Goal: Task Accomplishment & Management: Use online tool/utility

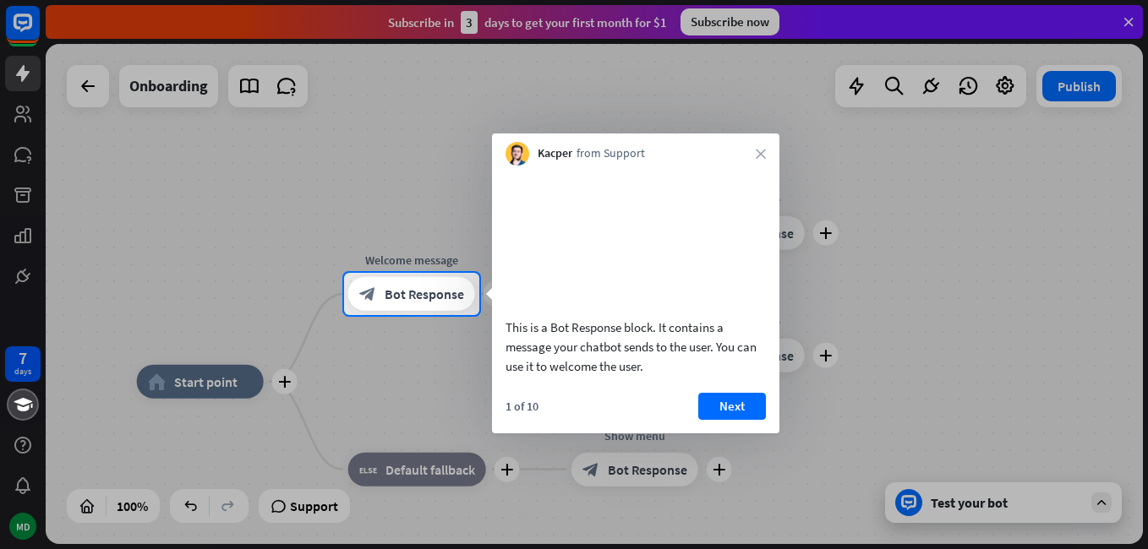
click at [757, 149] on icon "close" at bounding box center [761, 154] width 10 height 10
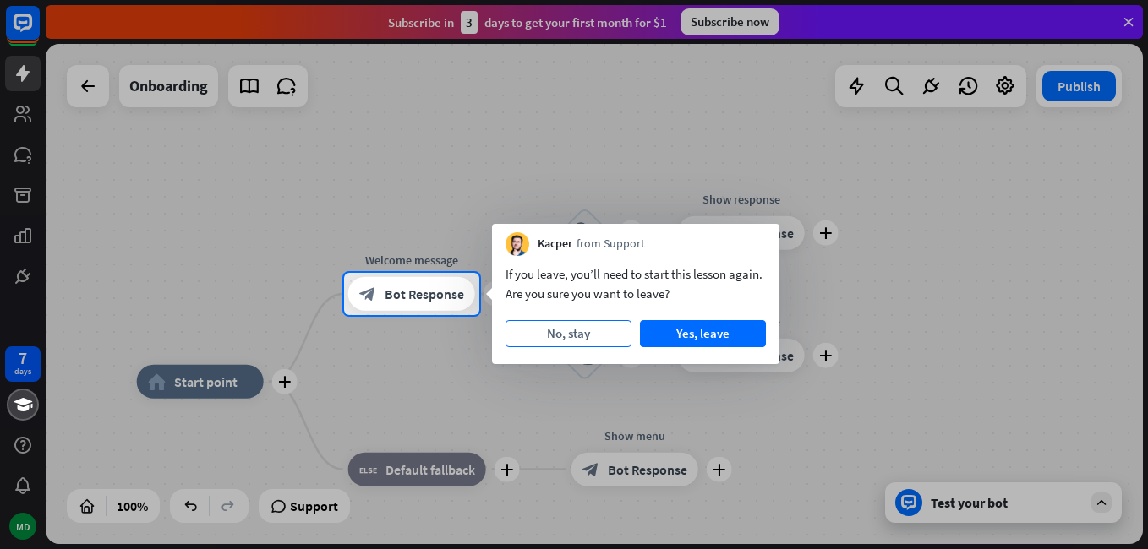
click at [587, 337] on button "No, stay" at bounding box center [568, 333] width 126 height 27
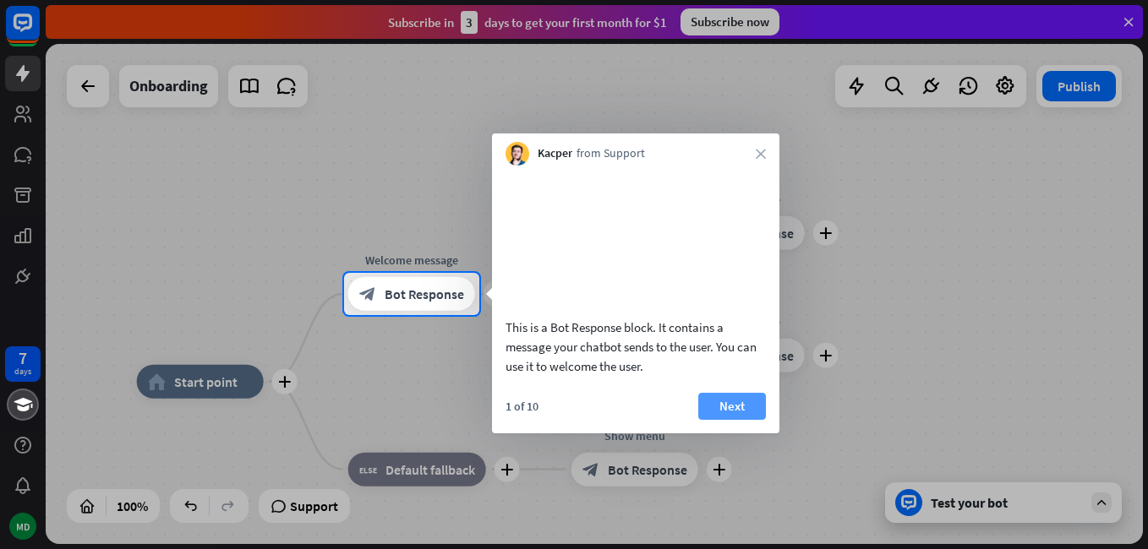
click at [741, 420] on button "Next" at bounding box center [732, 406] width 68 height 27
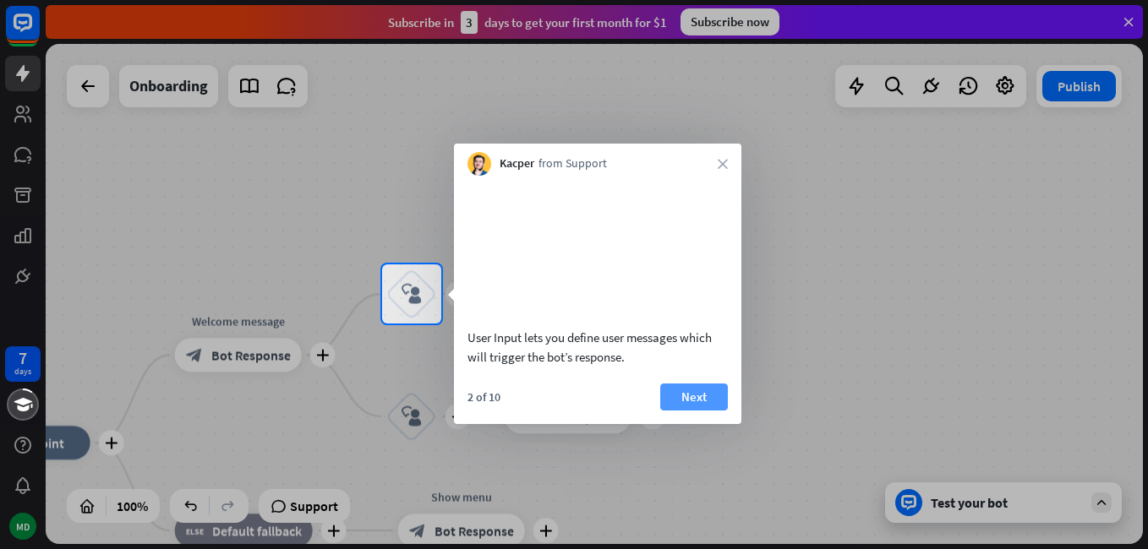
click at [708, 411] on button "Next" at bounding box center [694, 397] width 68 height 27
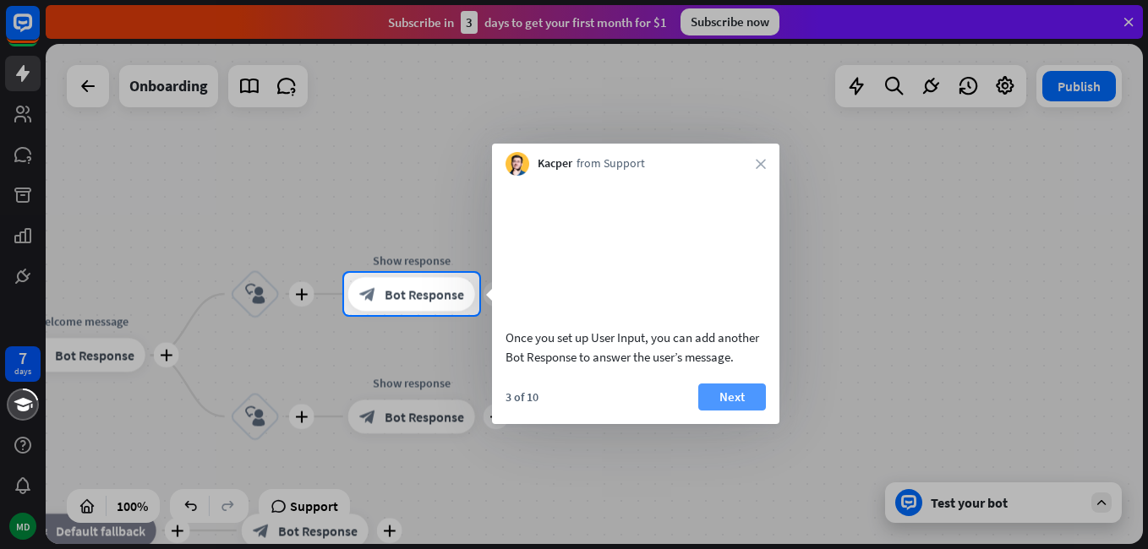
click at [714, 411] on button "Next" at bounding box center [732, 397] width 68 height 27
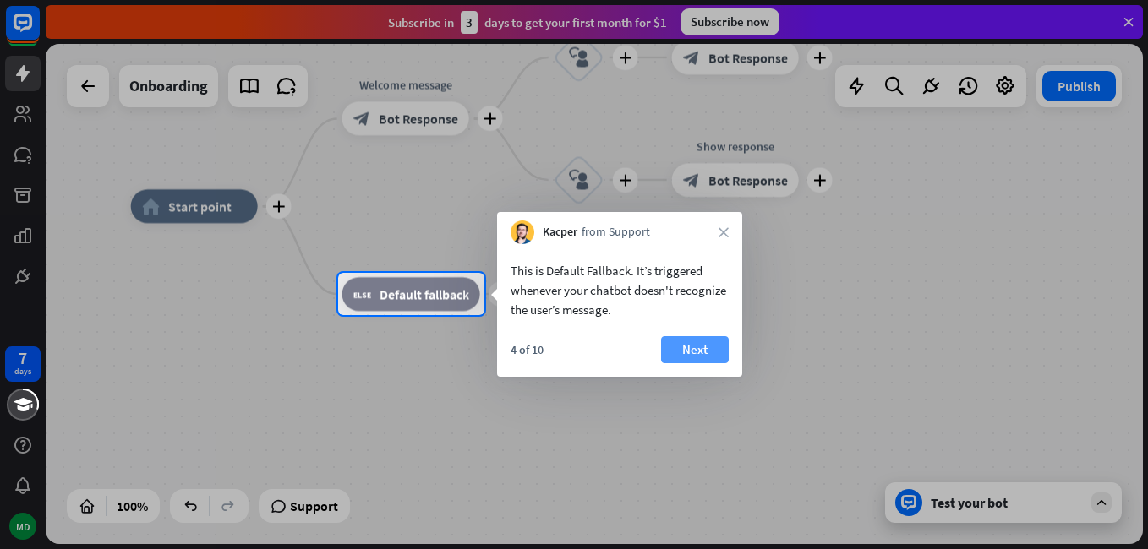
click at [669, 350] on button "Next" at bounding box center [695, 349] width 68 height 27
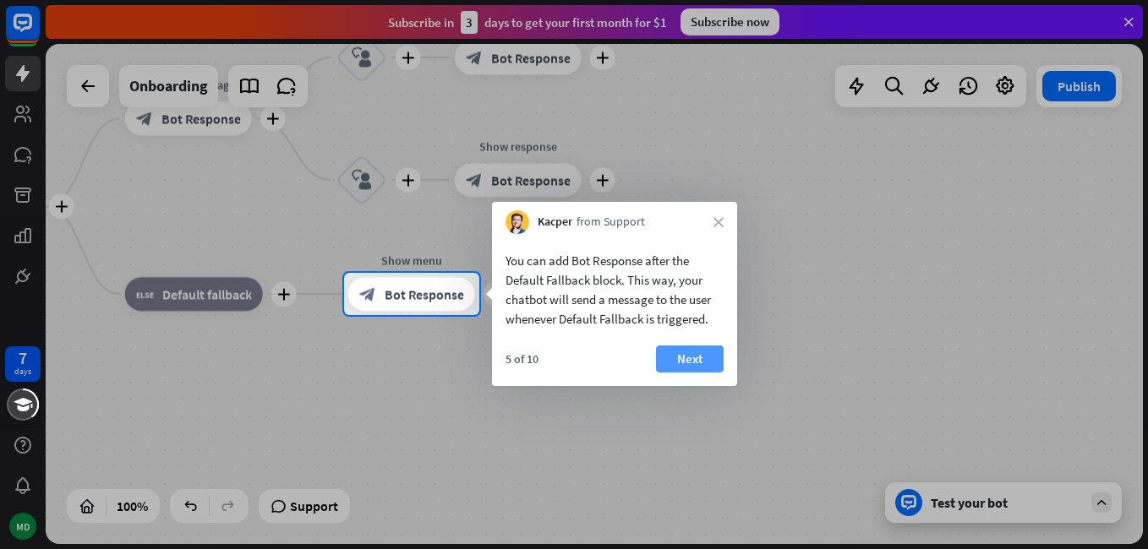
click at [672, 352] on button "Next" at bounding box center [690, 359] width 68 height 27
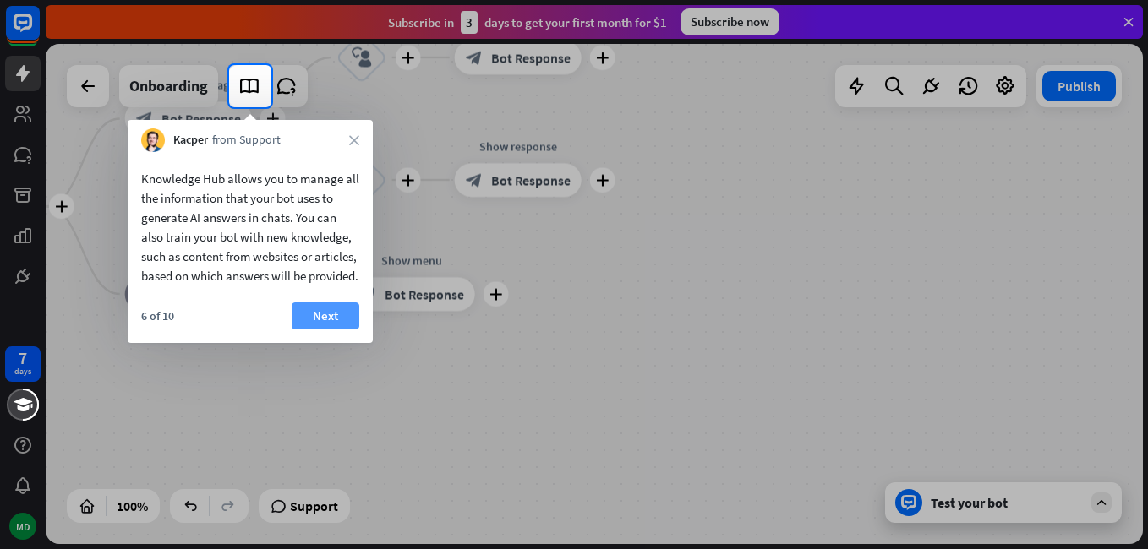
click at [322, 330] on button "Next" at bounding box center [326, 316] width 68 height 27
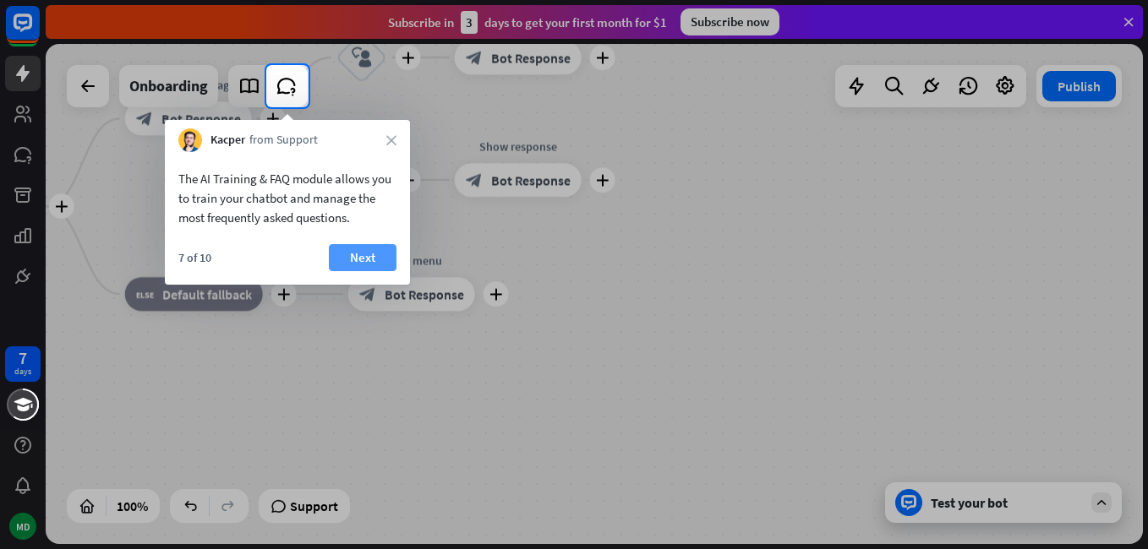
click at [368, 260] on button "Next" at bounding box center [363, 257] width 68 height 27
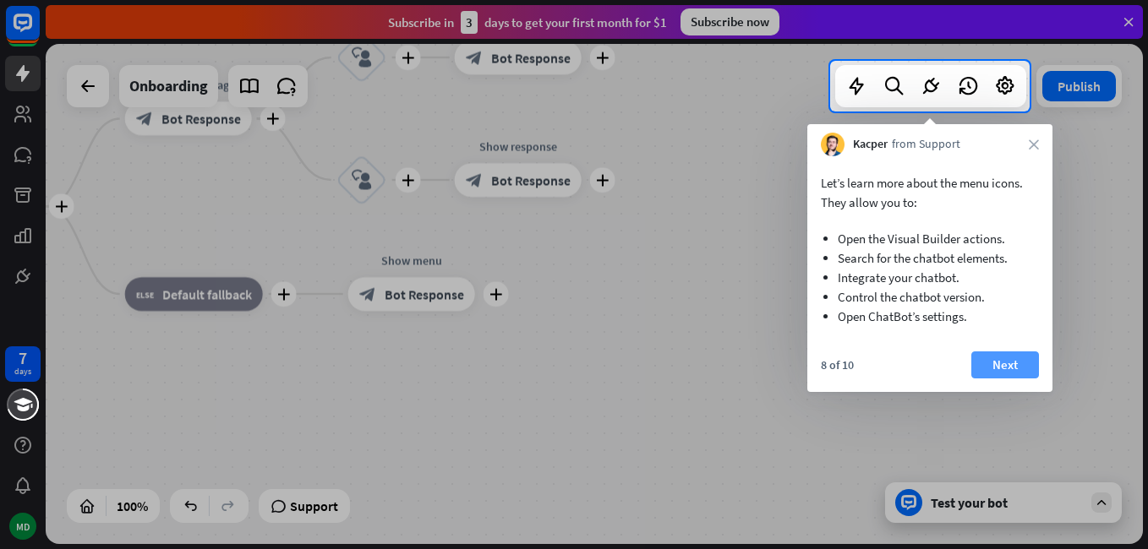
click at [1002, 359] on button "Next" at bounding box center [1005, 365] width 68 height 27
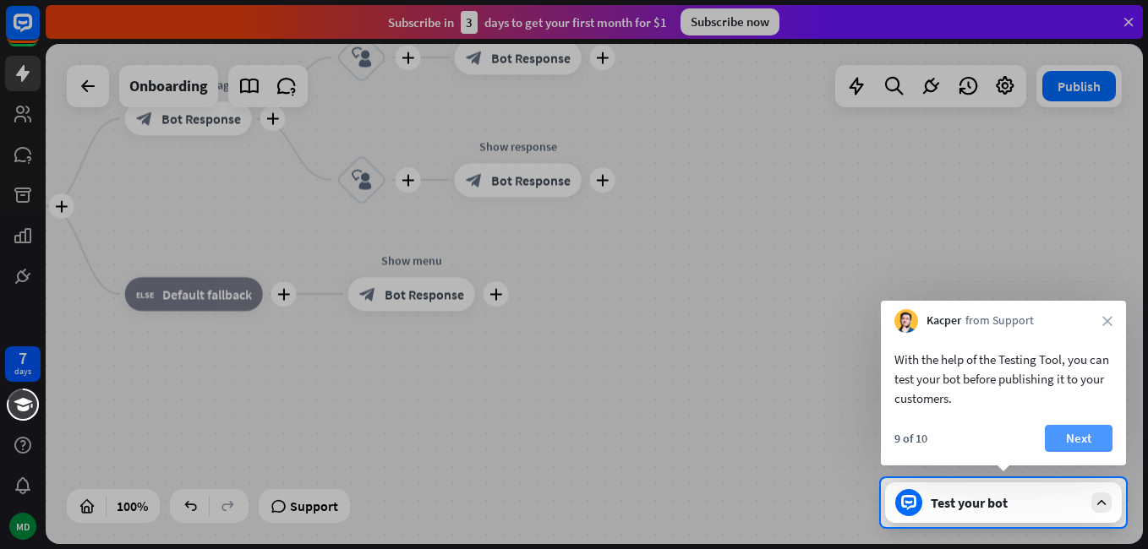
click at [1081, 435] on button "Next" at bounding box center [1079, 438] width 68 height 27
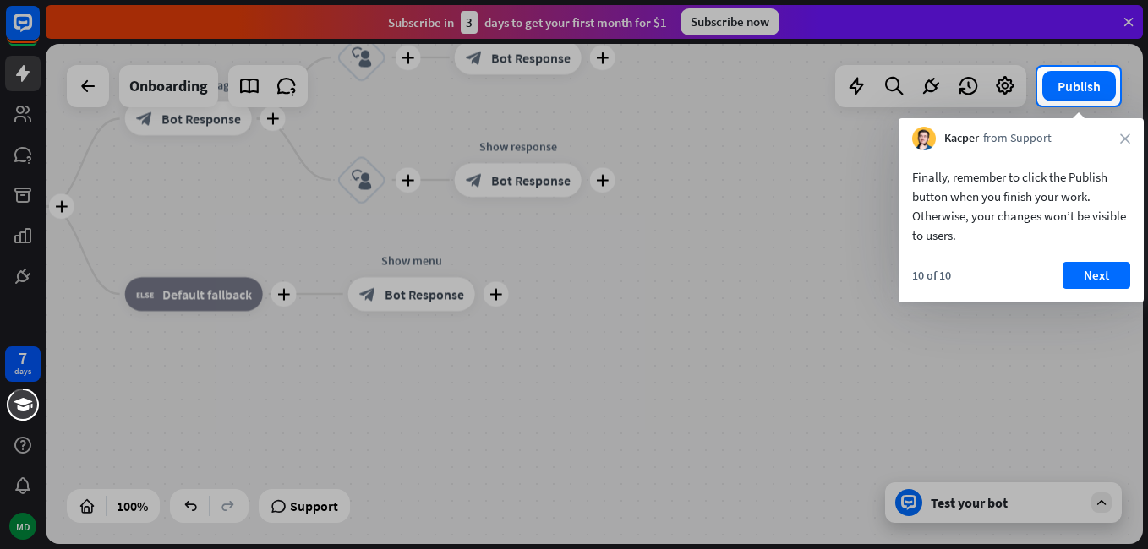
click at [1125, 291] on div "10 of 10 Next" at bounding box center [1021, 282] width 245 height 41
click at [1112, 281] on button "Next" at bounding box center [1097, 275] width 68 height 27
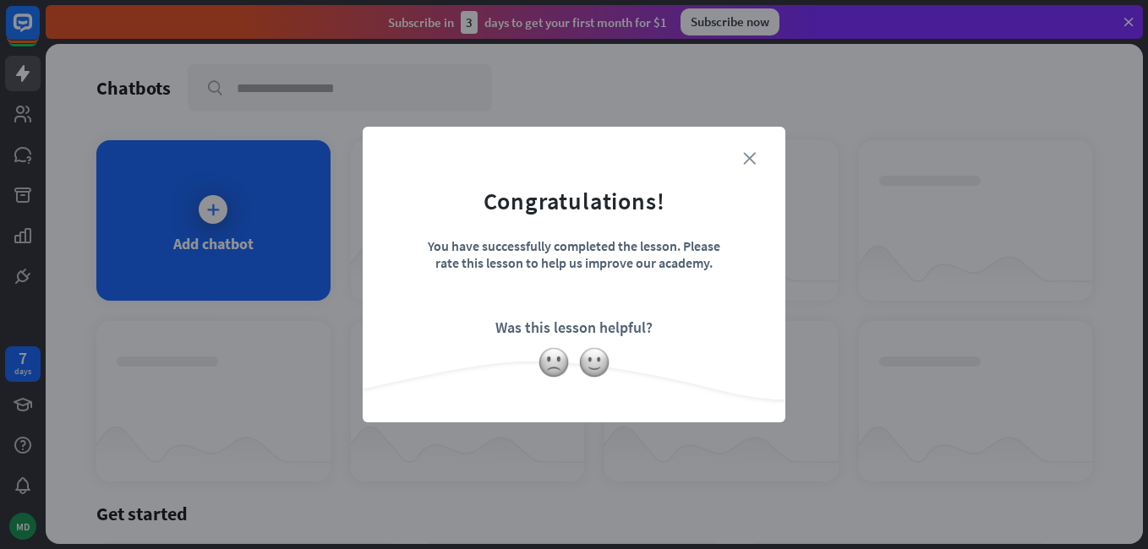
click at [751, 160] on icon "close" at bounding box center [749, 158] width 13 height 13
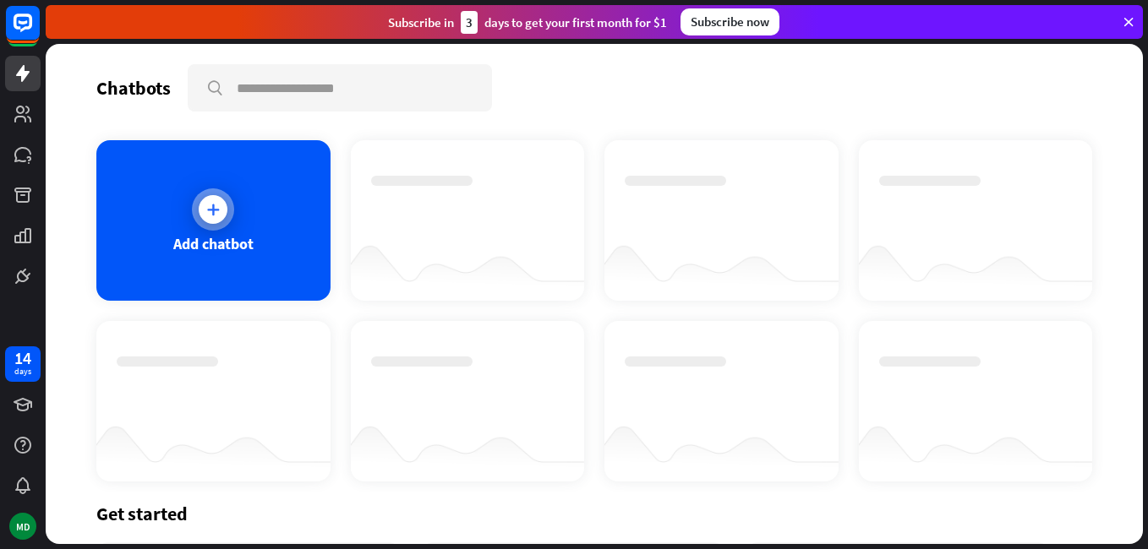
click at [277, 227] on div "Add chatbot" at bounding box center [213, 220] width 234 height 161
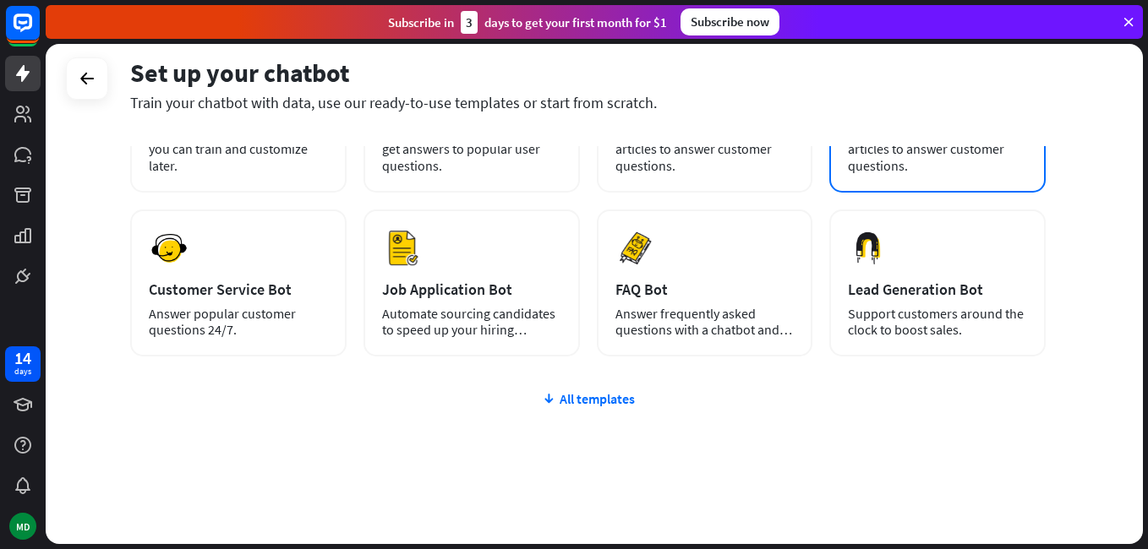
scroll to position [199, 0]
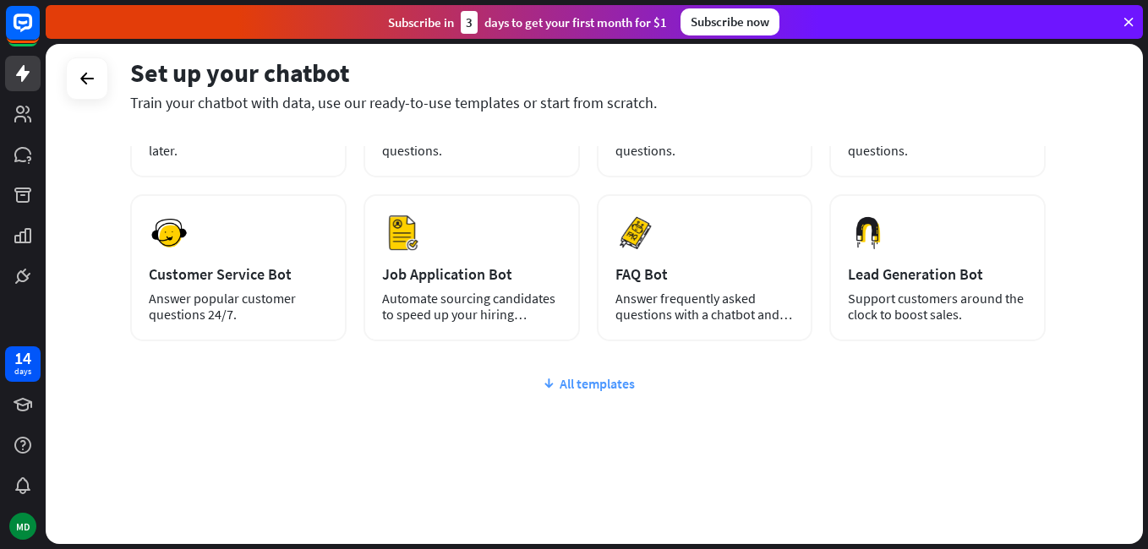
click at [631, 390] on div "All templates" at bounding box center [587, 383] width 915 height 17
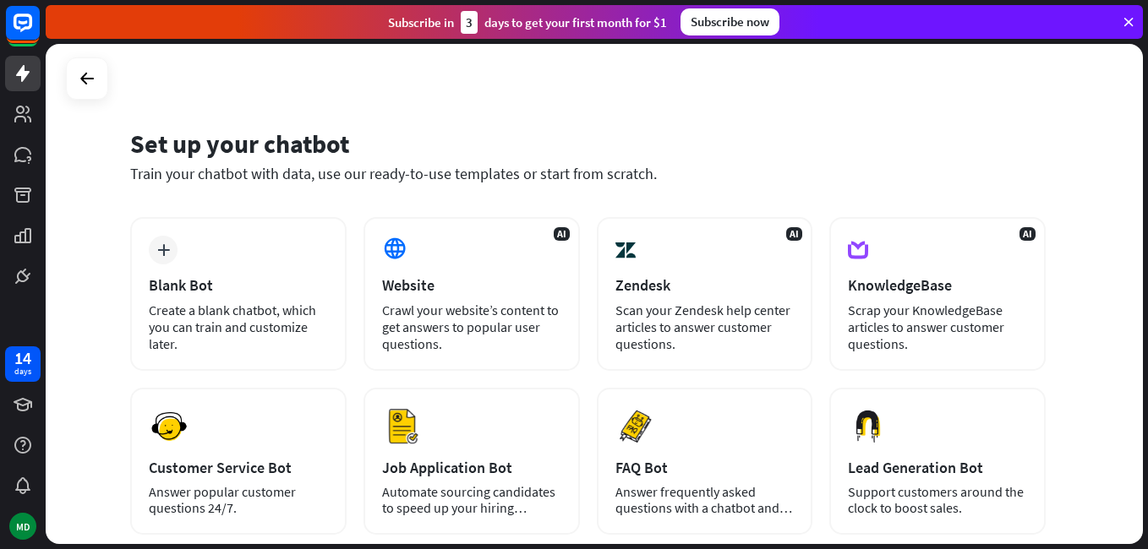
scroll to position [0, 0]
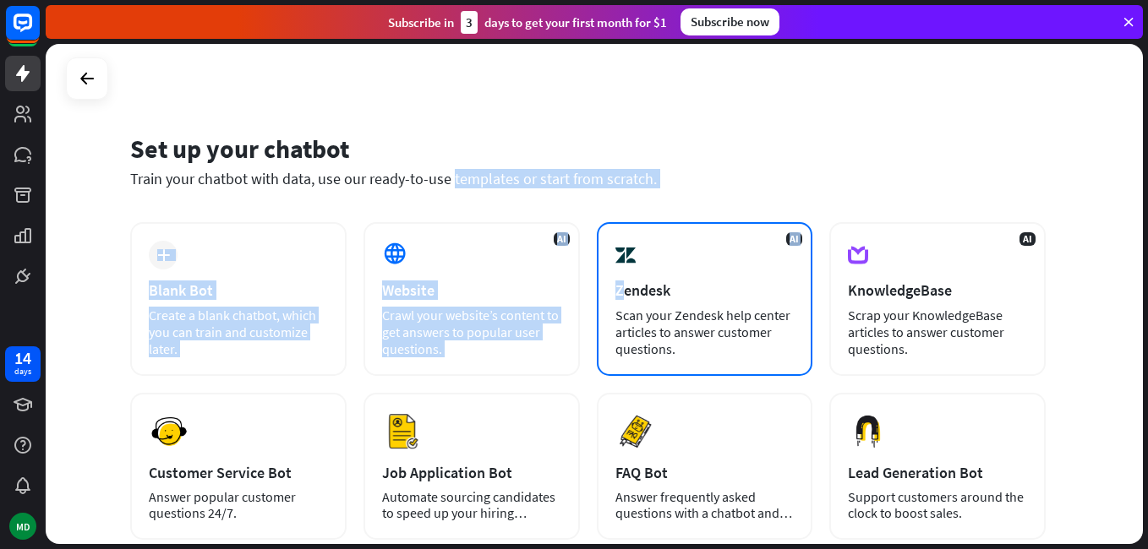
drag, startPoint x: 370, startPoint y: 205, endPoint x: 622, endPoint y: 276, distance: 261.7
click at [622, 276] on div "Set up your chatbot Train your chatbot with data, use our ready-to-use template…" at bounding box center [594, 294] width 1097 height 500
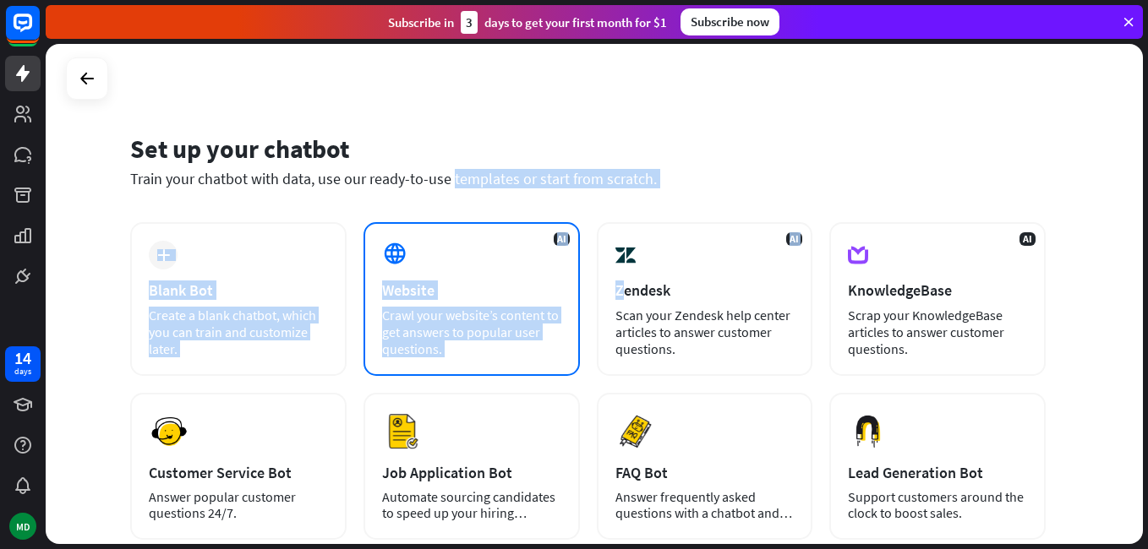
drag, startPoint x: 622, startPoint y: 276, endPoint x: 505, endPoint y: 277, distance: 117.5
click at [505, 277] on div "AI Website Crawl your website’s content to get answers to popular user question…" at bounding box center [471, 299] width 216 height 154
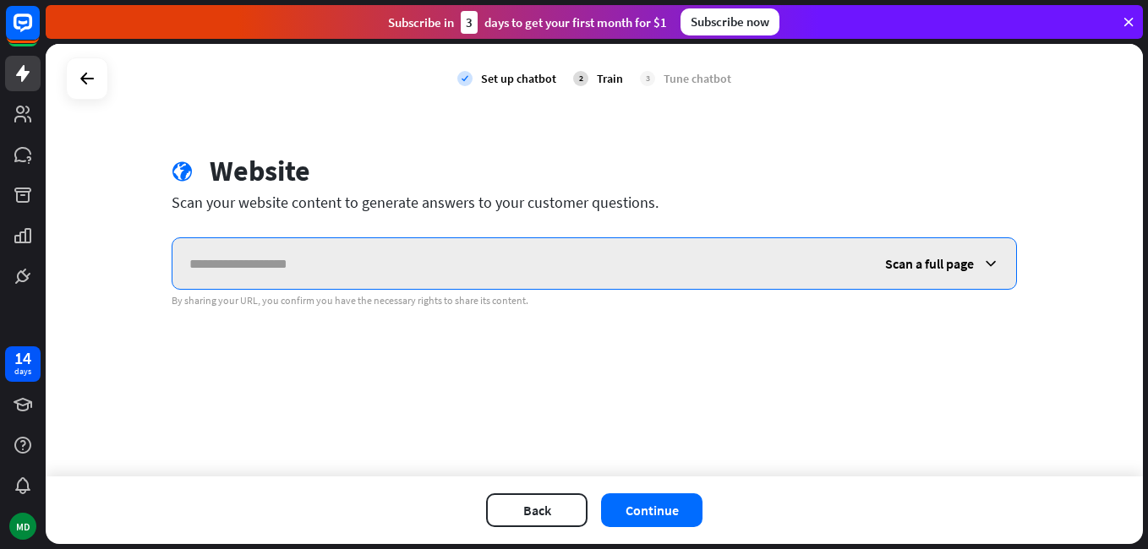
paste input "**********"
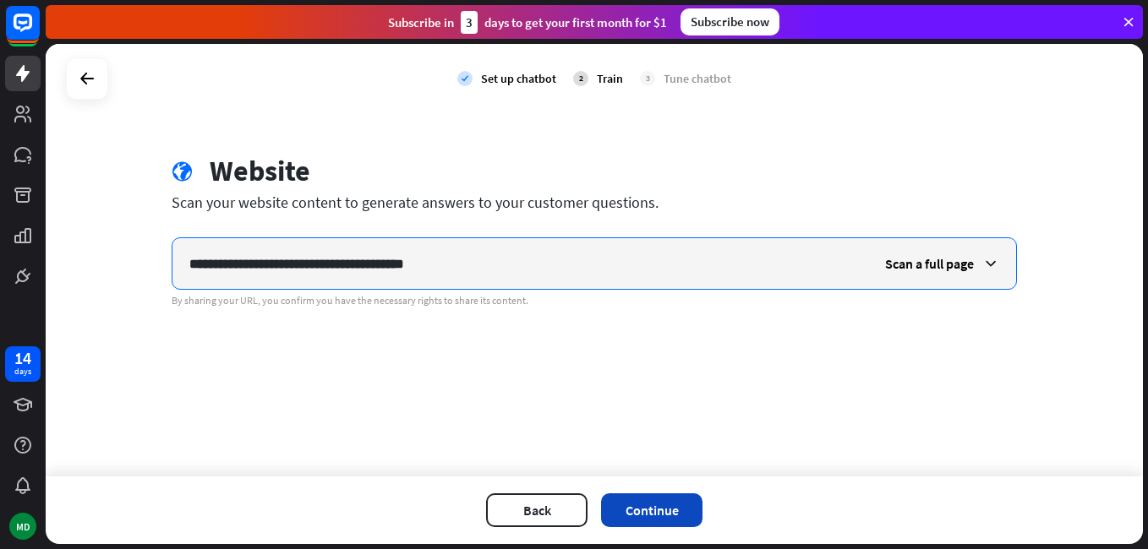
type input "**********"
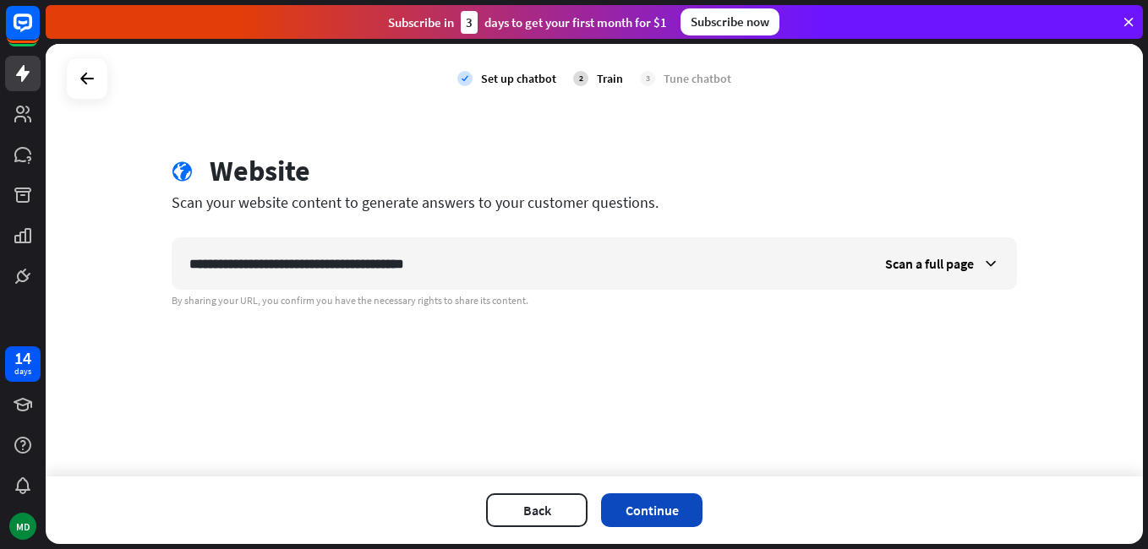
click at [636, 518] on button "Continue" at bounding box center [651, 511] width 101 height 34
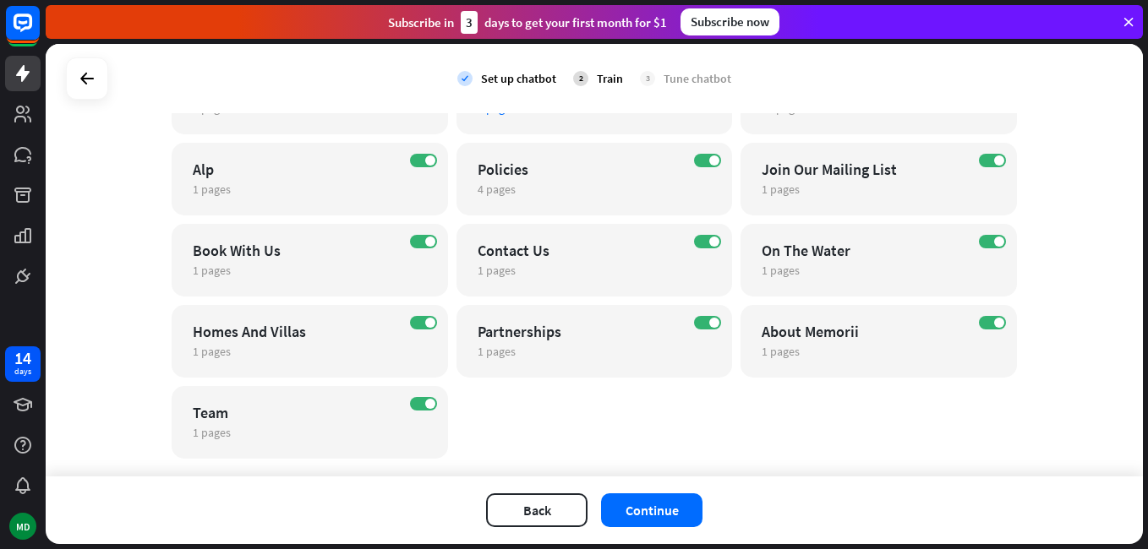
scroll to position [240, 0]
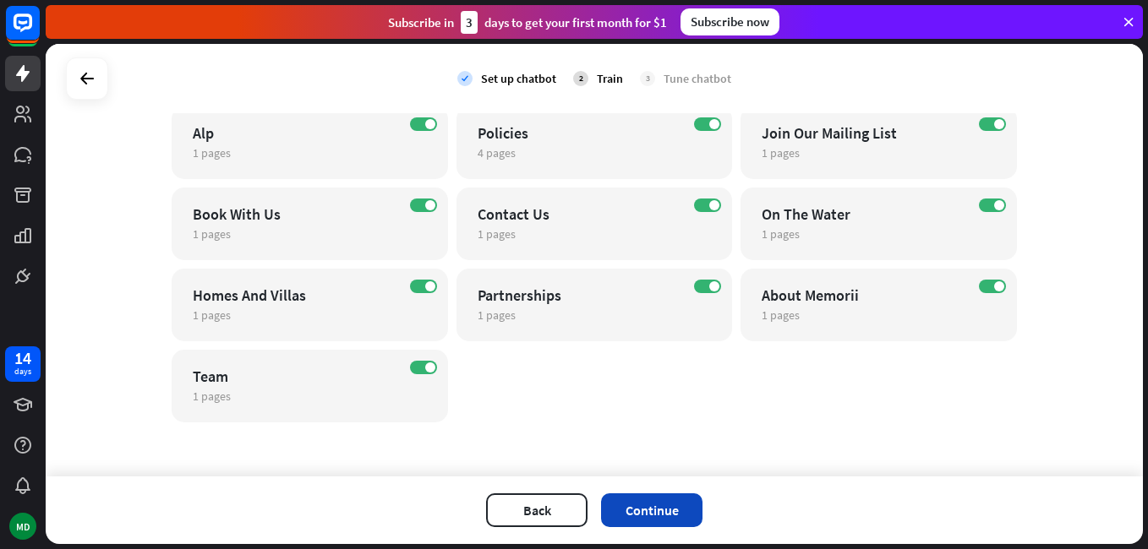
click at [631, 511] on button "Continue" at bounding box center [651, 511] width 101 height 34
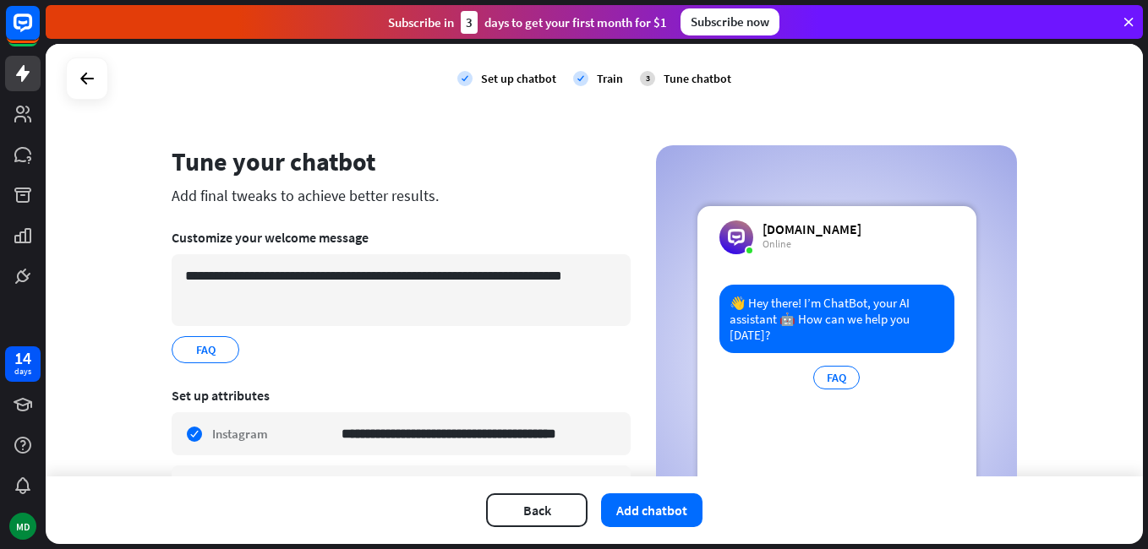
scroll to position [0, 0]
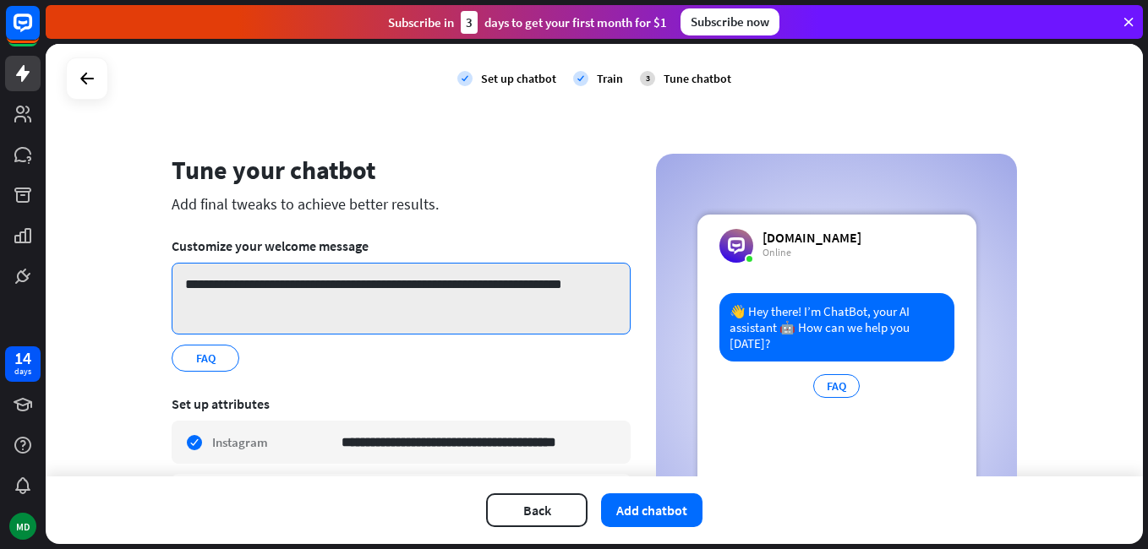
click at [388, 301] on textarea "**********" at bounding box center [401, 299] width 459 height 72
click at [616, 276] on textarea "**********" at bounding box center [401, 299] width 459 height 72
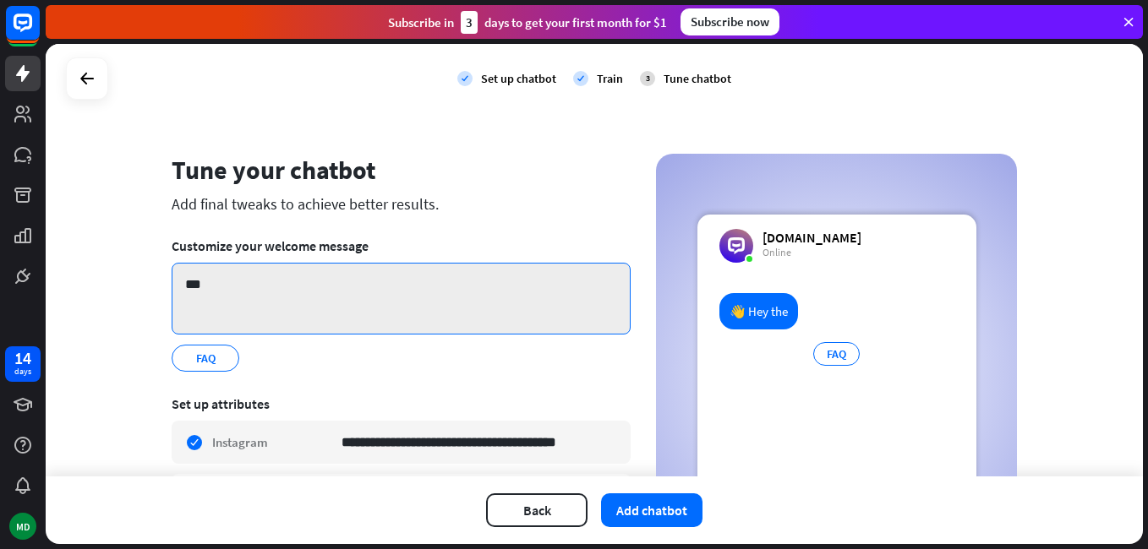
type textarea "**"
paste textarea "**********"
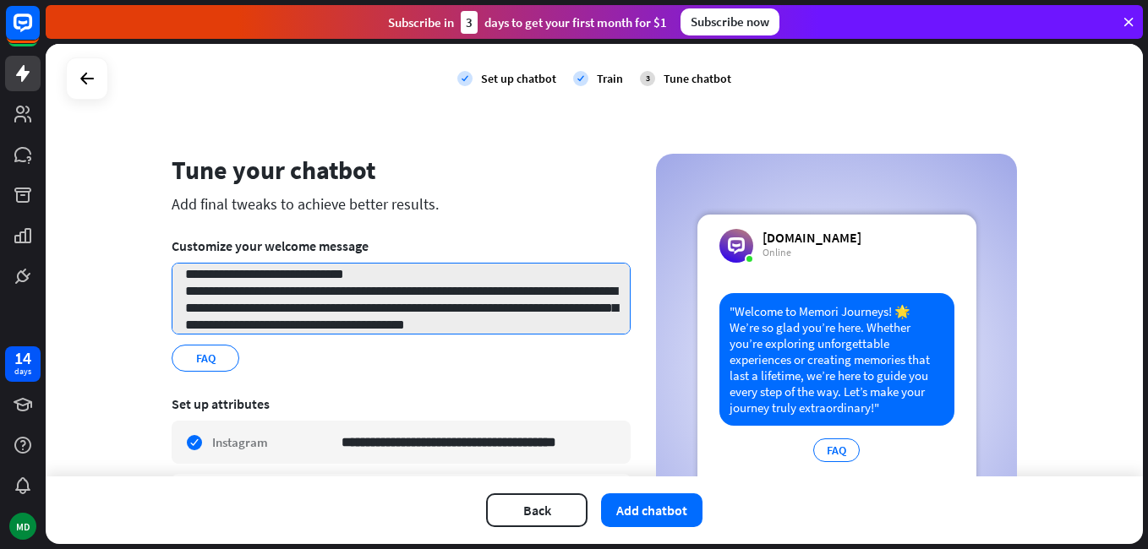
scroll to position [330, 0]
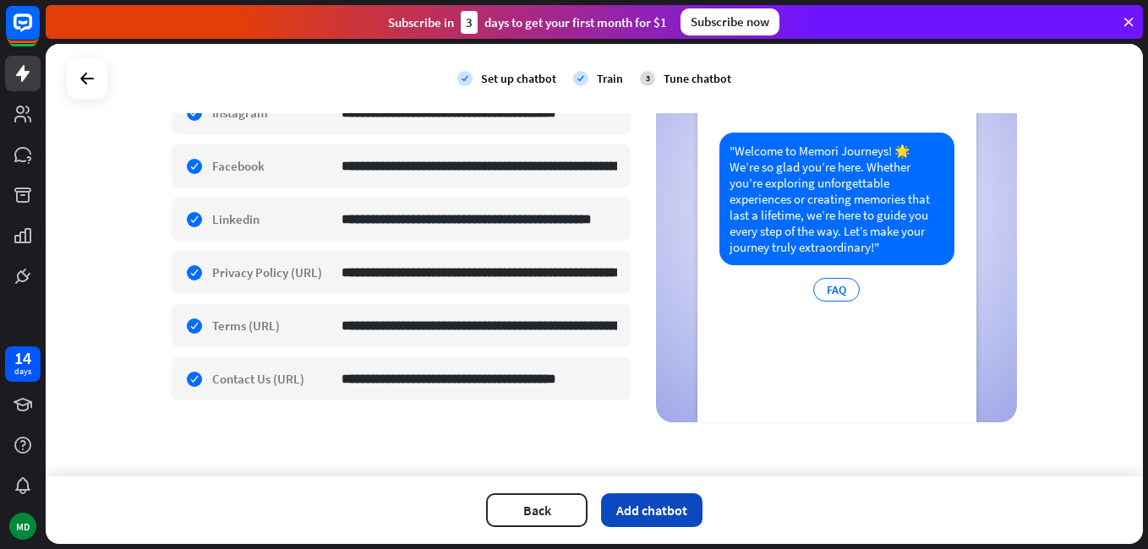
type textarea "**********"
click at [631, 513] on button "Add chatbot" at bounding box center [651, 511] width 101 height 34
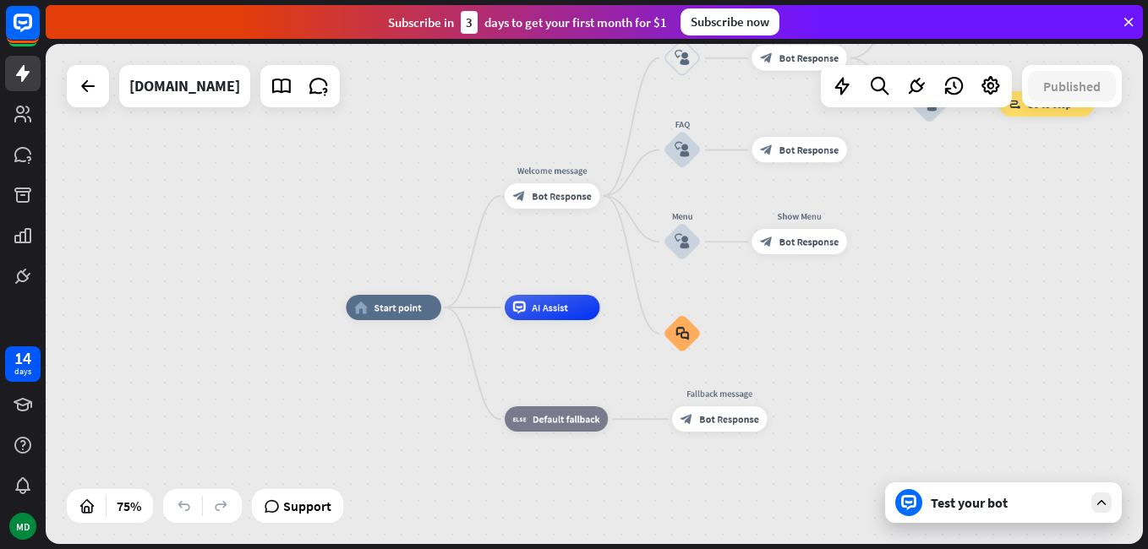
click at [1045, 514] on div "Test your bot" at bounding box center [1003, 503] width 237 height 41
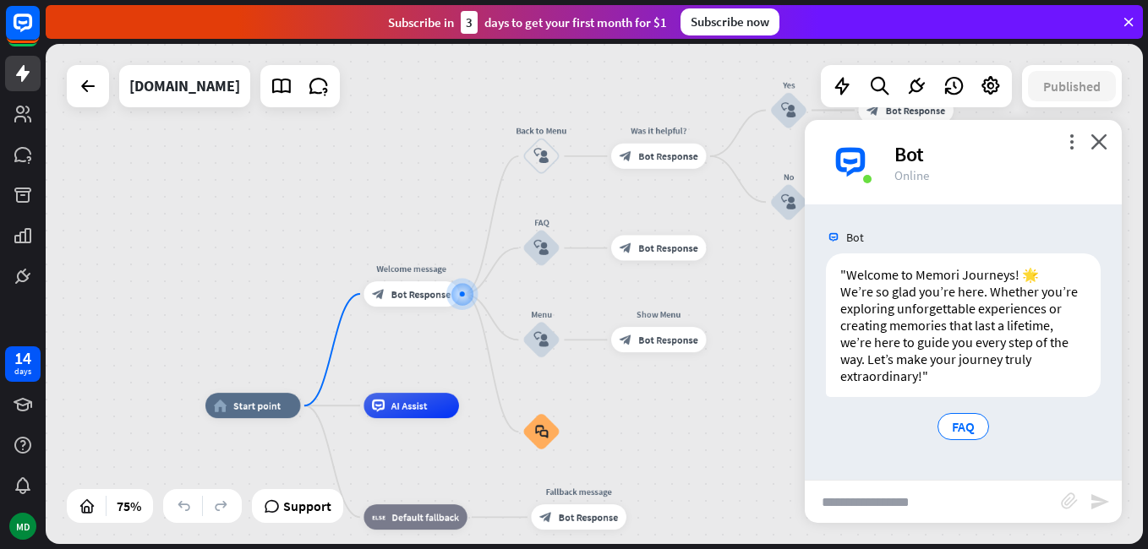
click at [906, 500] on input "text" at bounding box center [933, 502] width 256 height 42
type input "**********"
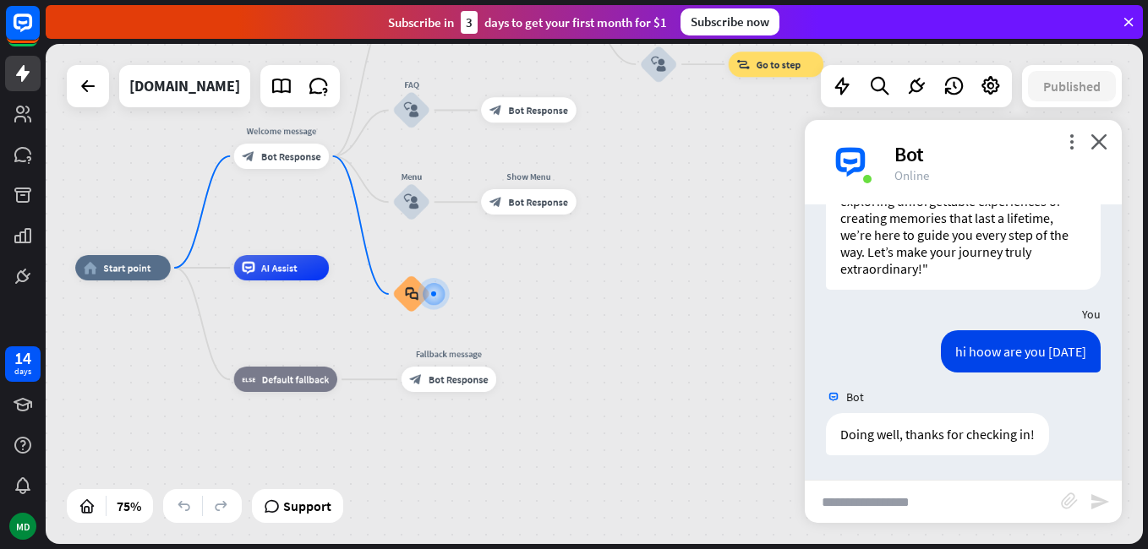
scroll to position [108, 0]
type input "**********"
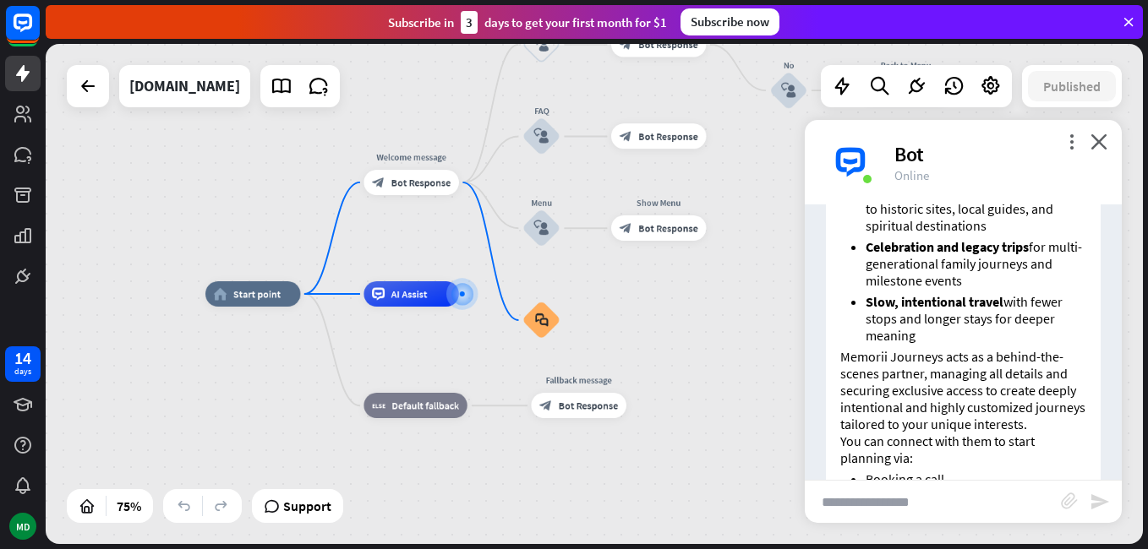
scroll to position [971, 0]
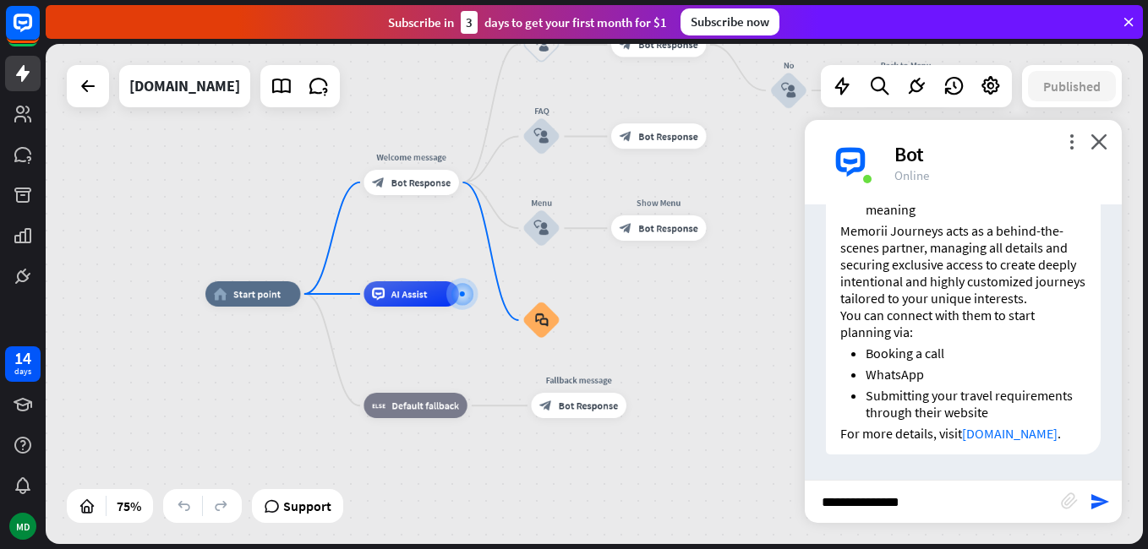
click at [946, 520] on input "**********" at bounding box center [933, 502] width 256 height 42
type input "**********"
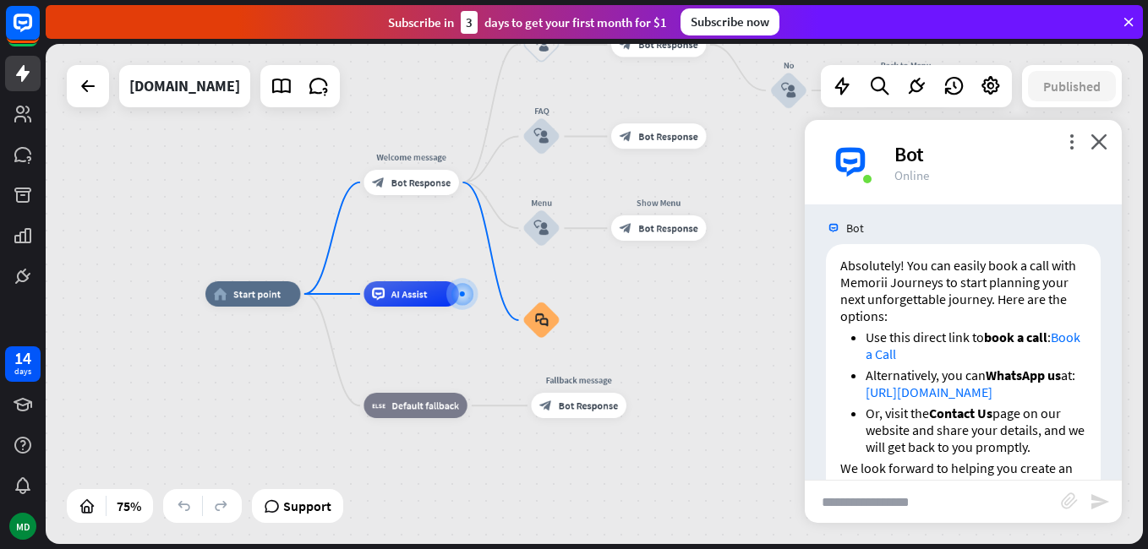
scroll to position [1357, 0]
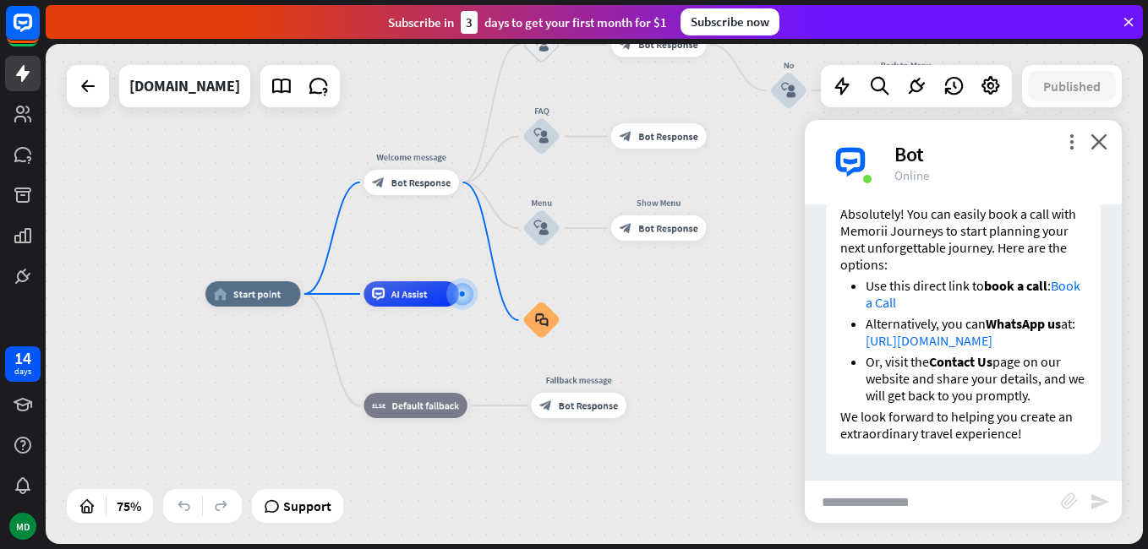
click at [901, 303] on link "Book a Call" at bounding box center [973, 294] width 215 height 34
click at [1106, 144] on icon "close" at bounding box center [1098, 142] width 17 height 16
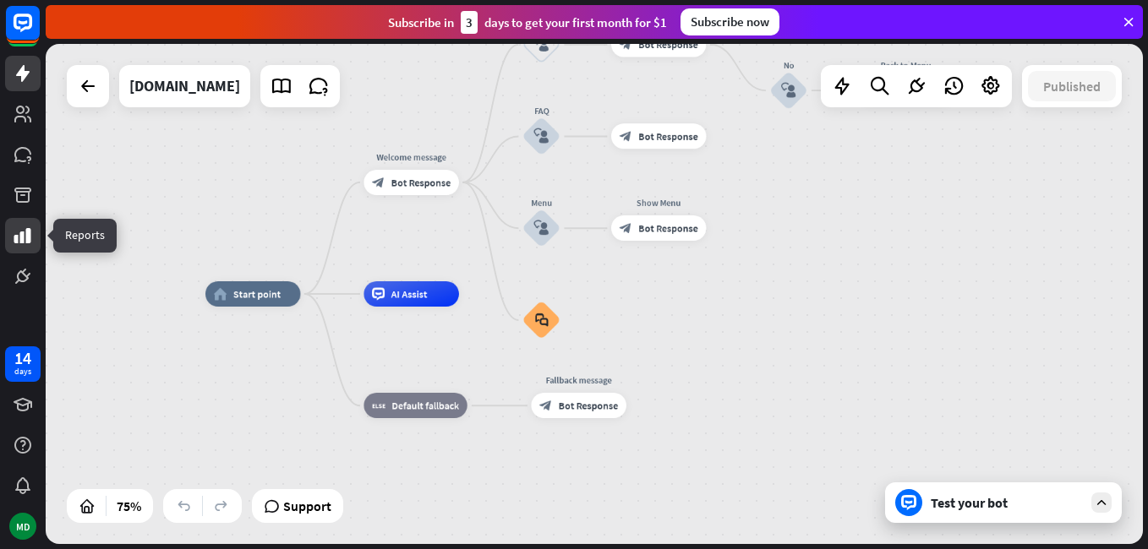
click at [28, 227] on icon at bounding box center [23, 236] width 20 height 20
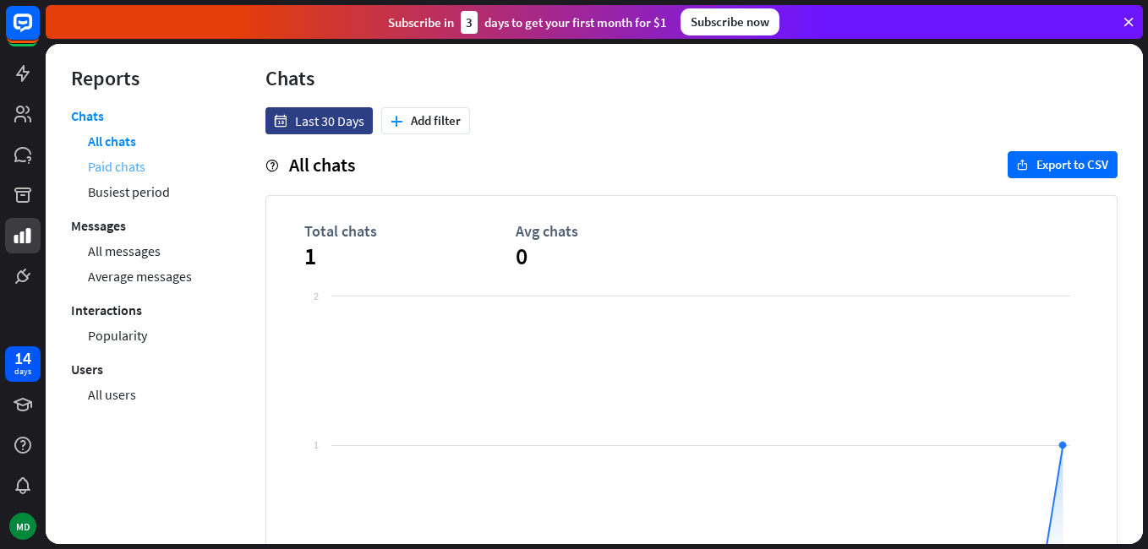
click at [137, 166] on link "Paid chats" at bounding box center [116, 166] width 57 height 25
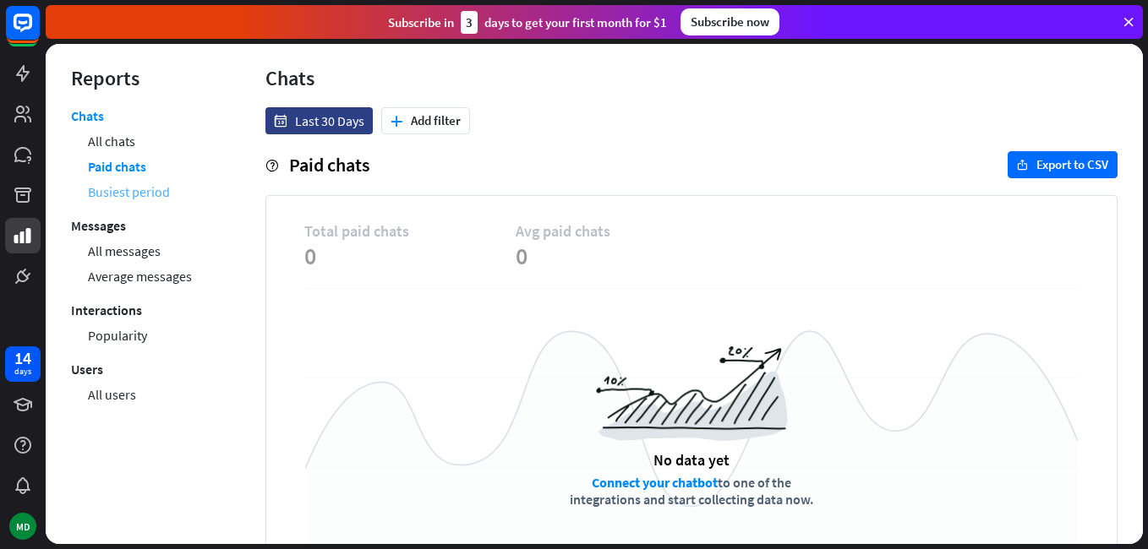
click at [138, 194] on link "Busiest period" at bounding box center [129, 191] width 82 height 25
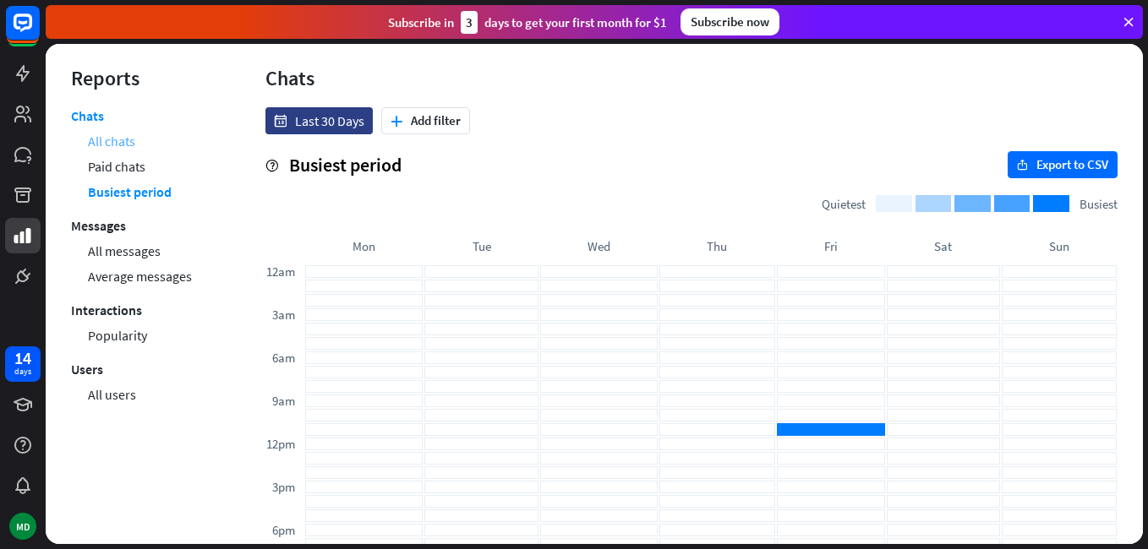
click at [127, 145] on link "All chats" at bounding box center [111, 140] width 47 height 25
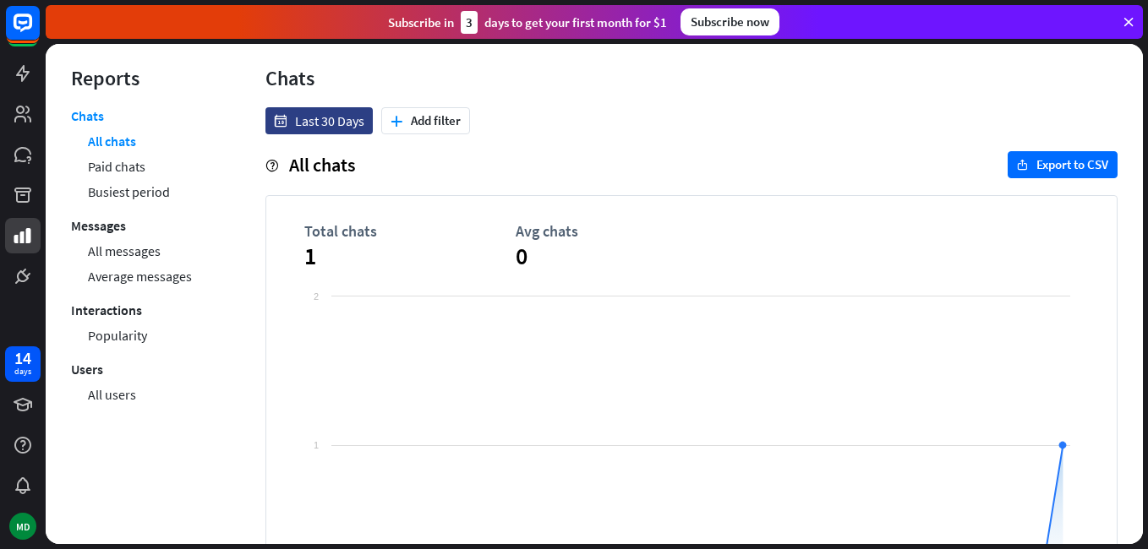
click at [10, 257] on div at bounding box center [23, 147] width 46 height 294
click at [29, 271] on icon at bounding box center [23, 276] width 20 height 20
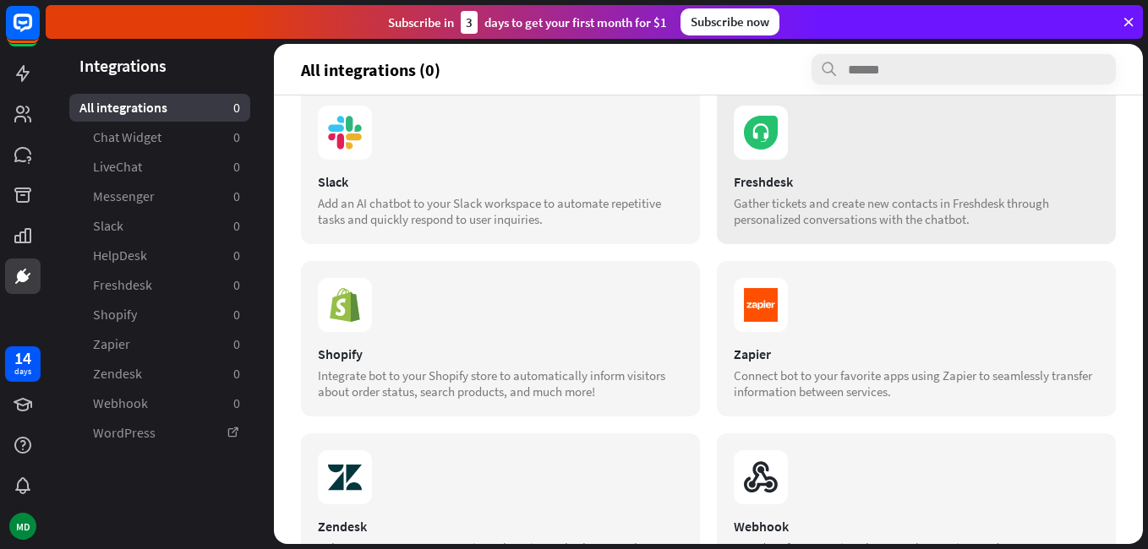
scroll to position [338, 0]
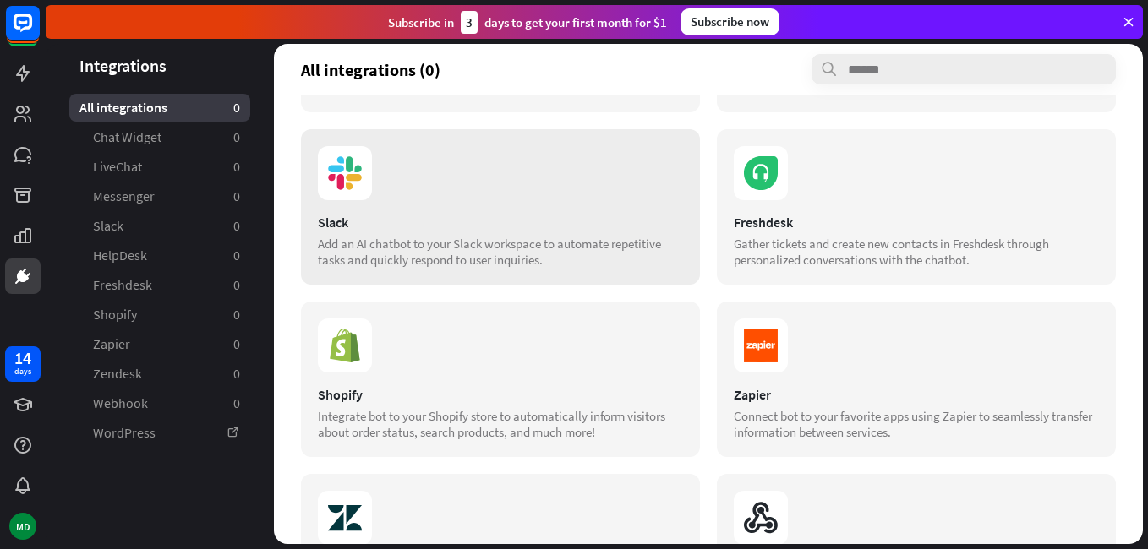
click at [578, 238] on div "Add an AI chatbot to your Slack workspace to automate repetitive tasks and quic…" at bounding box center [500, 252] width 365 height 32
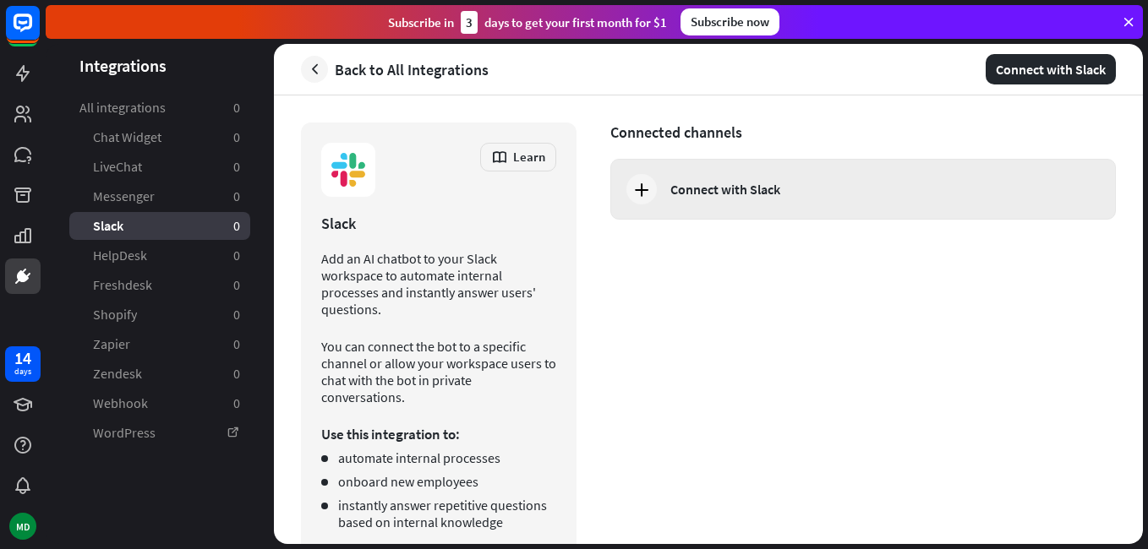
click at [647, 195] on icon at bounding box center [641, 189] width 20 height 20
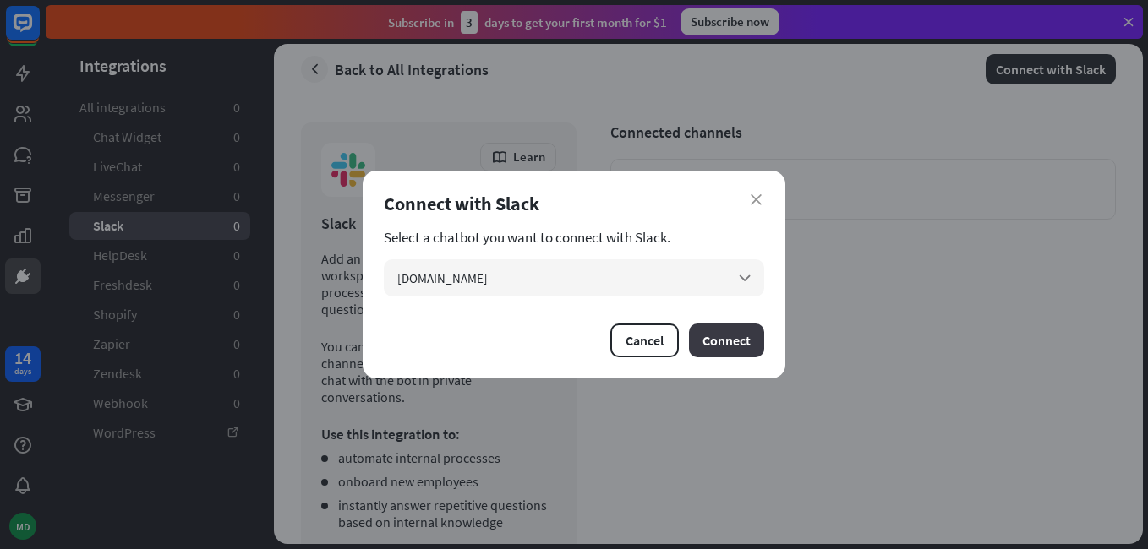
click at [703, 337] on button "Connect" at bounding box center [726, 341] width 75 height 34
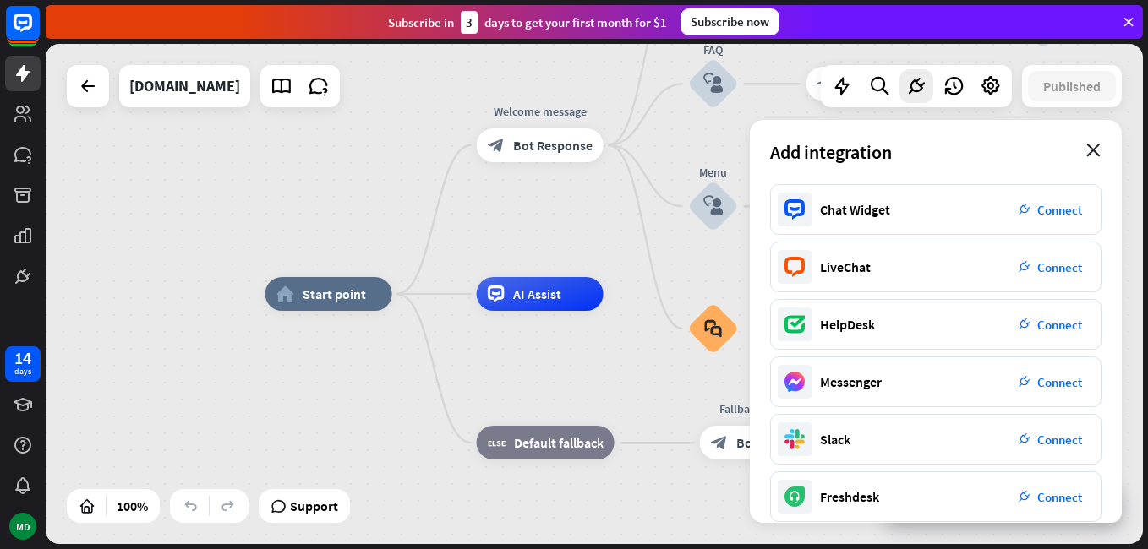
click at [1088, 150] on icon "close" at bounding box center [1093, 151] width 14 height 14
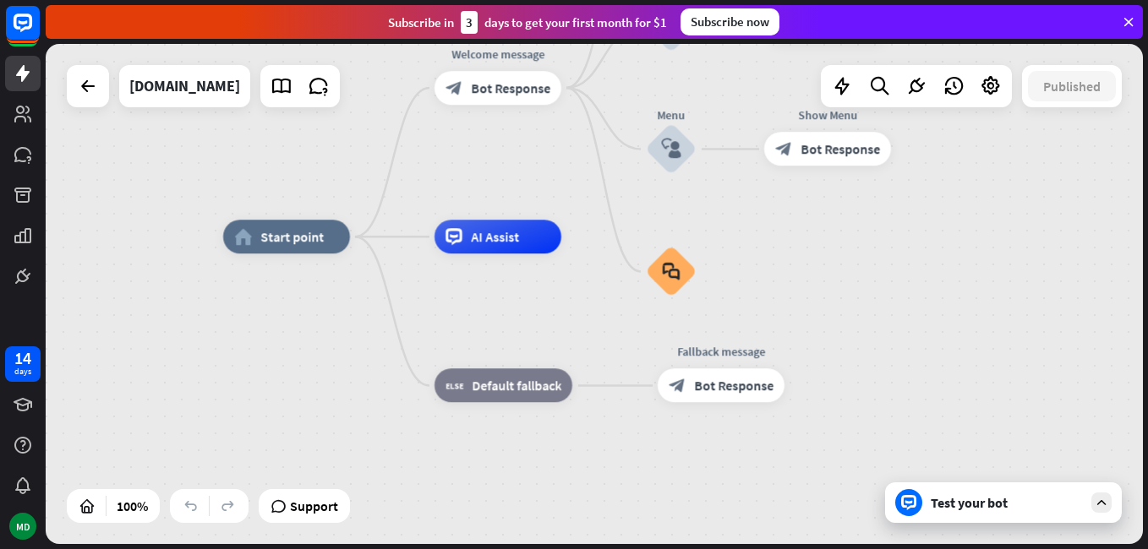
drag, startPoint x: 313, startPoint y: 237, endPoint x: 319, endPoint y: 121, distance: 116.0
click at [319, 121] on div "home_2 Start point Welcome message block_bot_response Bot Response Back to Menu…" at bounding box center [594, 294] width 1097 height 500
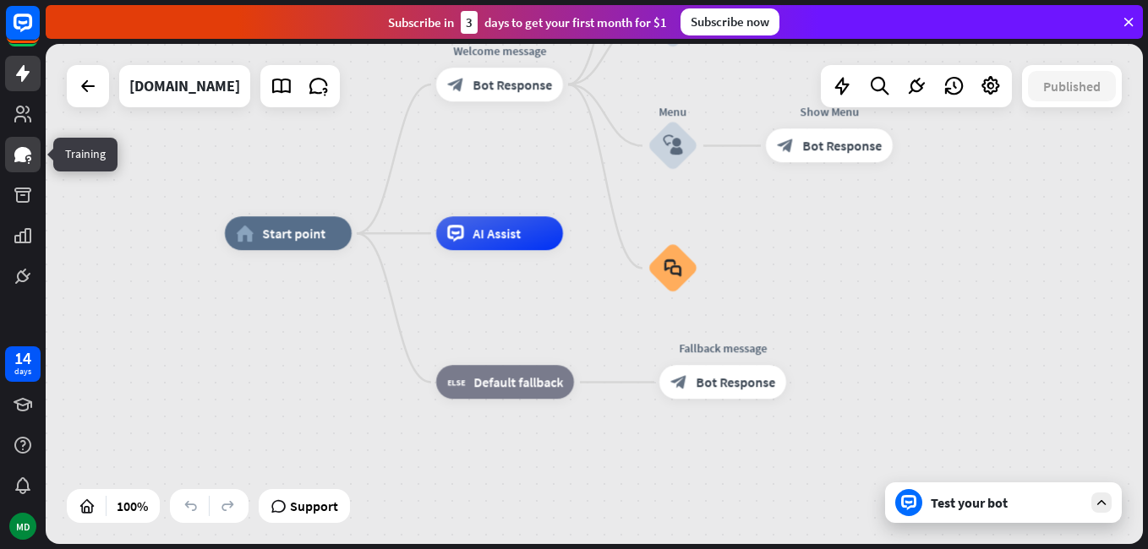
click at [25, 163] on icon at bounding box center [23, 155] width 20 height 20
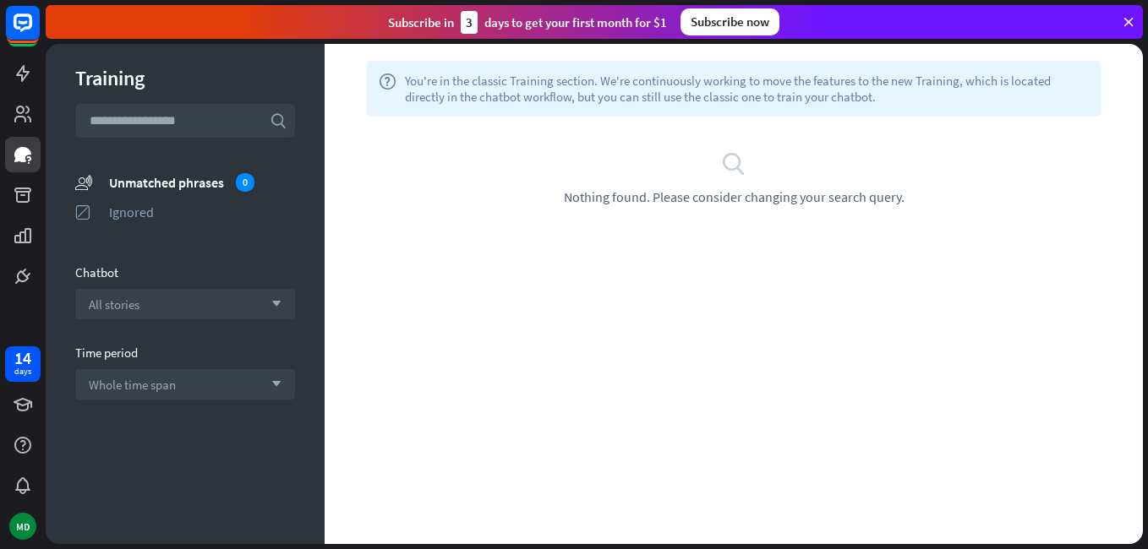
click at [225, 114] on input "text" at bounding box center [185, 121] width 220 height 34
click at [244, 314] on div "All stories arrow_down" at bounding box center [185, 304] width 220 height 30
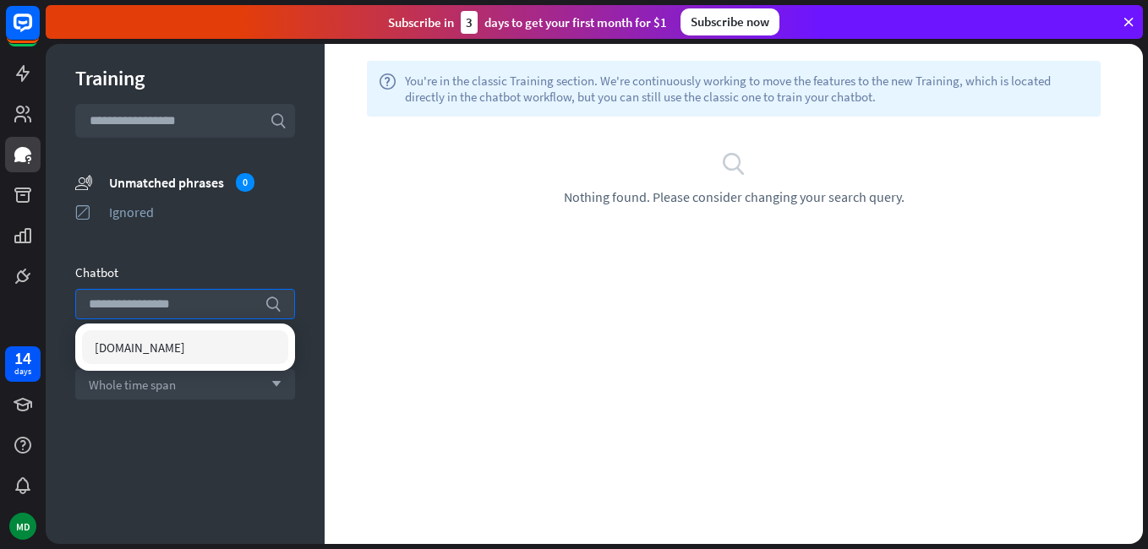
click at [236, 344] on div "[DOMAIN_NAME]" at bounding box center [185, 348] width 206 height 34
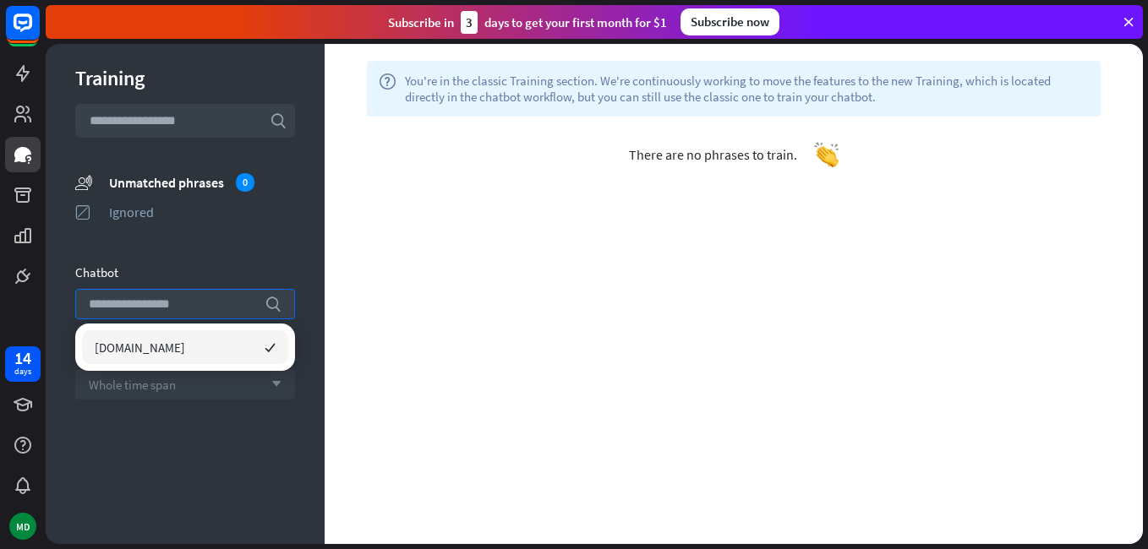
click at [232, 382] on div "Whole time span arrow_down" at bounding box center [185, 384] width 220 height 30
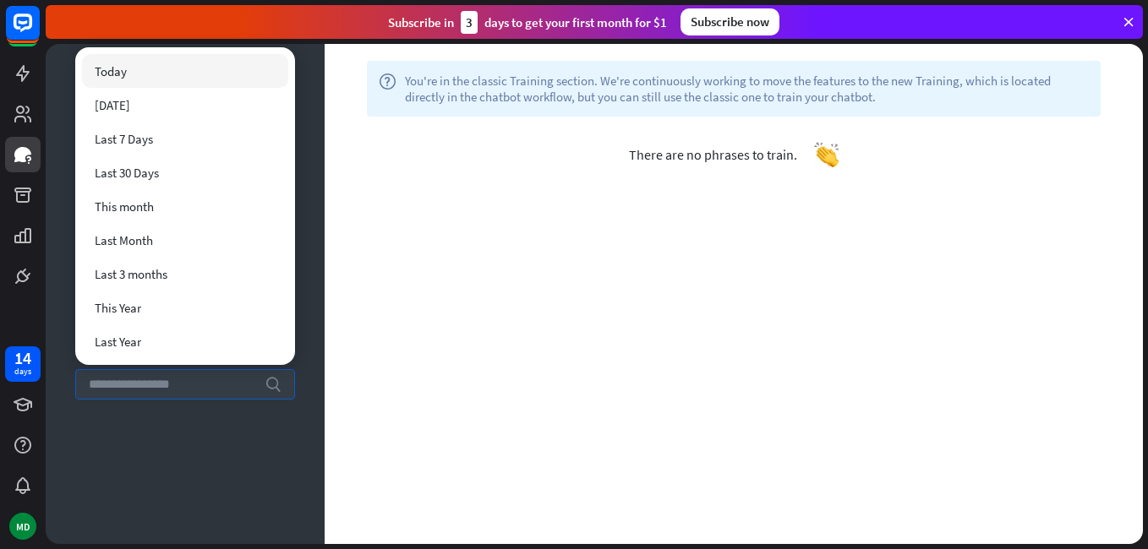
click at [232, 382] on input "search" at bounding box center [172, 384] width 167 height 29
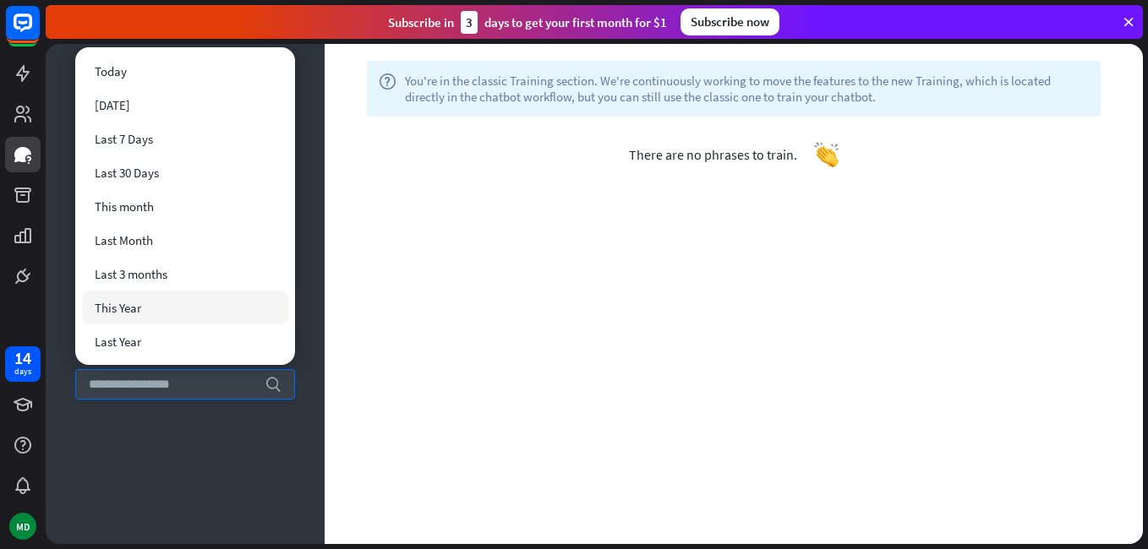
click at [135, 542] on div "Training search unmatched_phrases Unmatched phrases 0 ignored Ignored Chatbot […" at bounding box center [185, 294] width 279 height 500
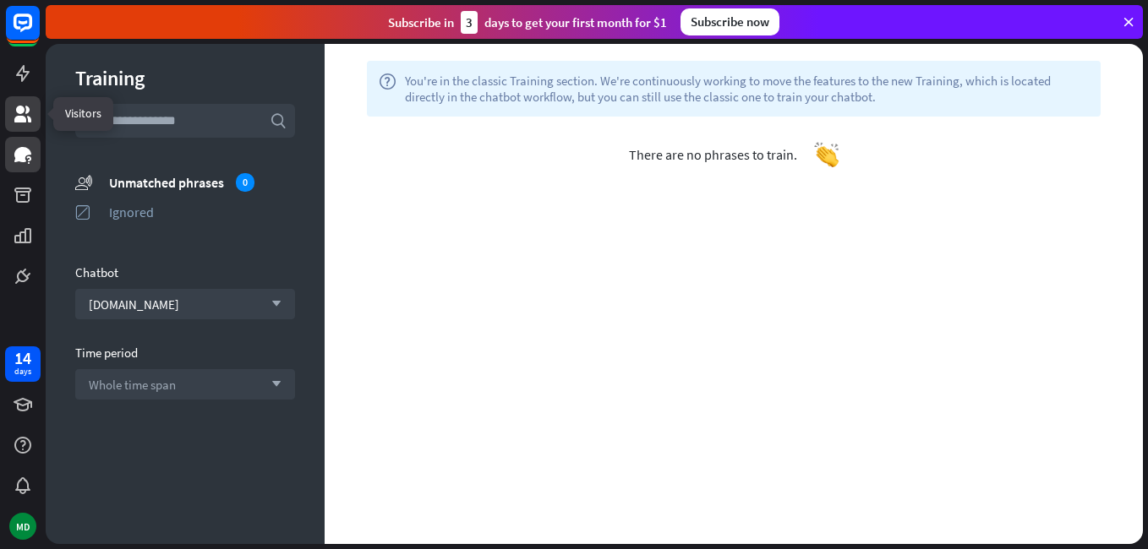
click at [19, 115] on icon at bounding box center [23, 114] width 20 height 20
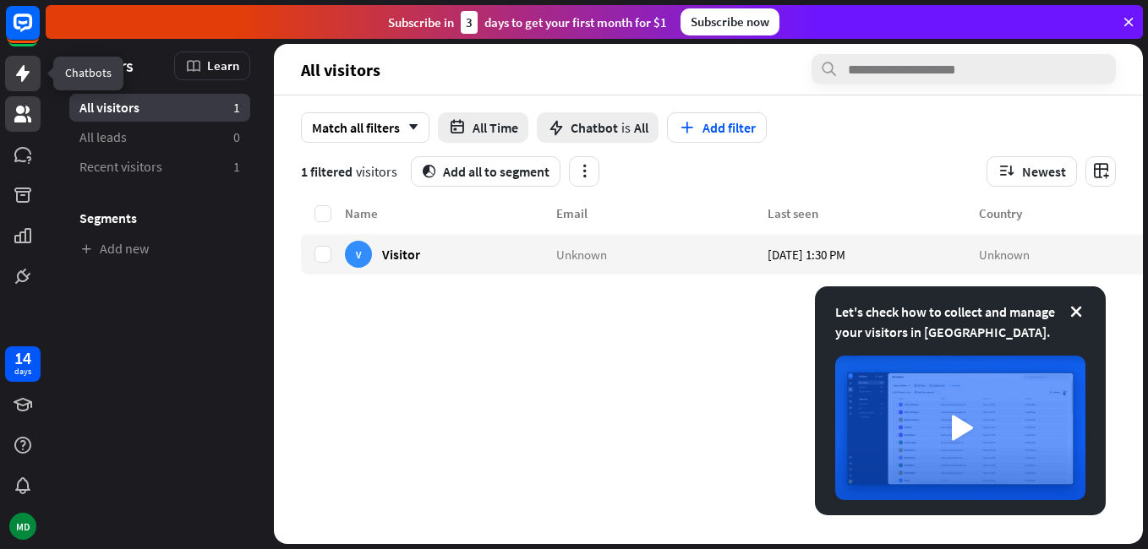
click at [16, 69] on icon at bounding box center [23, 73] width 20 height 20
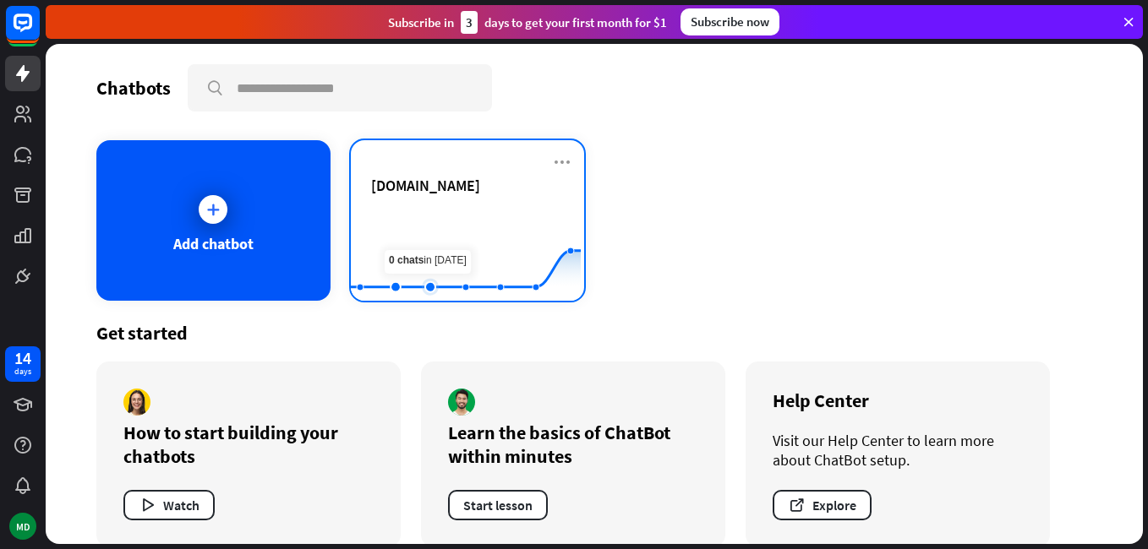
click at [413, 224] on rect at bounding box center [466, 259] width 230 height 106
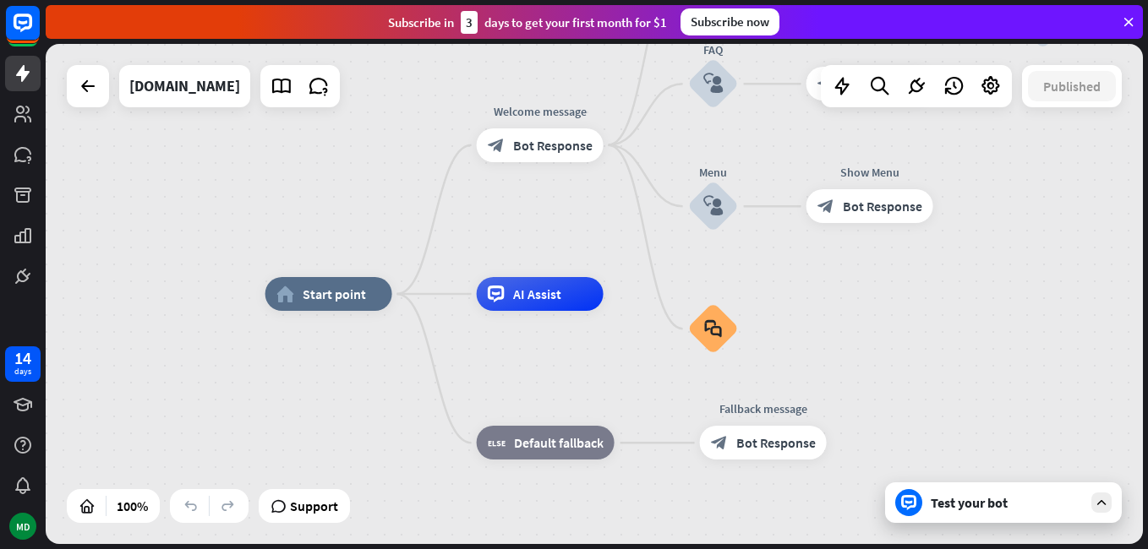
click at [1128, 17] on icon at bounding box center [1128, 21] width 15 height 15
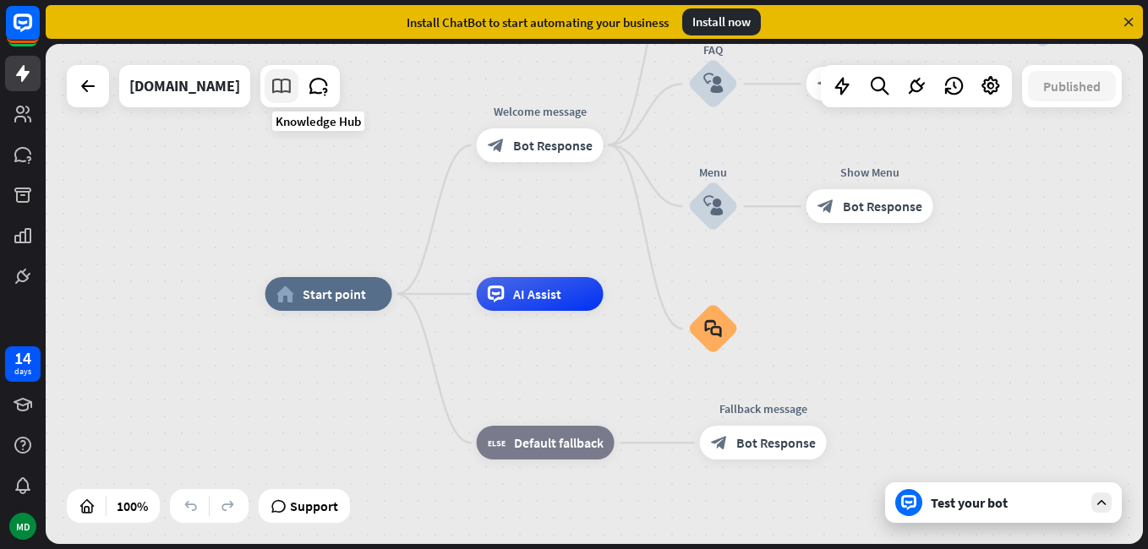
click at [298, 97] on link at bounding box center [282, 86] width 34 height 34
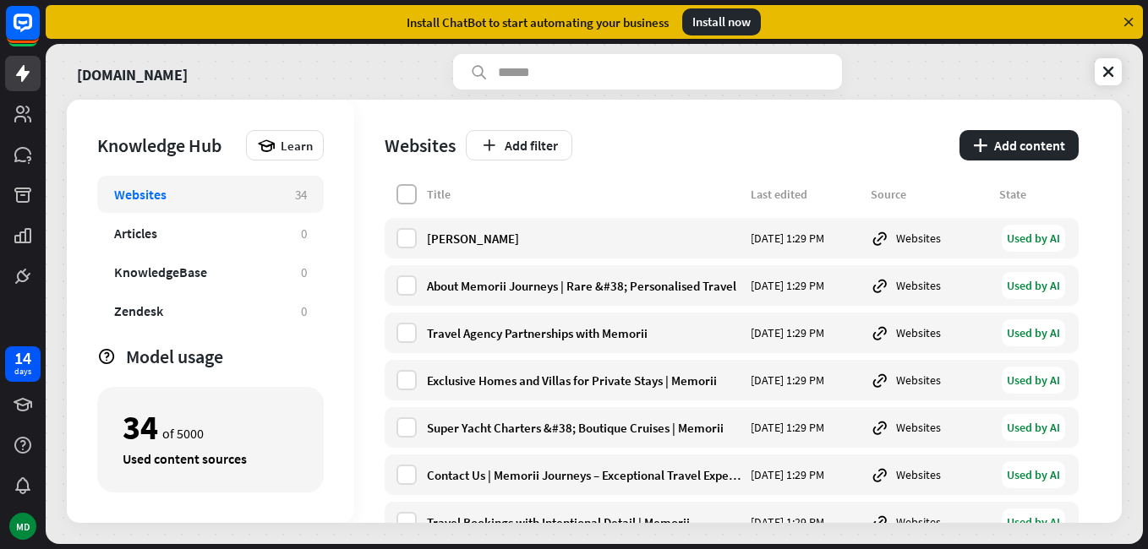
click at [404, 196] on label at bounding box center [406, 194] width 20 height 20
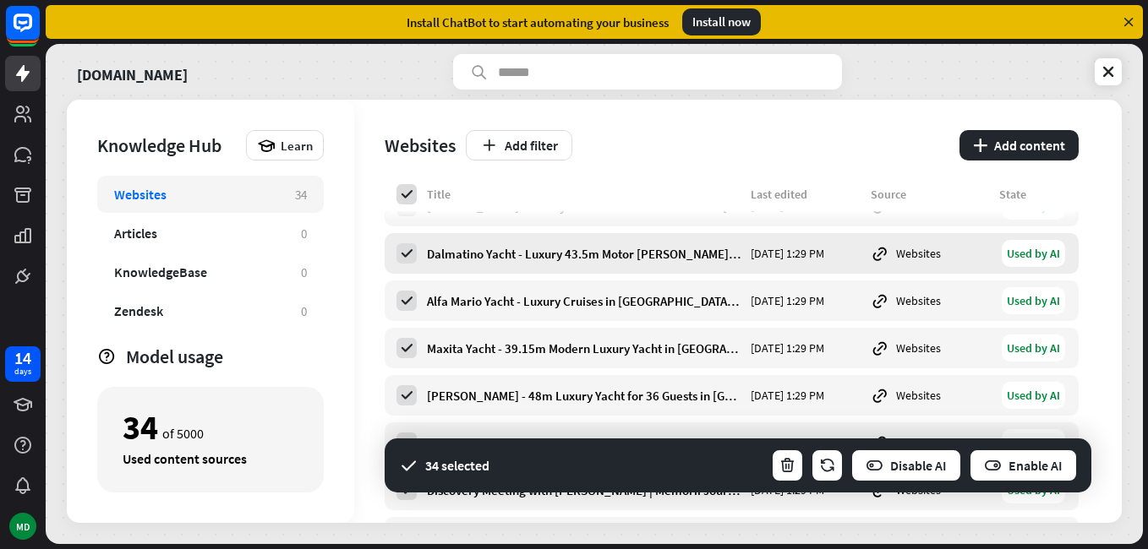
scroll to position [1335, 0]
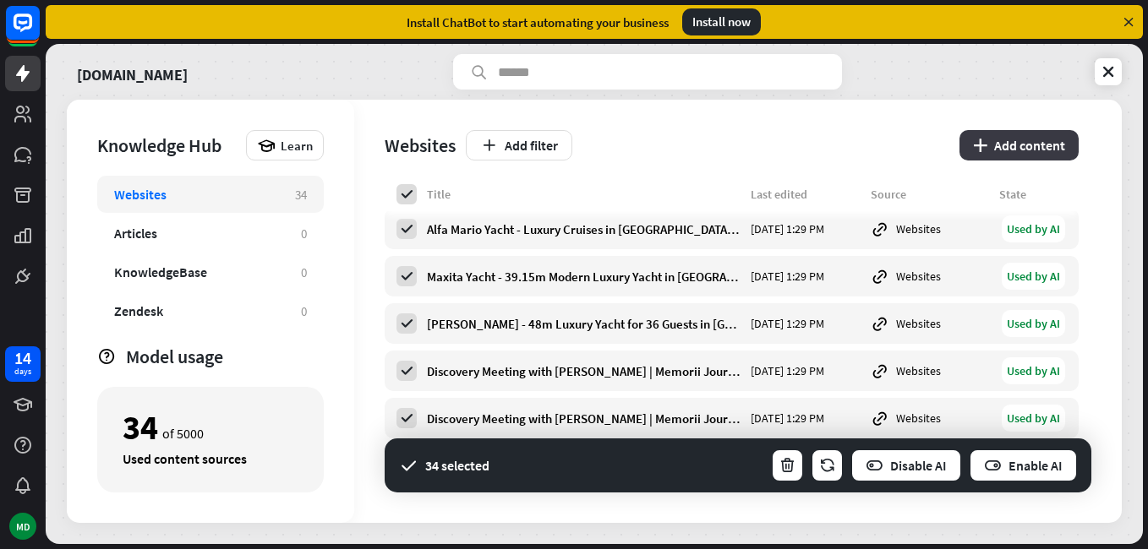
click at [988, 145] on button "plus Add content" at bounding box center [1018, 145] width 119 height 30
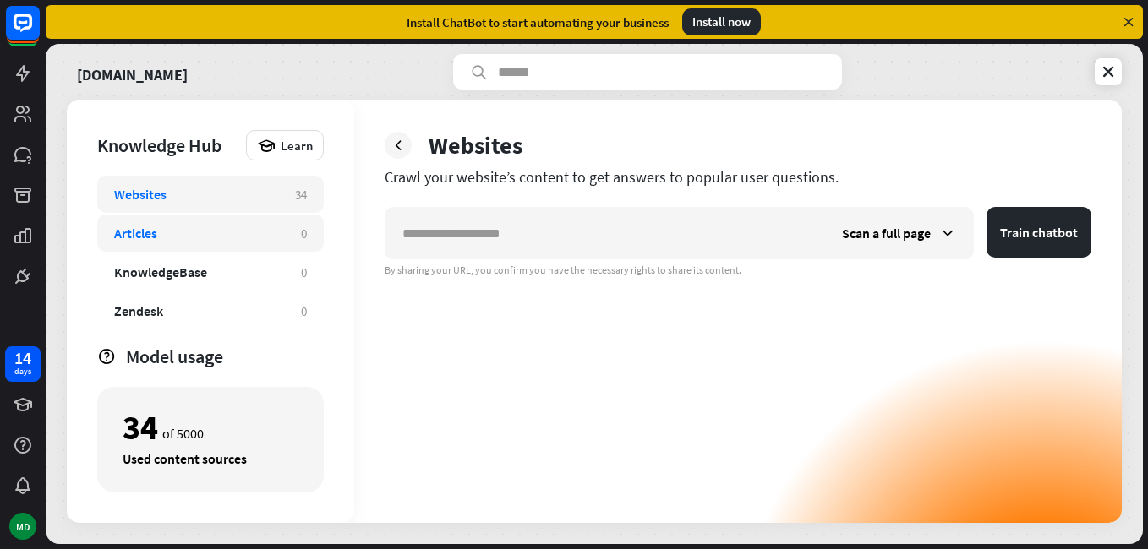
click at [281, 232] on div "Articles" at bounding box center [199, 233] width 170 height 17
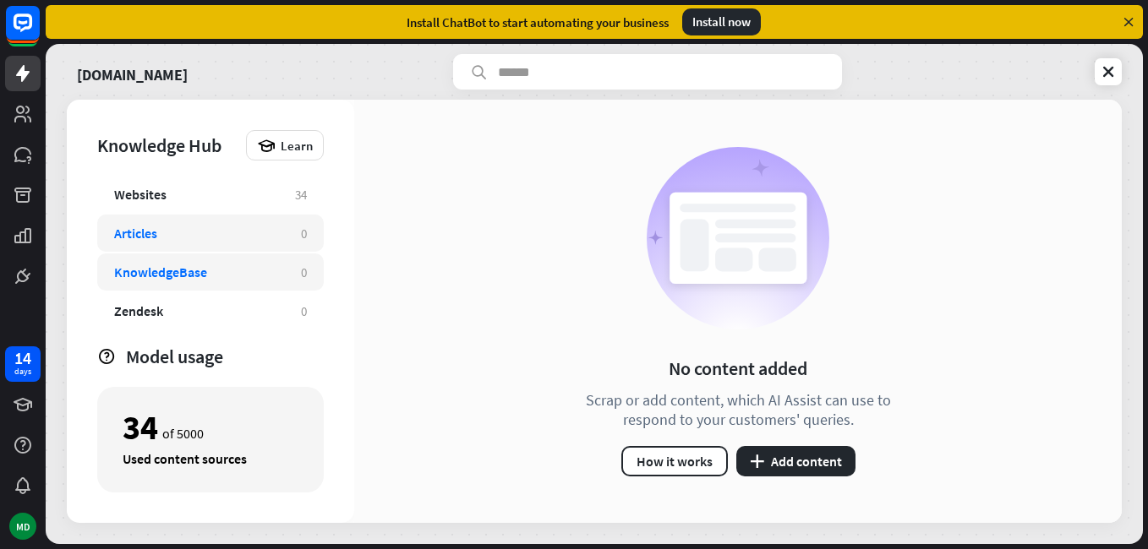
click at [271, 267] on div "KnowledgeBase" at bounding box center [199, 272] width 170 height 17
click at [268, 272] on div "KnowledgeBase" at bounding box center [199, 272] width 170 height 17
click at [176, 275] on div "KnowledgeBase" at bounding box center [160, 272] width 93 height 17
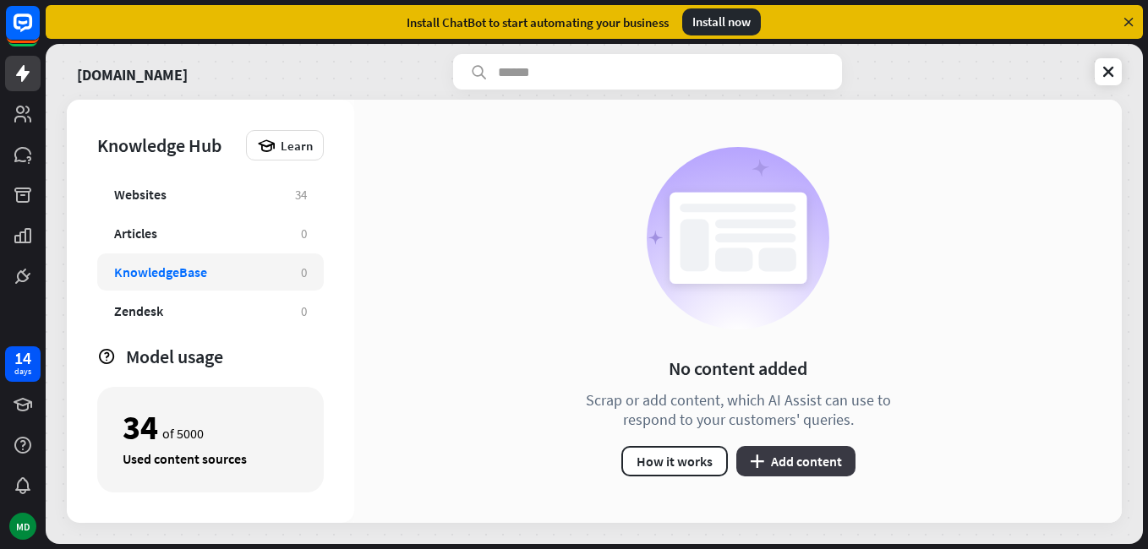
click at [800, 456] on button "plus Add content" at bounding box center [795, 461] width 119 height 30
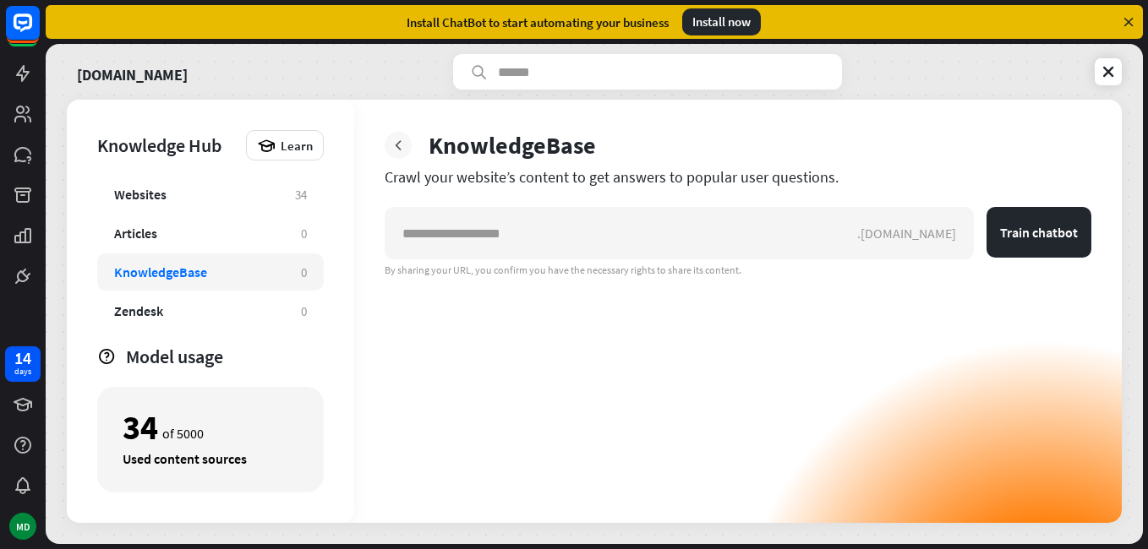
click at [399, 144] on icon at bounding box center [398, 145] width 17 height 17
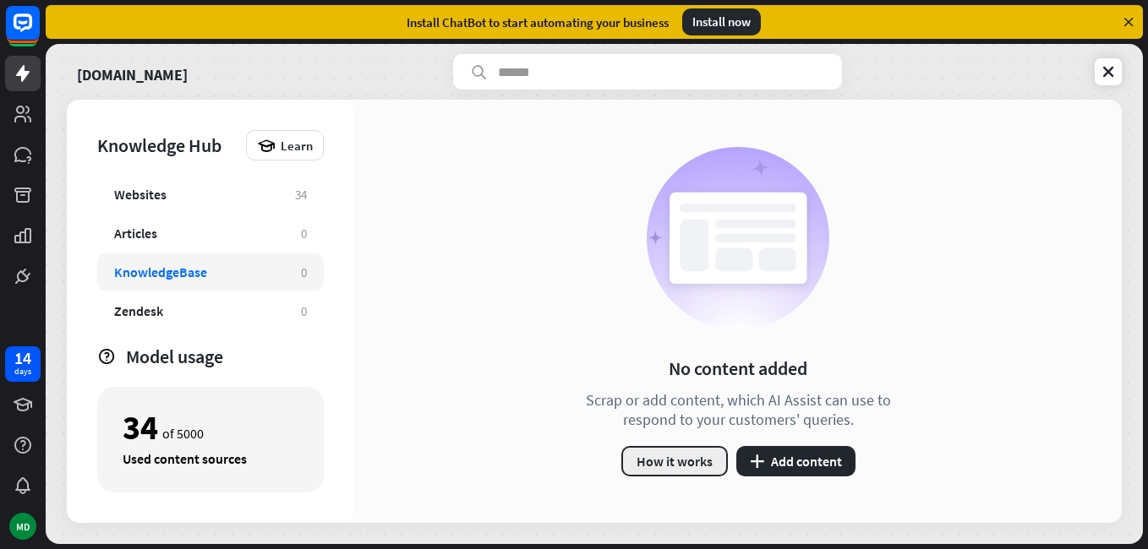
click at [726, 458] on button "How it works" at bounding box center [674, 461] width 107 height 30
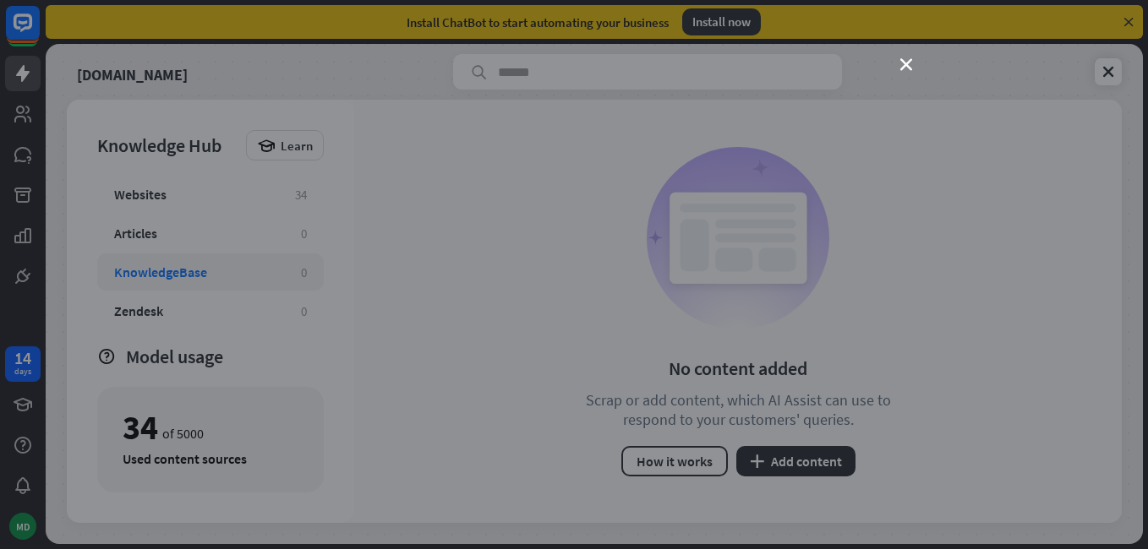
click at [1019, 358] on div "close" at bounding box center [574, 274] width 1148 height 549
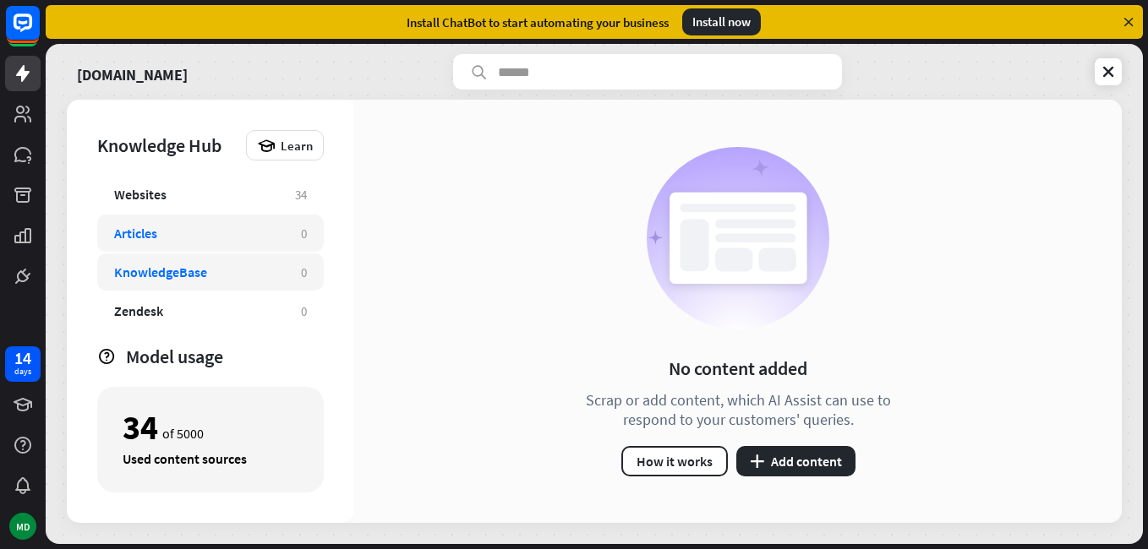
click at [241, 237] on div "Articles" at bounding box center [199, 233] width 170 height 17
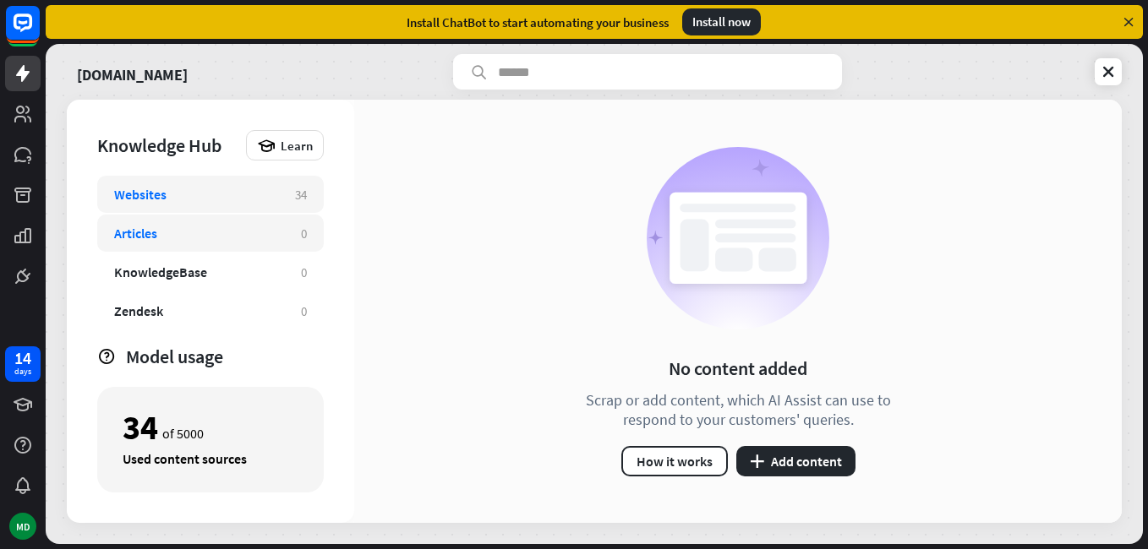
click at [218, 188] on div "Websites" at bounding box center [196, 194] width 164 height 17
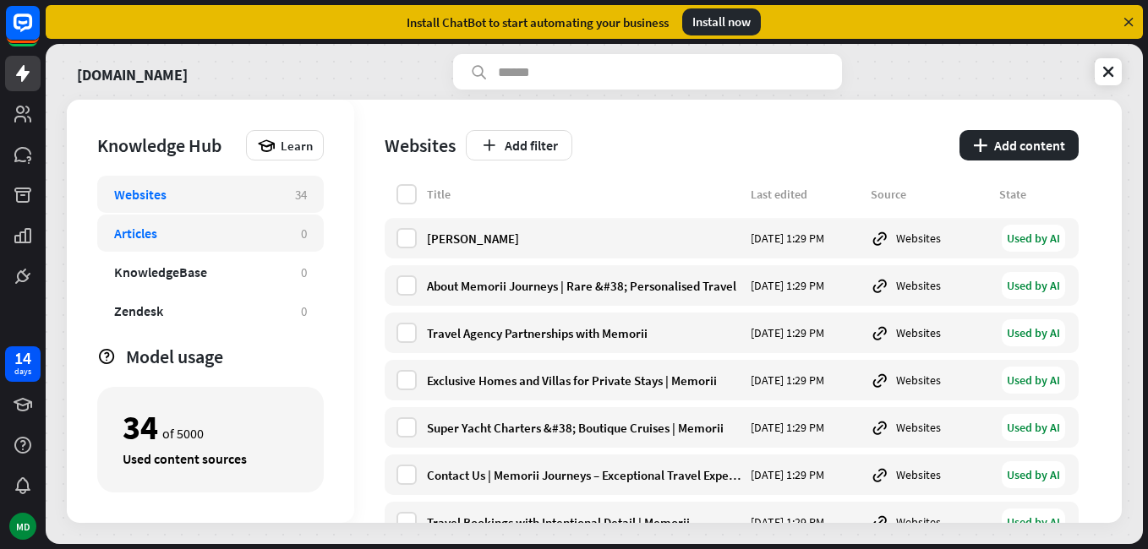
click at [232, 224] on div "Articles 0" at bounding box center [210, 233] width 227 height 37
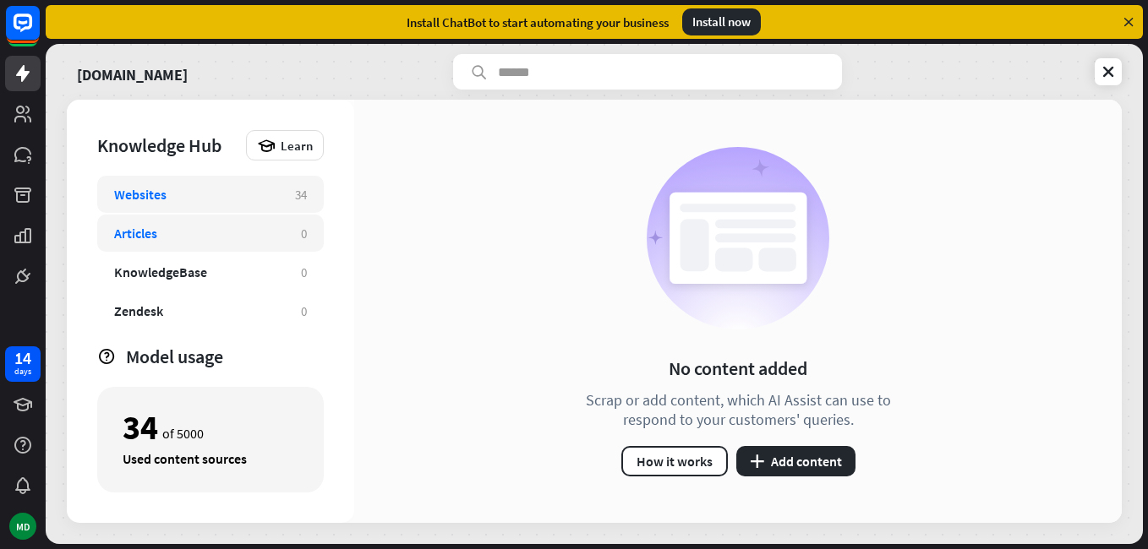
click at [226, 180] on div "Websites 34" at bounding box center [210, 194] width 227 height 37
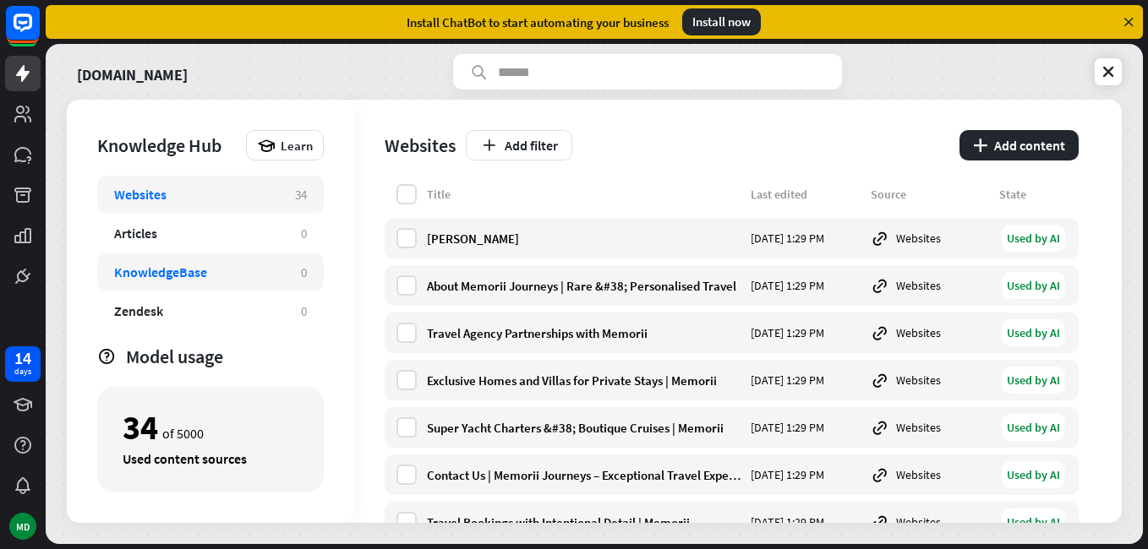
click at [235, 254] on div "KnowledgeBase 0" at bounding box center [210, 272] width 227 height 37
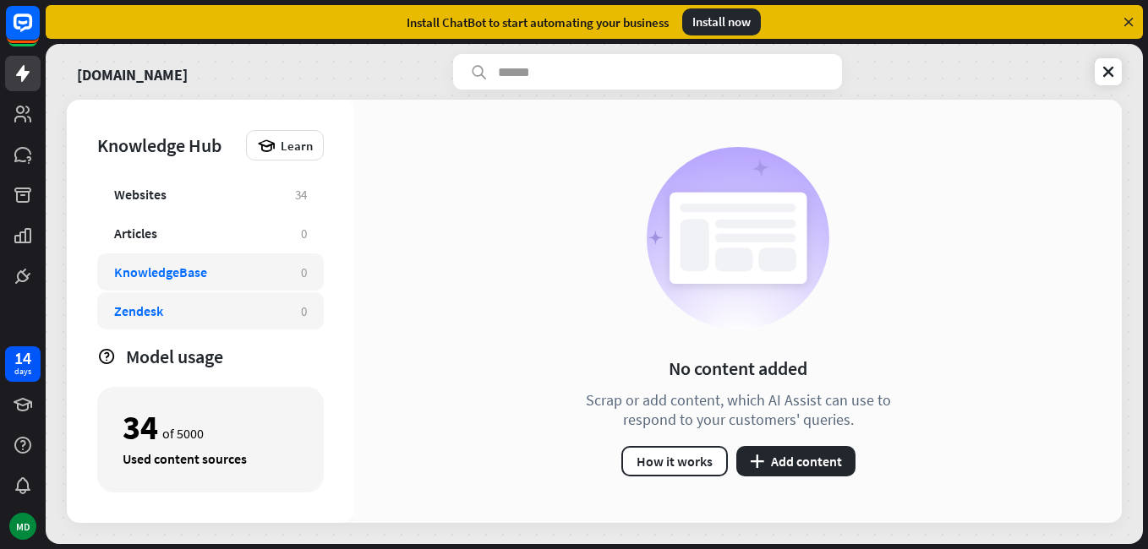
click at [228, 300] on div "Zendesk 0" at bounding box center [210, 310] width 227 height 37
click at [222, 307] on div "Zendesk" at bounding box center [199, 311] width 170 height 17
click at [223, 261] on div "KnowledgeBase 0" at bounding box center [210, 272] width 227 height 37
click at [768, 458] on button "plus Add content" at bounding box center [795, 461] width 119 height 30
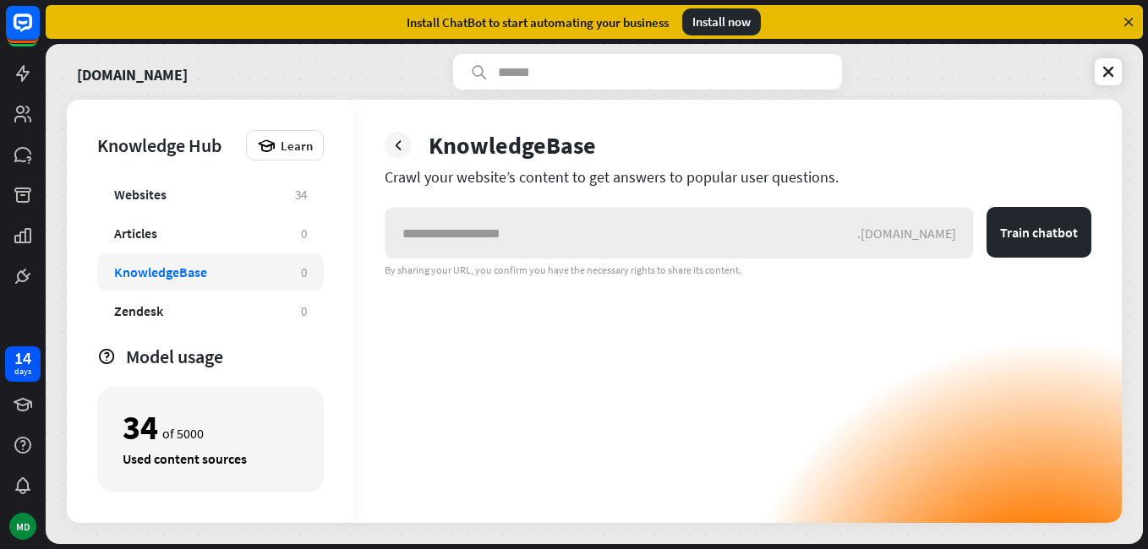
click at [545, 232] on input "text" at bounding box center [621, 233] width 472 height 51
drag, startPoint x: 407, startPoint y: 145, endPoint x: 415, endPoint y: 145, distance: 8.5
click at [407, 146] on div at bounding box center [398, 145] width 27 height 27
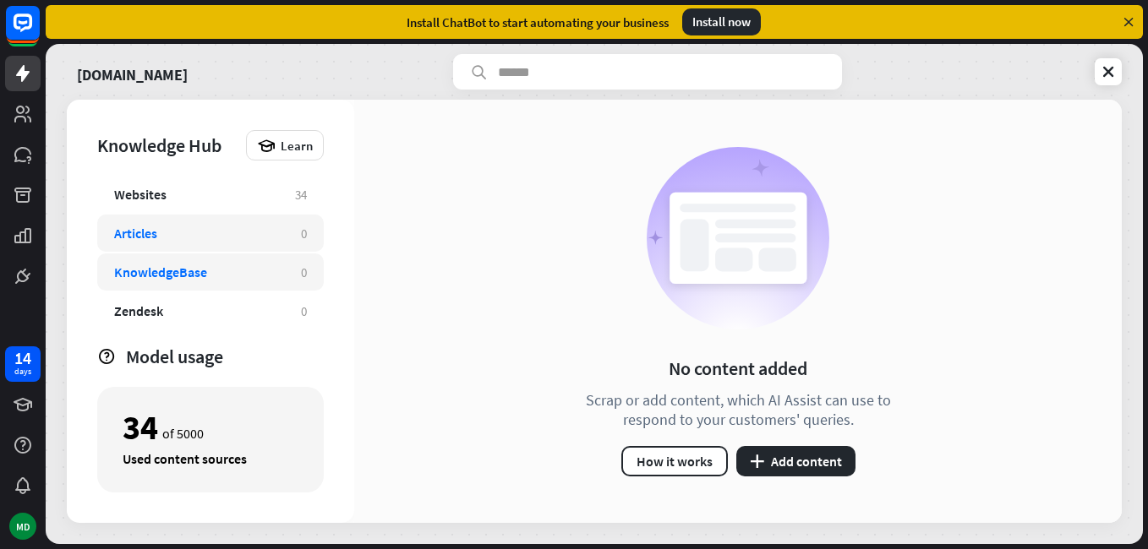
click at [233, 223] on div "Articles 0" at bounding box center [210, 233] width 227 height 37
click at [234, 227] on div "Articles" at bounding box center [199, 233] width 170 height 17
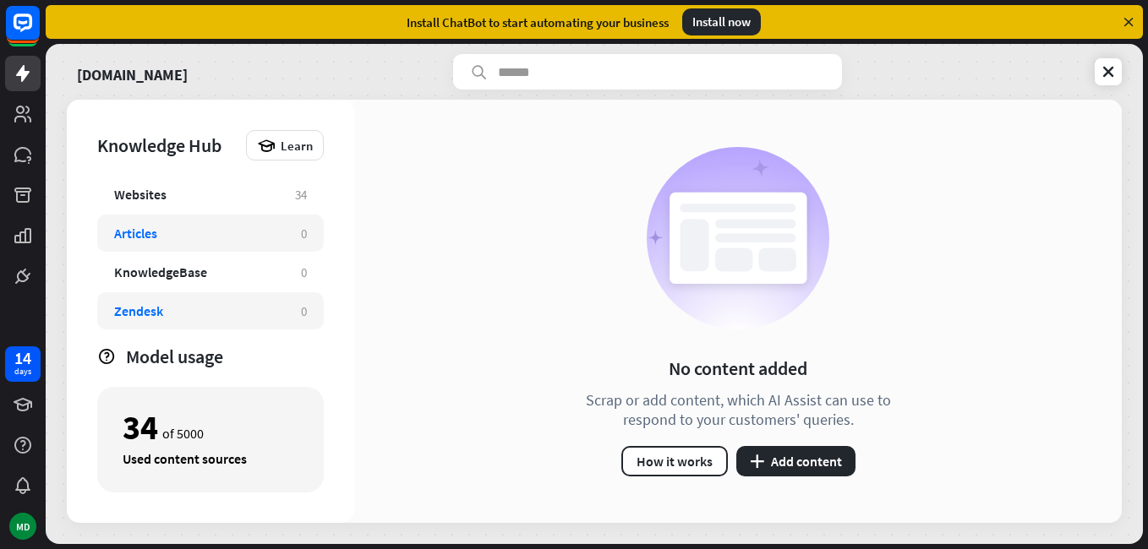
click at [179, 325] on div "Zendesk 0" at bounding box center [210, 310] width 227 height 37
click at [157, 225] on div "Articles" at bounding box center [135, 233] width 43 height 17
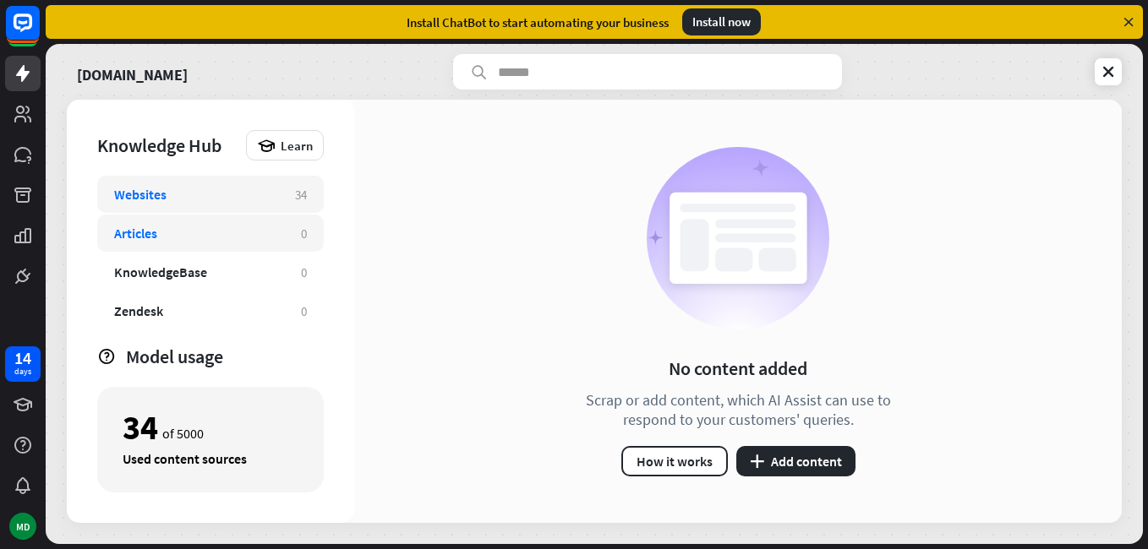
click at [150, 199] on div "Websites" at bounding box center [140, 194] width 52 height 17
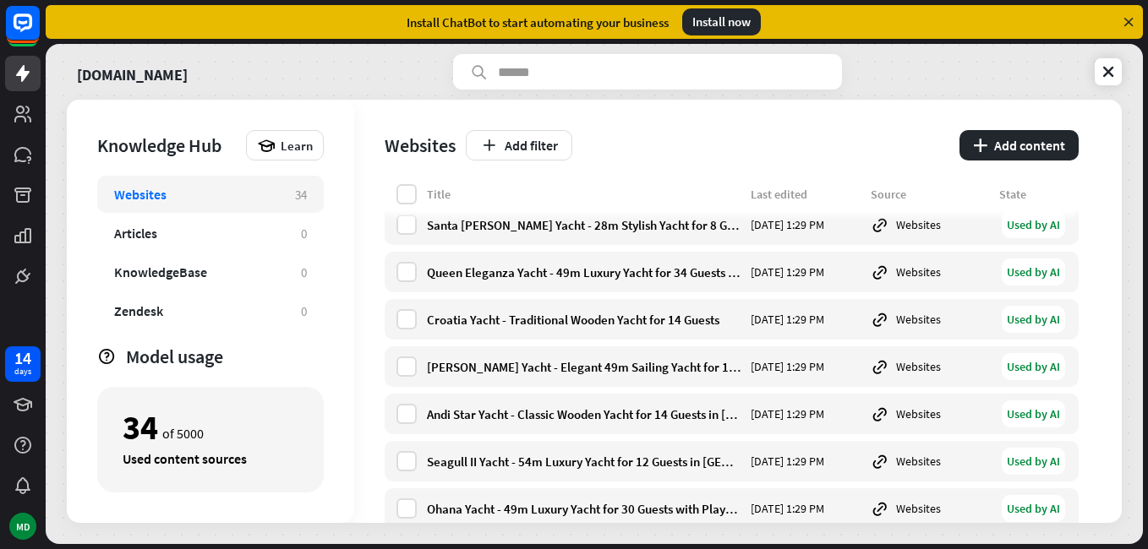
scroll to position [1335, 0]
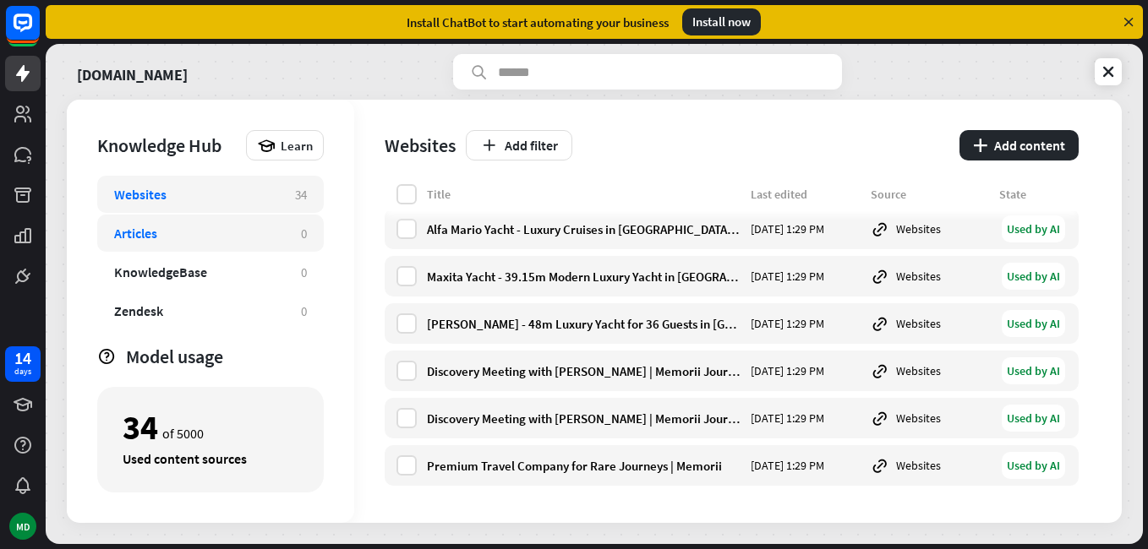
click at [234, 243] on div "Articles 0" at bounding box center [210, 233] width 227 height 37
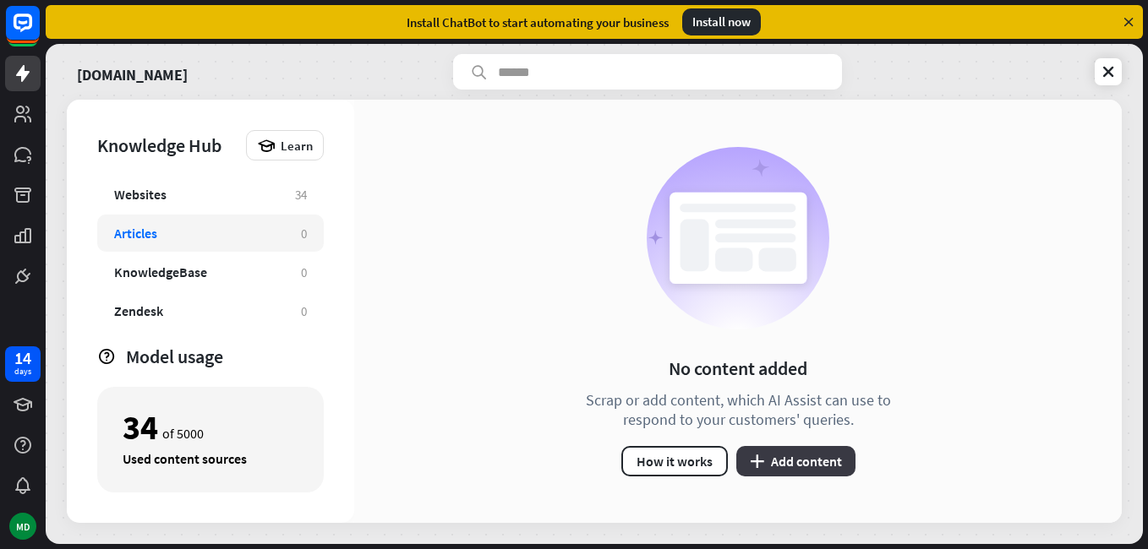
click at [804, 456] on button "plus Add content" at bounding box center [795, 461] width 119 height 30
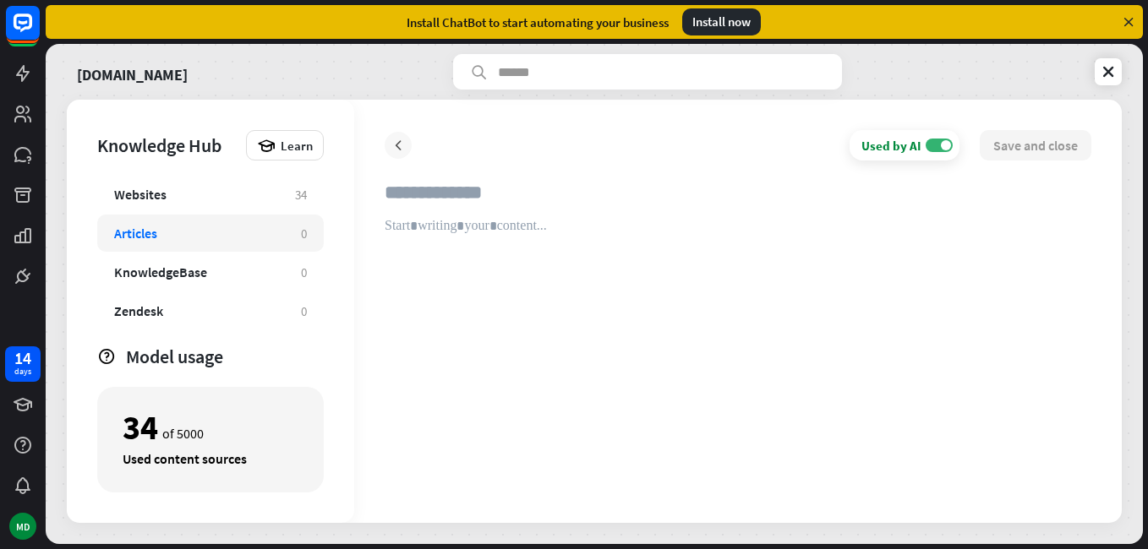
click at [387, 150] on div at bounding box center [398, 145] width 27 height 27
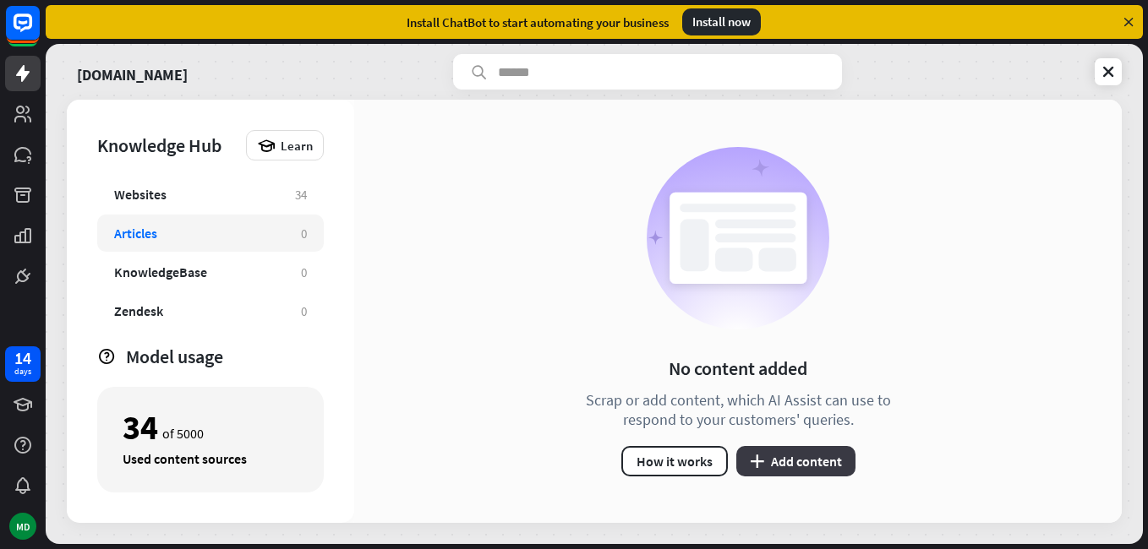
click at [800, 467] on button "plus Add content" at bounding box center [795, 461] width 119 height 30
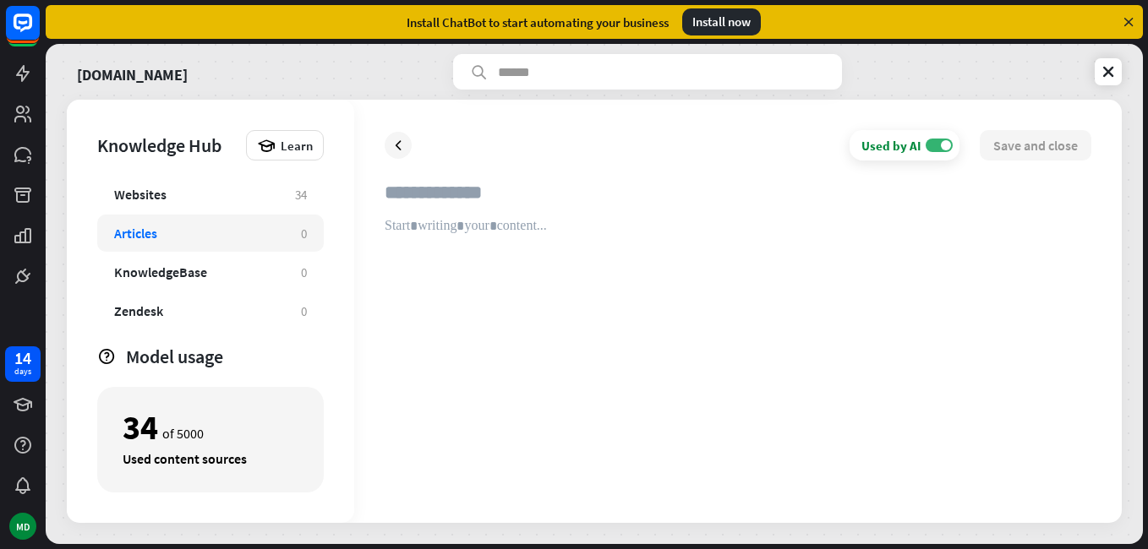
click at [459, 205] on input "text" at bounding box center [738, 199] width 707 height 37
click at [458, 227] on div at bounding box center [738, 355] width 707 height 275
paste div
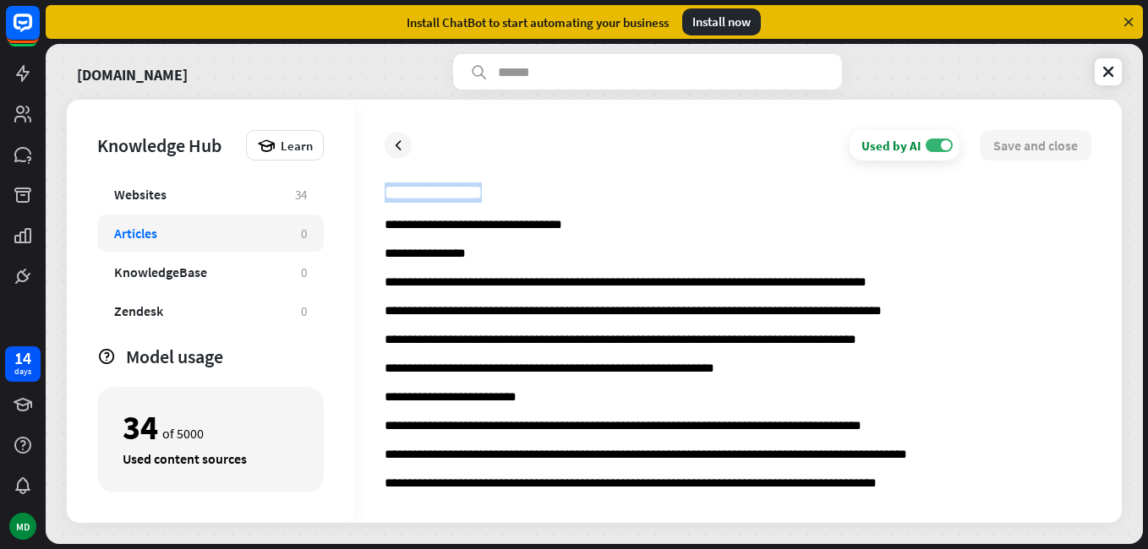
drag, startPoint x: 383, startPoint y: 228, endPoint x: 557, endPoint y: 234, distance: 174.2
click at [557, 234] on div "**********" at bounding box center [738, 311] width 768 height 423
drag, startPoint x: 511, startPoint y: 247, endPoint x: 445, endPoint y: 235, distance: 66.2
click at [511, 248] on p "**********" at bounding box center [738, 255] width 707 height 16
drag, startPoint x: 380, startPoint y: 225, endPoint x: 607, endPoint y: 233, distance: 227.5
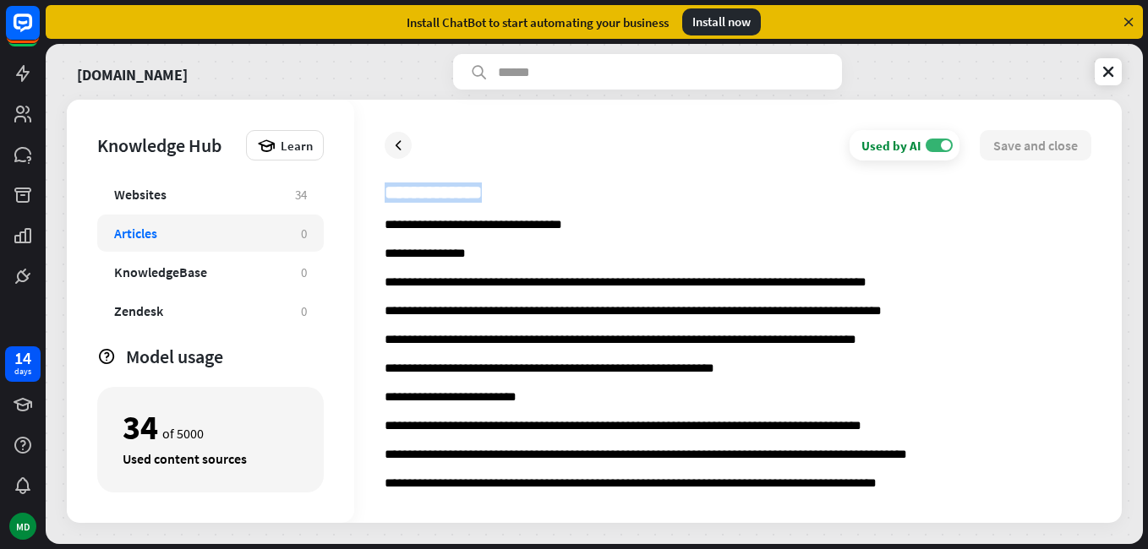
click at [607, 233] on div "**********" at bounding box center [738, 311] width 768 height 423
click at [522, 185] on input "text" at bounding box center [738, 199] width 707 height 37
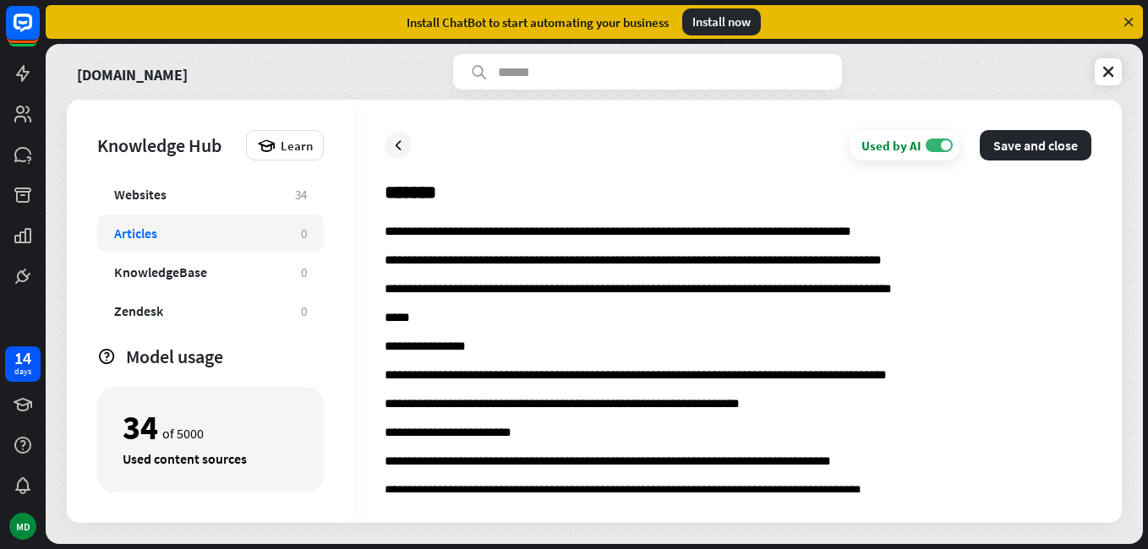
scroll to position [1654, 0]
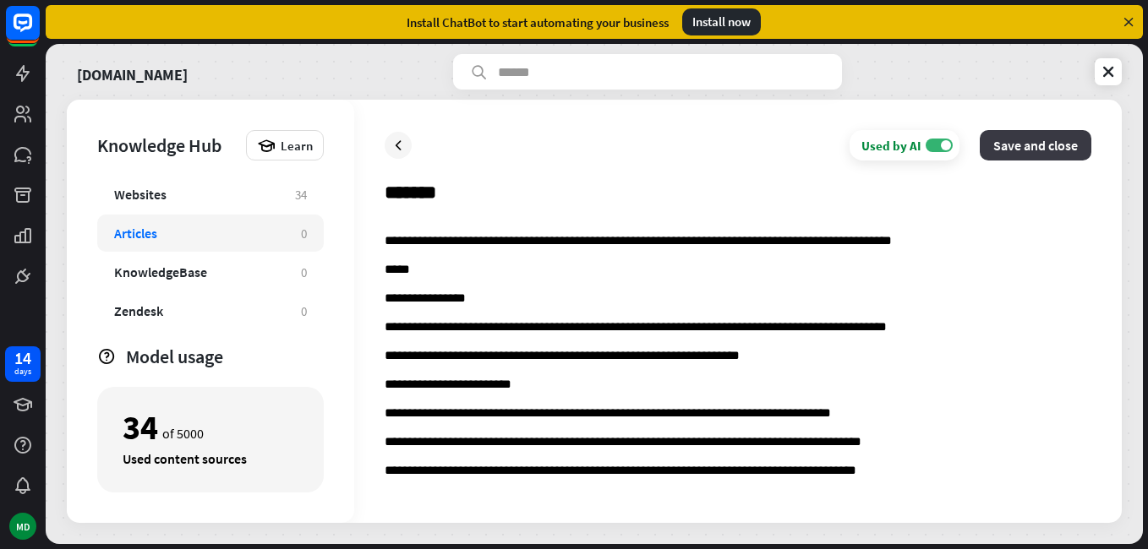
type input "*******"
click at [1044, 153] on button "Save and close" at bounding box center [1036, 145] width 112 height 30
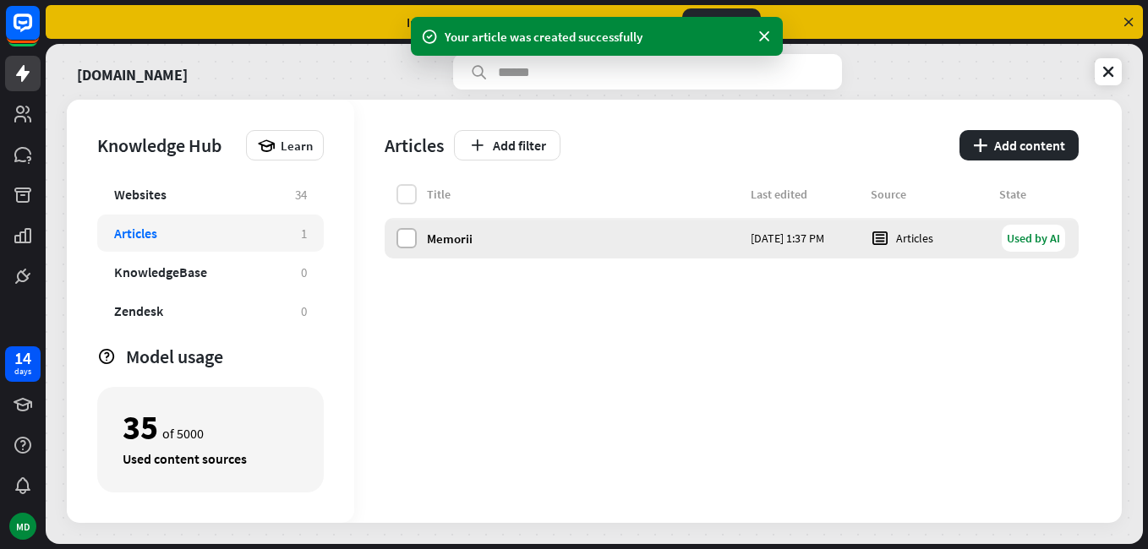
click at [410, 240] on label at bounding box center [406, 238] width 20 height 20
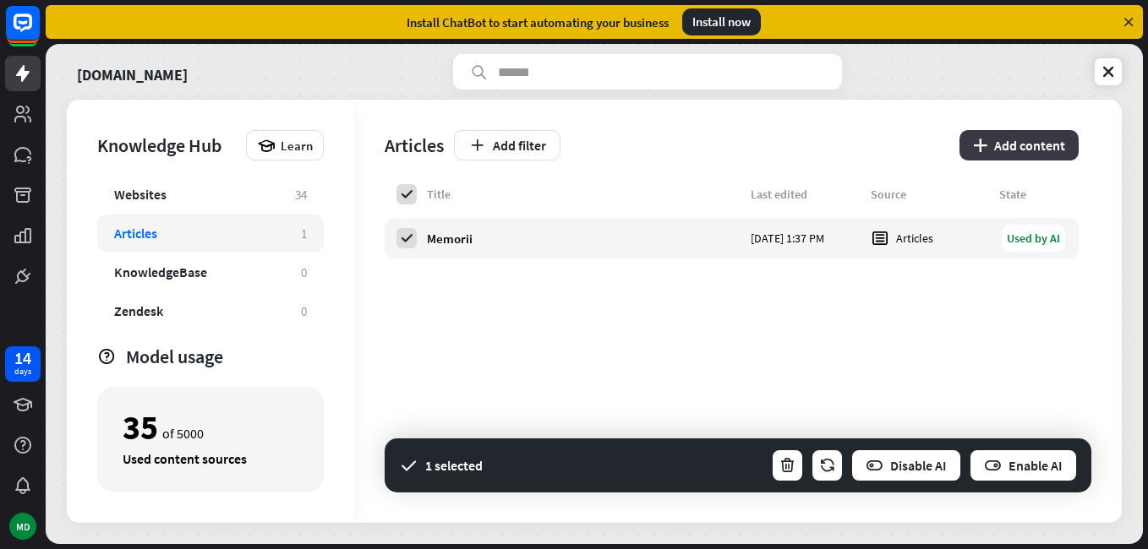
click at [1014, 144] on button "plus Add content" at bounding box center [1018, 145] width 119 height 30
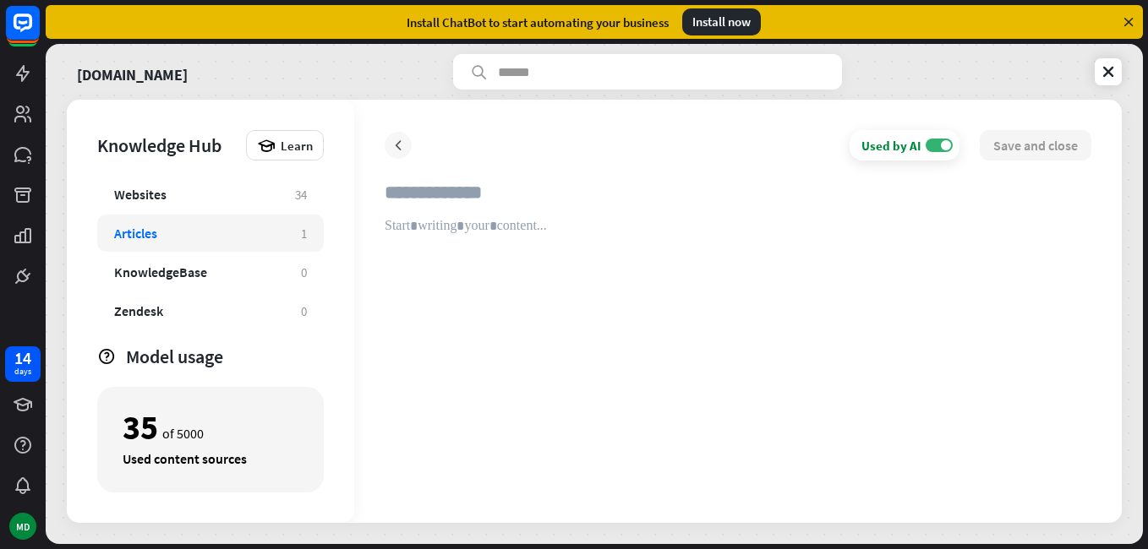
click at [395, 152] on icon at bounding box center [398, 145] width 17 height 17
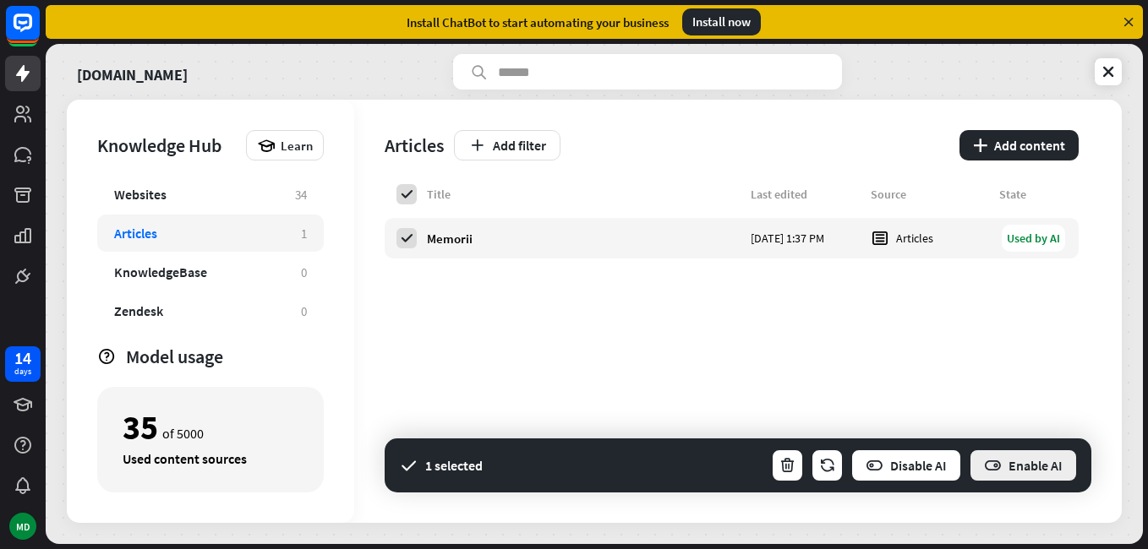
click at [988, 461] on icon "button" at bounding box center [993, 466] width 18 height 18
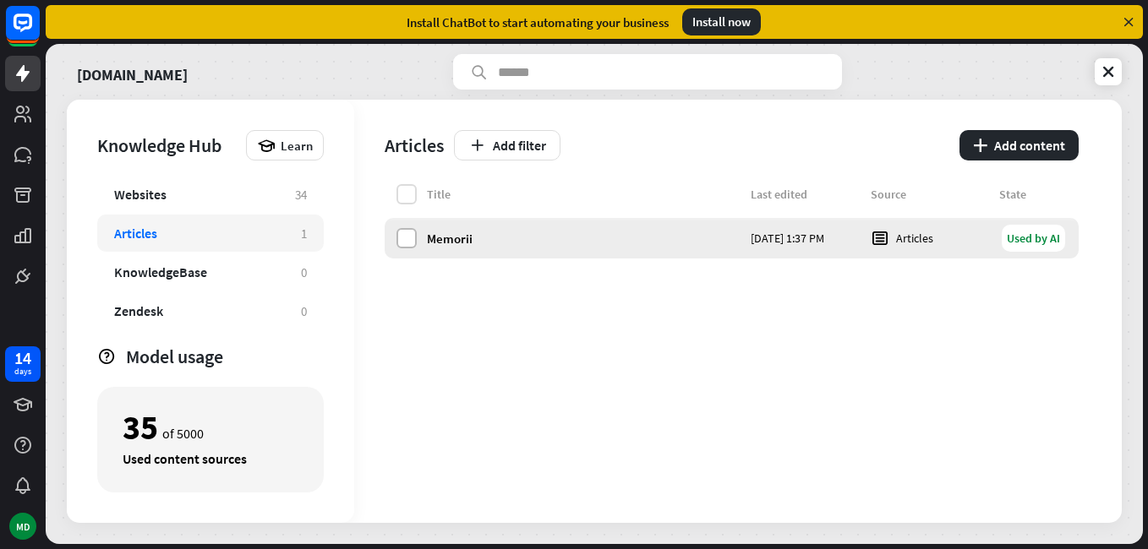
click at [411, 245] on label at bounding box center [406, 238] width 20 height 20
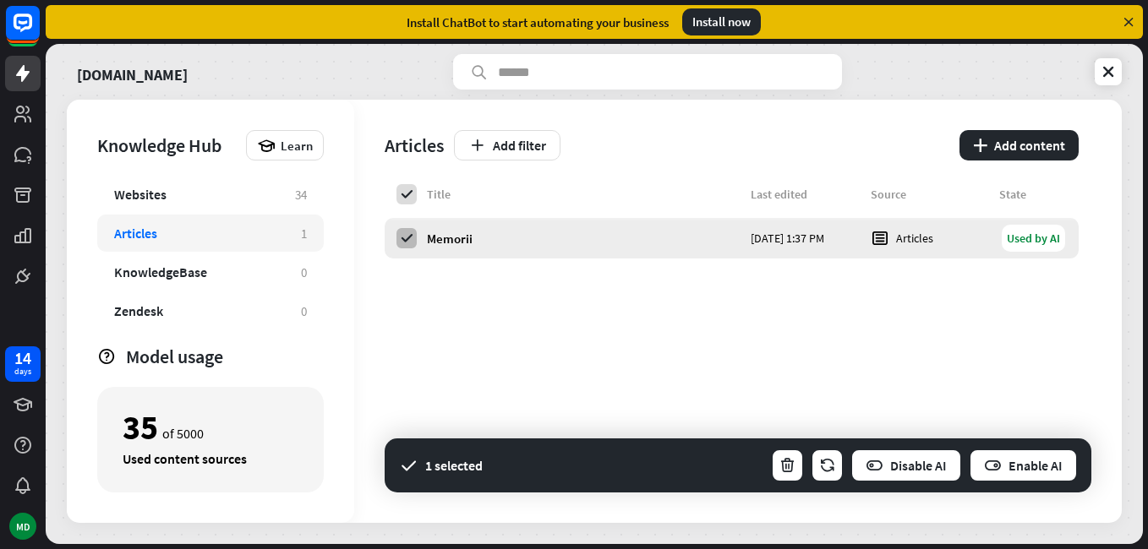
click at [411, 244] on icon at bounding box center [406, 238] width 15 height 15
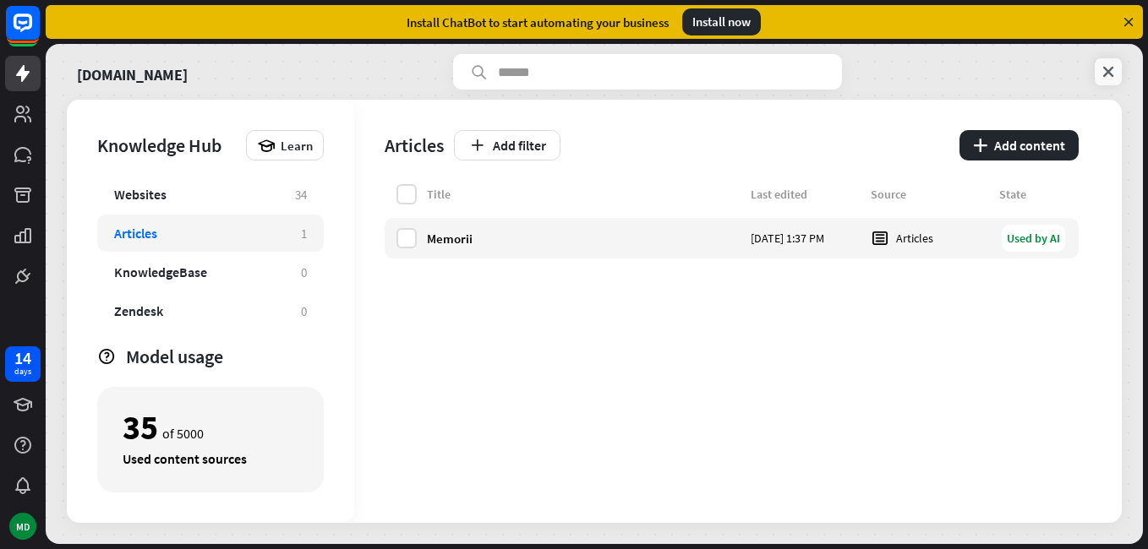
click at [1113, 58] on link at bounding box center [1108, 71] width 27 height 27
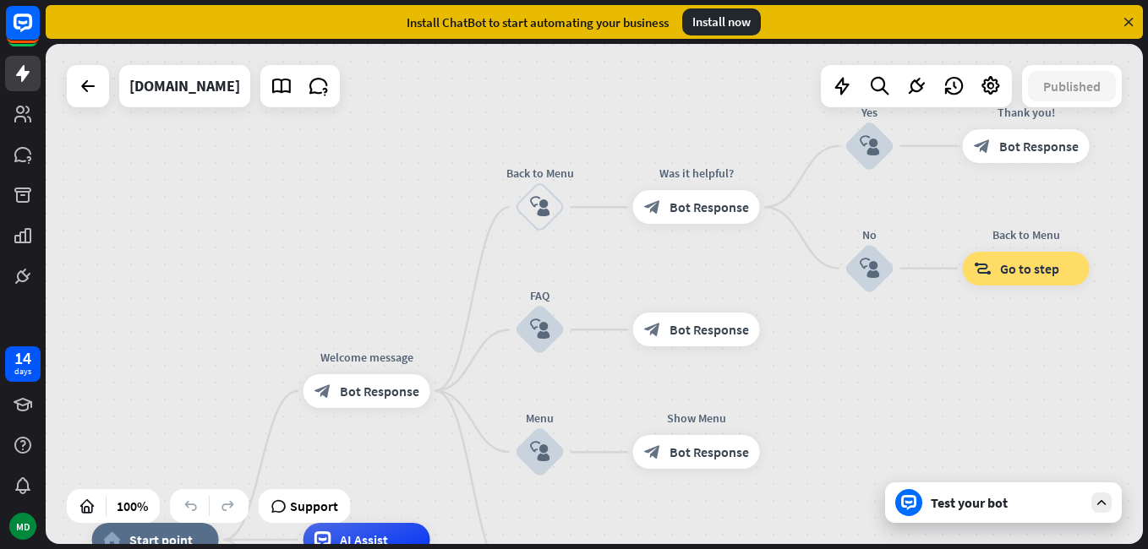
drag, startPoint x: 996, startPoint y: 298, endPoint x: 822, endPoint y: 544, distance: 301.4
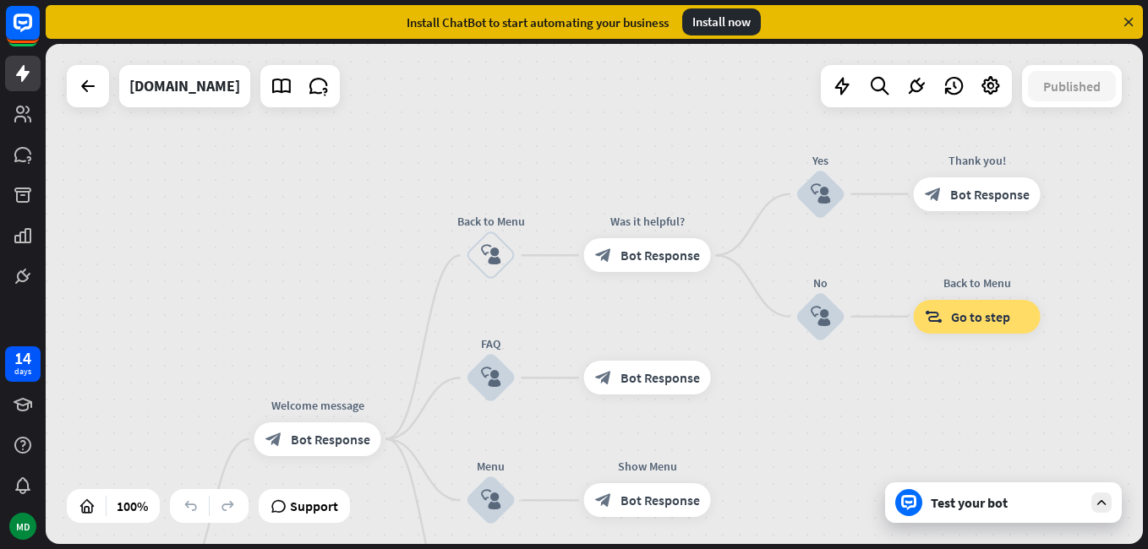
drag, startPoint x: 920, startPoint y: 392, endPoint x: 835, endPoint y: 466, distance: 112.0
click at [835, 466] on div "home_2 Start point Welcome message block_bot_response Bot Response Back to Menu…" at bounding box center [594, 294] width 1097 height 500
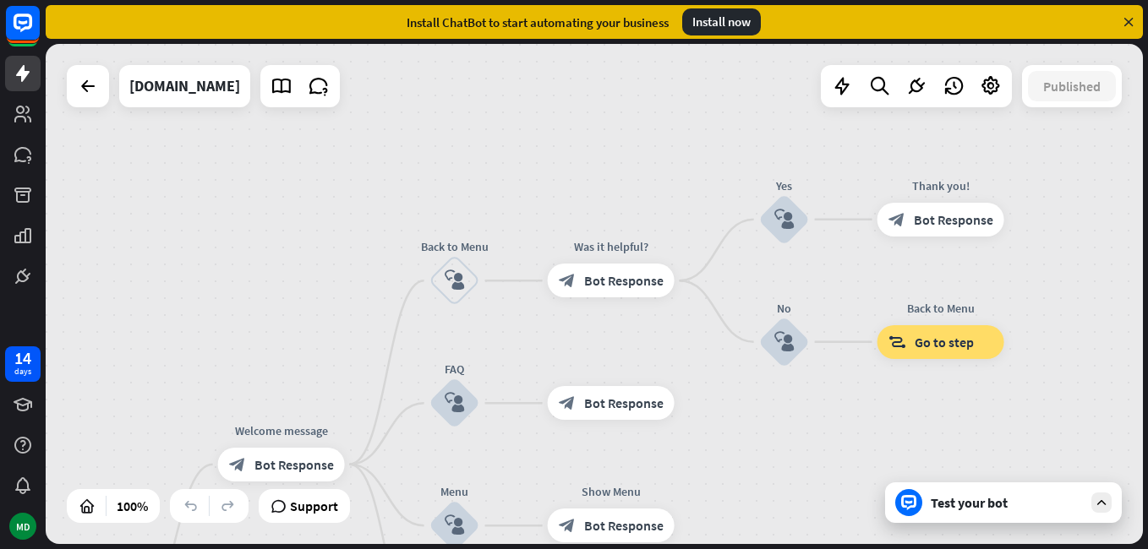
click at [970, 505] on div "Test your bot" at bounding box center [1007, 502] width 152 height 17
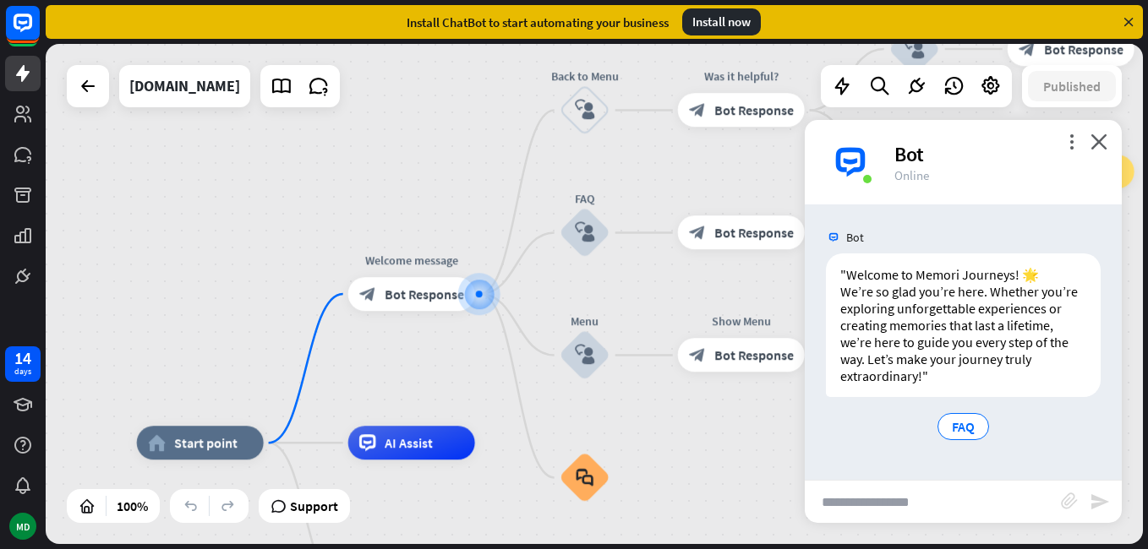
click at [886, 484] on input "text" at bounding box center [933, 502] width 256 height 42
type input "**********"
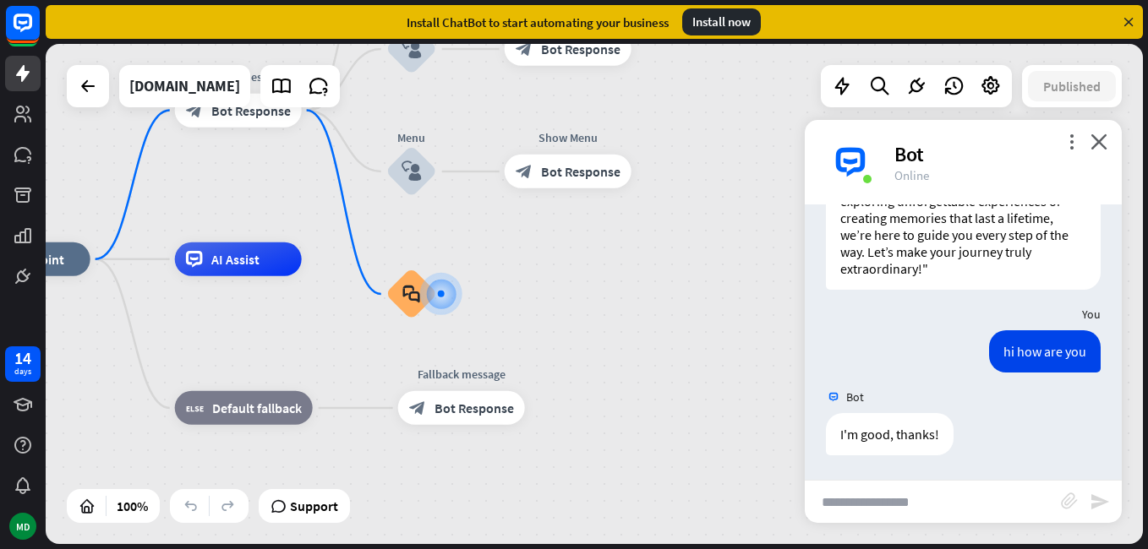
scroll to position [108, 0]
click at [902, 493] on input "text" at bounding box center [933, 502] width 256 height 42
type input "**********"
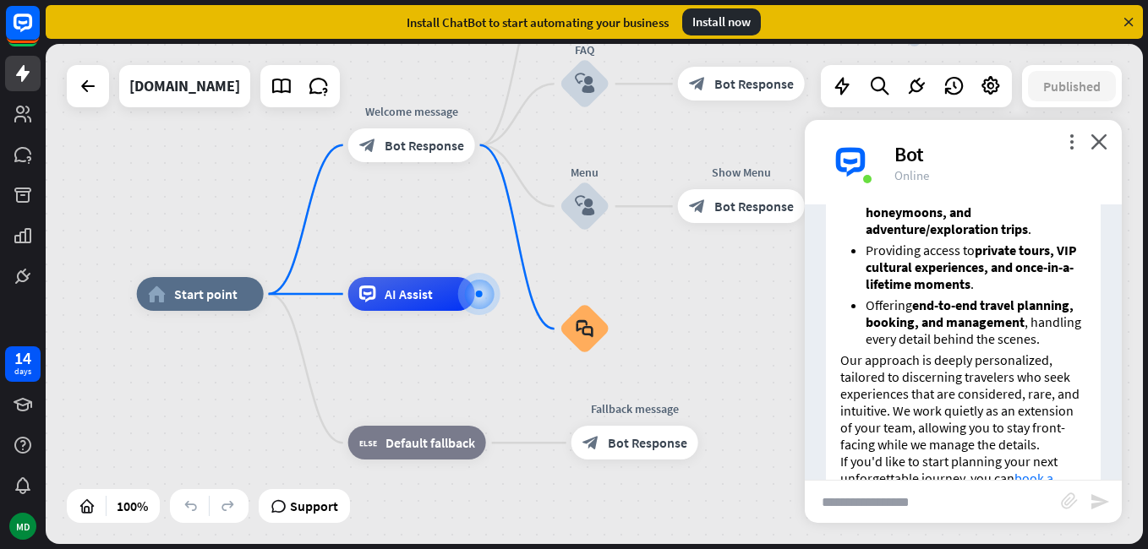
scroll to position [929, 0]
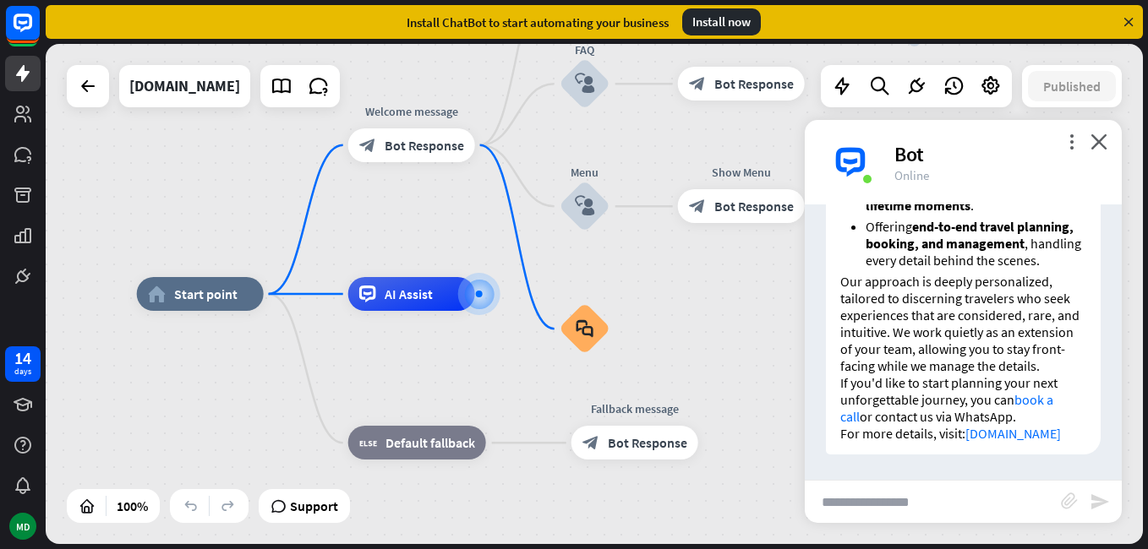
click at [945, 486] on input "text" at bounding box center [933, 502] width 256 height 42
type input "**********"
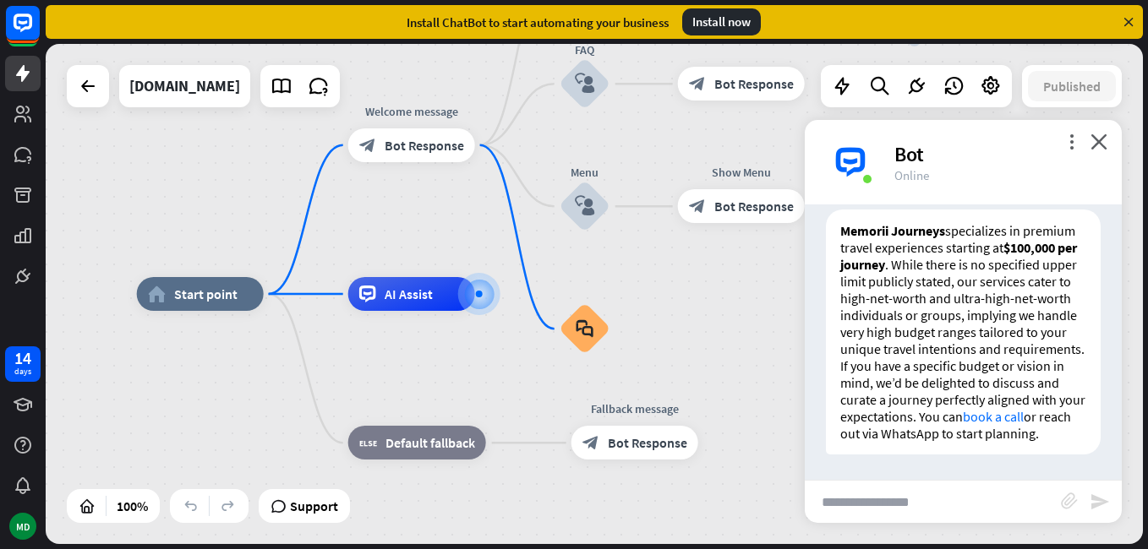
scroll to position [1314, 0]
click at [1024, 417] on link "book a call" at bounding box center [993, 416] width 61 height 17
click at [26, 406] on icon at bounding box center [23, 405] width 20 height 20
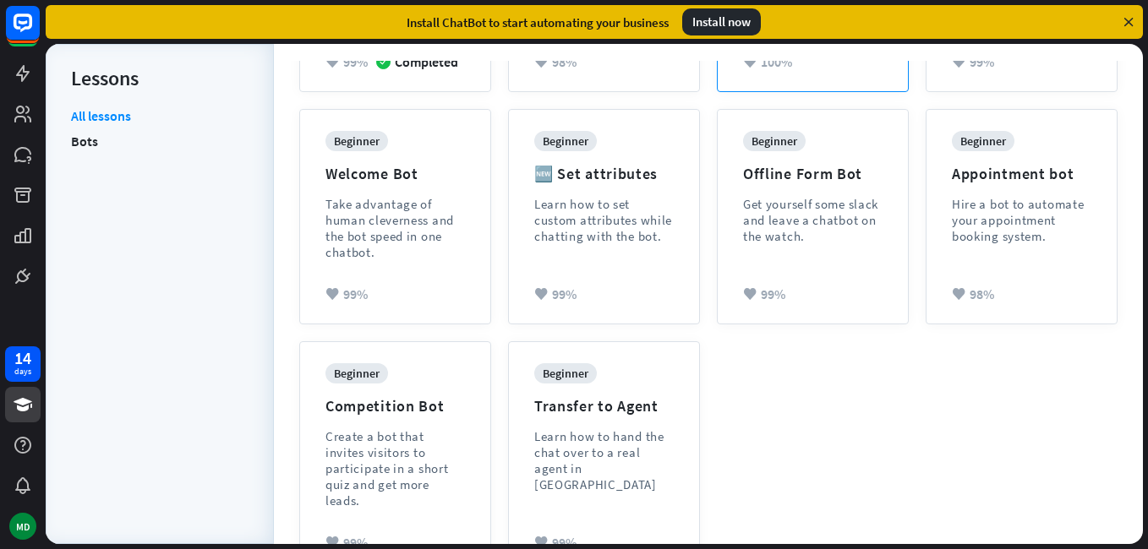
scroll to position [436, 0]
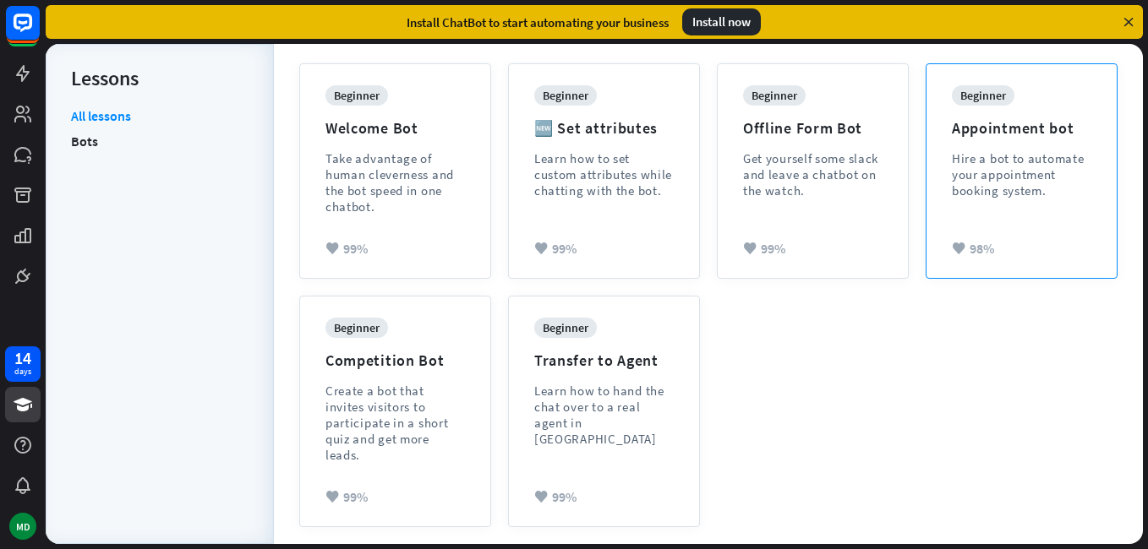
click at [1014, 222] on div "beginner Appointment bot Hire a bot to automate your appointment booking system." at bounding box center [1021, 154] width 139 height 139
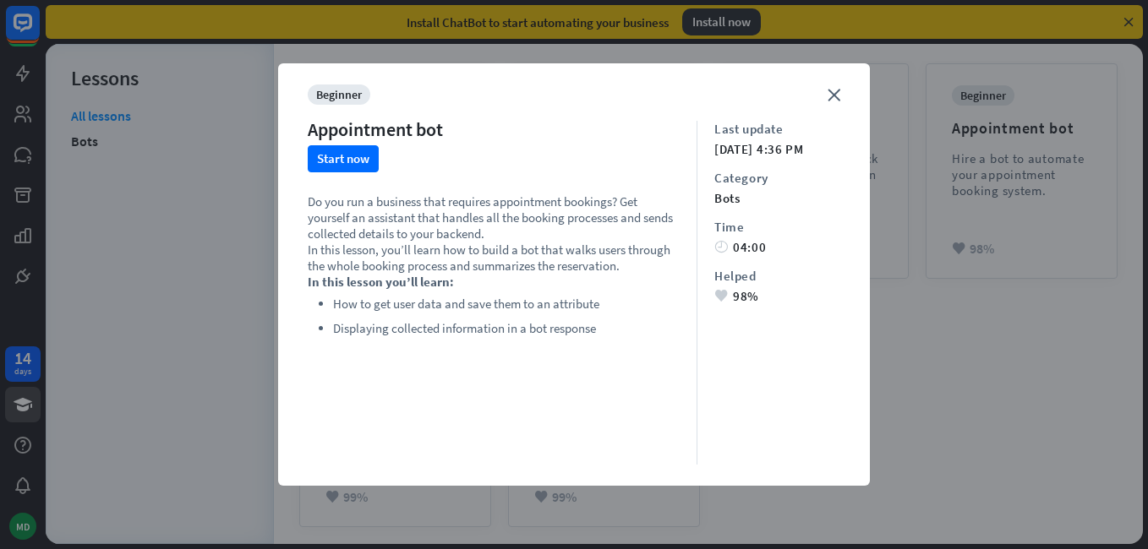
click at [825, 95] on div "close beginner Appointment bot Start now Do you run a business that requires ap…" at bounding box center [574, 274] width 592 height 423
click at [835, 96] on icon "close" at bounding box center [834, 95] width 13 height 13
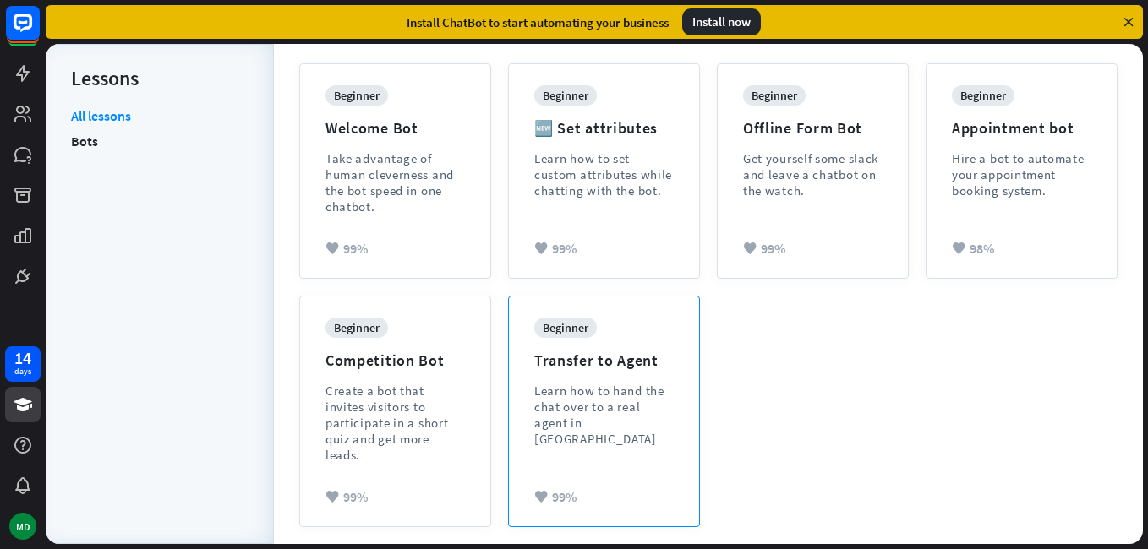
click at [664, 429] on div "Learn how to hand the chat over to a real agent in [GEOGRAPHIC_DATA]" at bounding box center [603, 415] width 139 height 64
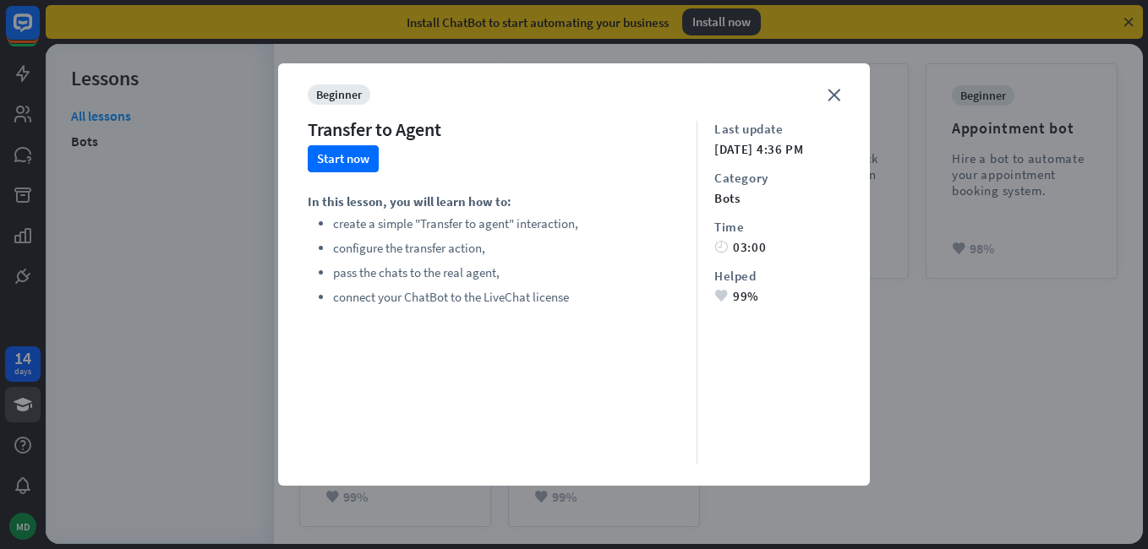
drag, startPoint x: 834, startPoint y: 99, endPoint x: 829, endPoint y: 107, distance: 9.1
click at [834, 100] on icon "close" at bounding box center [834, 95] width 13 height 13
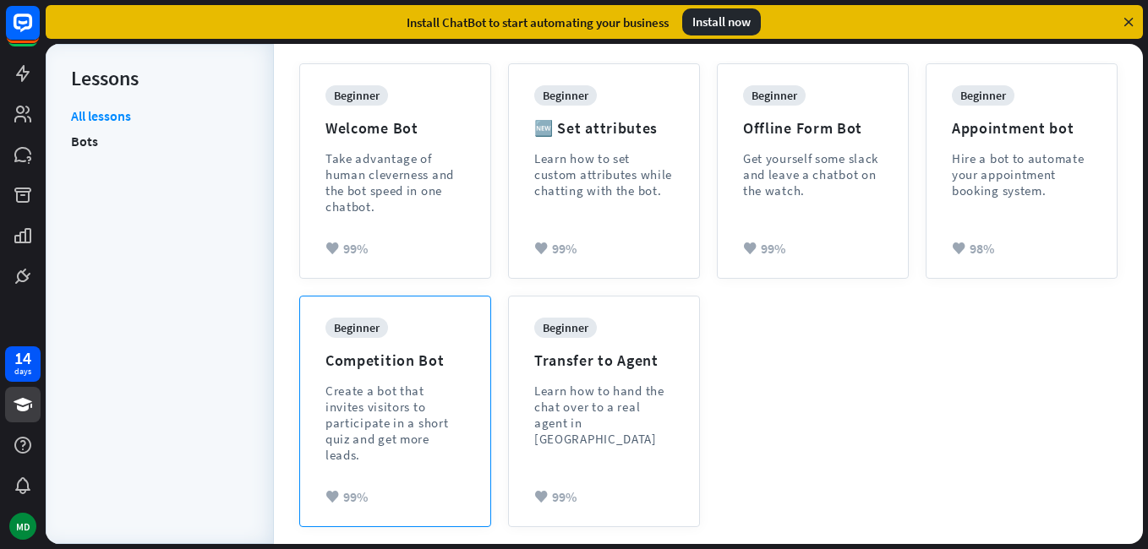
click at [409, 433] on div "Create a bot that invites visitors to participate in a short quiz and get more …" at bounding box center [394, 423] width 139 height 80
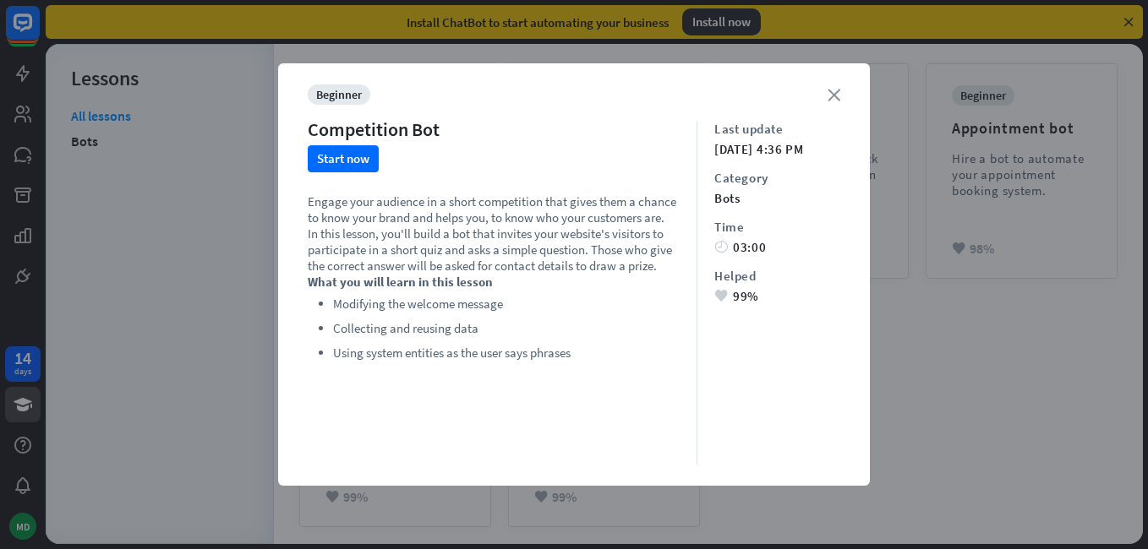
click at [830, 92] on icon "close" at bounding box center [834, 95] width 13 height 13
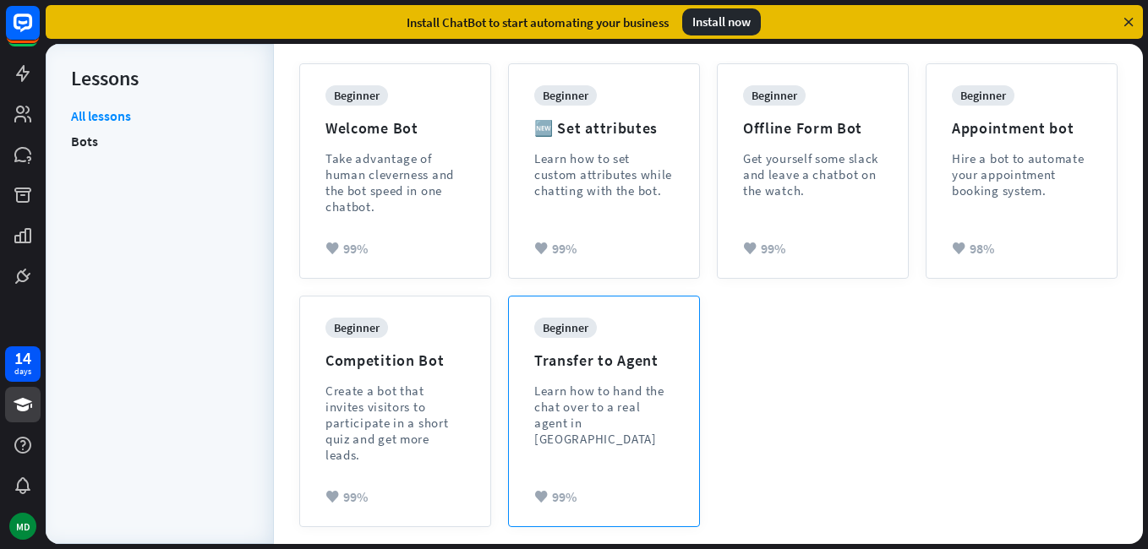
click at [560, 445] on div "beginner Transfer to Agent Learn how to hand the chat over to a real agent in […" at bounding box center [603, 395] width 139 height 155
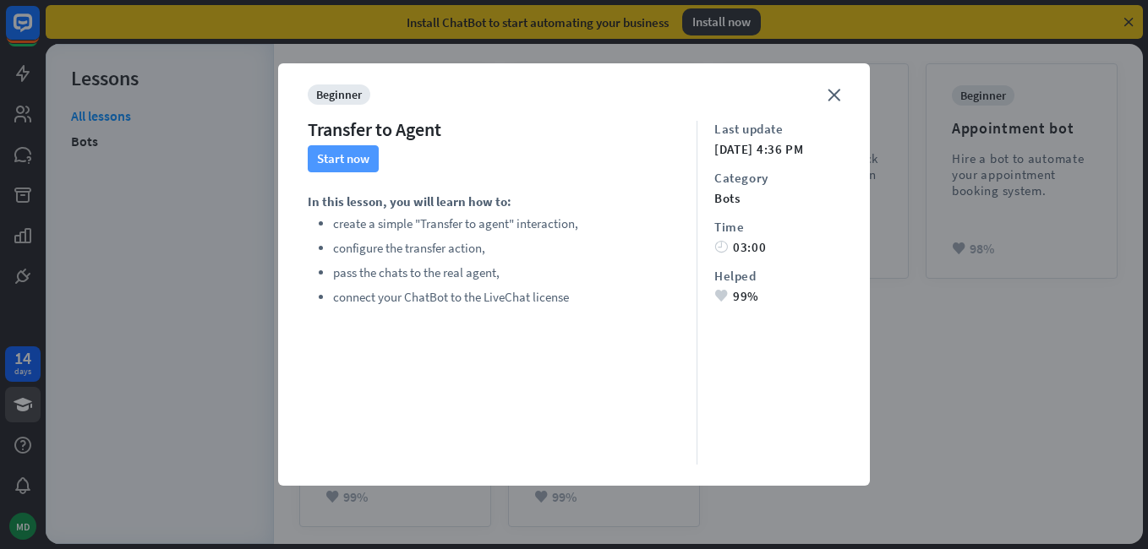
click at [352, 163] on button "Start now" at bounding box center [343, 158] width 71 height 27
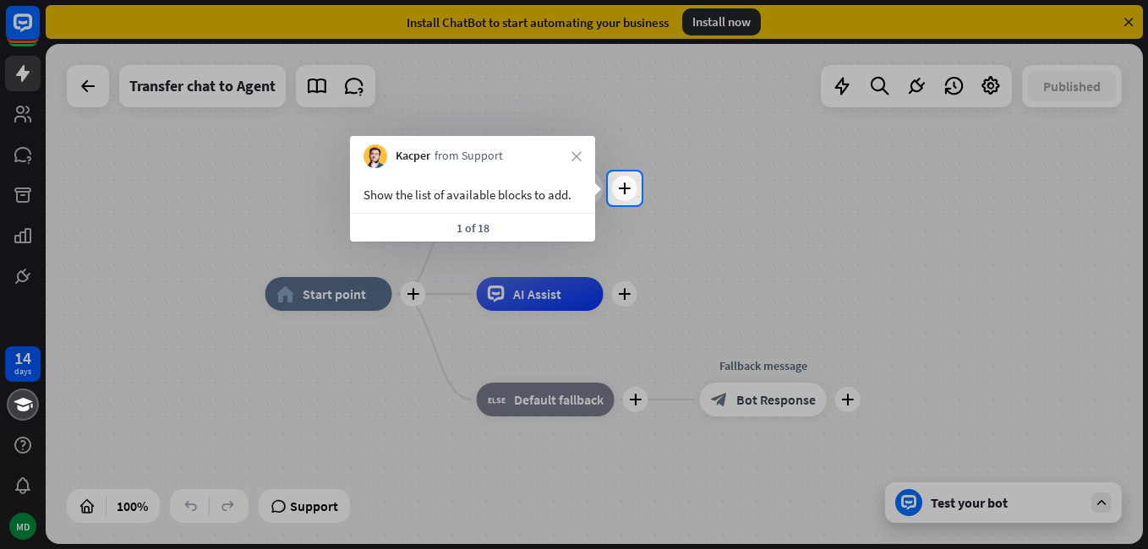
click at [576, 156] on icon "close" at bounding box center [576, 156] width 10 height 10
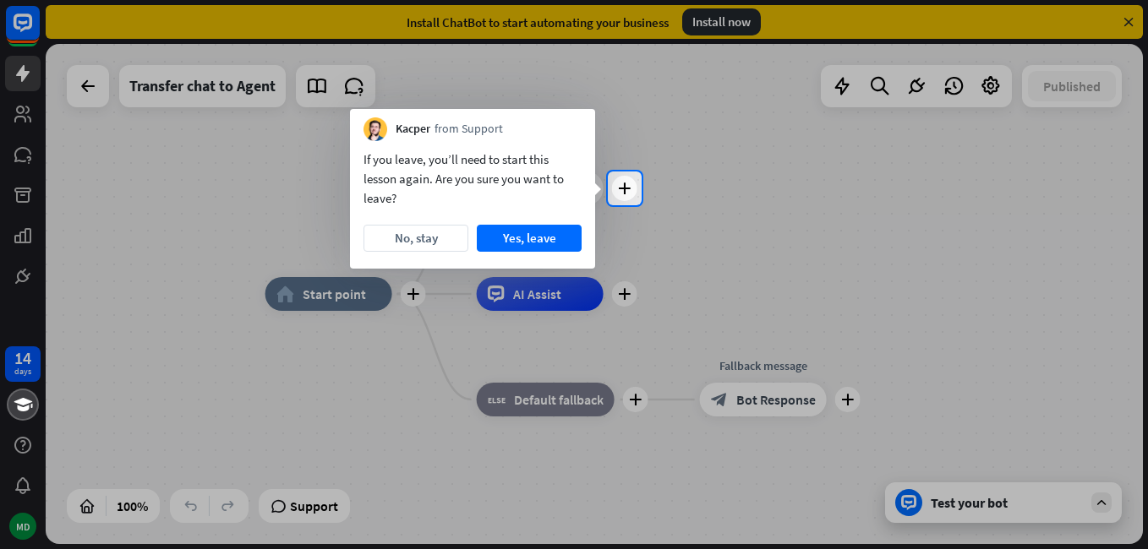
click at [608, 140] on div at bounding box center [574, 86] width 1148 height 172
click at [485, 242] on button "Yes, leave" at bounding box center [529, 238] width 105 height 27
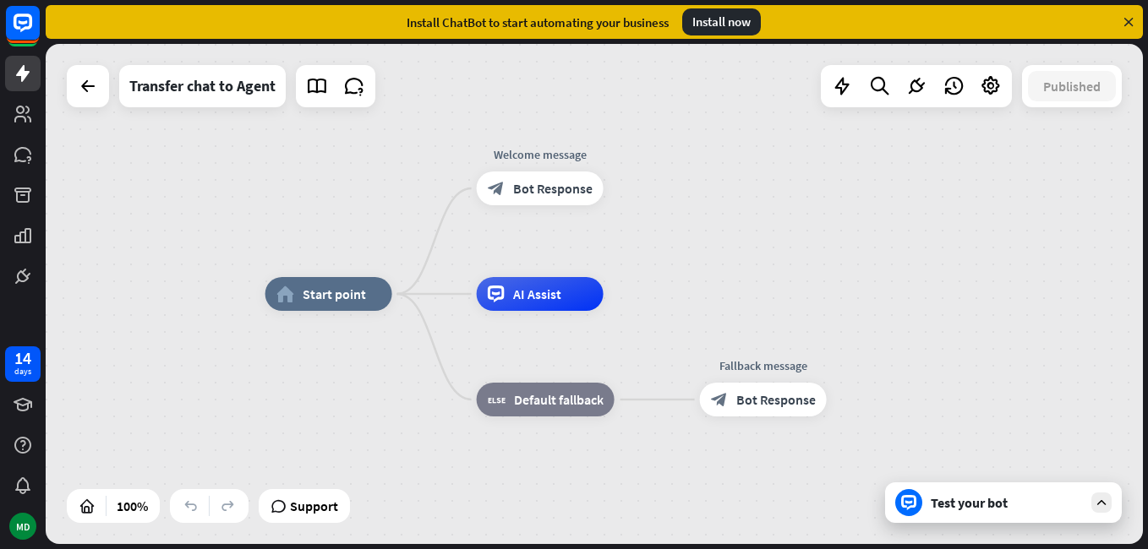
click at [113, 107] on div "Transfer chat to Agent" at bounding box center [221, 86] width 309 height 42
click at [96, 96] on icon at bounding box center [88, 86] width 20 height 20
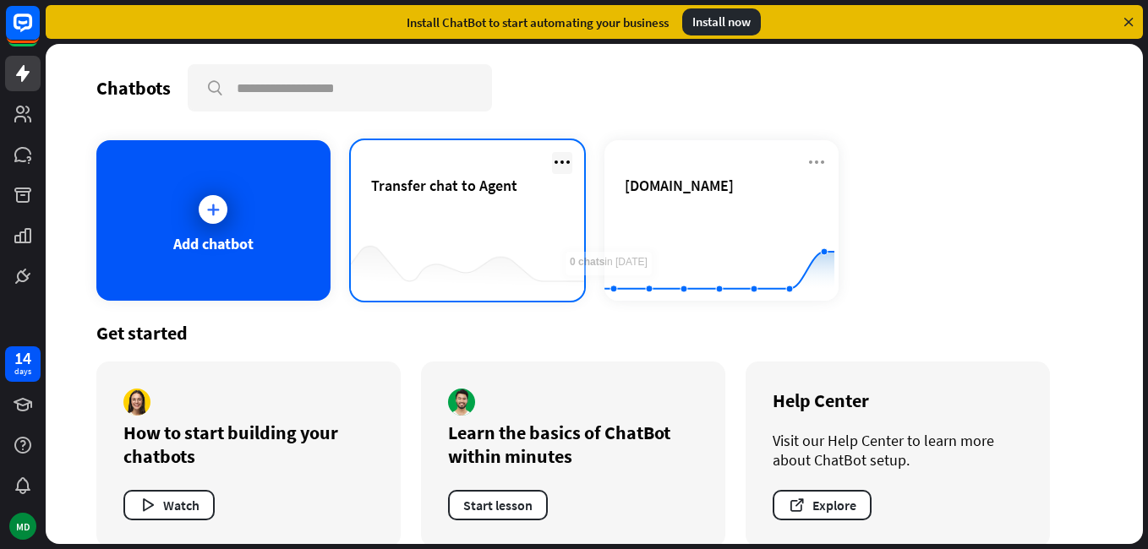
click at [555, 161] on icon at bounding box center [562, 162] width 20 height 20
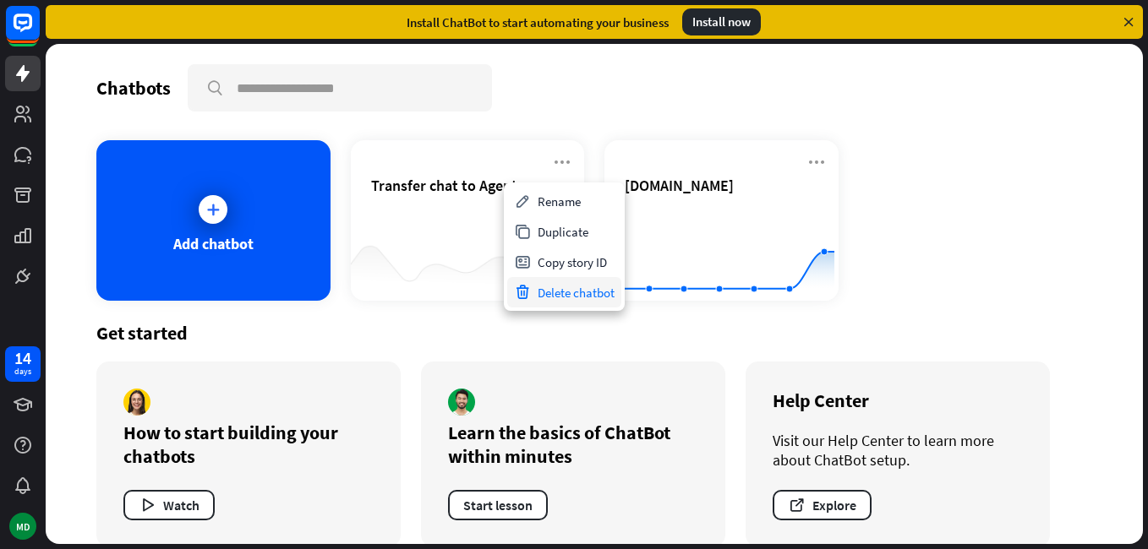
click at [562, 289] on div "Delete chatbot" at bounding box center [564, 292] width 114 height 30
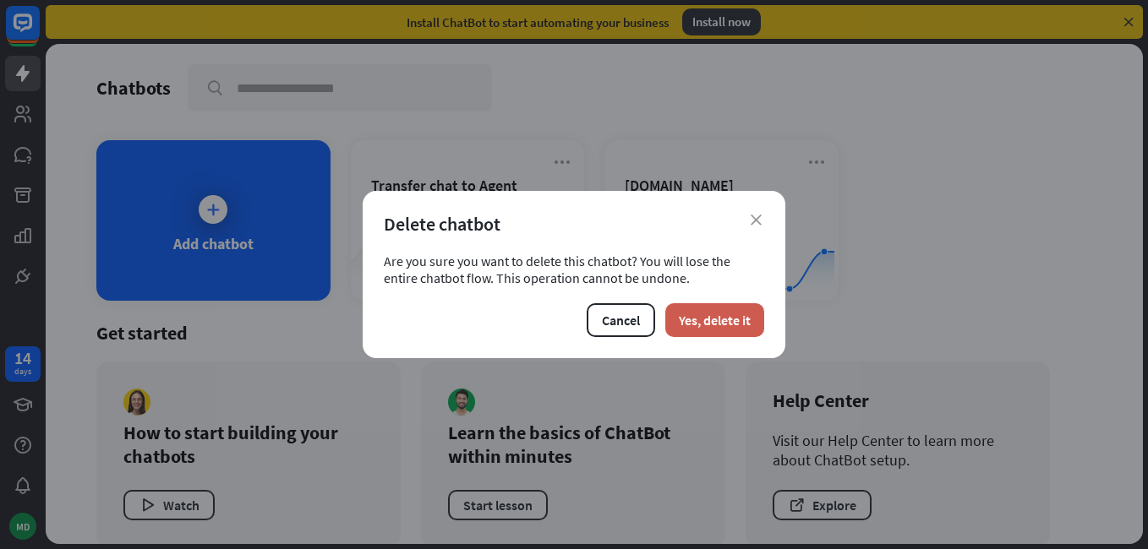
click at [703, 329] on button "Yes, delete it" at bounding box center [714, 320] width 99 height 34
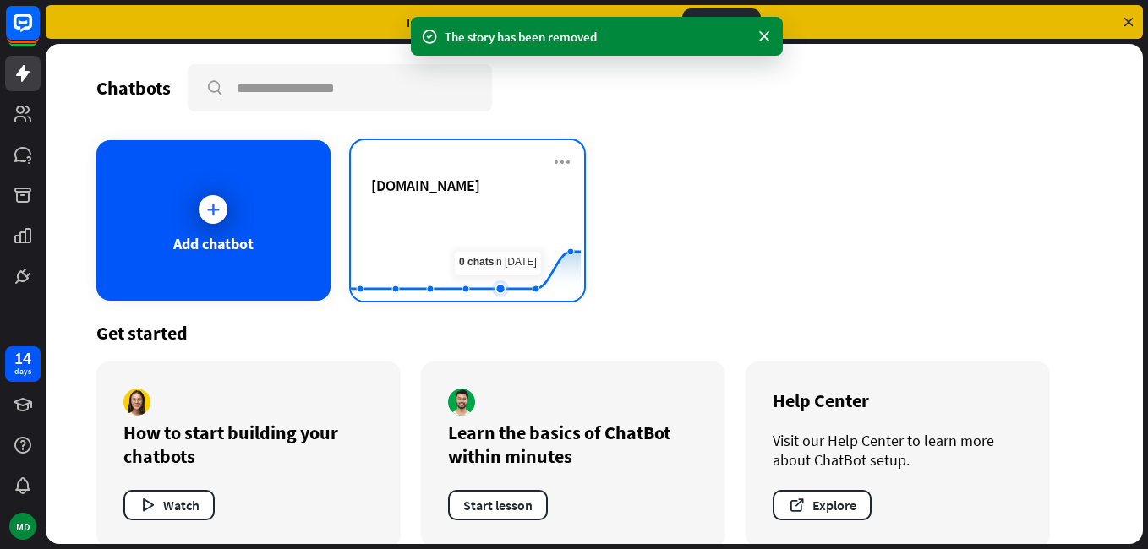
click at [505, 245] on rect at bounding box center [466, 259] width 230 height 106
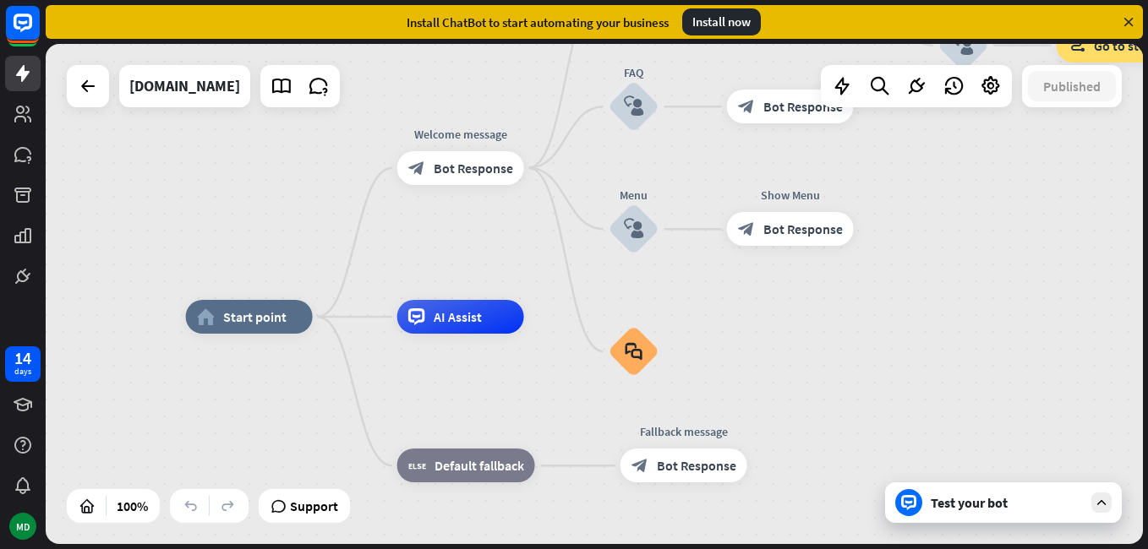
drag, startPoint x: 880, startPoint y: 303, endPoint x: 800, endPoint y: 325, distance: 82.7
click at [914, 85] on icon at bounding box center [916, 86] width 22 height 22
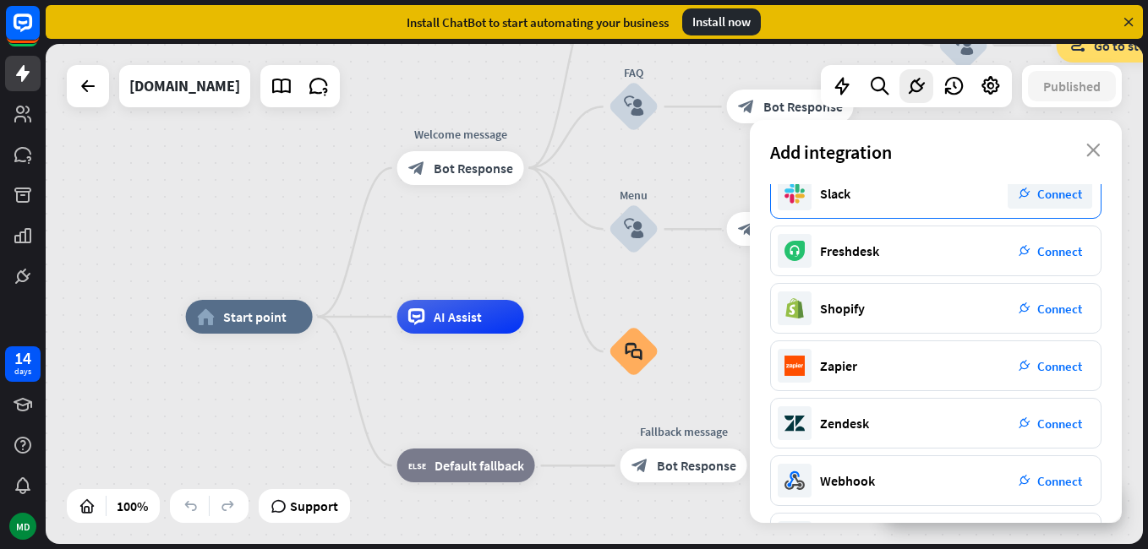
scroll to position [307, 0]
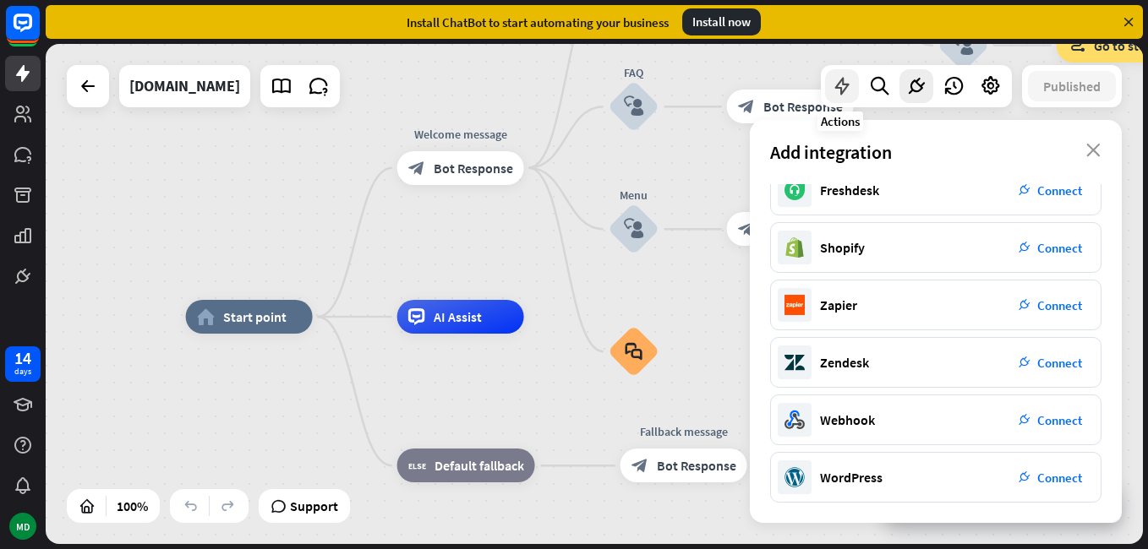
click at [850, 81] on icon at bounding box center [842, 86] width 22 height 22
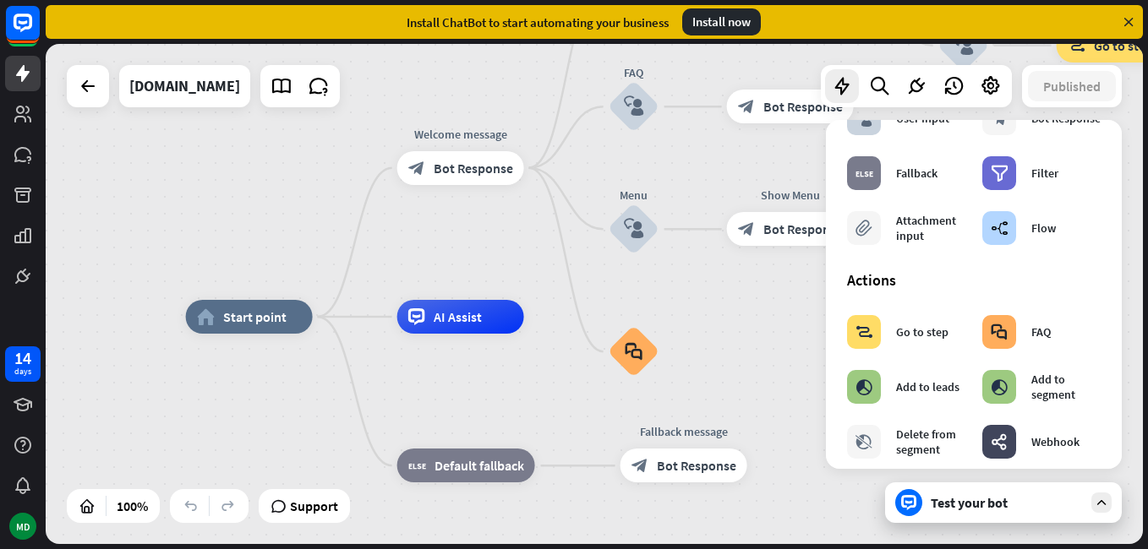
scroll to position [0, 0]
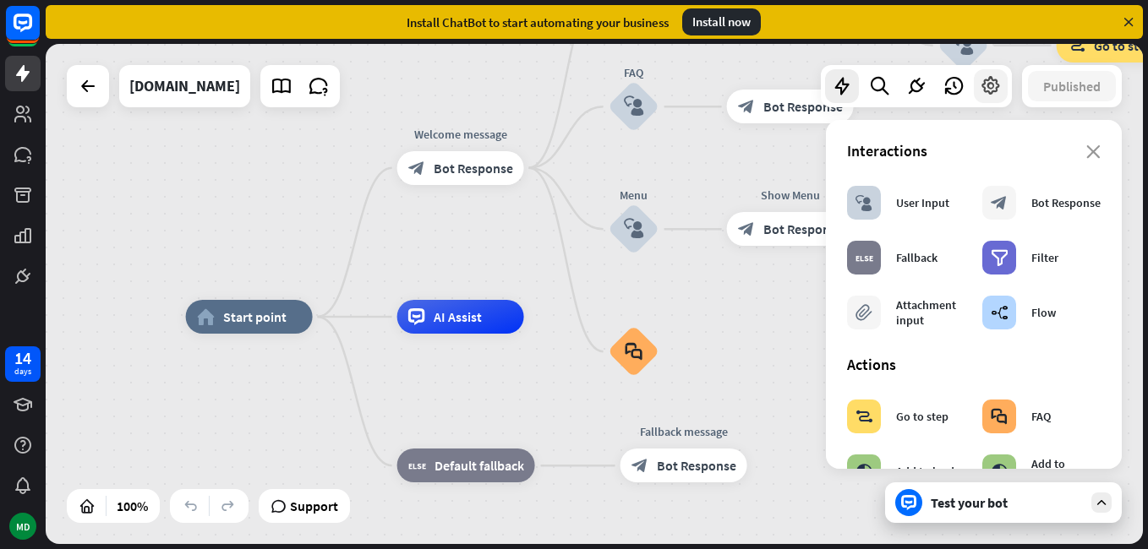
click at [986, 94] on icon at bounding box center [991, 86] width 22 height 22
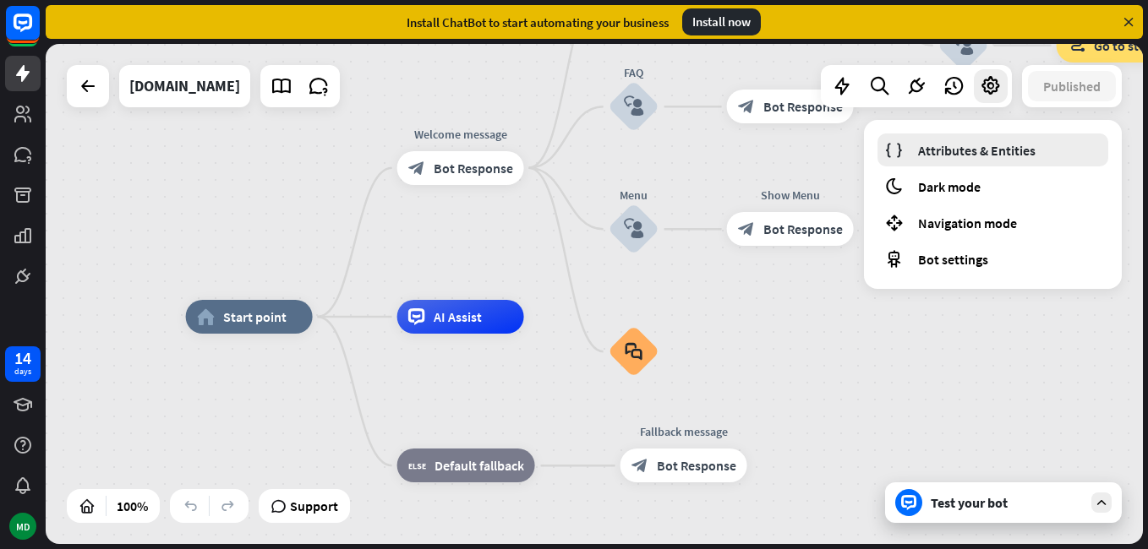
click at [1003, 150] on span "Attributes & Entities" at bounding box center [976, 150] width 117 height 17
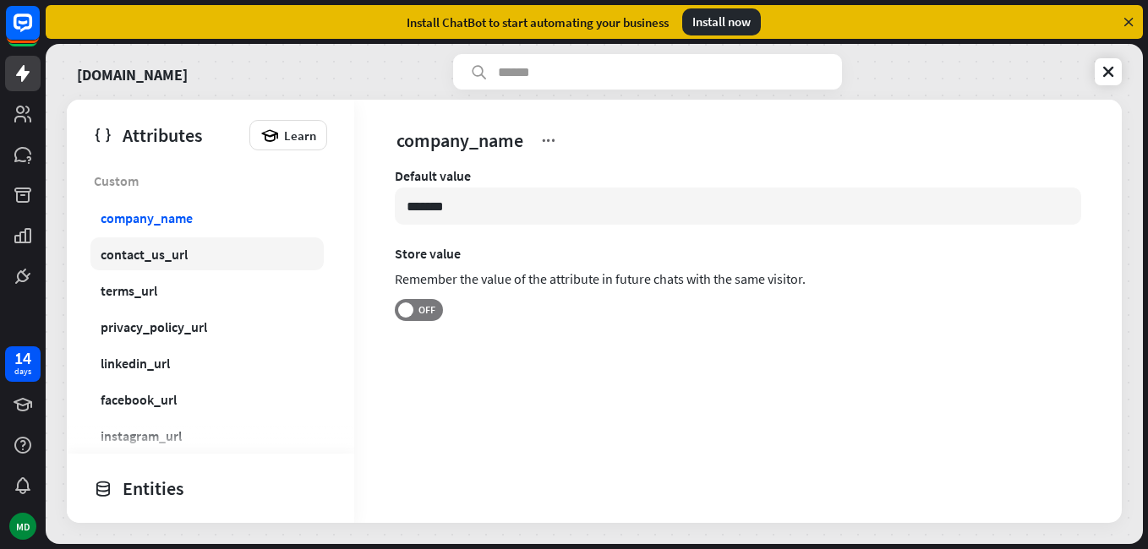
click at [188, 250] on link "contact_us_url" at bounding box center [206, 254] width 233 height 33
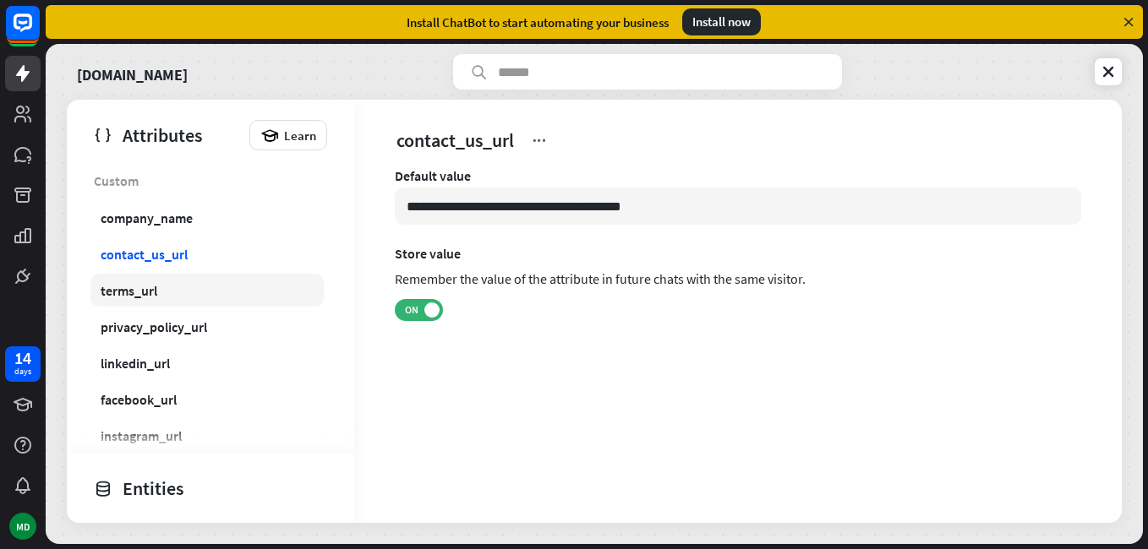
click at [171, 279] on link "terms_url" at bounding box center [206, 290] width 233 height 33
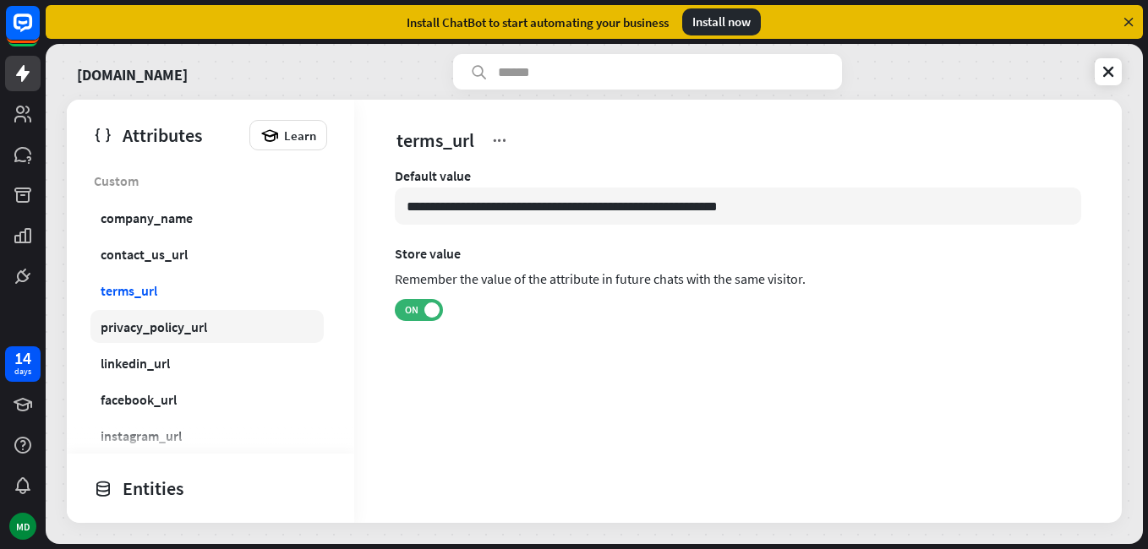
click at [172, 310] on div "Custom company_name contact_us_url terms_url privacy_policy_url linkedin_url fa…" at bounding box center [210, 340] width 287 height 352
click at [167, 351] on link "linkedin_url" at bounding box center [206, 363] width 233 height 33
click at [171, 325] on div "privacy_policy_url" at bounding box center [154, 327] width 107 height 17
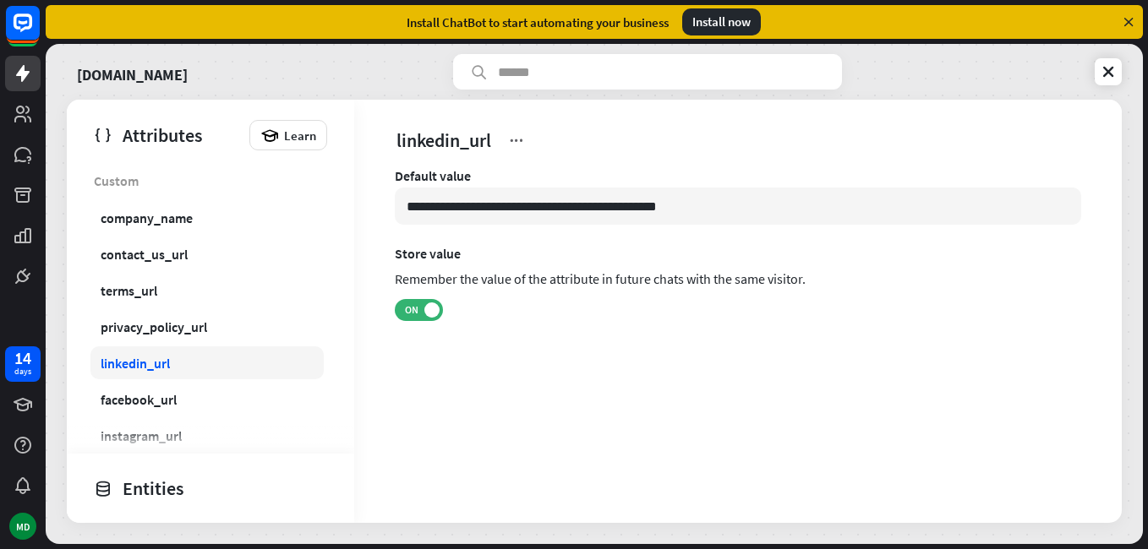
type input "**********"
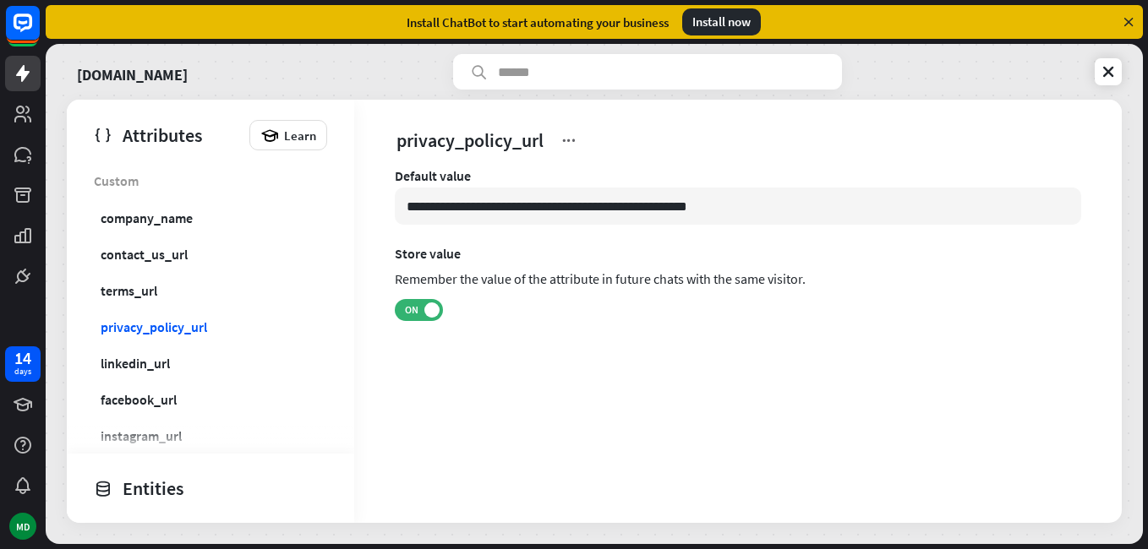
click at [156, 380] on div "Custom company_name contact_us_url terms_url privacy_policy_url linkedin_url fa…" at bounding box center [210, 340] width 287 height 352
click at [28, 161] on icon at bounding box center [28, 158] width 4 height 5
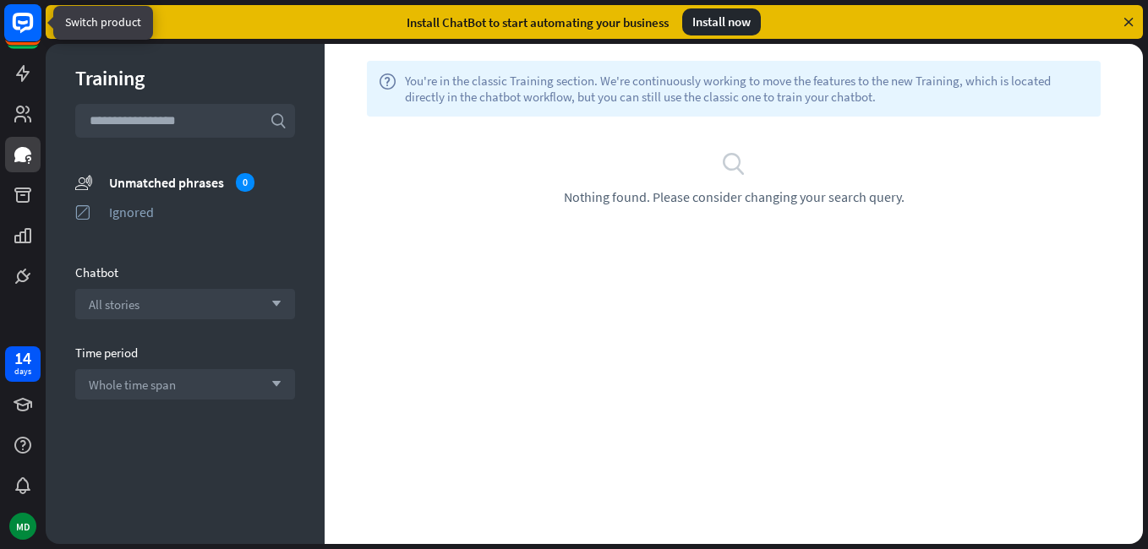
click at [25, 20] on rect at bounding box center [22, 22] width 37 height 37
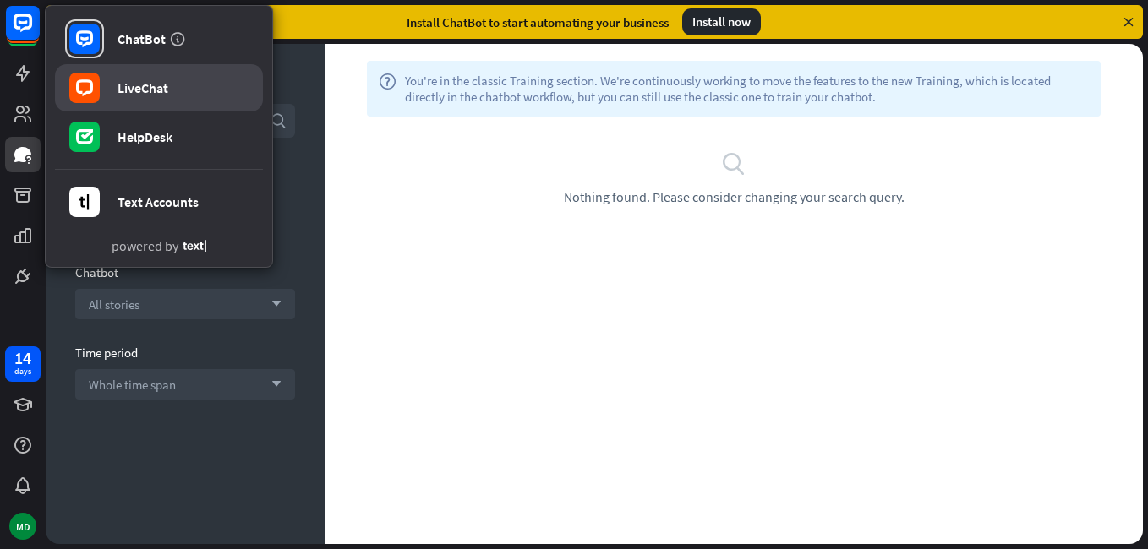
click at [170, 85] on link "LiveChat" at bounding box center [159, 87] width 208 height 47
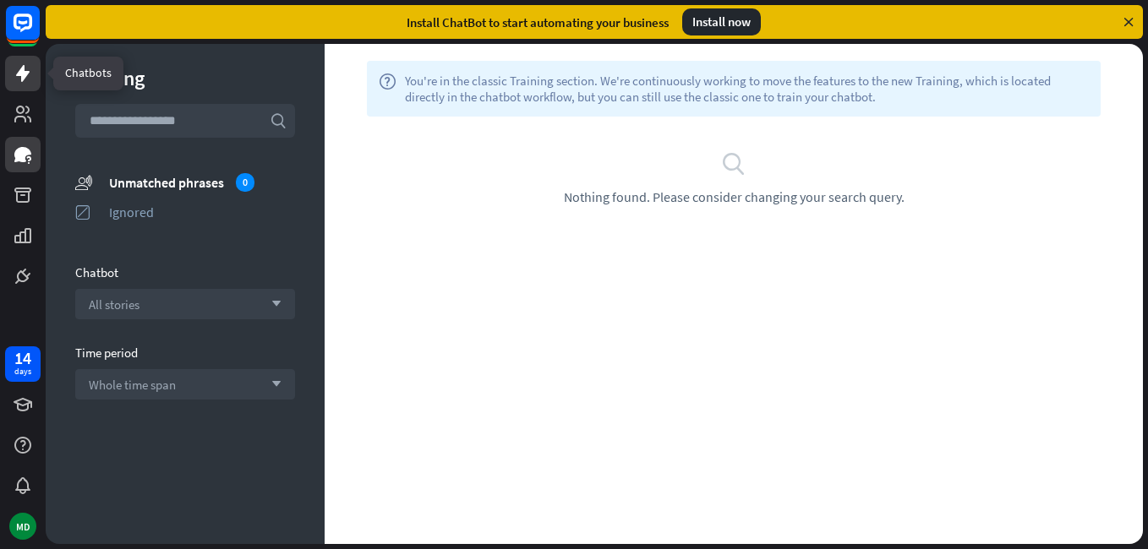
click at [30, 74] on icon at bounding box center [23, 73] width 20 height 20
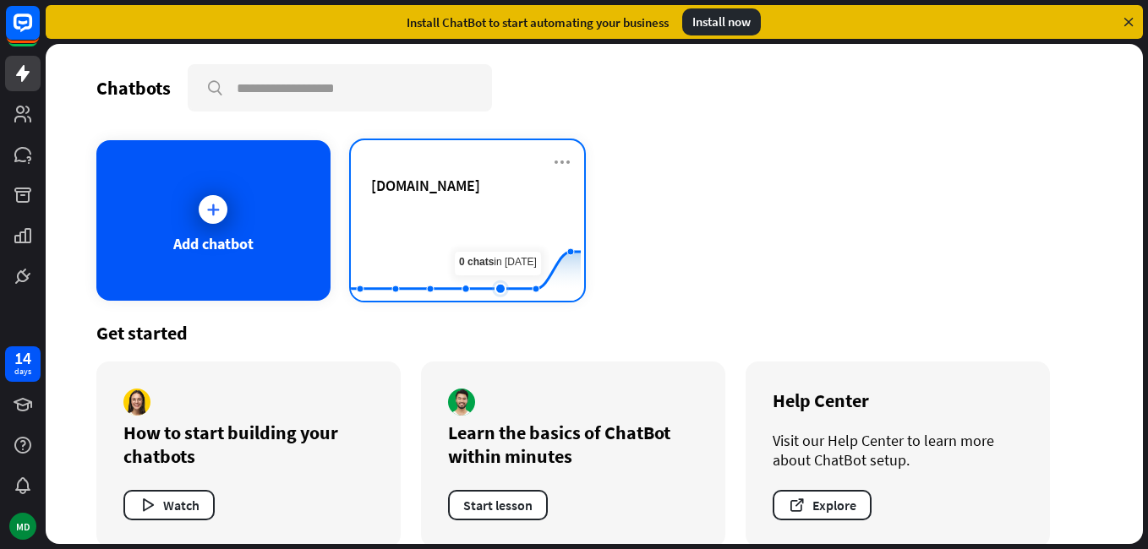
scroll to position [24, 0]
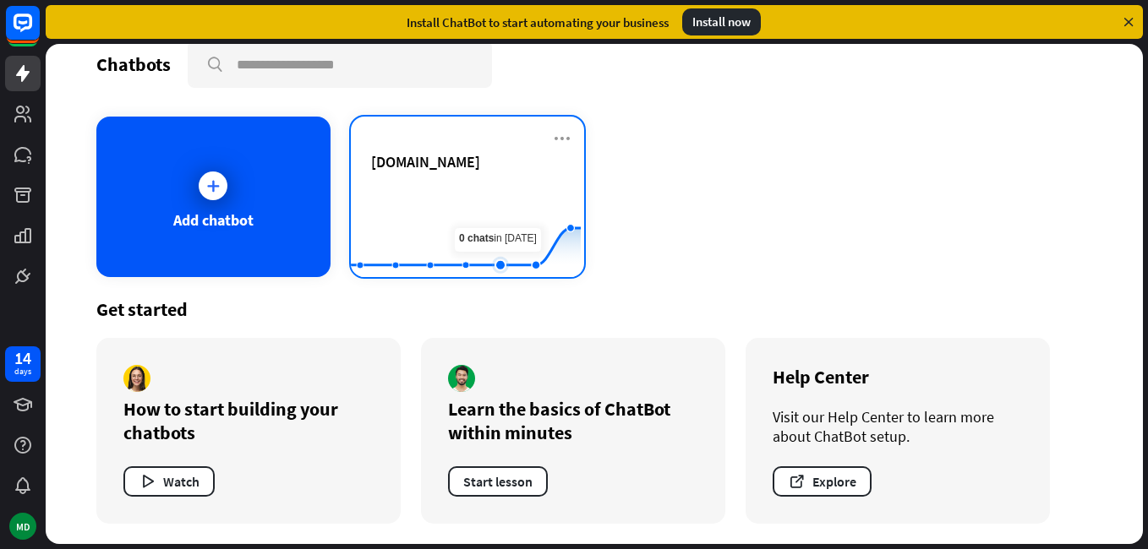
click at [514, 211] on rect at bounding box center [466, 236] width 230 height 106
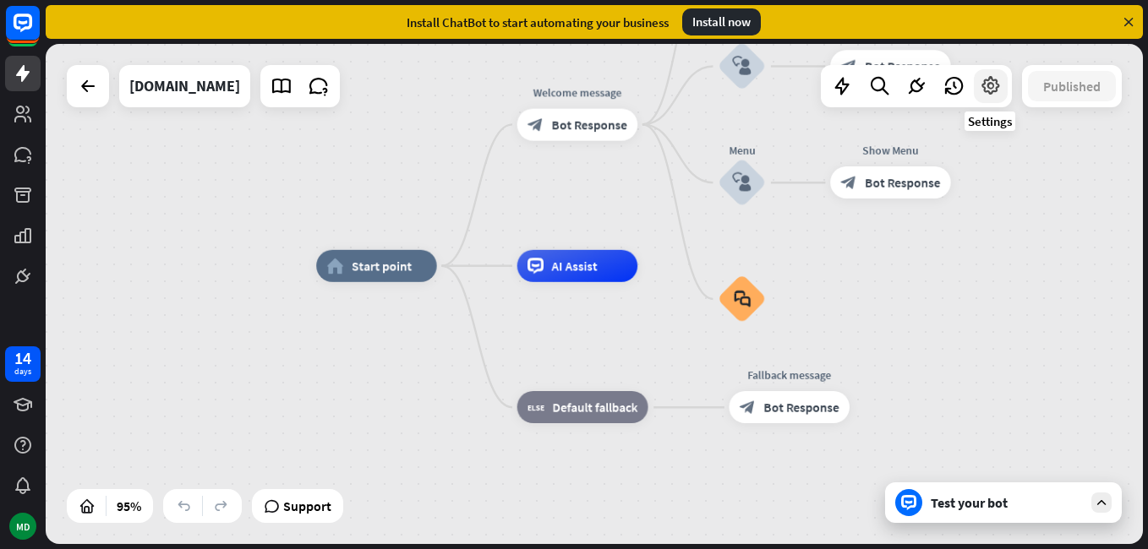
click at [990, 90] on icon at bounding box center [991, 86] width 22 height 22
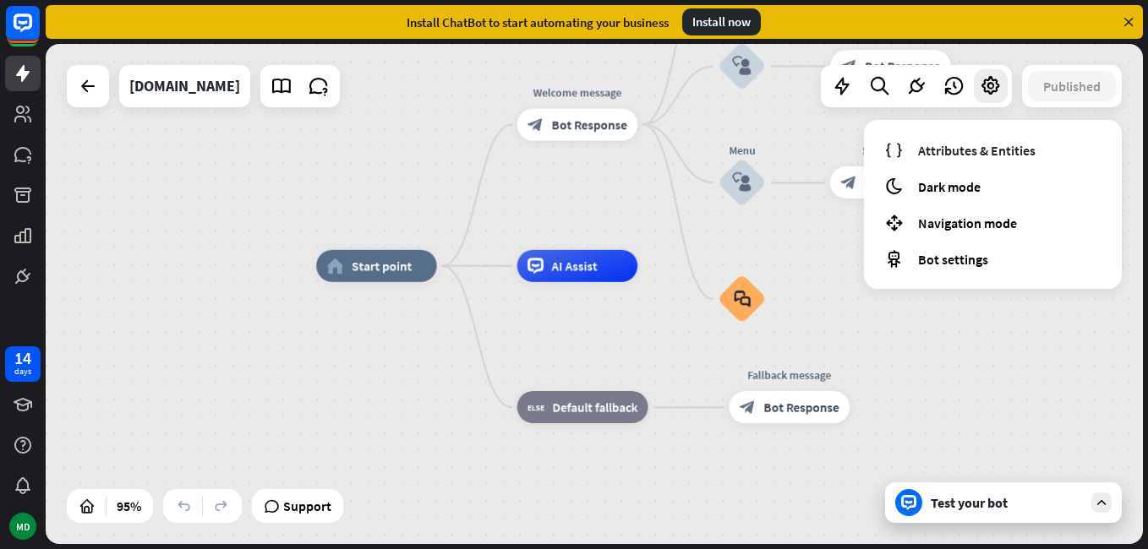
click at [79, 396] on div "home_2 Start point Welcome message block_bot_response Bot Response Back to Menu…" at bounding box center [594, 294] width 1097 height 500
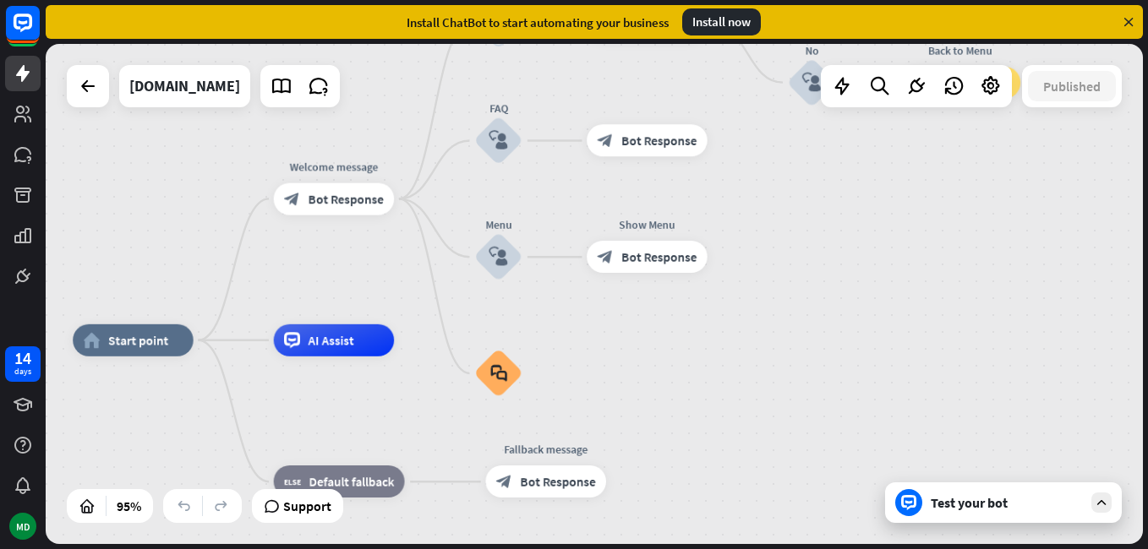
drag, startPoint x: 595, startPoint y: 346, endPoint x: 352, endPoint y: 420, distance: 254.6
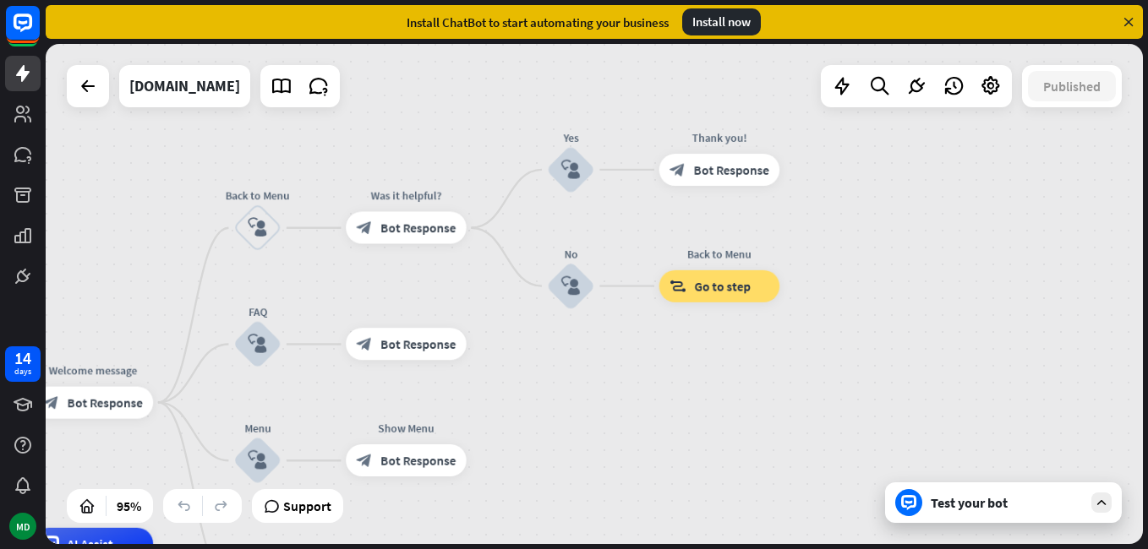
drag, startPoint x: 933, startPoint y: 267, endPoint x: 677, endPoint y: 454, distance: 317.0
click at [691, 467] on div "home_2 Start point Welcome message block_bot_response Bot Response Back to Menu…" at bounding box center [594, 294] width 1097 height 500
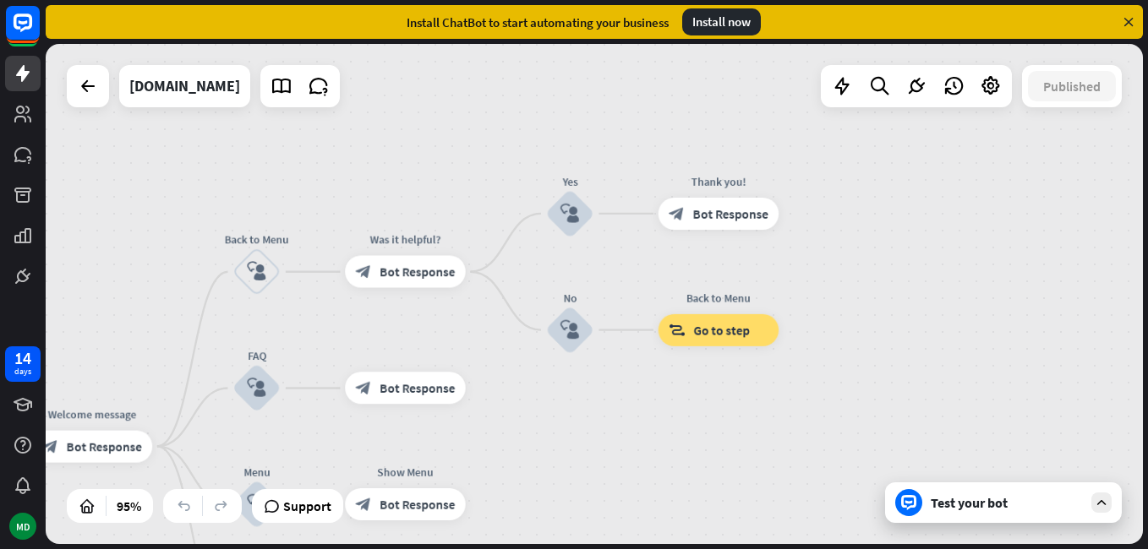
drag, startPoint x: 814, startPoint y: 276, endPoint x: 822, endPoint y: 323, distance: 47.9
click at [822, 323] on div "home_2 Start point Welcome message block_bot_response Bot Response Back to Menu…" at bounding box center [594, 294] width 1097 height 500
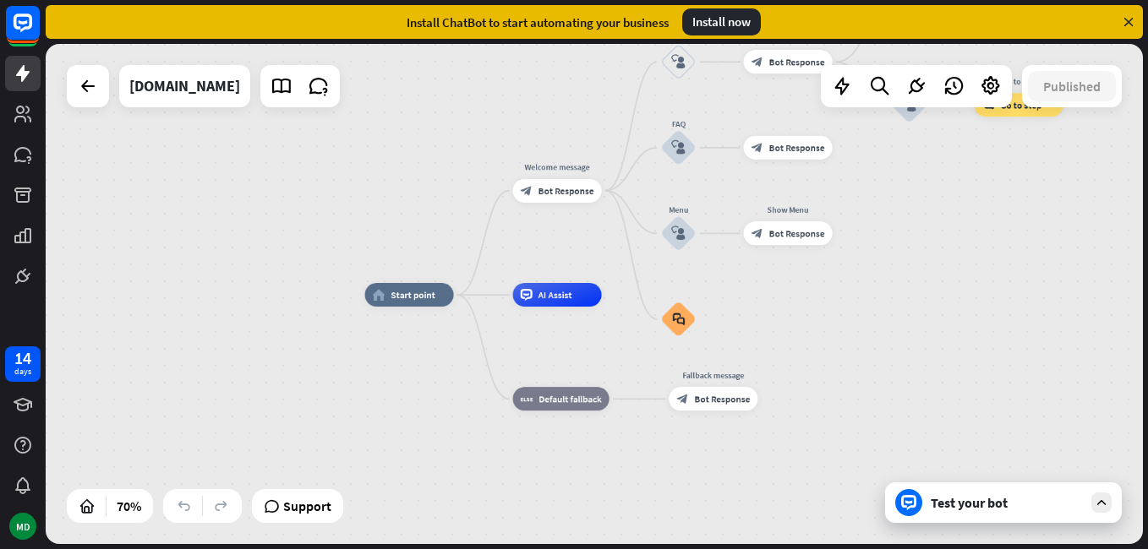
drag, startPoint x: 706, startPoint y: 409, endPoint x: 724, endPoint y: 300, distance: 110.6
click at [994, 175] on div "home_2 Start point Welcome message block_bot_response Bot Response Back to Menu…" at bounding box center [594, 294] width 1097 height 500
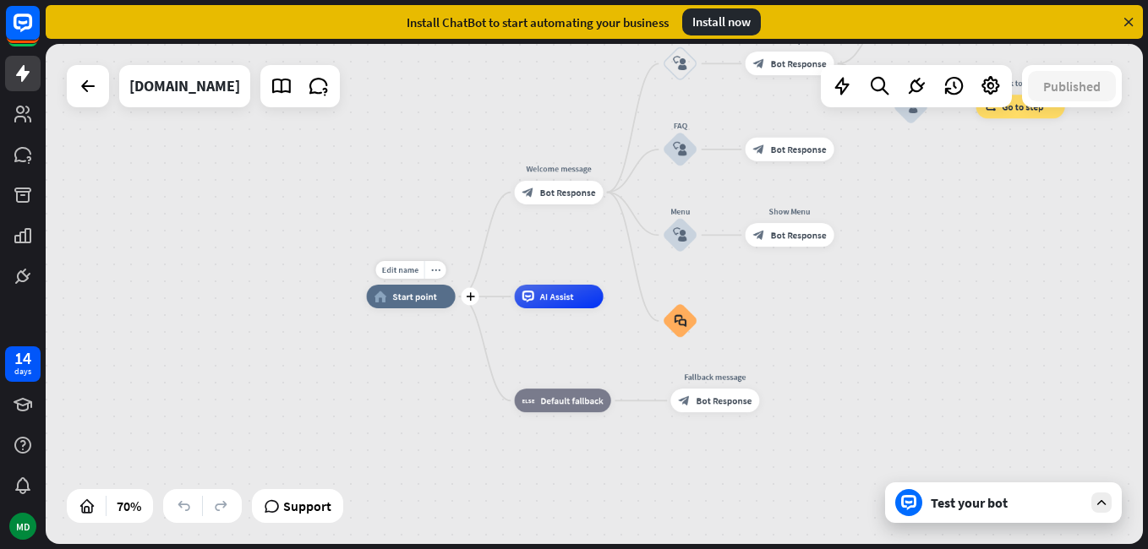
click at [418, 309] on div "home_2 Start point" at bounding box center [411, 297] width 89 height 24
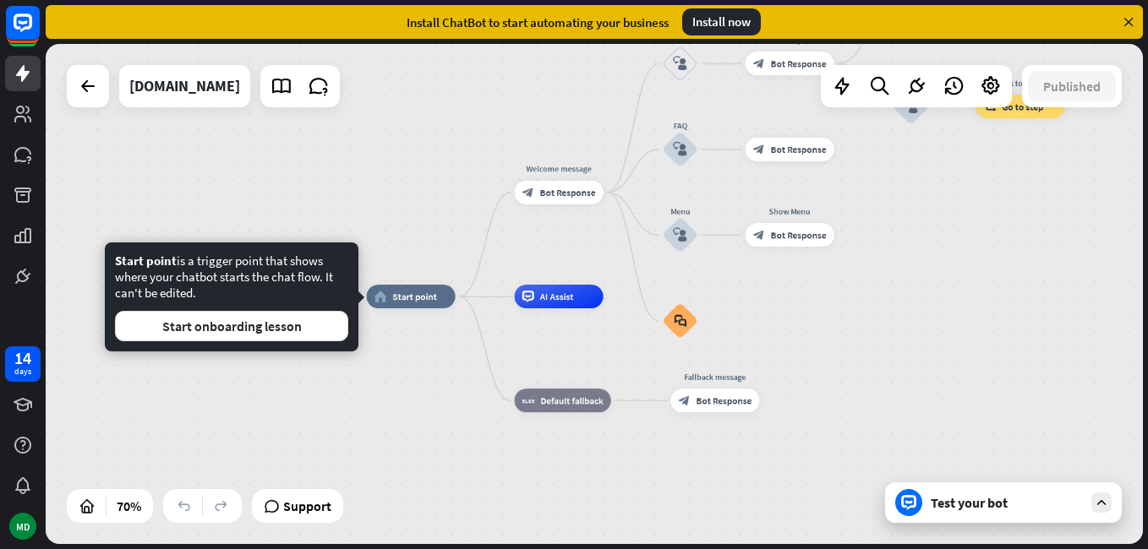
click at [391, 369] on div "home_2 Start point Welcome message block_bot_response Bot Response Back to Menu…" at bounding box center [751, 472] width 768 height 350
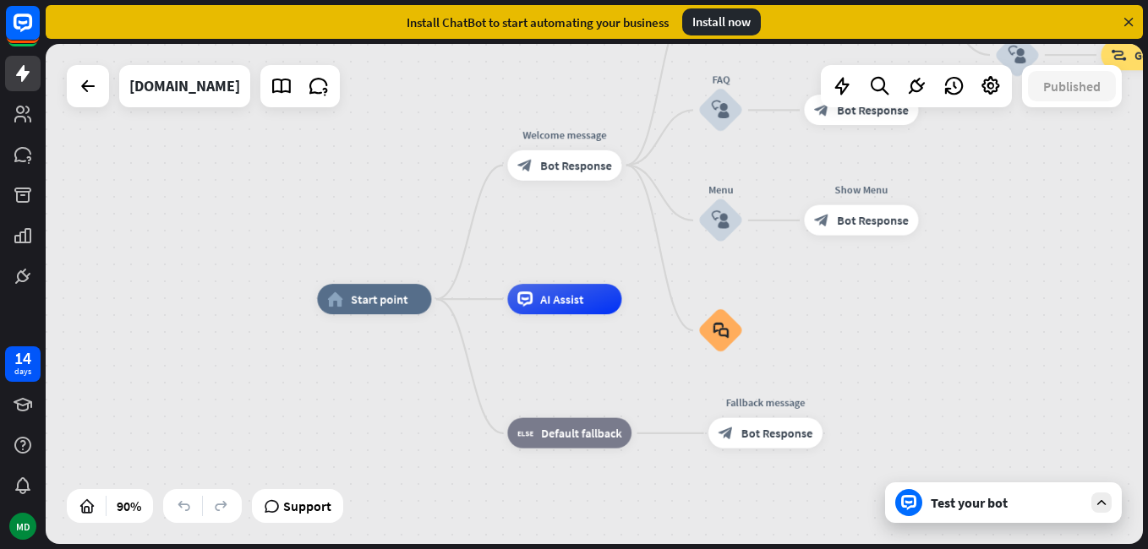
drag, startPoint x: 409, startPoint y: 385, endPoint x: 394, endPoint y: 390, distance: 15.8
click at [396, 391] on div "home_2 Start point Welcome message block_bot_response Bot Response Back to Menu…" at bounding box center [810, 524] width 987 height 451
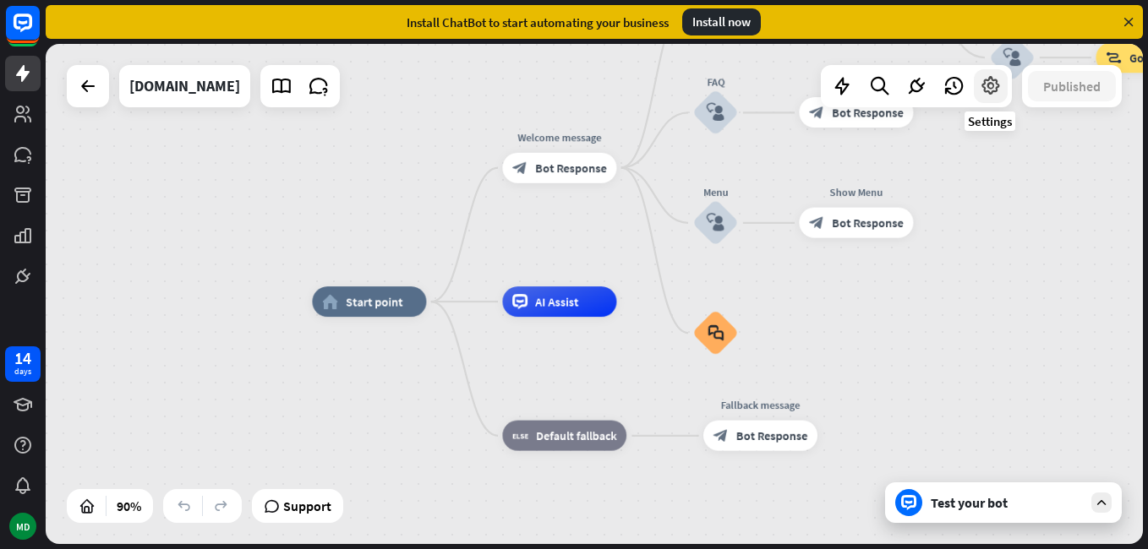
click at [975, 85] on div at bounding box center [991, 86] width 34 height 34
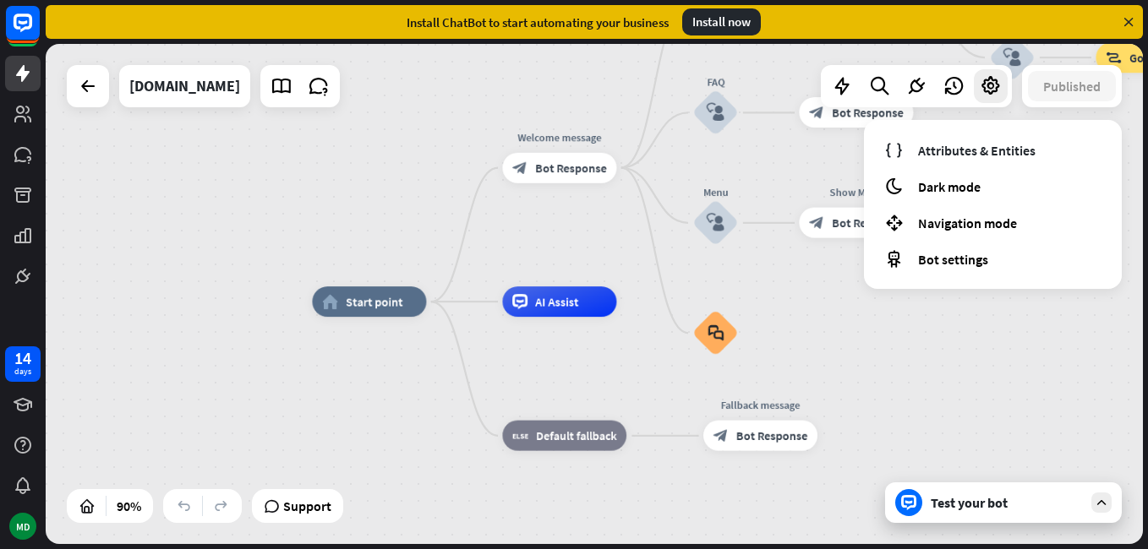
drag, startPoint x: 953, startPoint y: 314, endPoint x: 953, endPoint y: 303, distance: 11.8
click at [953, 313] on div "home_2 Start point Welcome message block_bot_response Bot Response Back to Menu…" at bounding box center [805, 527] width 987 height 451
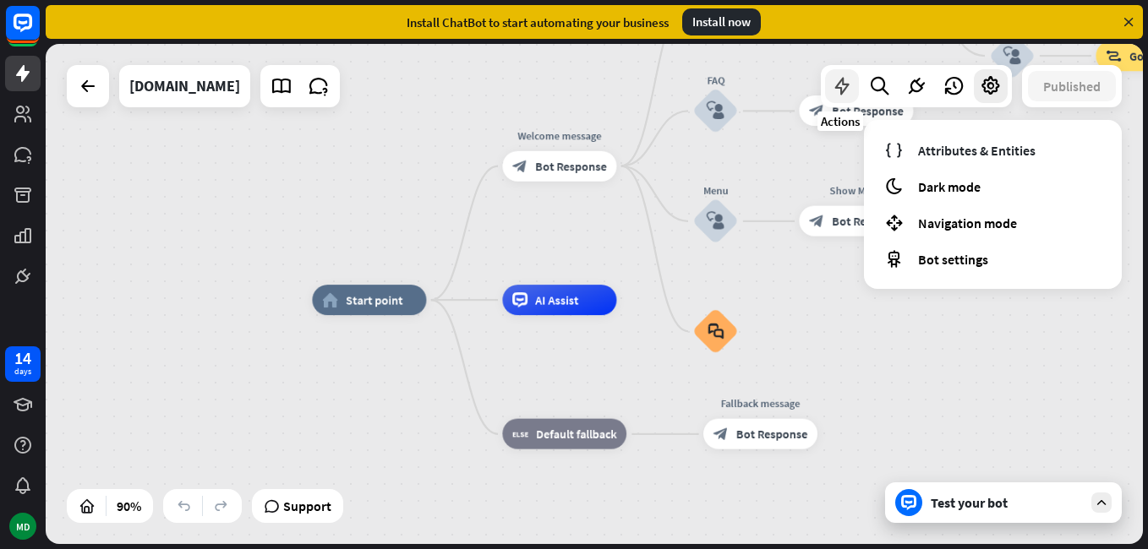
click at [833, 87] on icon at bounding box center [842, 86] width 22 height 22
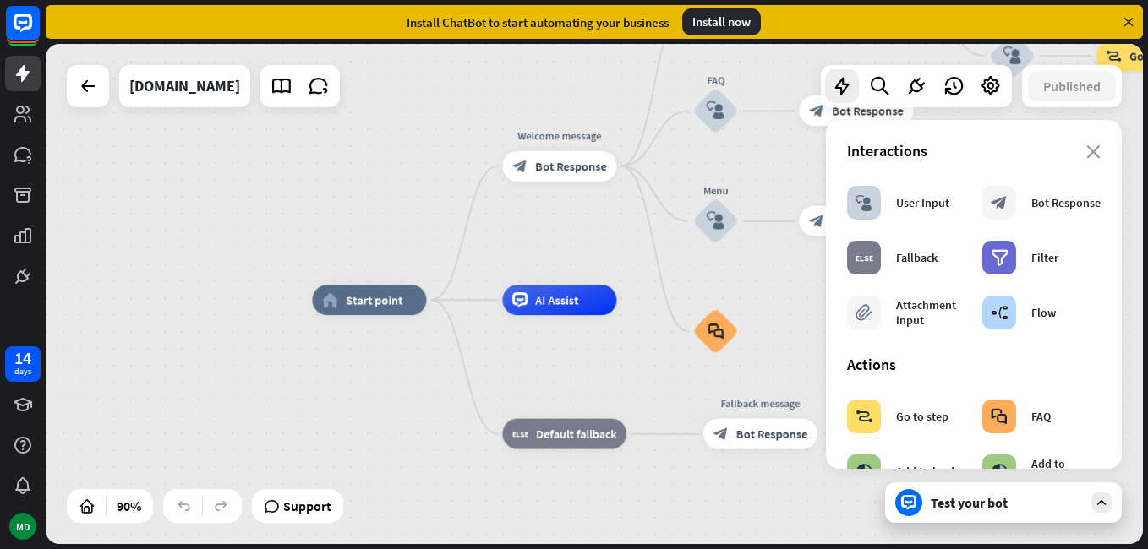
click at [613, 374] on div "home_2 Start point Welcome message block_bot_response Bot Response Back to Menu…" at bounding box center [805, 525] width 987 height 451
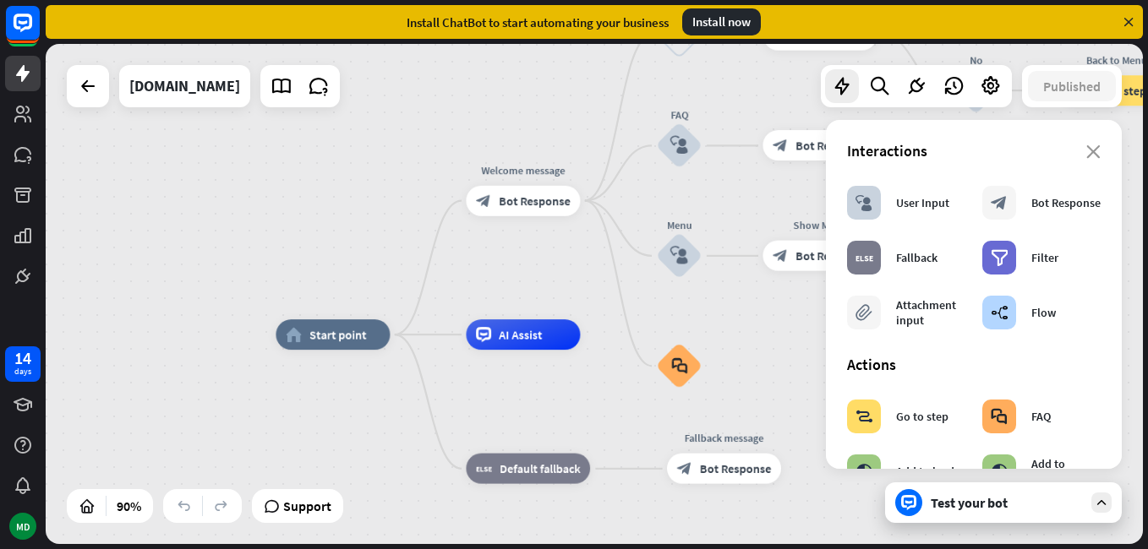
drag, startPoint x: 617, startPoint y: 374, endPoint x: 581, endPoint y: 409, distance: 50.2
click at [1086, 156] on icon "close" at bounding box center [1093, 152] width 14 height 14
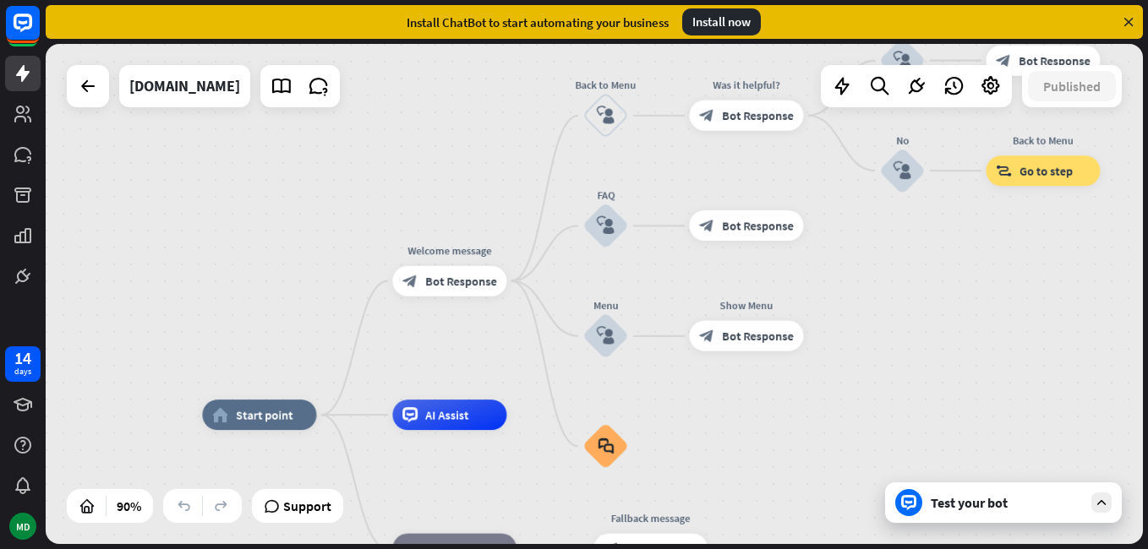
drag, startPoint x: 922, startPoint y: 371, endPoint x: 863, endPoint y: 437, distance: 88.6
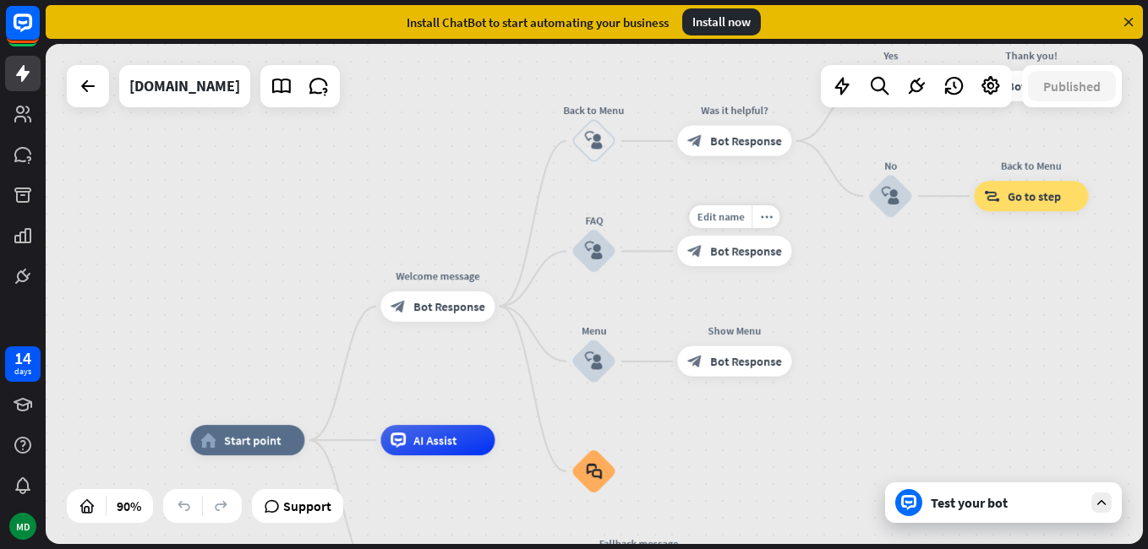
drag, startPoint x: 820, startPoint y: 294, endPoint x: 791, endPoint y: 339, distance: 53.2
click at [791, 266] on div "Edit name more_horiz block_bot_response Bot Response" at bounding box center [734, 251] width 114 height 30
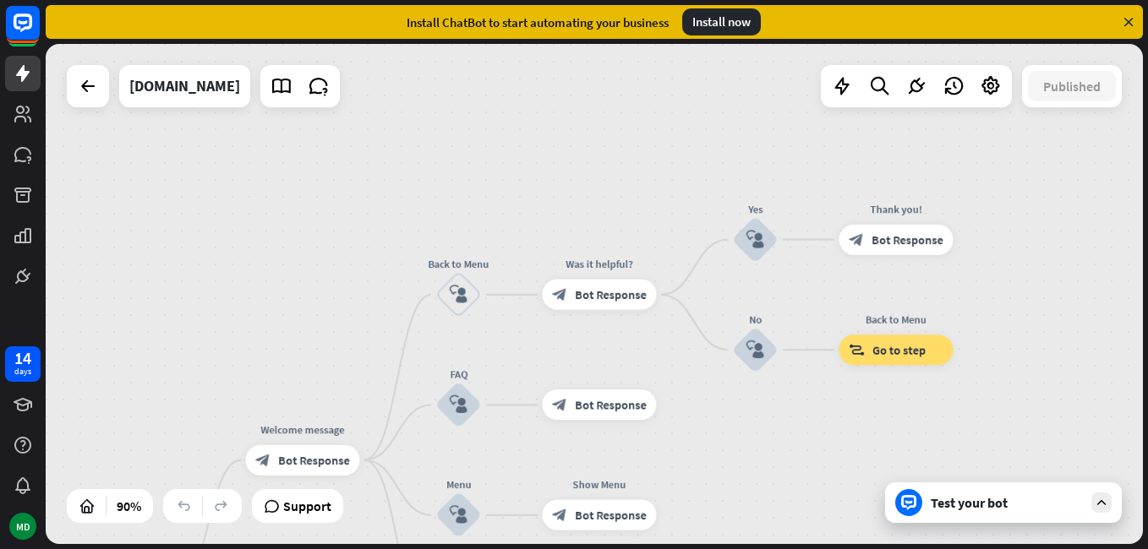
drag, startPoint x: 937, startPoint y: 308, endPoint x: 841, endPoint y: 405, distance: 136.3
click at [841, 405] on div "home_2 Start point Welcome message block_bot_response Bot Response Back to Menu…" at bounding box center [594, 294] width 1097 height 500
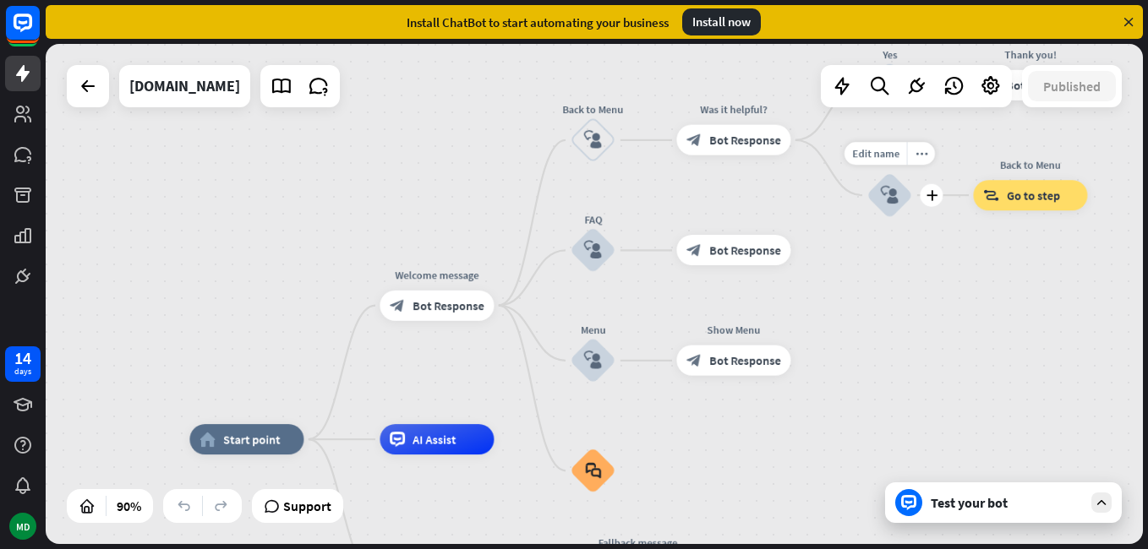
drag, startPoint x: 796, startPoint y: 402, endPoint x: 994, endPoint y: 163, distance: 309.7
click at [912, 172] on div "Edit name more_horiz plus No block_user_input" at bounding box center [889, 195] width 46 height 46
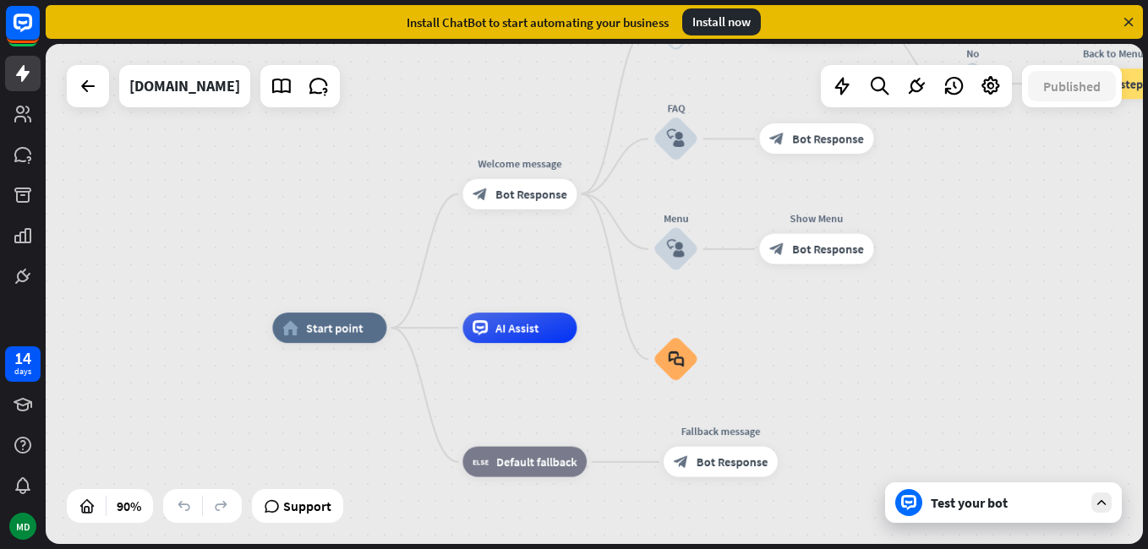
drag, startPoint x: 924, startPoint y: 316, endPoint x: 954, endPoint y: 252, distance: 71.1
click at [949, 270] on div "home_2 Start point Welcome message block_bot_response Bot Response Back to Menu…" at bounding box center [594, 294] width 1097 height 500
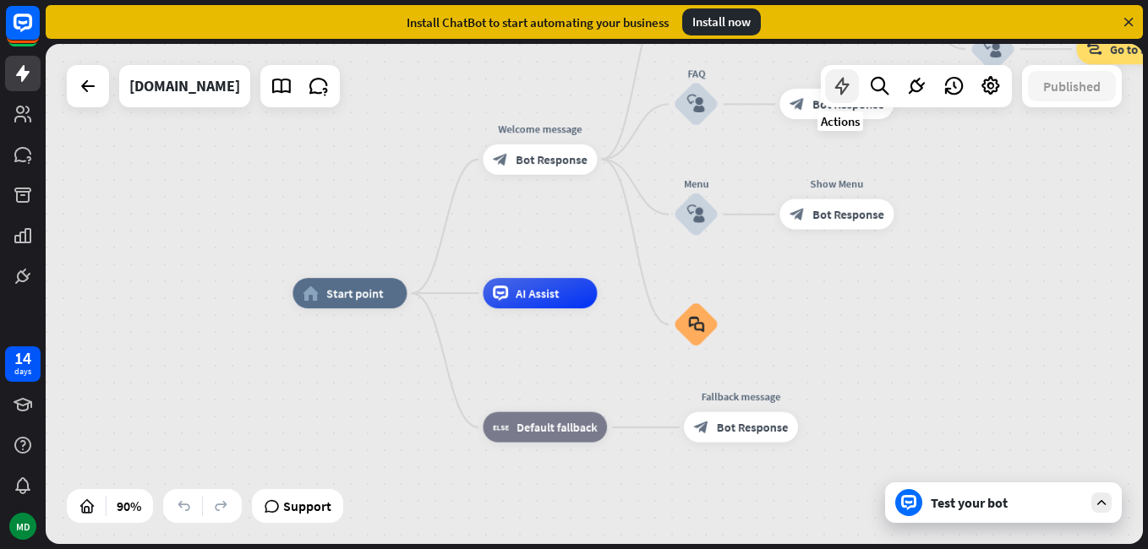
click at [843, 90] on icon at bounding box center [842, 86] width 22 height 22
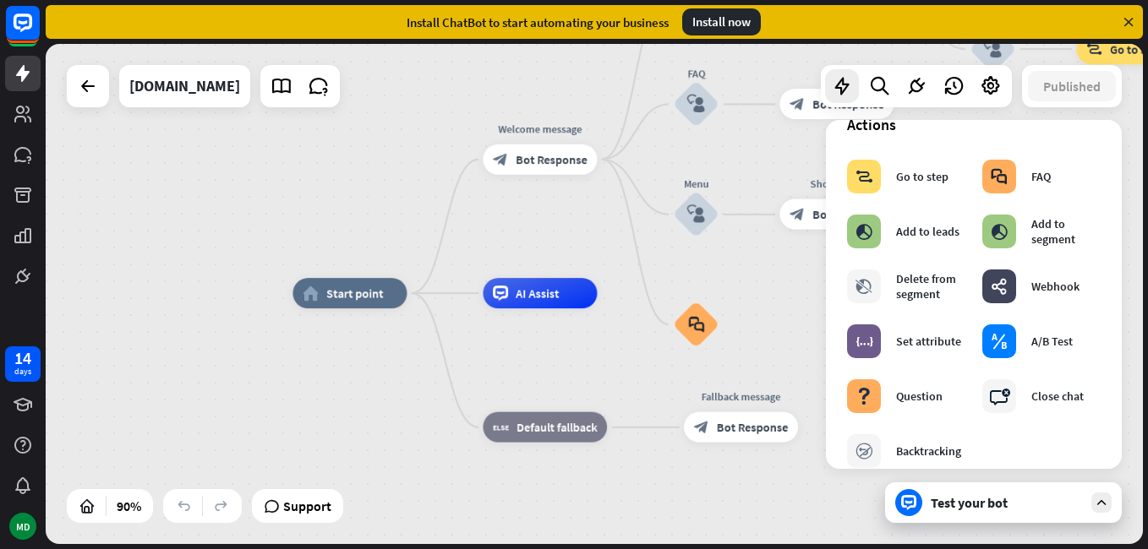
scroll to position [254, 0]
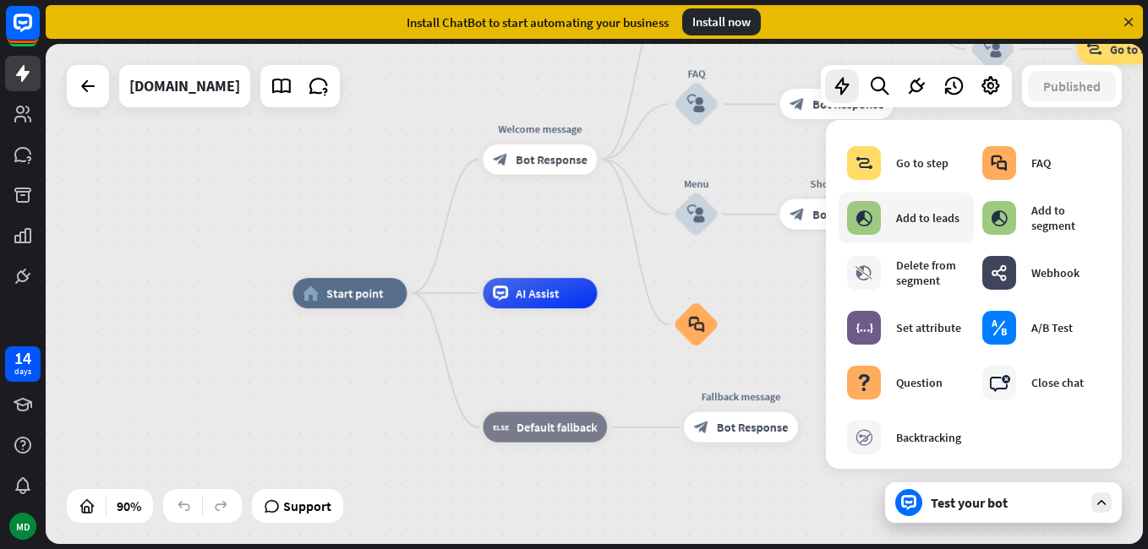
click at [955, 216] on div "Add to leads" at bounding box center [927, 217] width 63 height 15
click at [1005, 277] on div "webhooks" at bounding box center [999, 273] width 34 height 34
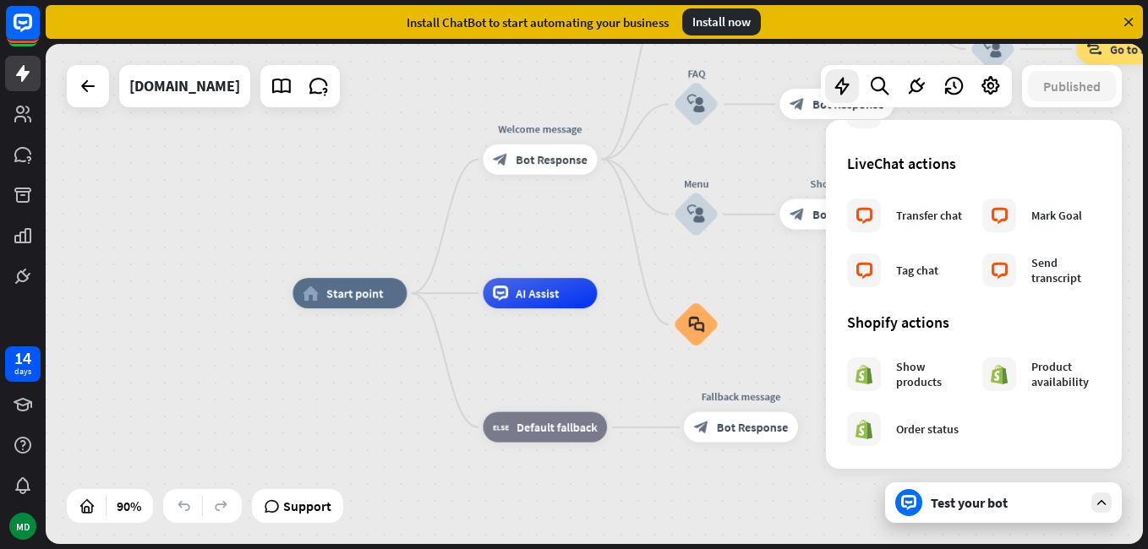
scroll to position [592, 0]
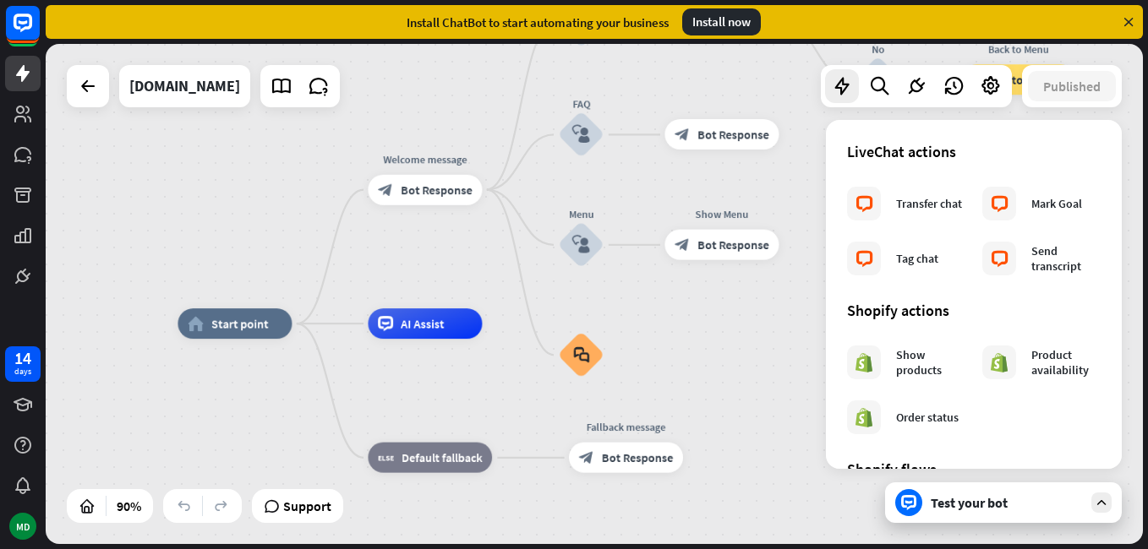
drag, startPoint x: 782, startPoint y: 278, endPoint x: 667, endPoint y: 309, distance: 118.9
click at [667, 309] on div "home_2 Start point Welcome message block_bot_response Bot Response Back to Menu…" at bounding box center [594, 294] width 1097 height 500
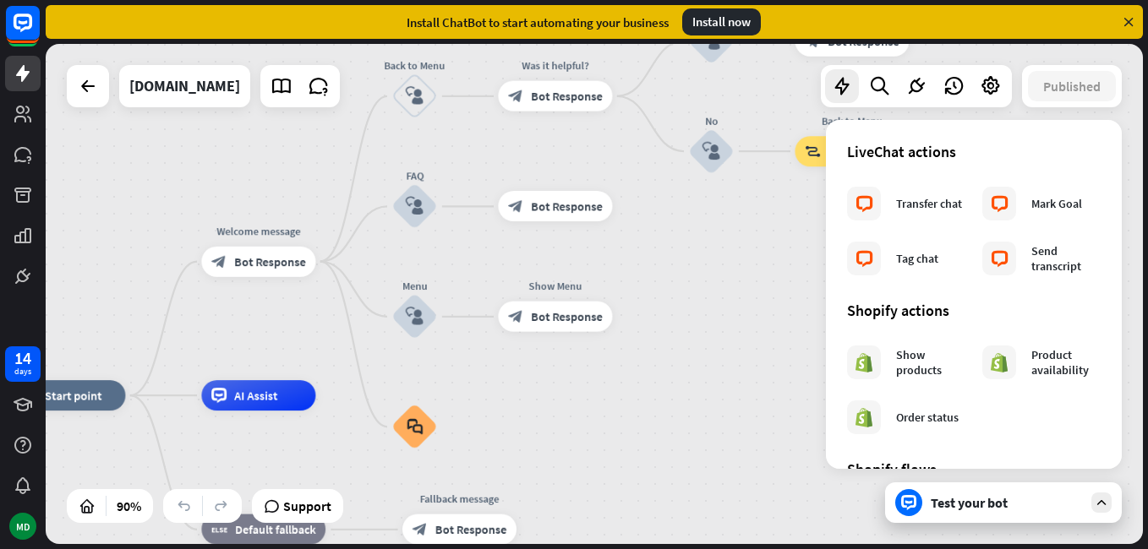
drag, startPoint x: 682, startPoint y: 347, endPoint x: 513, endPoint y: 423, distance: 185.4
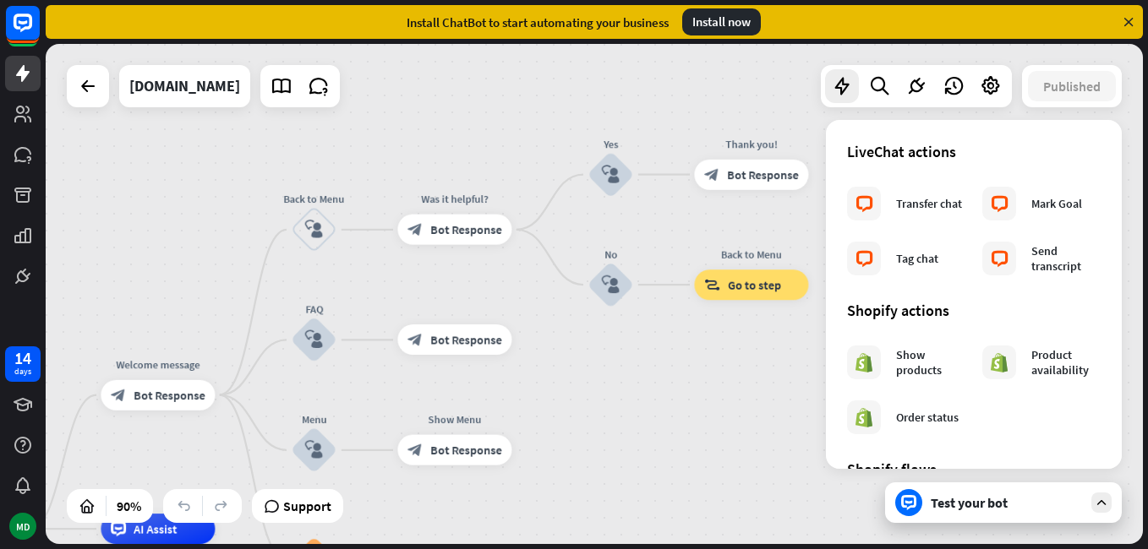
drag, startPoint x: 683, startPoint y: 282, endPoint x: 579, endPoint y: 418, distance: 170.6
click at [579, 418] on div "home_2 Start point Welcome message block_bot_response Bot Response Back to Menu…" at bounding box center [594, 294] width 1097 height 500
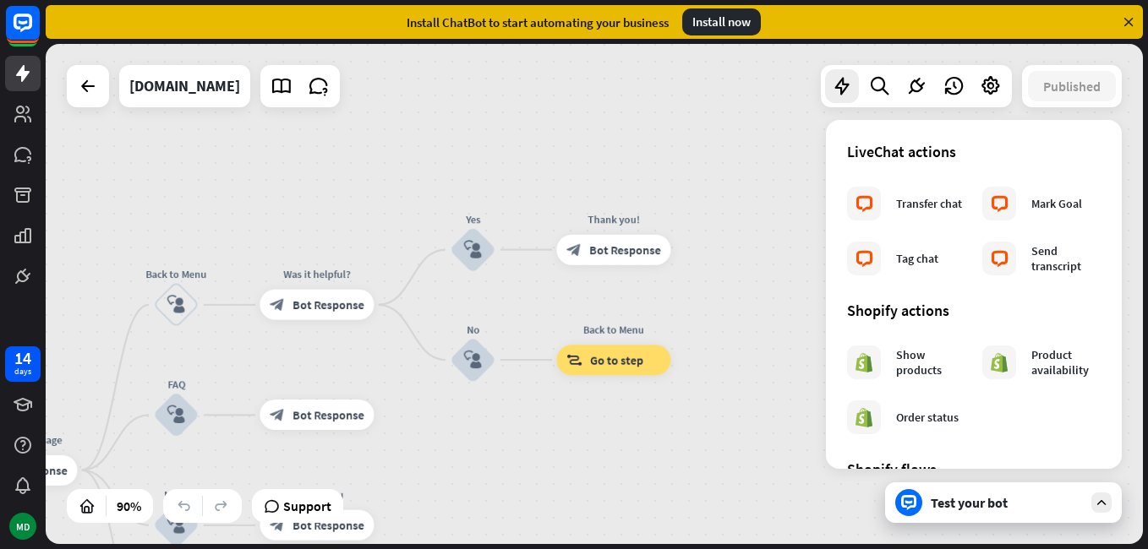
drag, startPoint x: 624, startPoint y: 370, endPoint x: 492, endPoint y: 440, distance: 149.0
click at [492, 440] on div "home_2 Start point Welcome message block_bot_response Bot Response Back to Menu…" at bounding box center [594, 294] width 1097 height 500
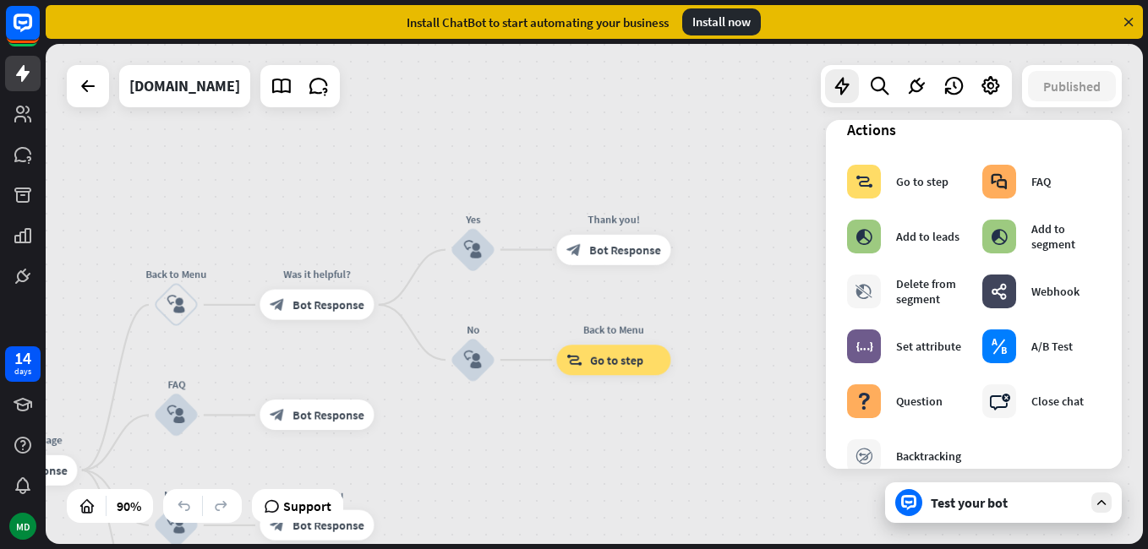
scroll to position [0, 0]
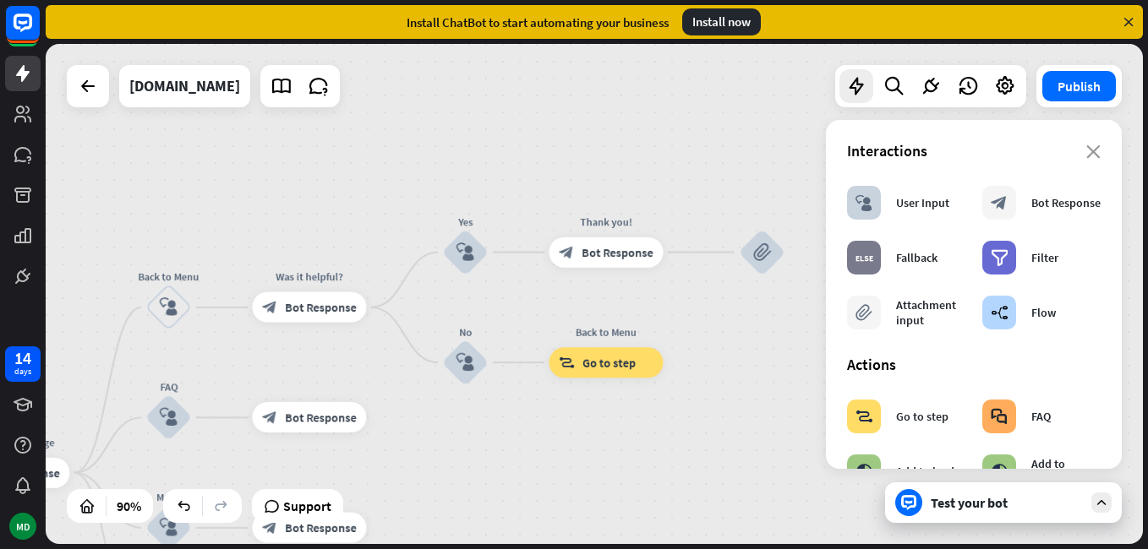
drag, startPoint x: 779, startPoint y: 309, endPoint x: 655, endPoint y: 283, distance: 127.0
click at [655, 283] on div "home_2 Start point Welcome message block_bot_response Bot Response Back to Menu…" at bounding box center [594, 294] width 1097 height 500
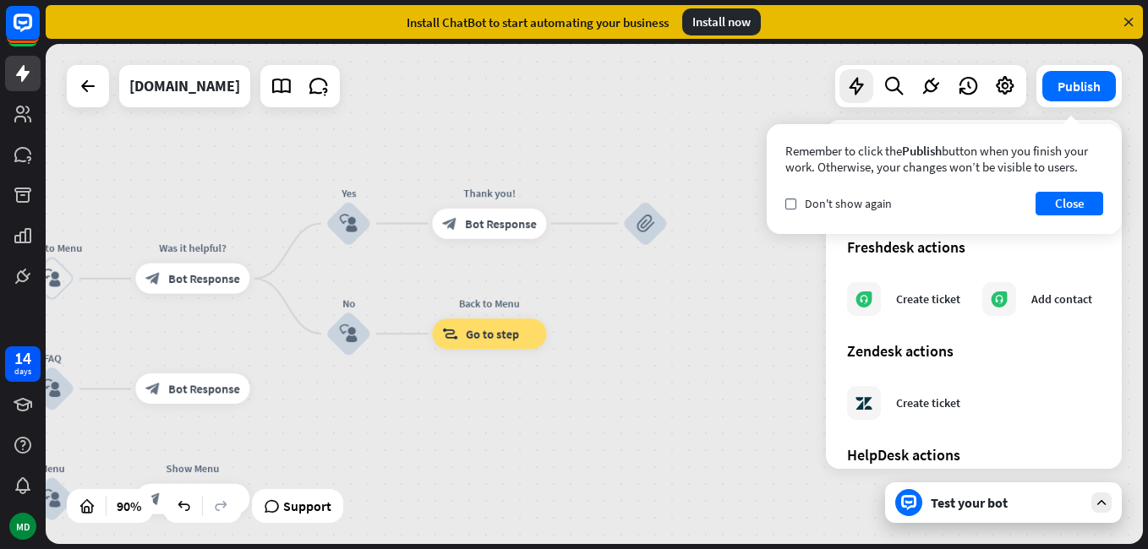
scroll to position [1014, 0]
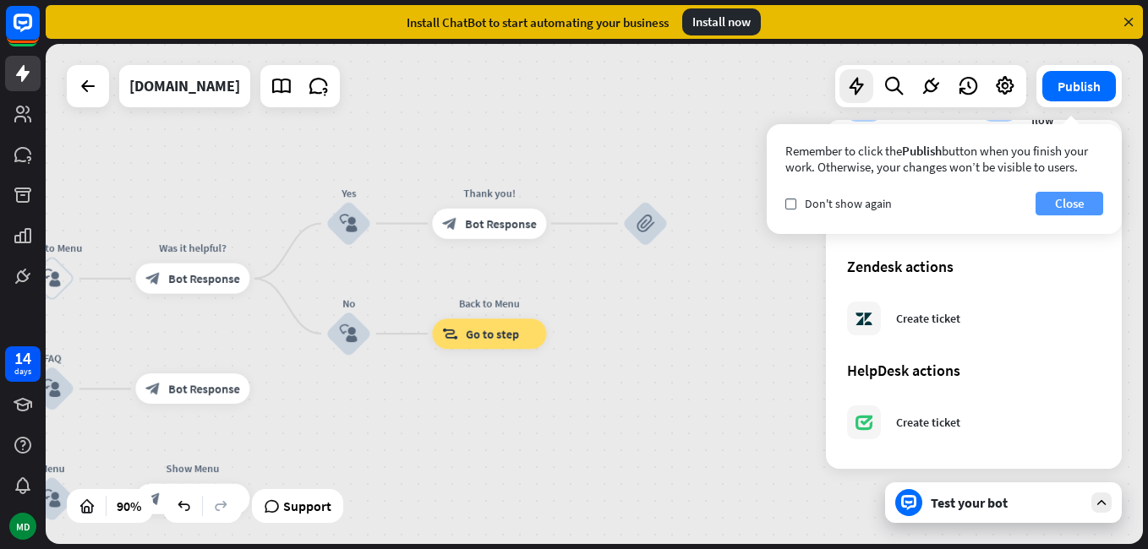
click at [1065, 202] on button "Close" at bounding box center [1069, 204] width 68 height 24
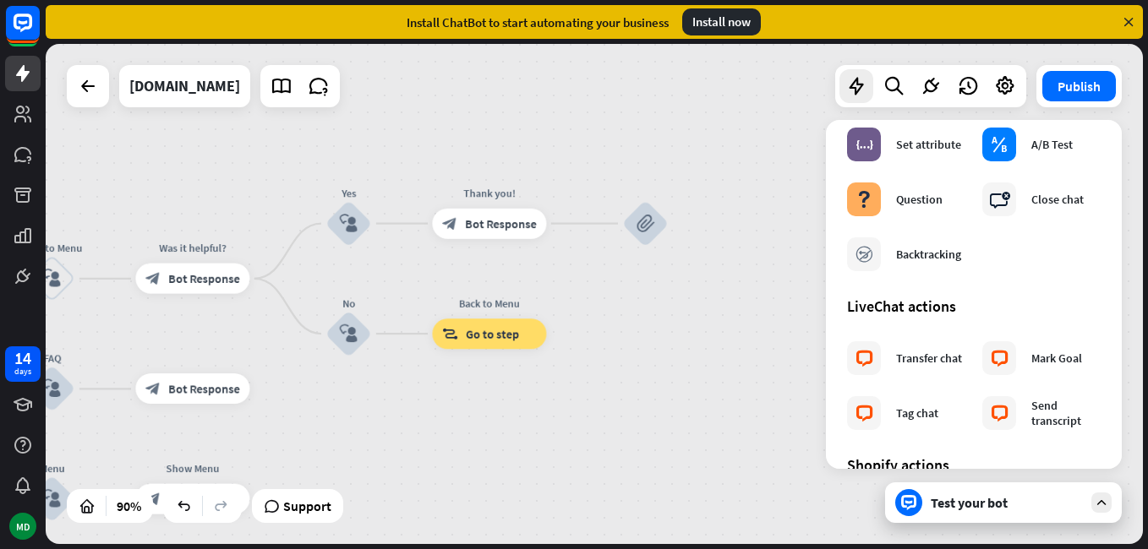
scroll to position [423, 0]
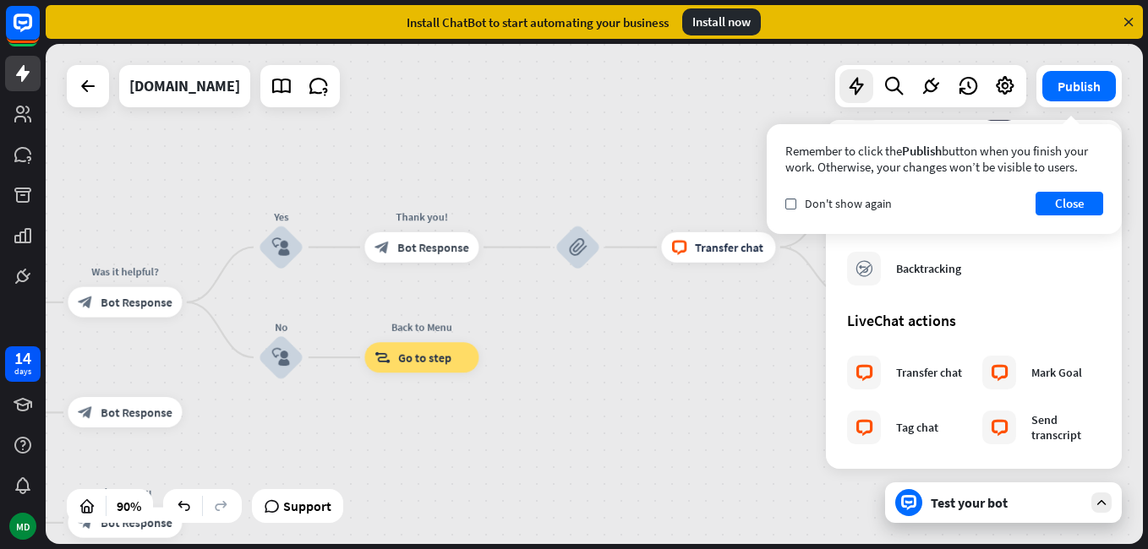
drag, startPoint x: 718, startPoint y: 384, endPoint x: 626, endPoint y: 414, distance: 97.8
click at [626, 414] on div "home_2 Start point Welcome message block_bot_response Bot Response Back to Menu…" at bounding box center [594, 294] width 1097 height 500
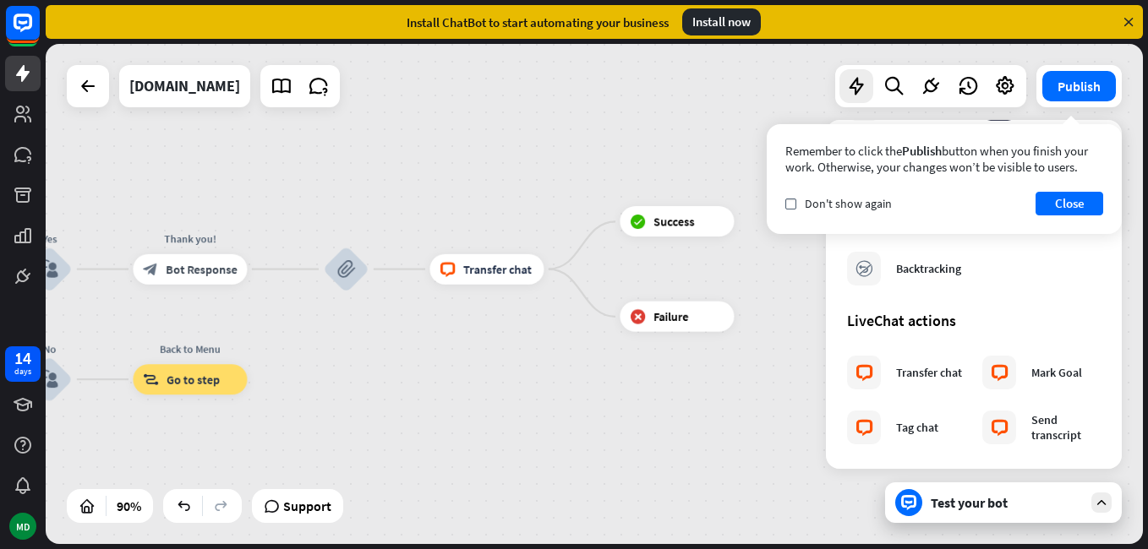
drag, startPoint x: 693, startPoint y: 343, endPoint x: 460, endPoint y: 359, distance: 233.8
click at [461, 358] on div "home_2 Start point Welcome message block_bot_response Bot Response Back to Menu…" at bounding box center [594, 294] width 1097 height 500
click at [461, 359] on div "home_2 Start point Welcome message block_bot_response Bot Response Back to Menu…" at bounding box center [594, 294] width 1097 height 500
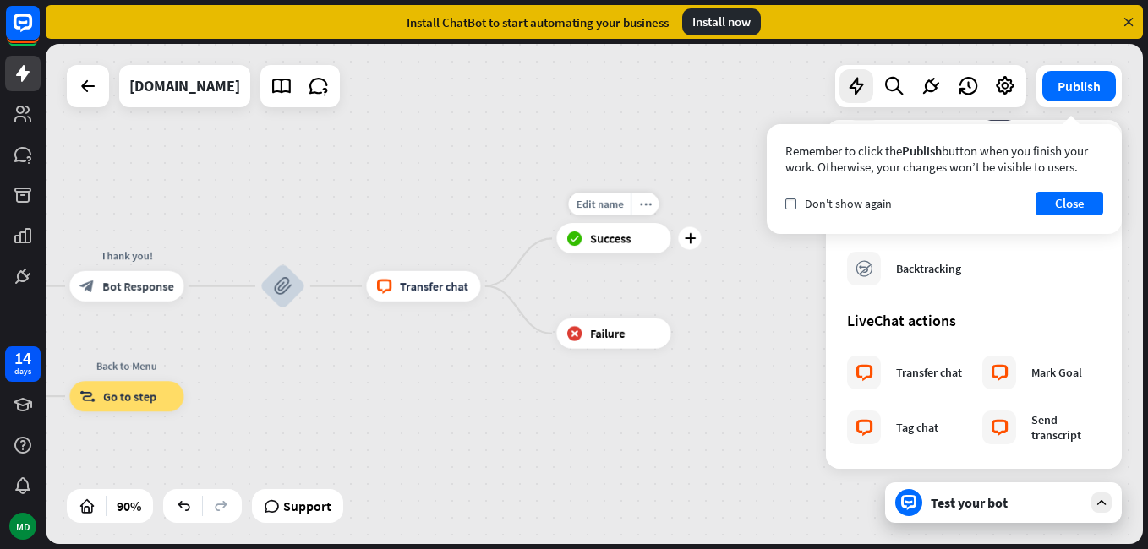
click at [626, 238] on span "Success" at bounding box center [610, 238] width 41 height 15
click at [427, 289] on span "Transfer chat" at bounding box center [434, 286] width 68 height 15
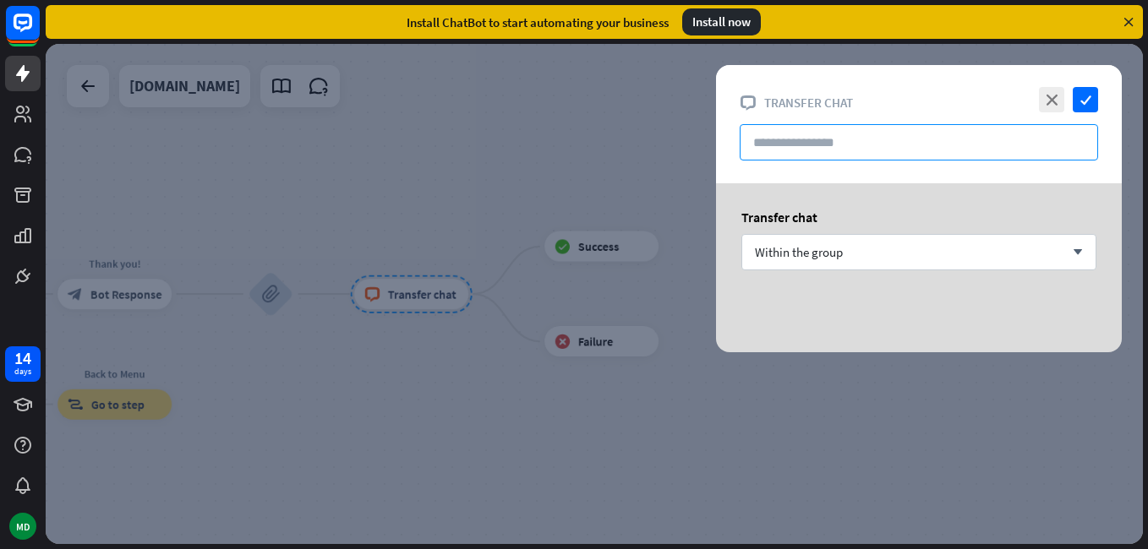
click at [828, 139] on input "text" at bounding box center [919, 142] width 358 height 36
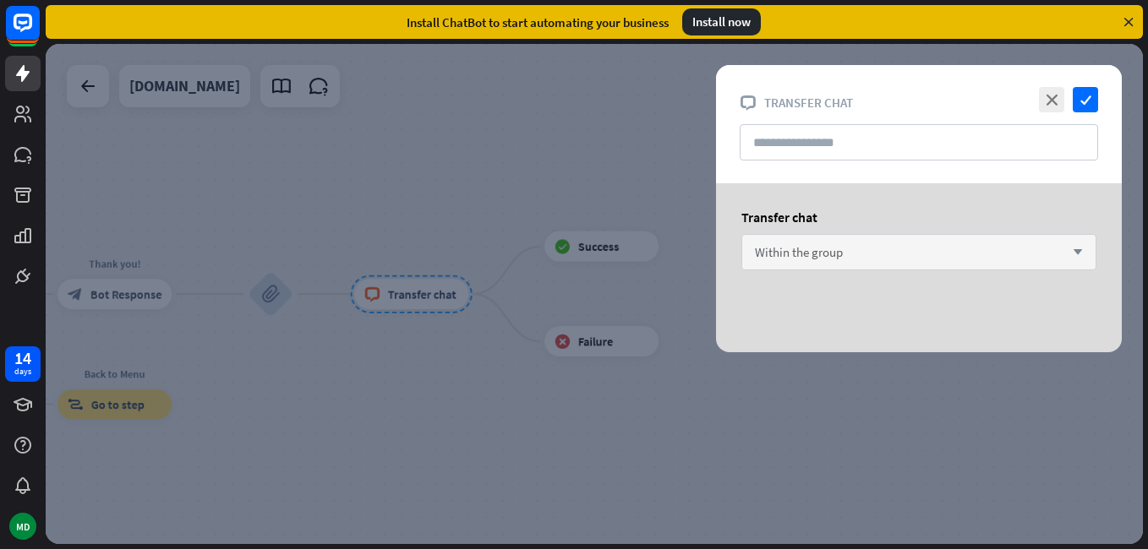
click at [854, 250] on div "Within the group arrow_down" at bounding box center [918, 252] width 355 height 36
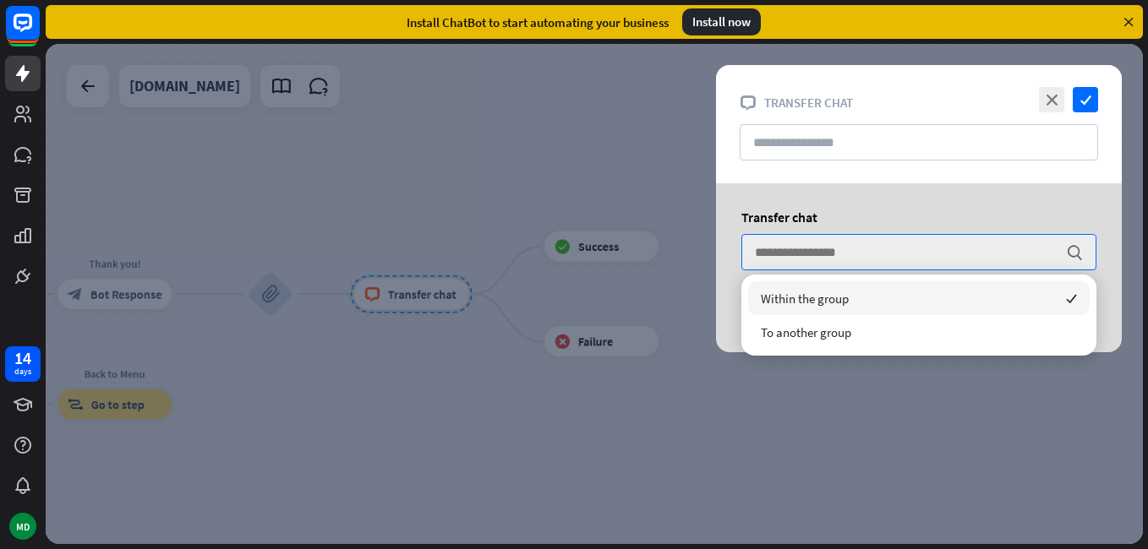
click at [855, 306] on div "Within the group checked" at bounding box center [918, 298] width 341 height 34
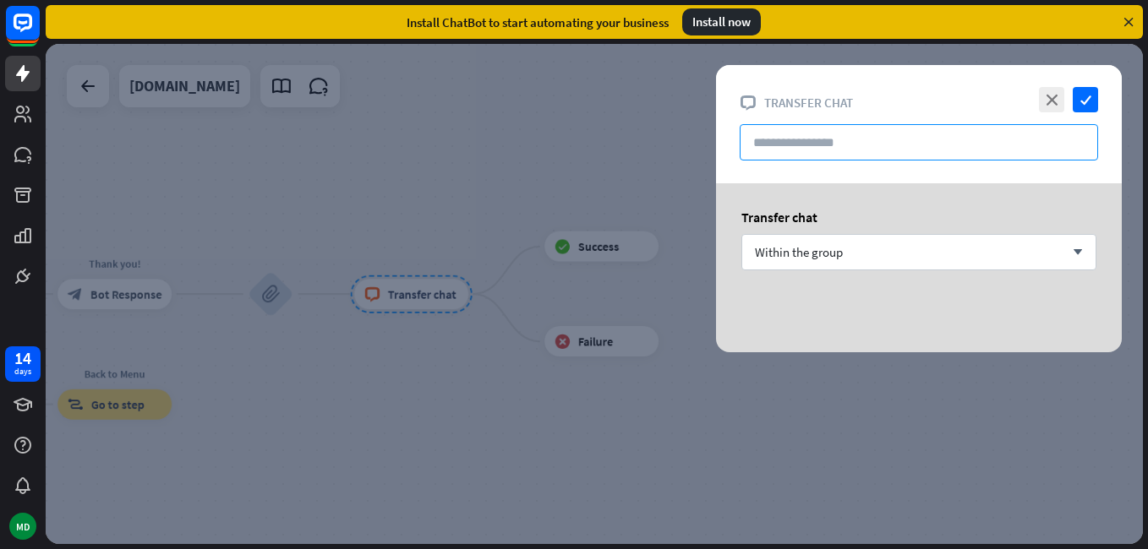
click at [821, 145] on input "text" at bounding box center [919, 142] width 358 height 36
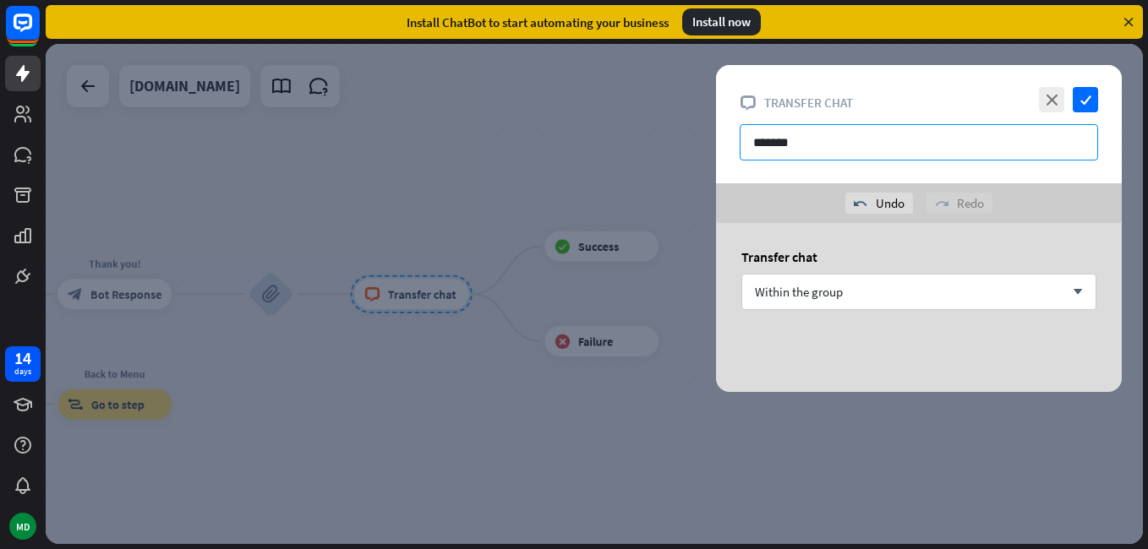
type input "*******"
click at [1098, 99] on div "close check block_livechat Transfer chat *******" at bounding box center [919, 124] width 406 height 118
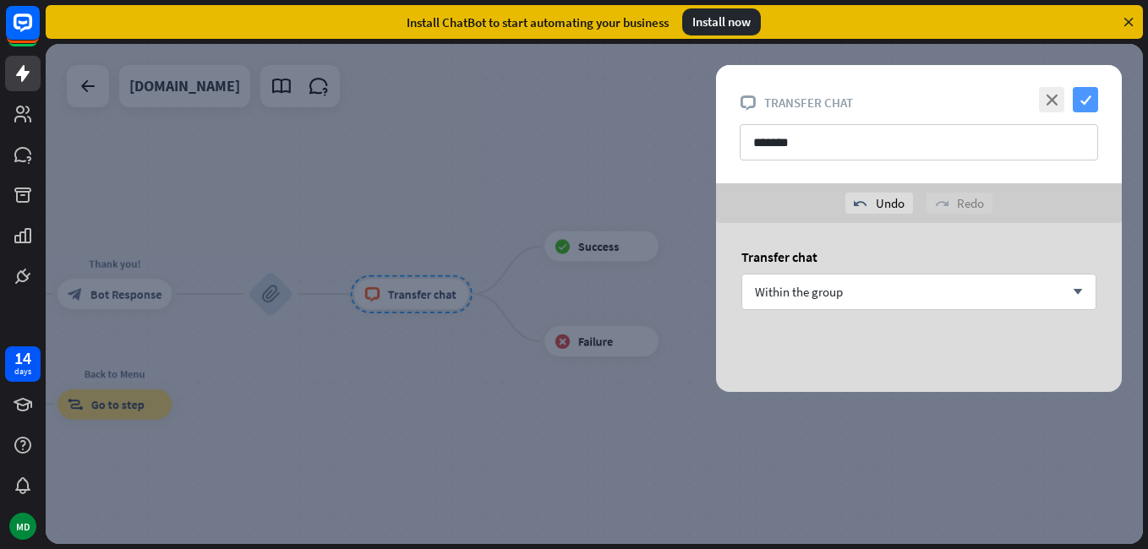
click at [1091, 99] on icon "check" at bounding box center [1085, 99] width 25 height 25
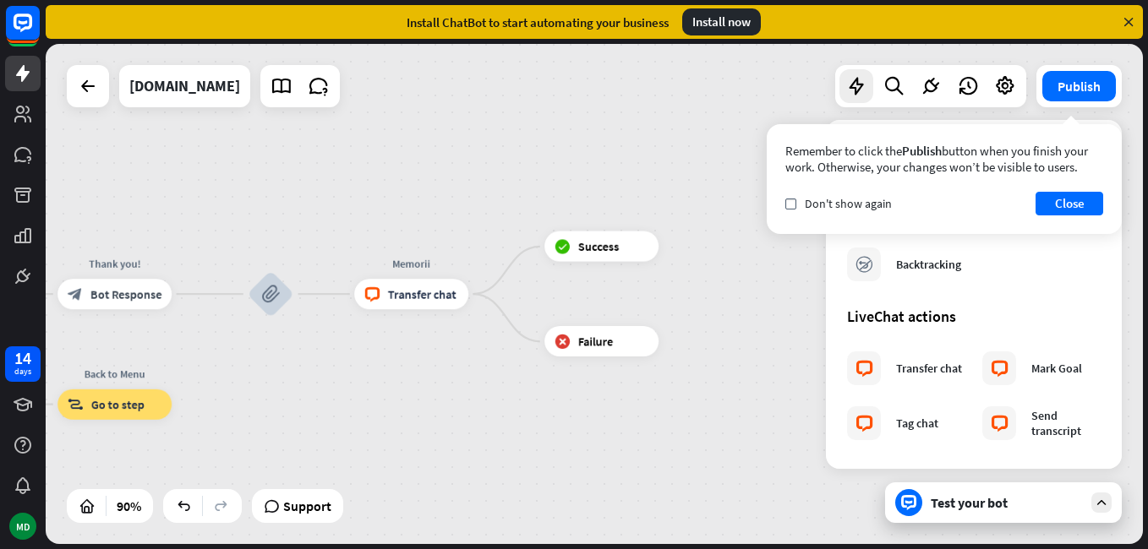
scroll to position [423, 0]
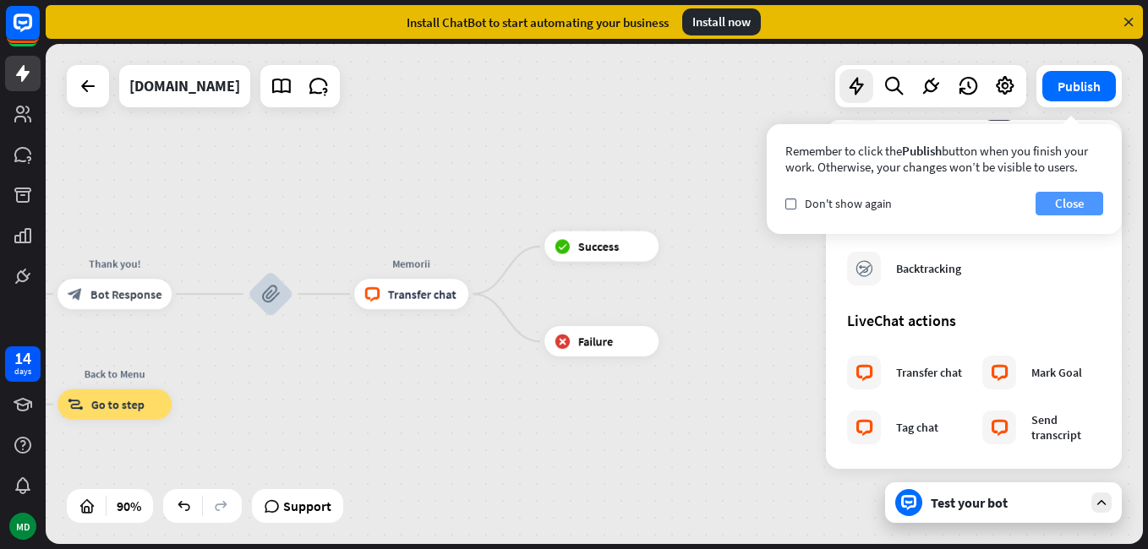
click at [1056, 201] on button "Close" at bounding box center [1069, 204] width 68 height 24
click at [1045, 210] on button "Close" at bounding box center [1069, 204] width 68 height 24
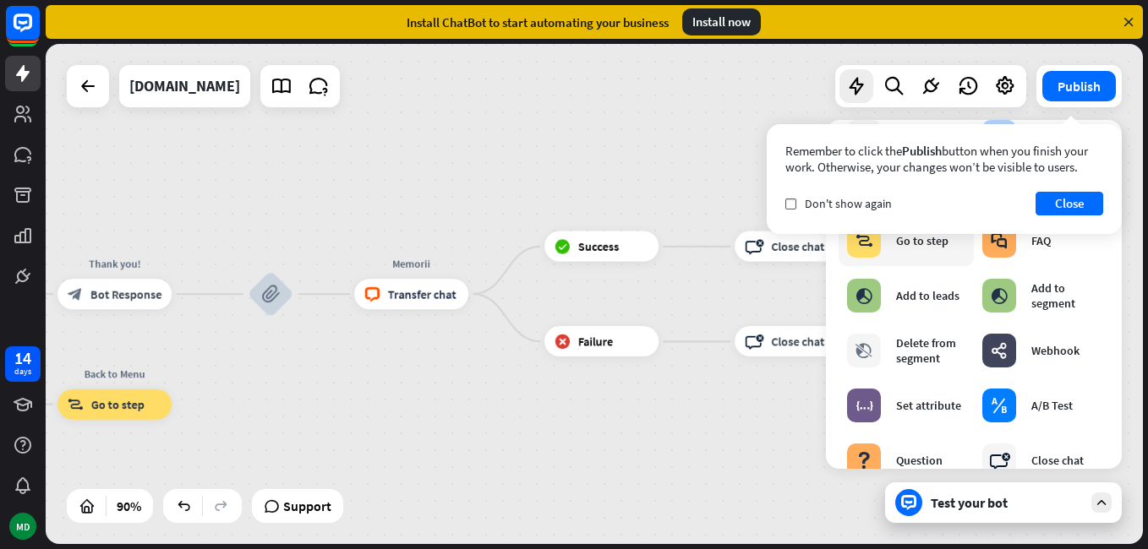
scroll to position [169, 0]
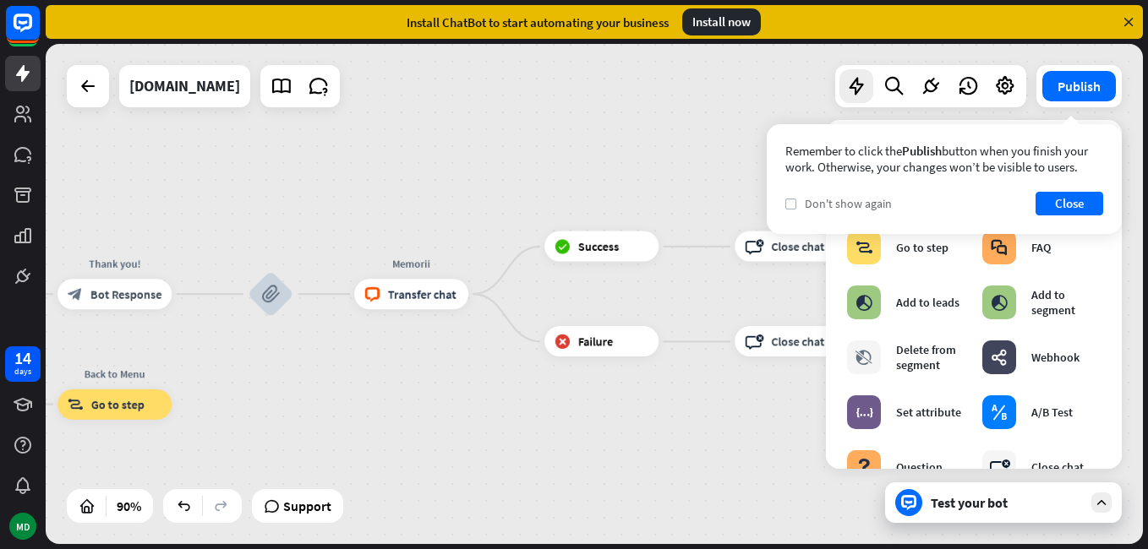
click at [790, 205] on icon "check" at bounding box center [791, 204] width 8 height 8
click at [1073, 205] on button "Close" at bounding box center [1069, 204] width 68 height 24
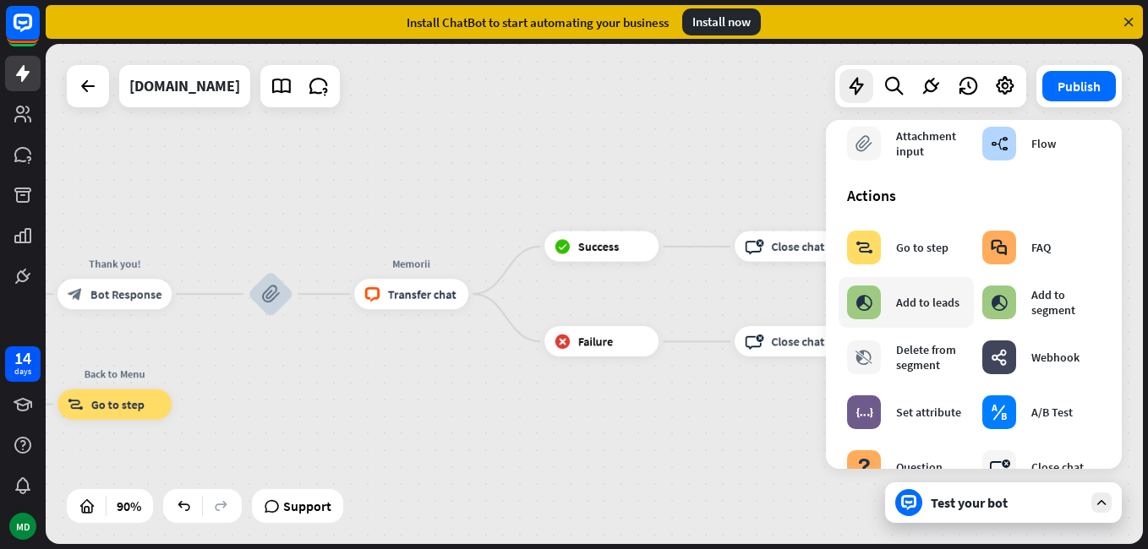
scroll to position [0, 0]
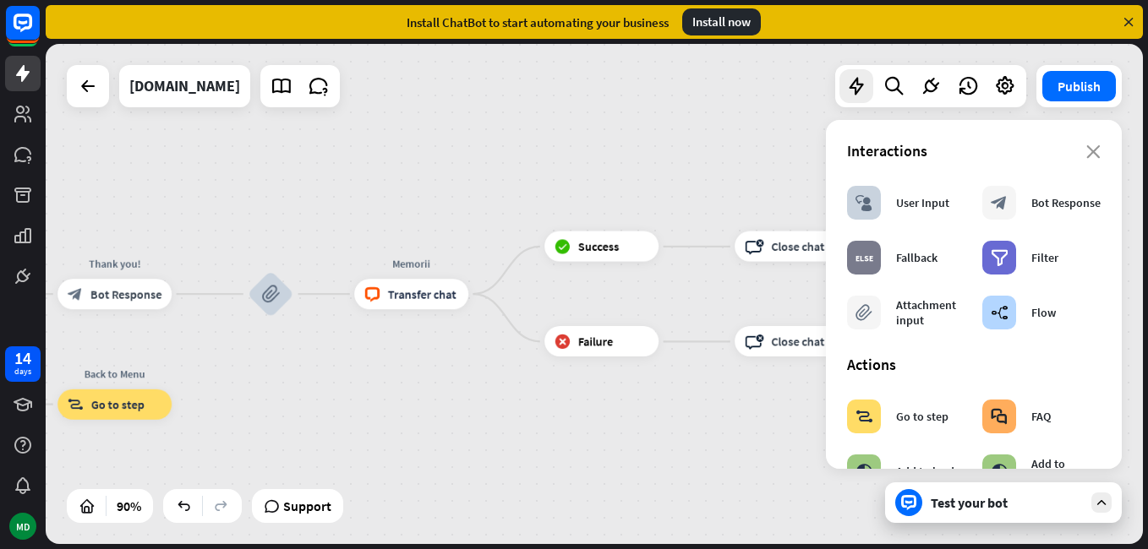
click at [960, 509] on div "Test your bot" at bounding box center [1007, 502] width 152 height 17
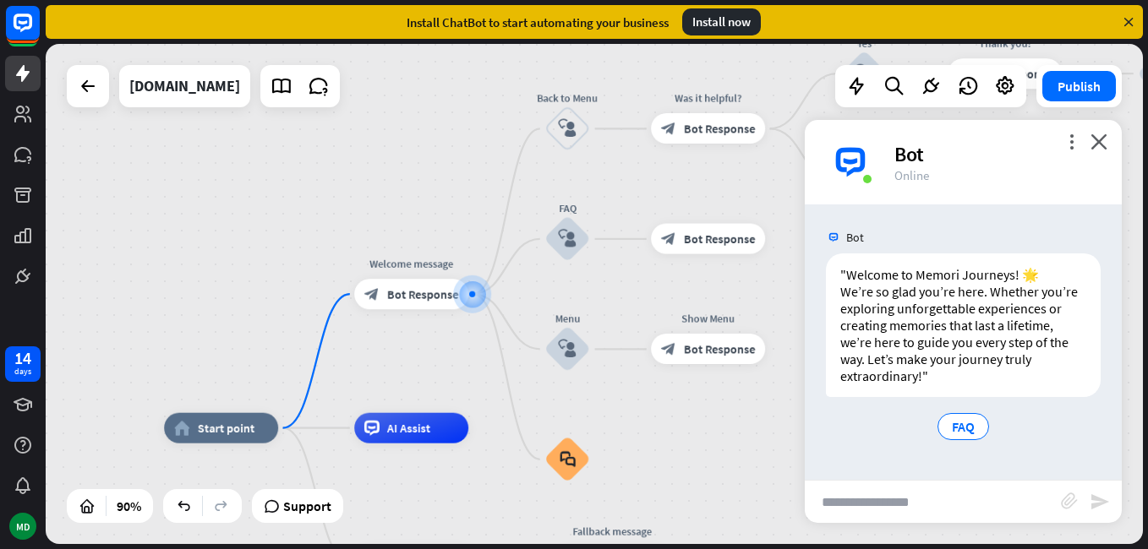
click at [893, 508] on input "text" at bounding box center [933, 502] width 256 height 42
type input "**********"
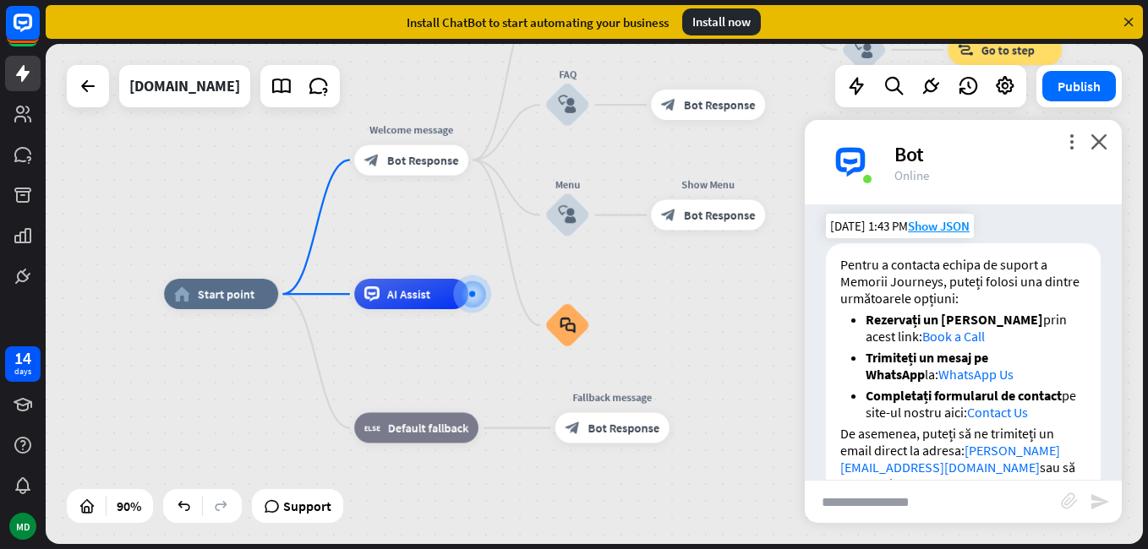
scroll to position [362, 0]
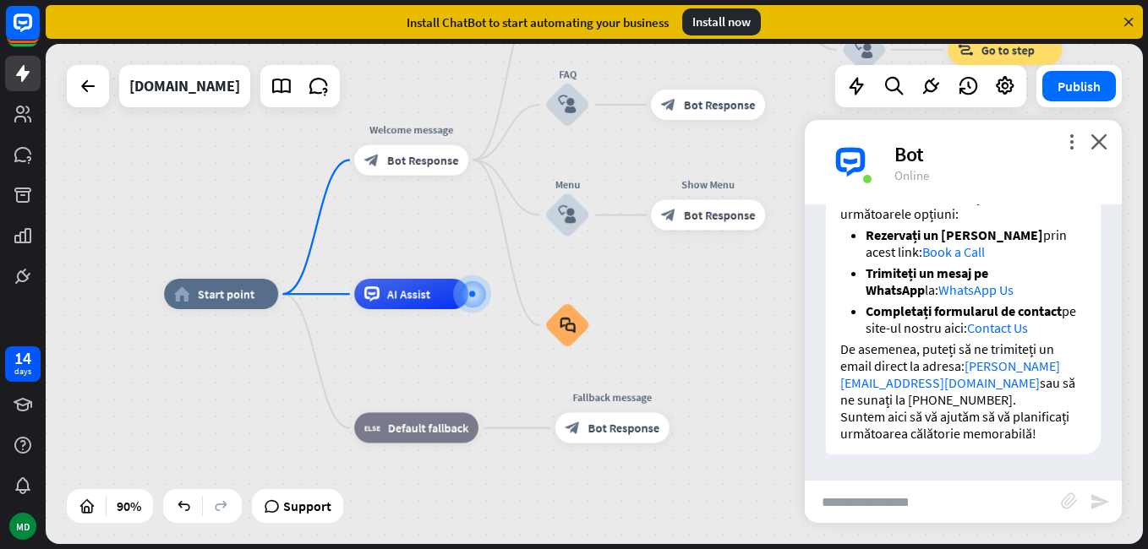
click at [920, 488] on input "text" at bounding box center [933, 502] width 256 height 42
click at [922, 487] on input "text" at bounding box center [933, 502] width 256 height 42
click at [937, 494] on input "text" at bounding box center [933, 502] width 256 height 42
type input "*******"
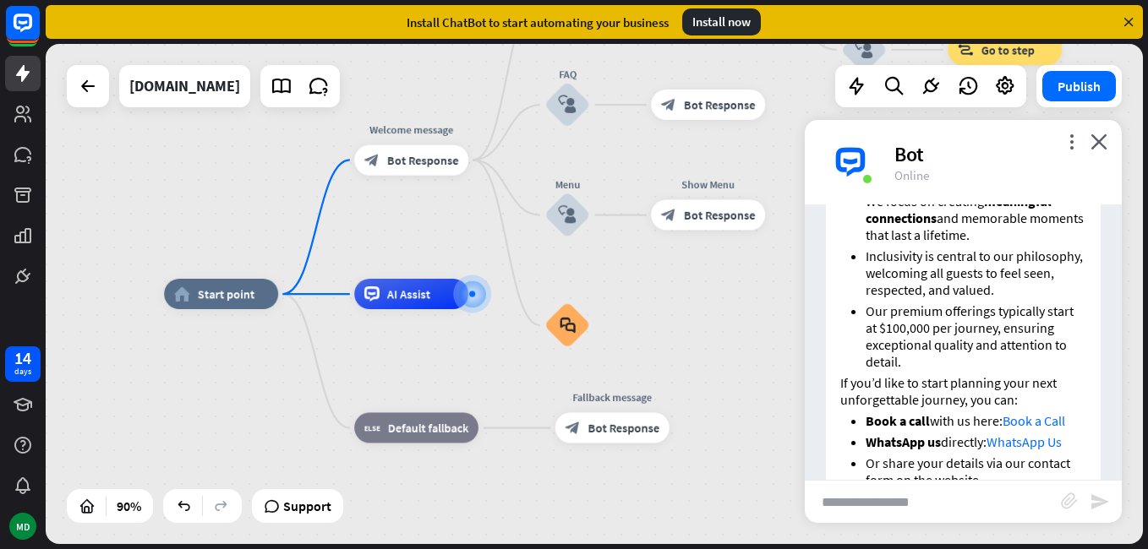
scroll to position [1225, 0]
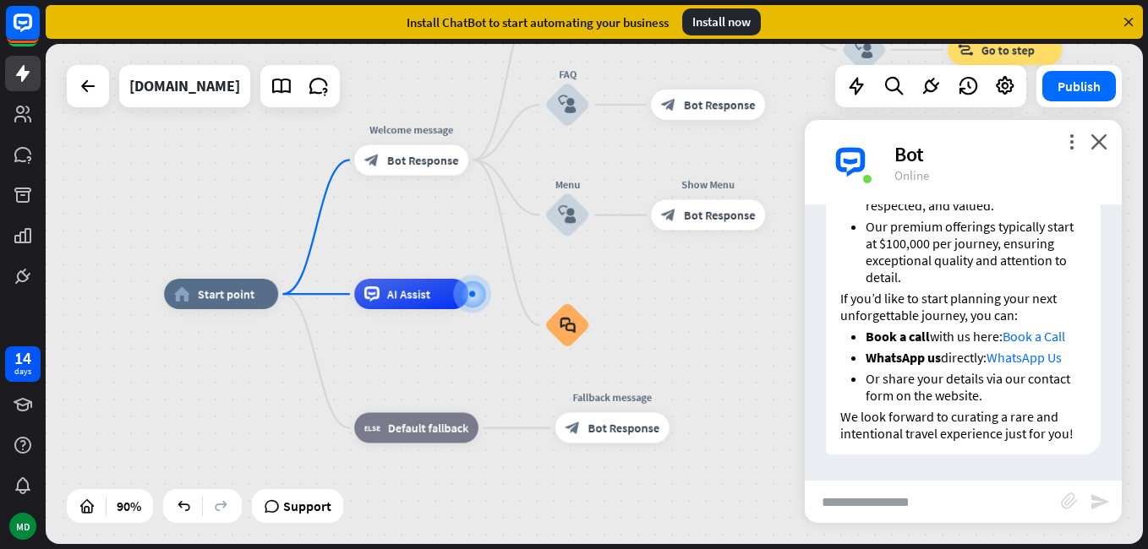
click at [950, 484] on input "text" at bounding box center [933, 502] width 256 height 42
type input "**********"
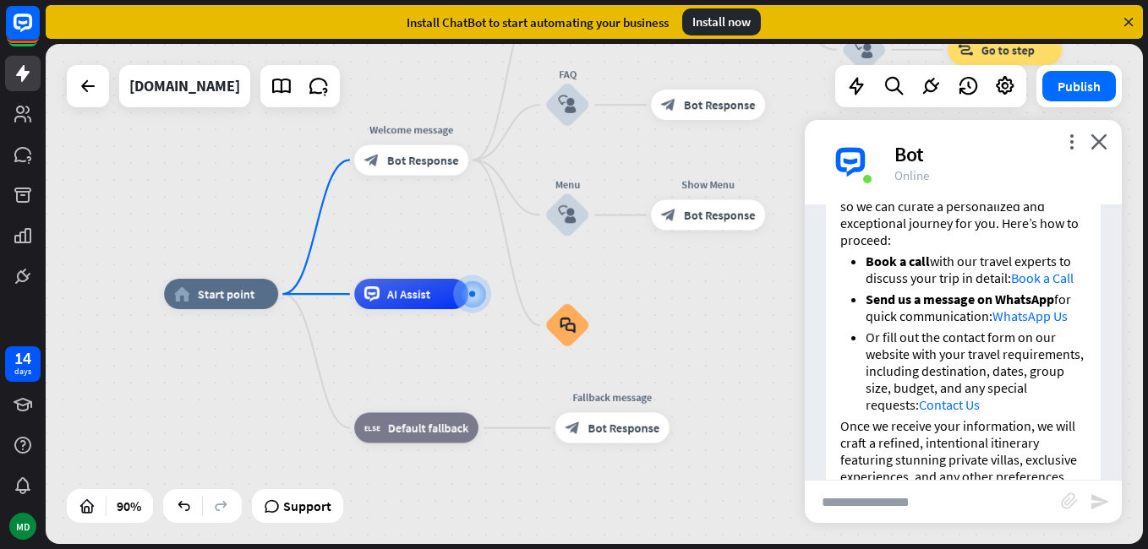
scroll to position [1712, 0]
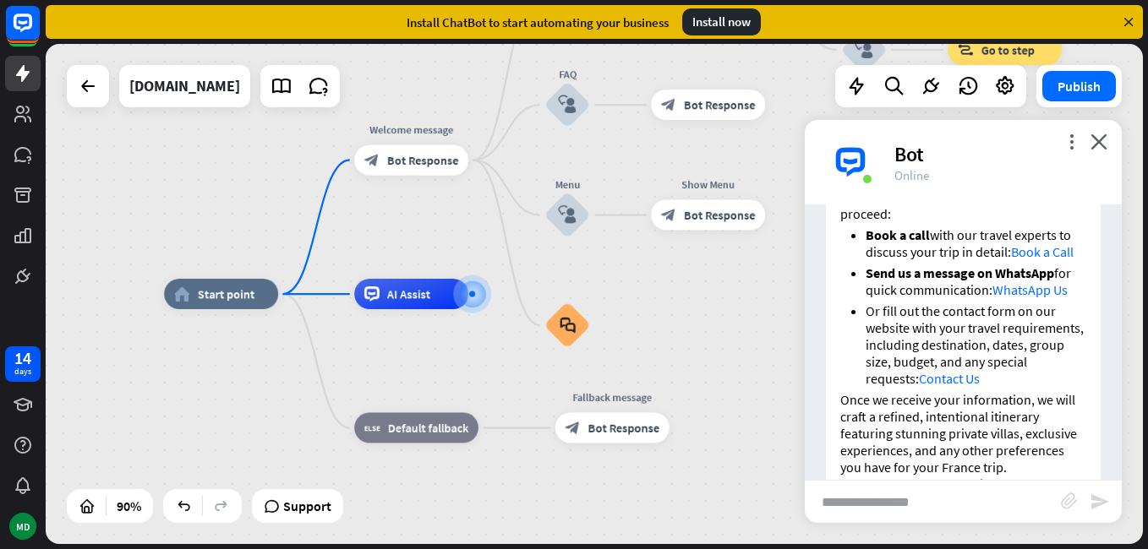
click at [1044, 243] on link "Book a Call" at bounding box center [1042, 251] width 63 height 17
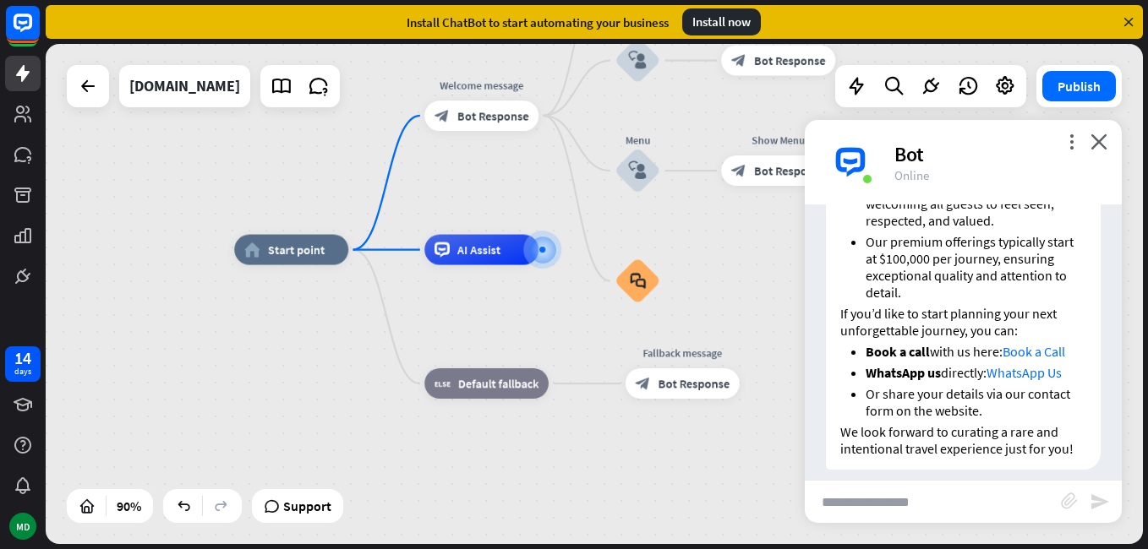
scroll to position [1205, 0]
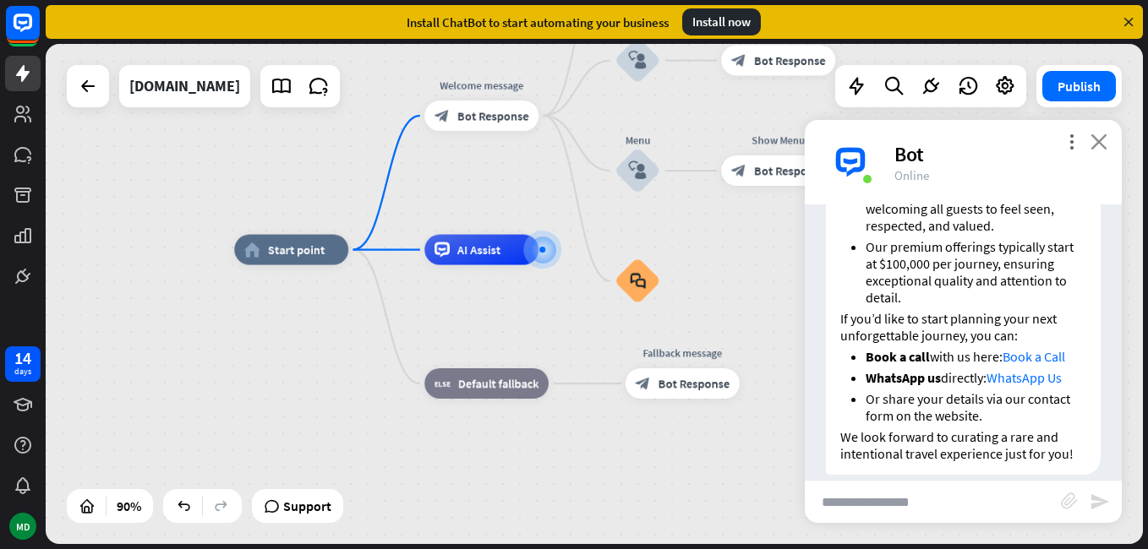
click at [1098, 144] on icon "close" at bounding box center [1098, 142] width 17 height 16
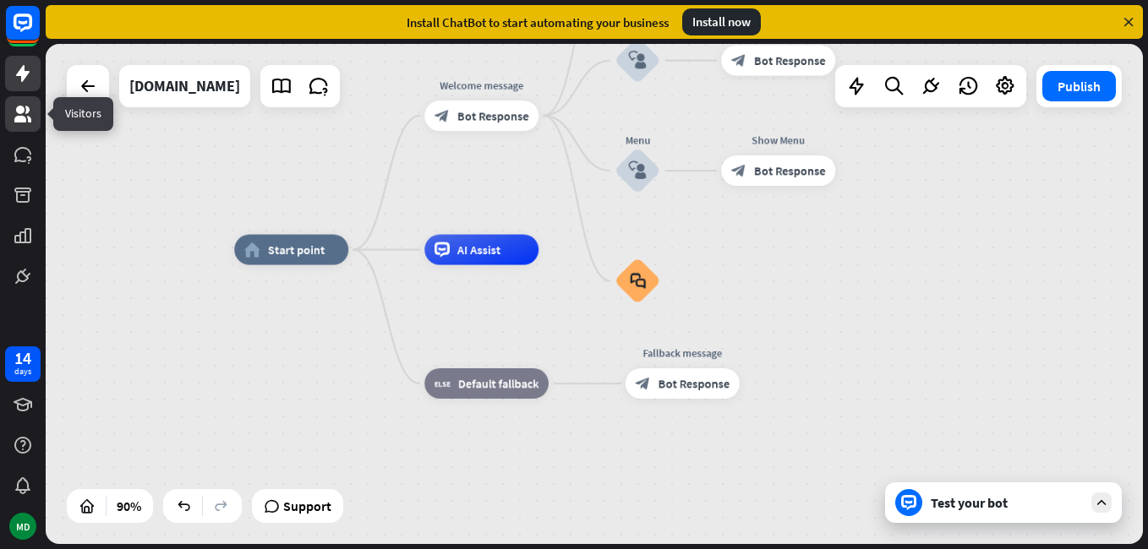
click at [21, 108] on icon at bounding box center [22, 114] width 17 height 17
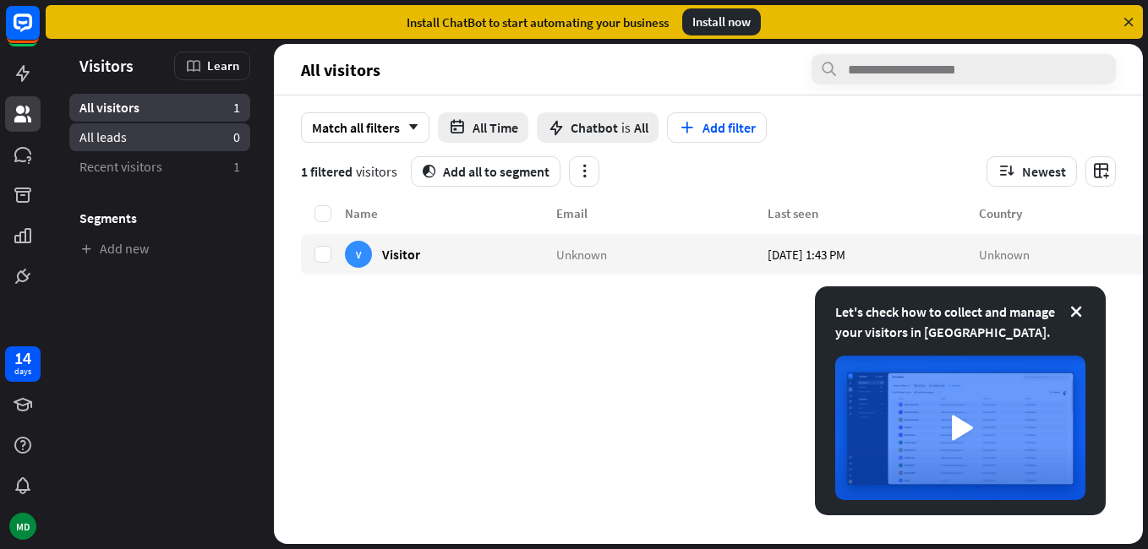
click at [193, 138] on link "All leads 0" at bounding box center [159, 137] width 181 height 28
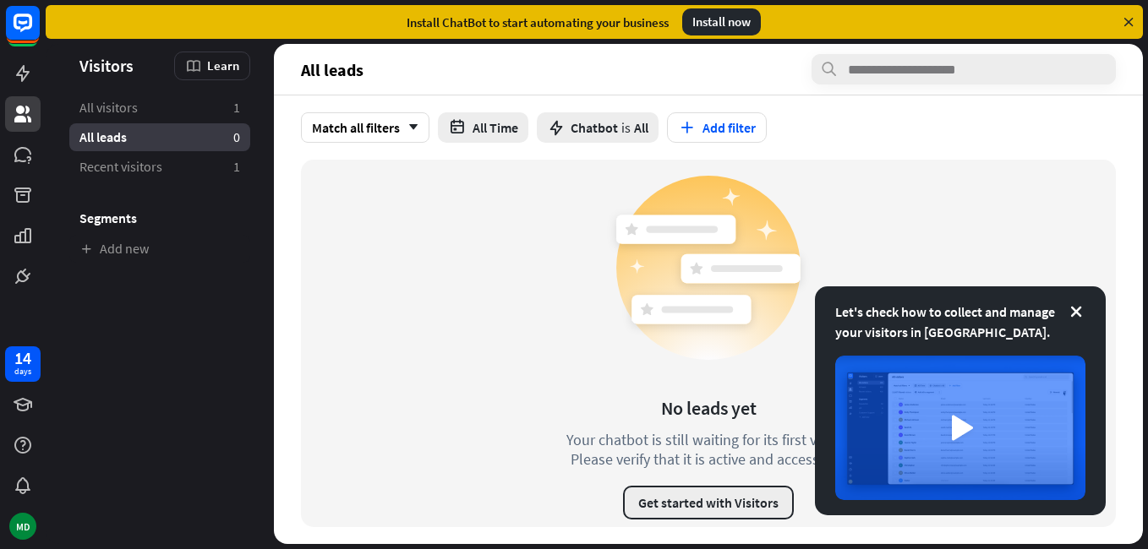
click at [756, 497] on button "Get started with Visitors" at bounding box center [708, 503] width 171 height 34
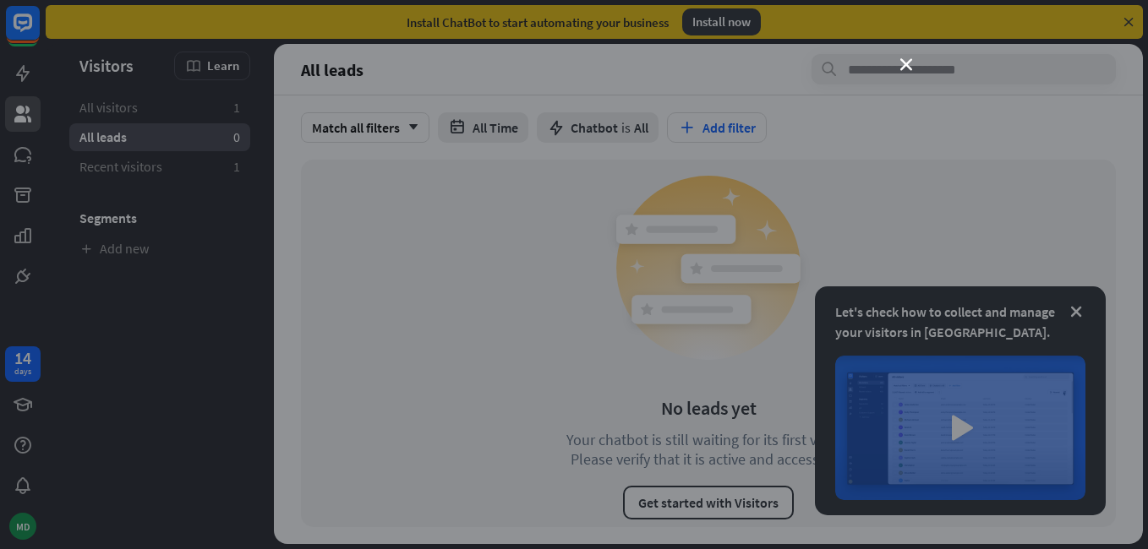
click at [912, 194] on div "close" at bounding box center [574, 274] width 1148 height 549
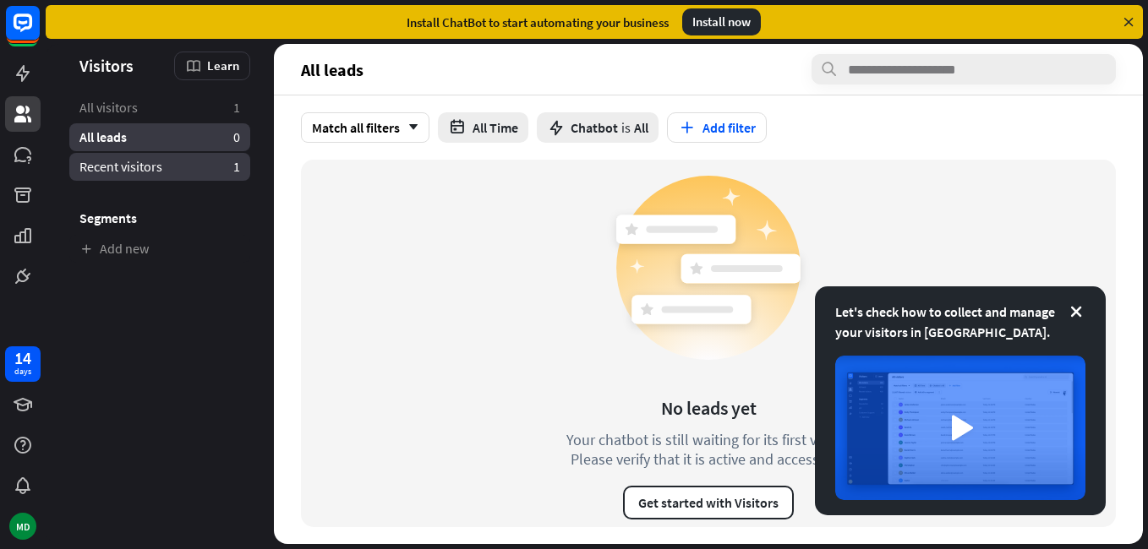
click at [194, 159] on link "Recent visitors 1" at bounding box center [159, 167] width 181 height 28
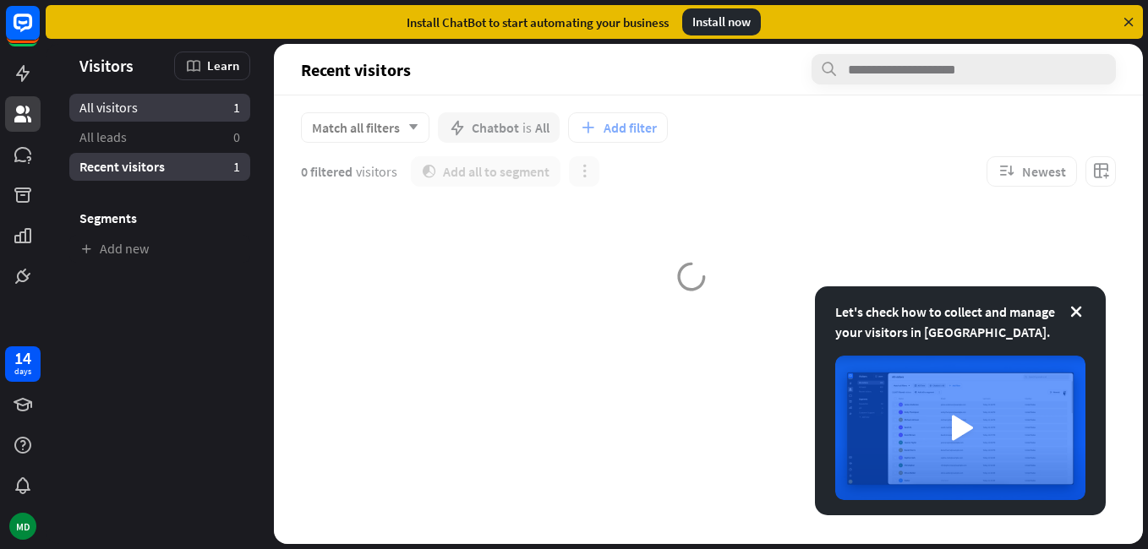
click at [225, 112] on link "All visitors 1" at bounding box center [159, 108] width 181 height 28
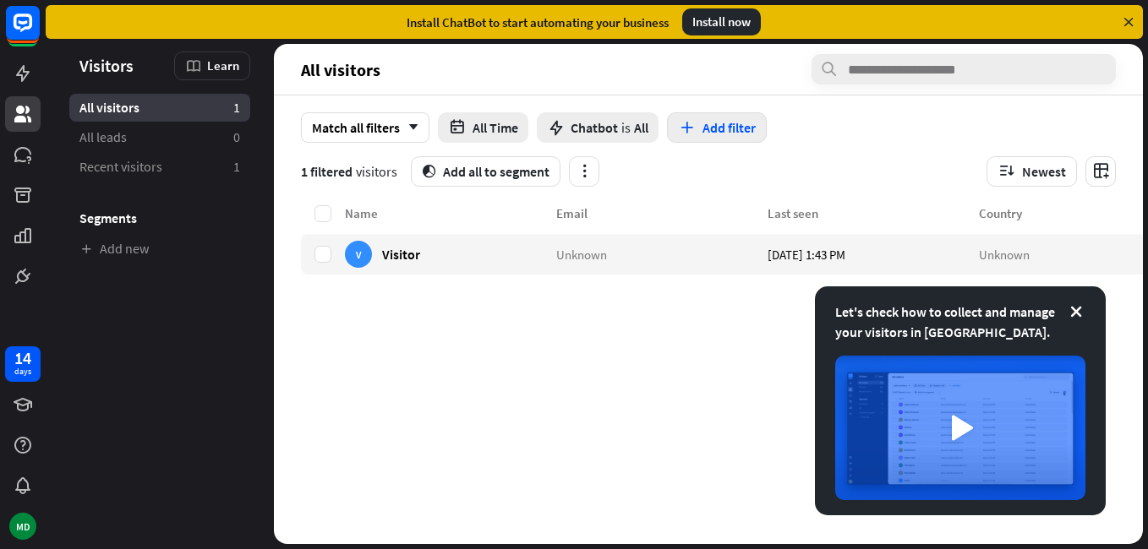
click at [695, 119] on icon "button" at bounding box center [687, 128] width 18 height 18
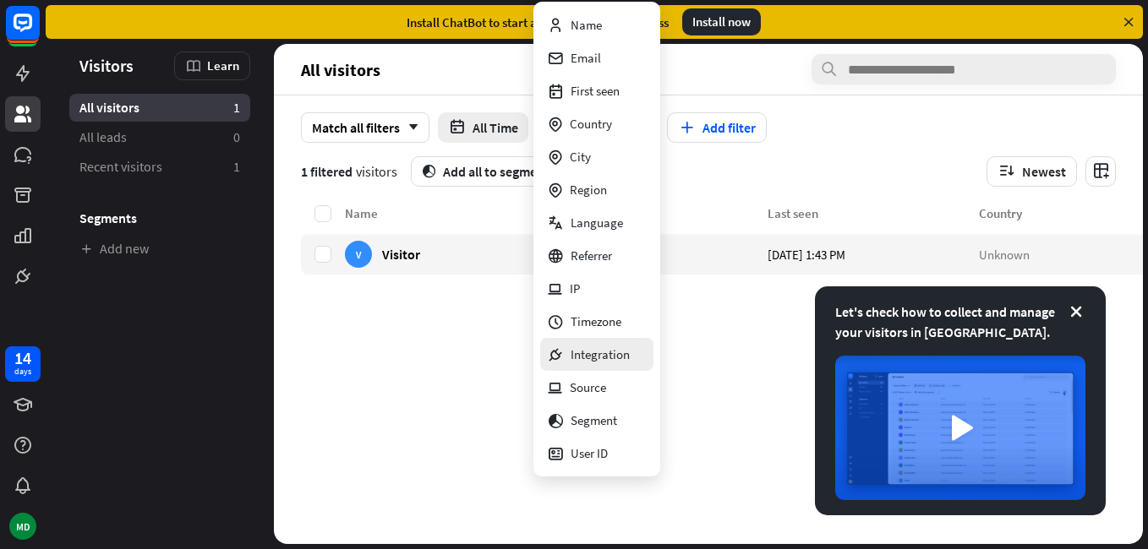
click at [614, 353] on div "Integration" at bounding box center [588, 354] width 83 height 33
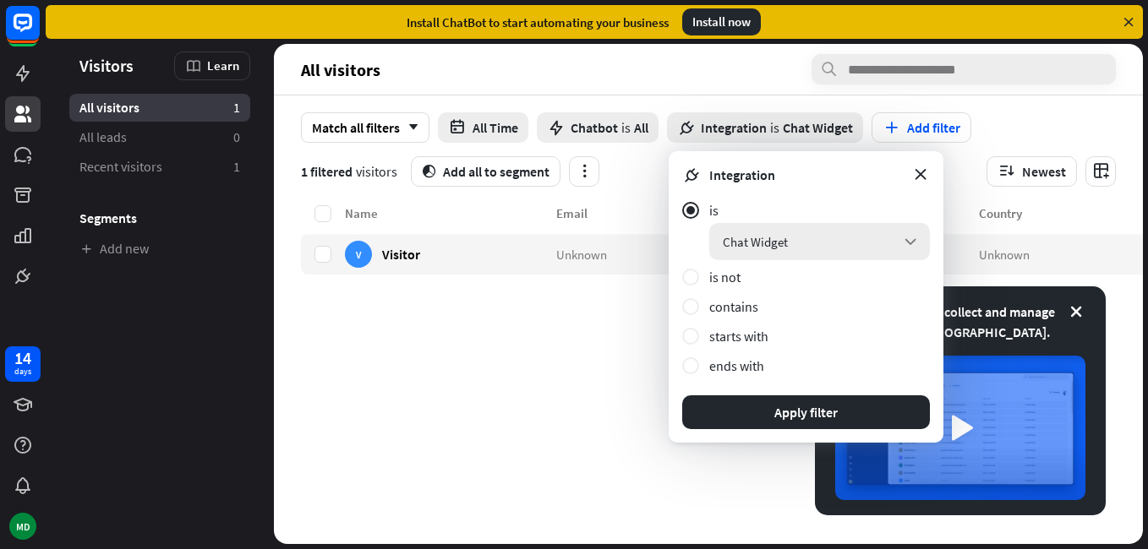
click at [795, 236] on div "Chat Widget arrow_down" at bounding box center [819, 241] width 221 height 37
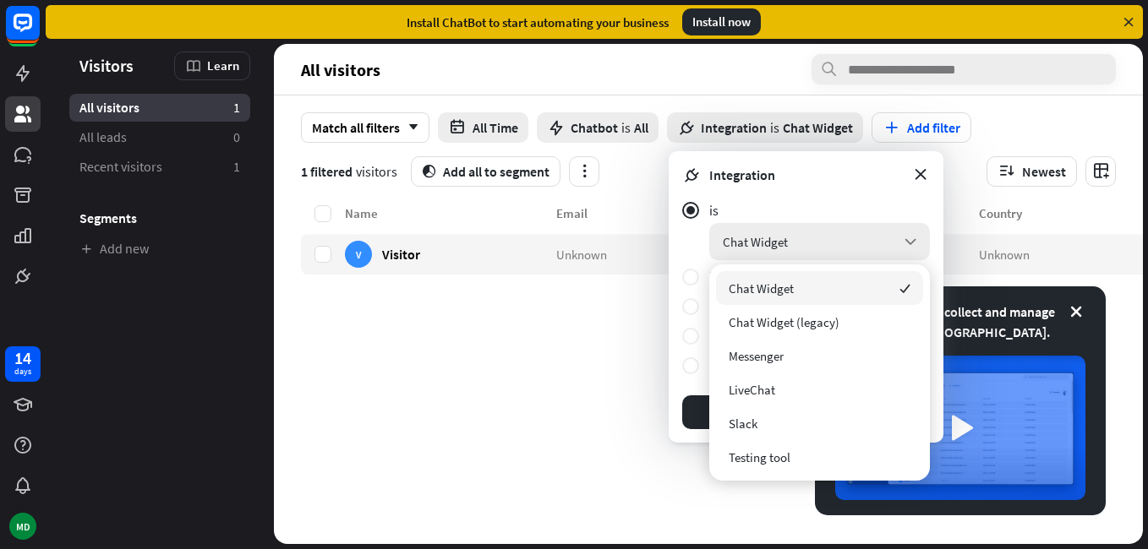
click at [798, 247] on div "Chat Widget arrow_down" at bounding box center [819, 241] width 221 height 37
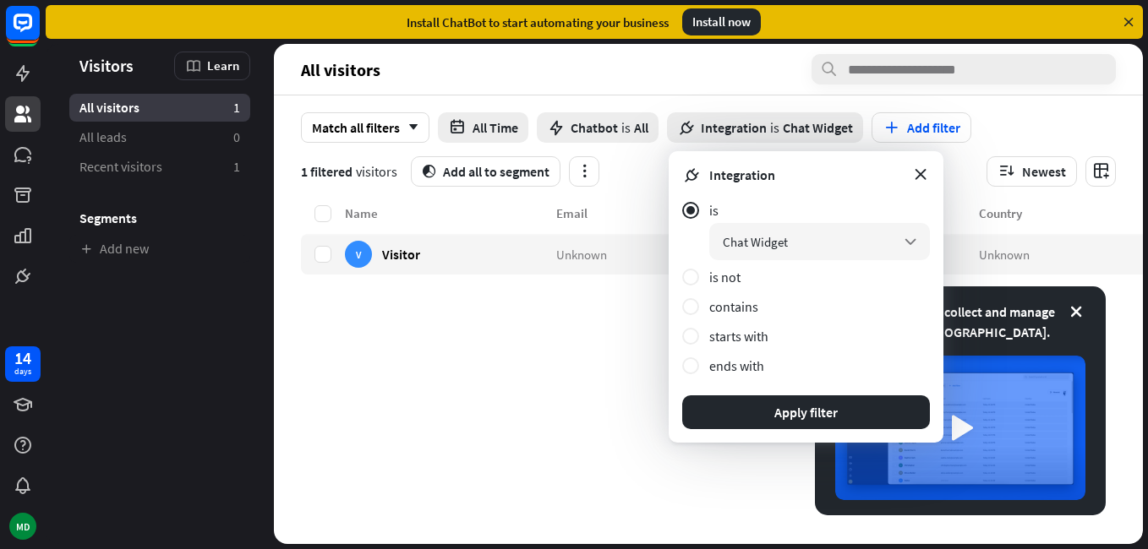
click at [509, 348] on div "Name Email Last seen Country V Visitor Unknown [DATE] 1:43 PM Unknown" at bounding box center [745, 374] width 889 height 341
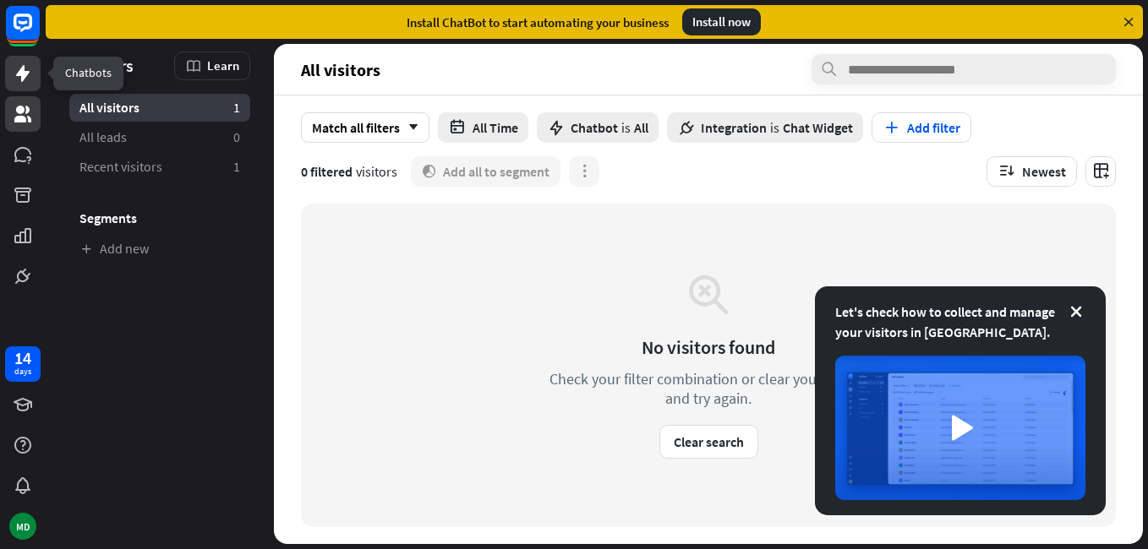
click at [25, 75] on icon at bounding box center [23, 73] width 14 height 17
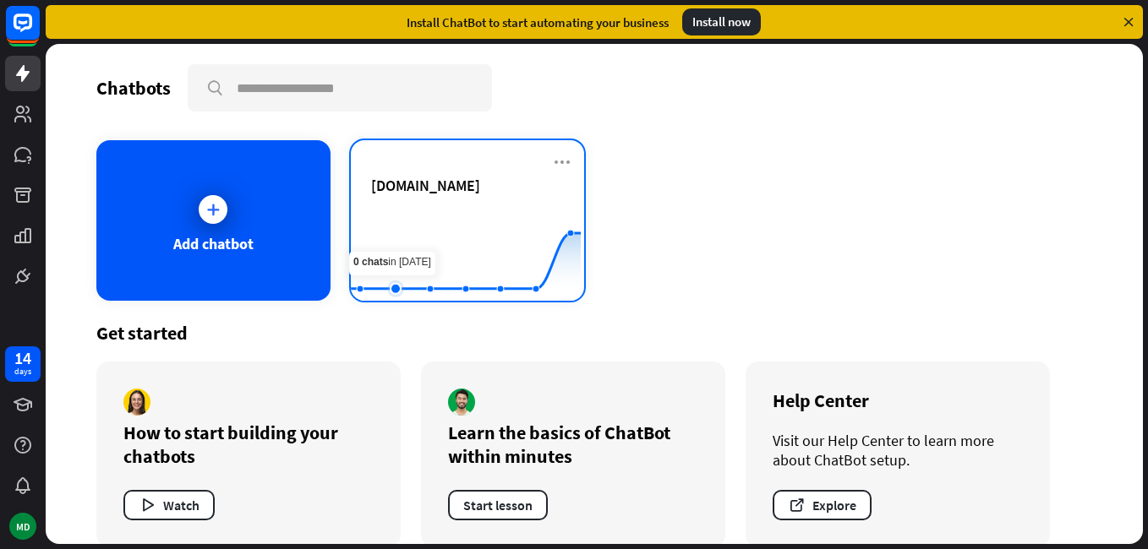
click at [403, 220] on rect at bounding box center [466, 259] width 230 height 106
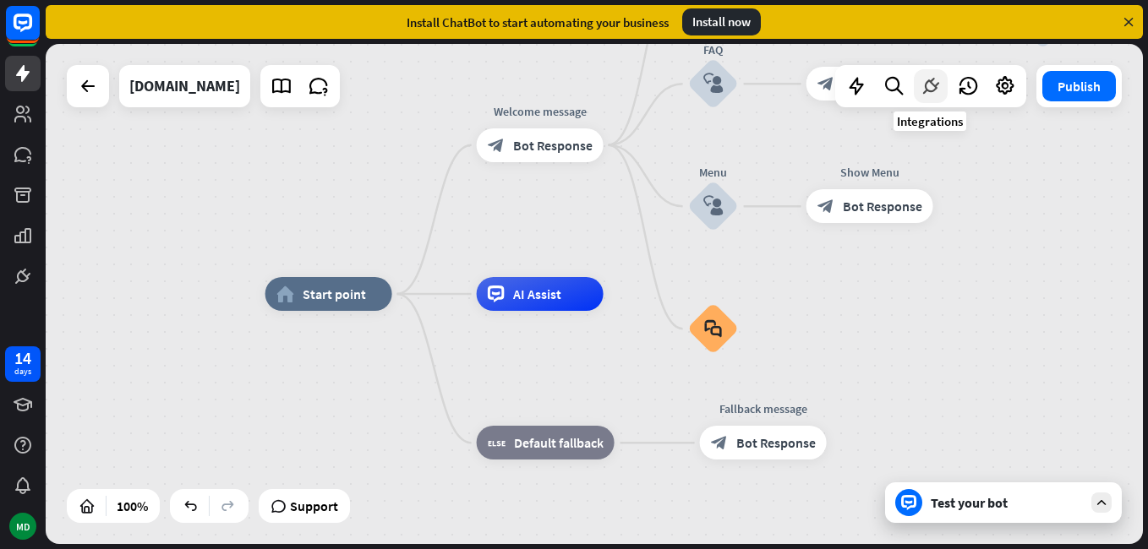
click at [931, 92] on icon at bounding box center [931, 86] width 22 height 22
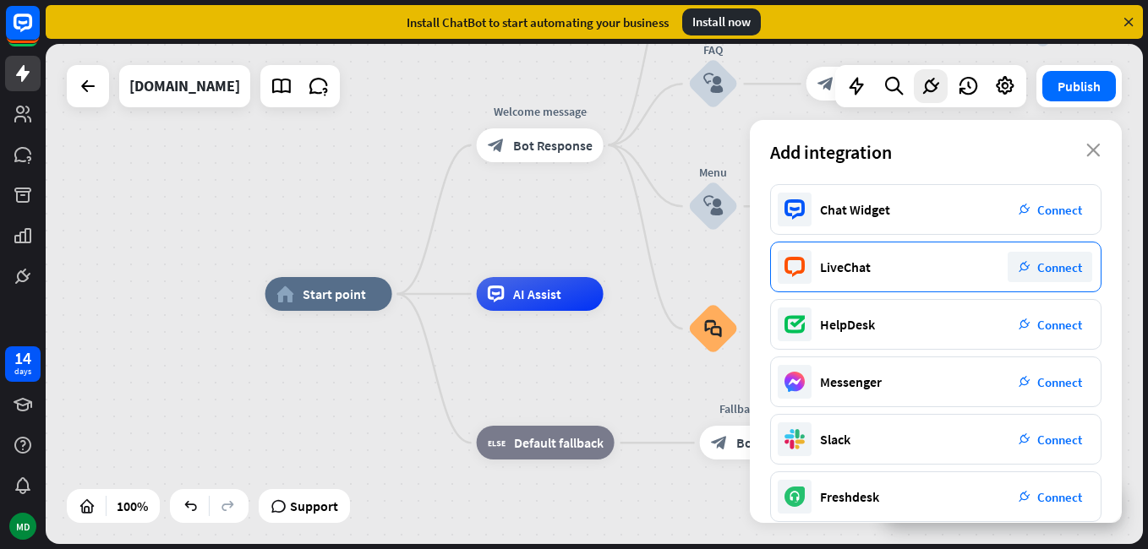
click at [1051, 268] on span "Connect" at bounding box center [1059, 268] width 45 height 16
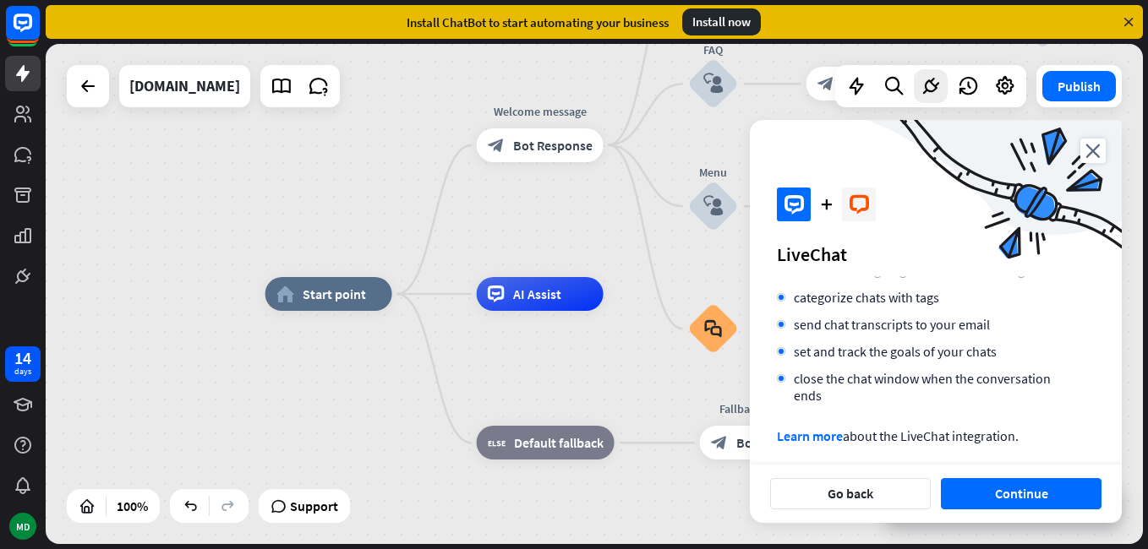
scroll to position [169, 0]
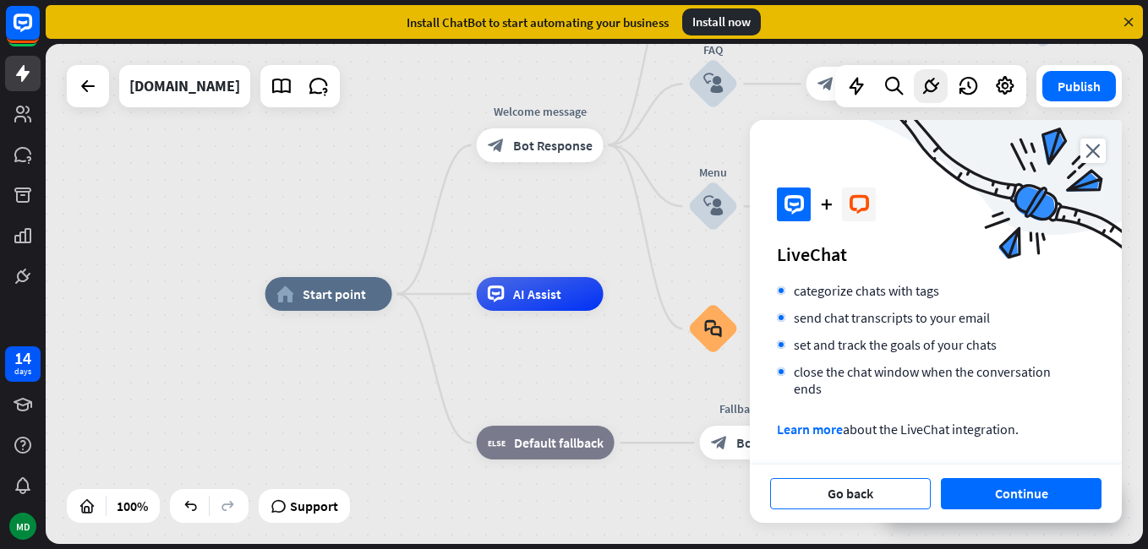
click at [822, 494] on button "Go back" at bounding box center [850, 493] width 161 height 31
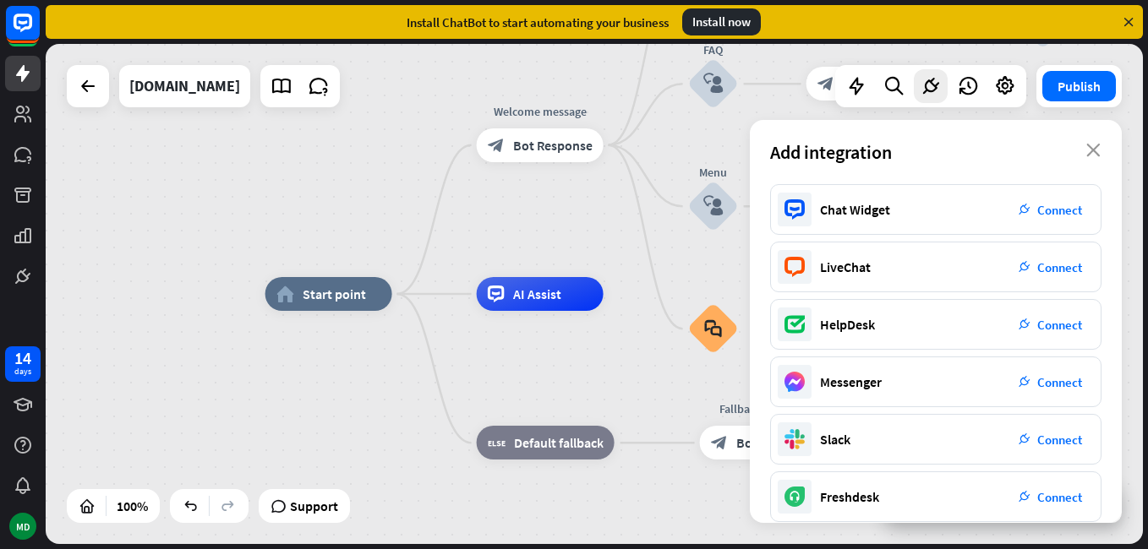
drag, startPoint x: 1096, startPoint y: 142, endPoint x: 1088, endPoint y: 136, distance: 10.3
click at [1097, 142] on div "Add integration close" at bounding box center [936, 152] width 372 height 64
click at [1008, 96] on icon at bounding box center [1005, 86] width 22 height 22
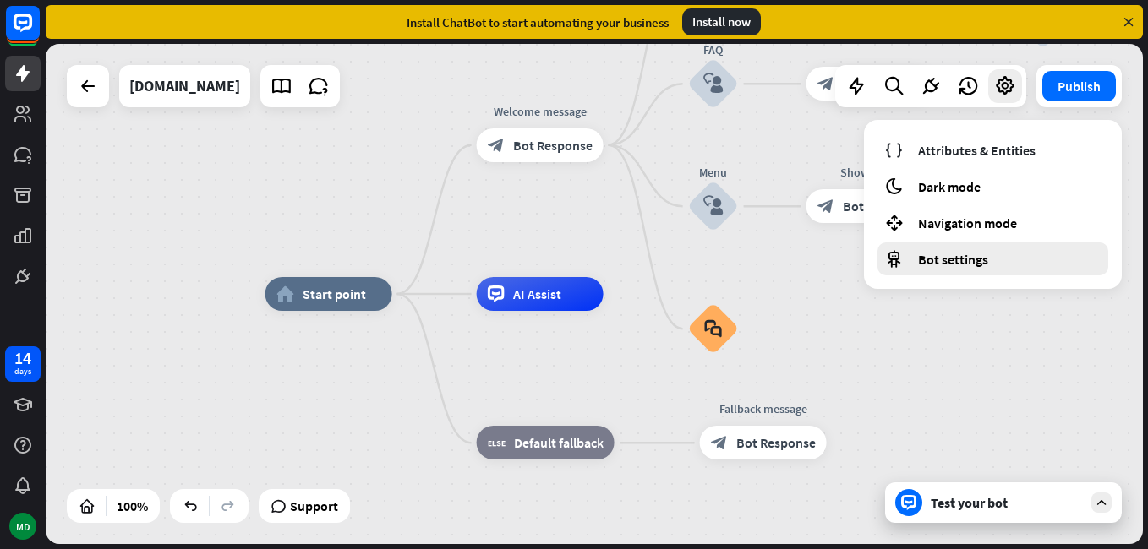
click at [975, 260] on span "Bot settings" at bounding box center [953, 259] width 70 height 17
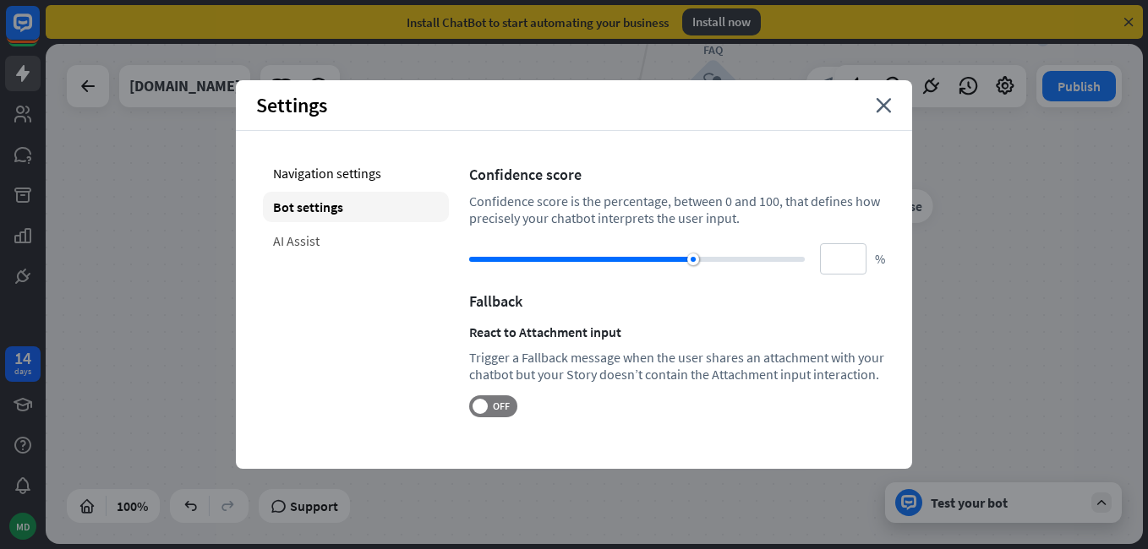
click at [360, 236] on div "AI Assist" at bounding box center [356, 241] width 186 height 30
type input "**"
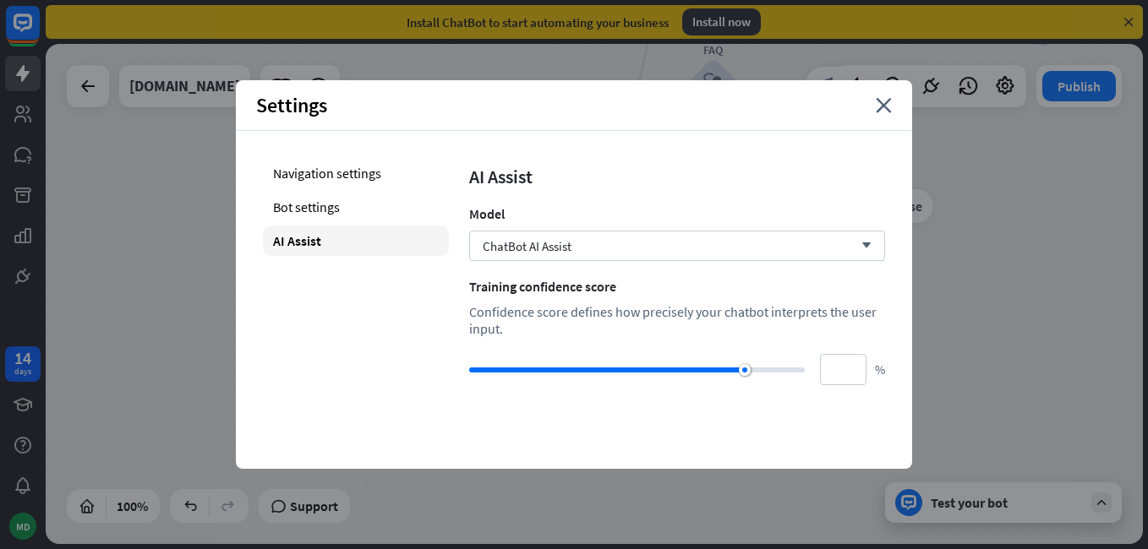
click at [555, 265] on div "AI Assist Model ChatBot AI Assist arrow_down Training confidence score Confiden…" at bounding box center [677, 271] width 416 height 227
click at [559, 249] on span "ChatBot AI Assist" at bounding box center [527, 246] width 89 height 16
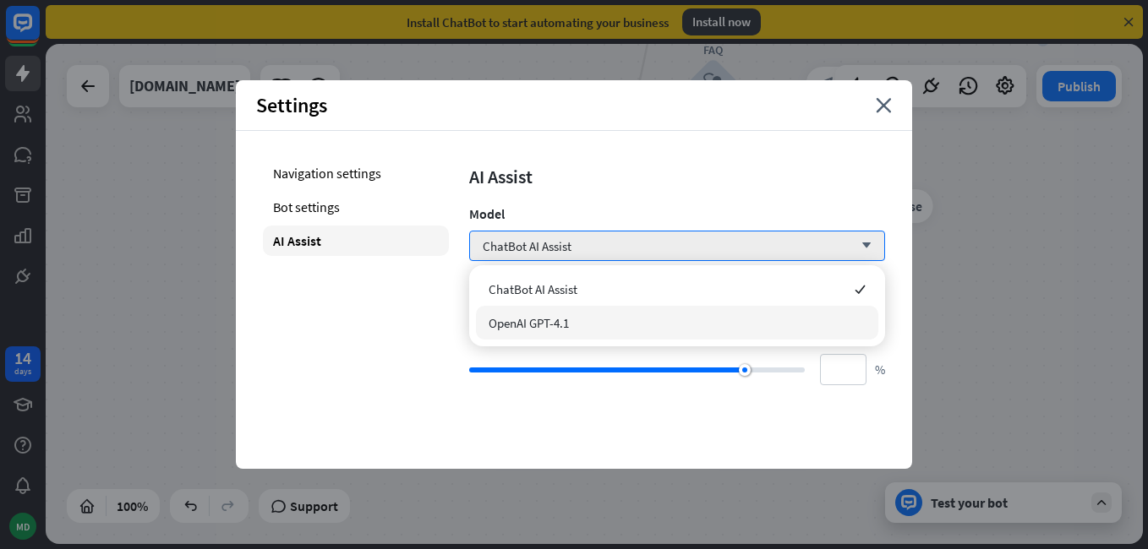
click at [565, 315] on span "OpenAI GPT-4.1" at bounding box center [529, 323] width 80 height 16
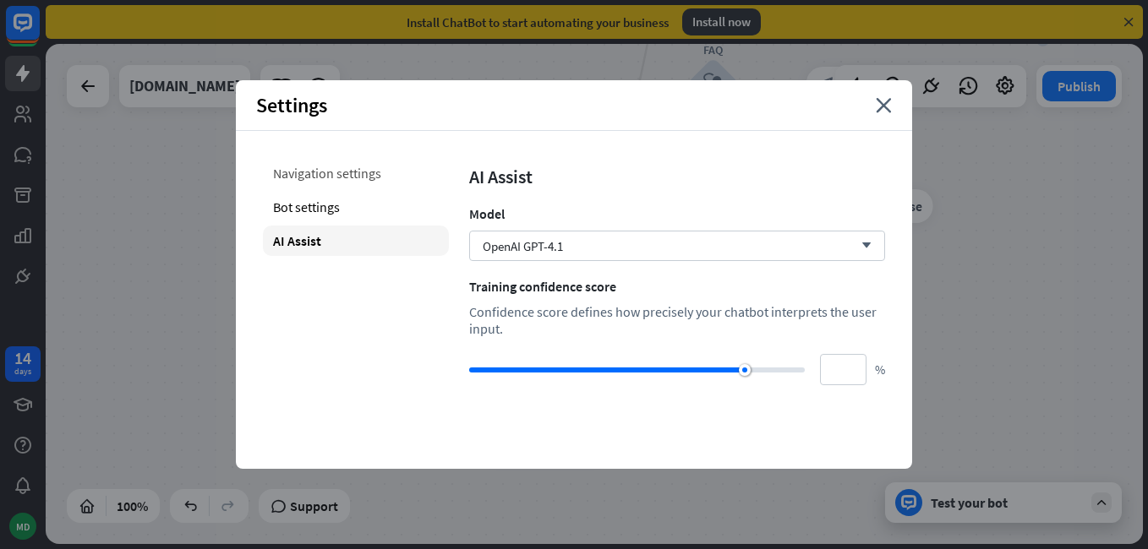
click at [359, 175] on div "Navigation settings" at bounding box center [356, 173] width 186 height 30
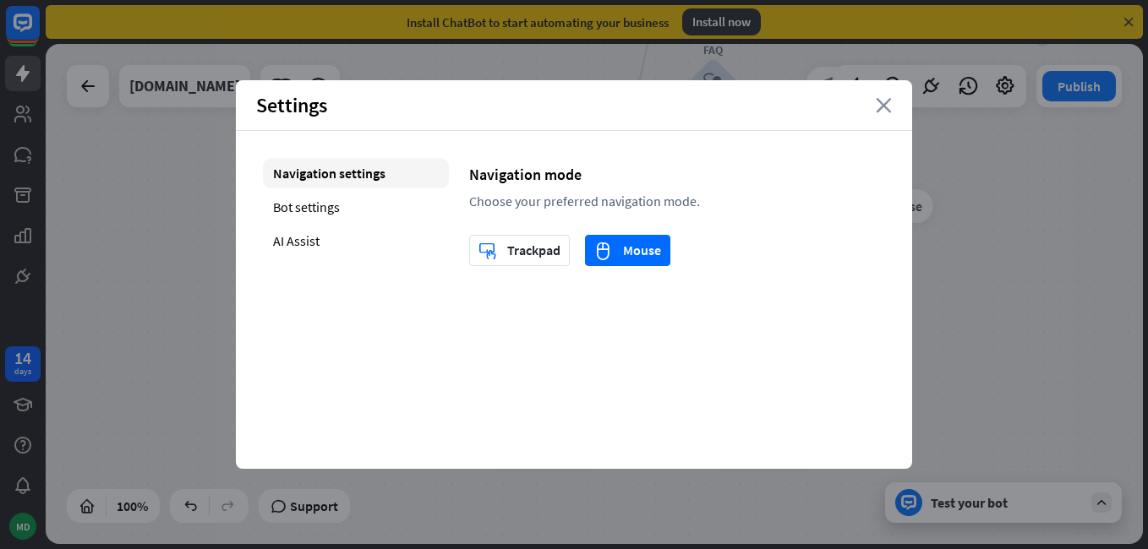
click at [884, 102] on icon "close" at bounding box center [884, 105] width 16 height 15
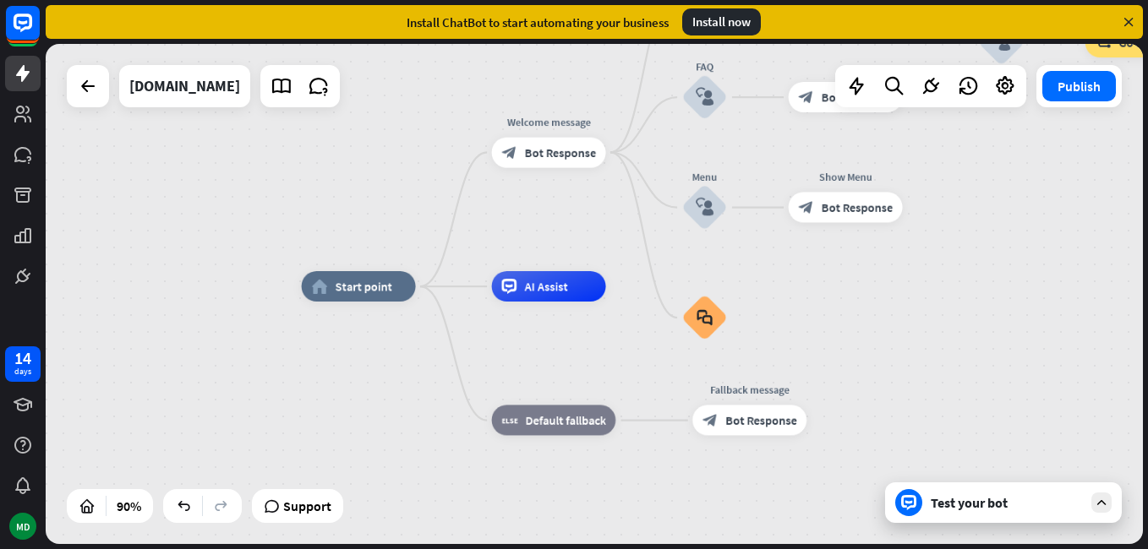
click at [963, 516] on div "Test your bot" at bounding box center [1003, 503] width 237 height 41
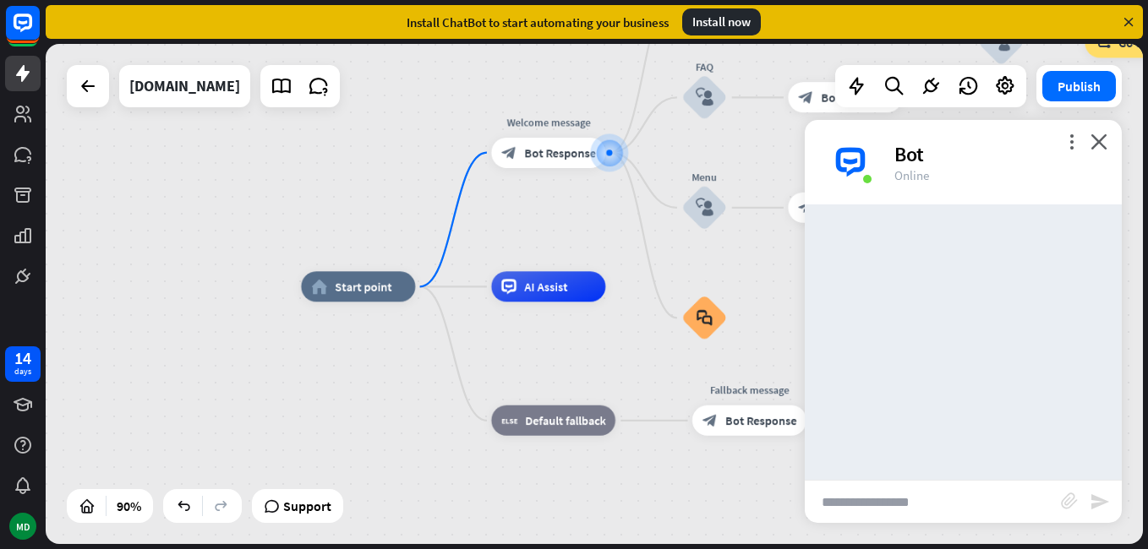
click at [916, 514] on input "text" at bounding box center [933, 502] width 256 height 42
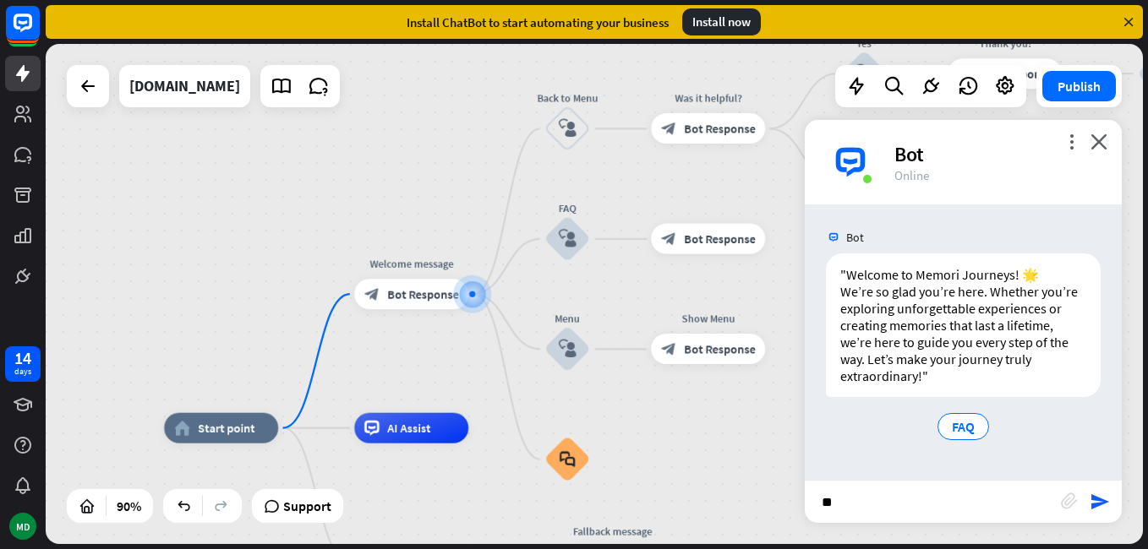
type input "***"
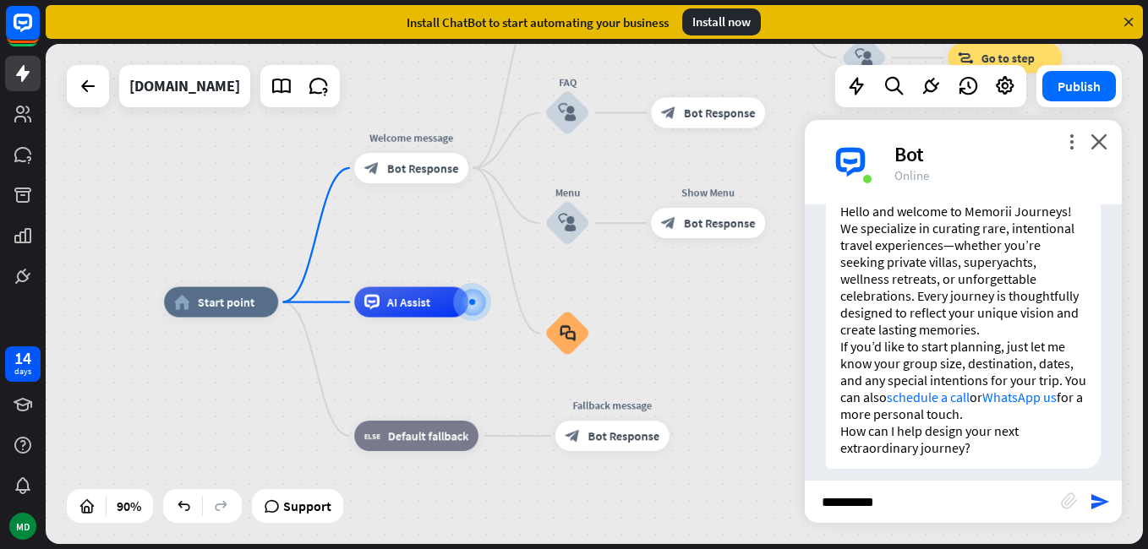
scroll to position [362, 0]
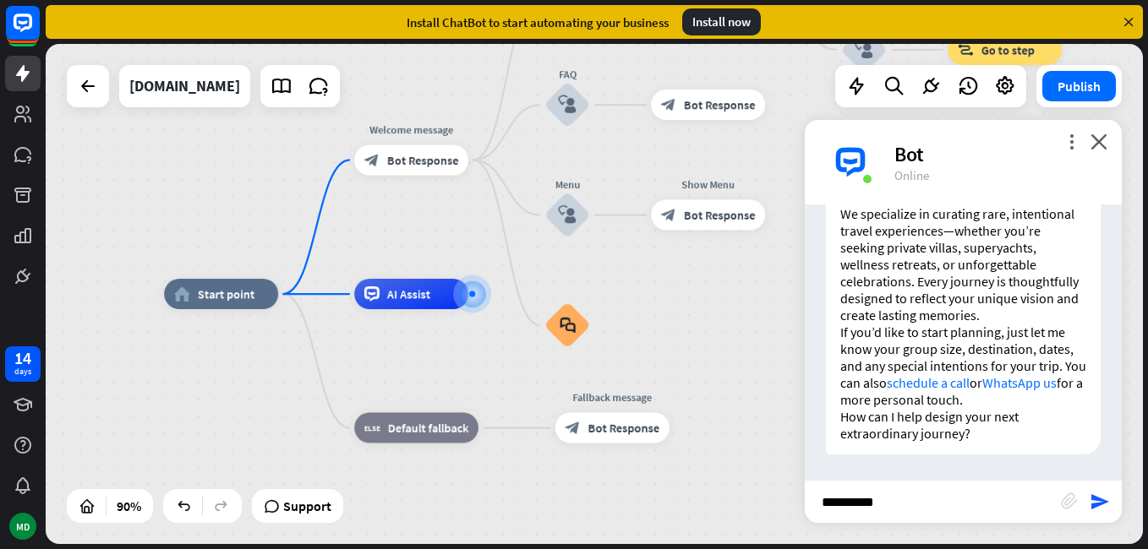
type input "**********"
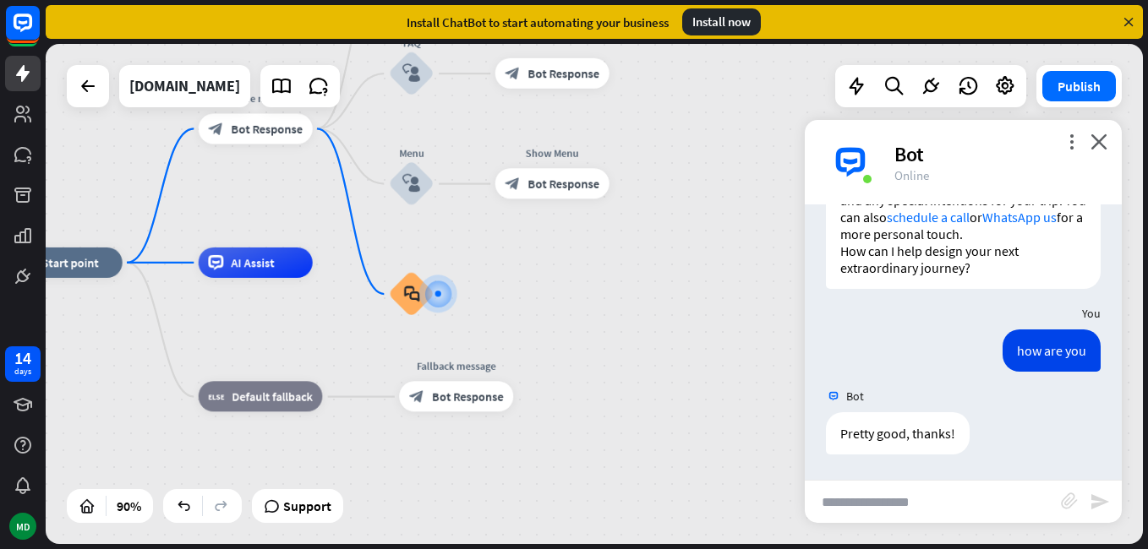
scroll to position [527, 0]
click at [680, 294] on div "home_2 Start point Welcome message block_bot_response Bot Response Back to Menu…" at bounding box center [501, 488] width 987 height 451
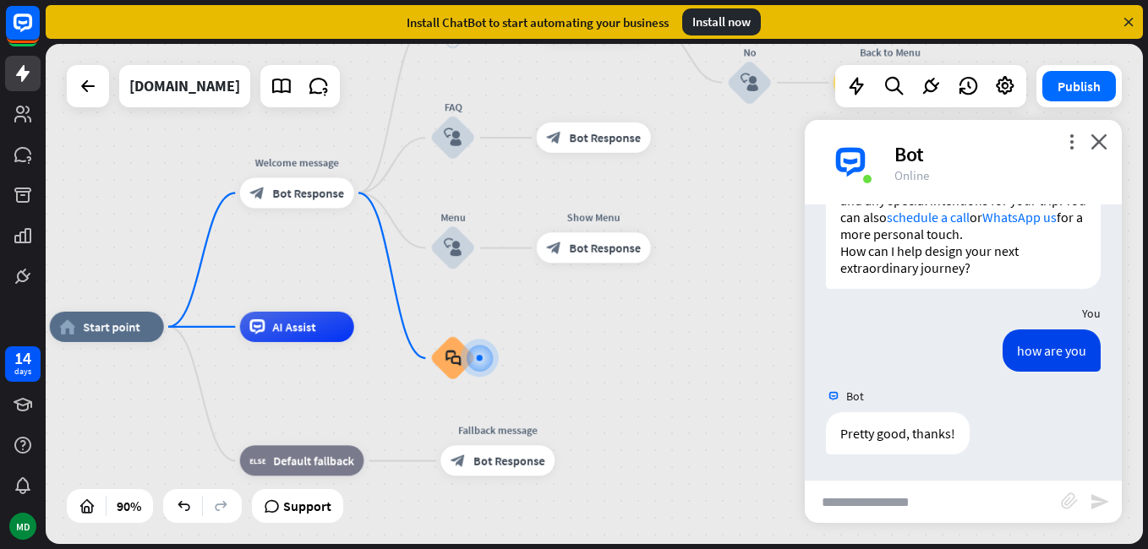
drag, startPoint x: 633, startPoint y: 280, endPoint x: 675, endPoint y: 343, distance: 75.7
click at [675, 343] on div "home_2 Start point Welcome message block_bot_response Bot Response Back to Menu…" at bounding box center [543, 552] width 987 height 451
click at [316, 208] on div "Edit name more_horiz plus Welcome message block_bot_response Bot Response" at bounding box center [297, 193] width 114 height 30
click at [327, 157] on icon "more_horiz" at bounding box center [328, 159] width 12 height 12
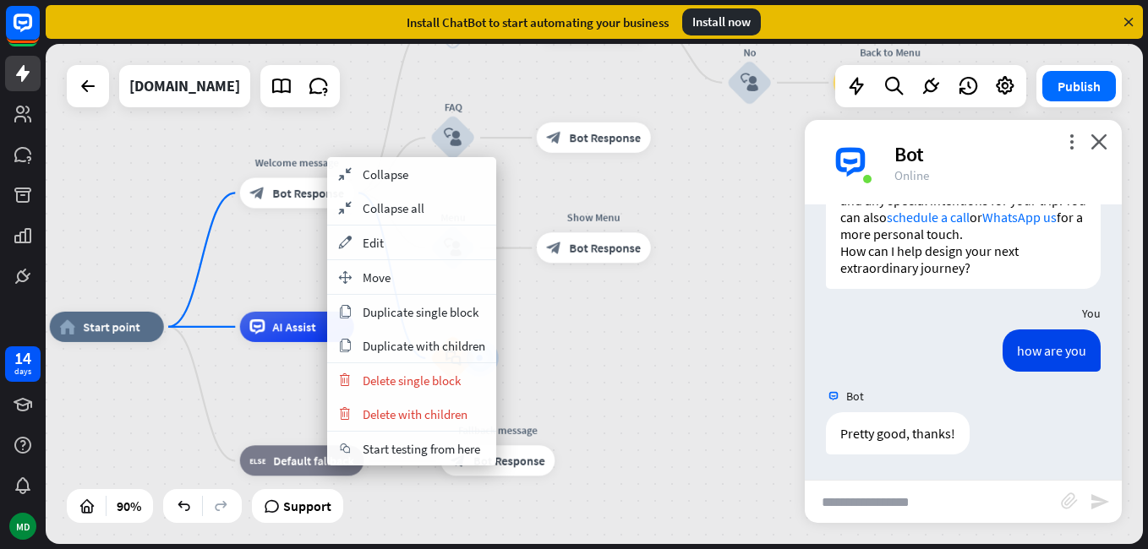
click at [314, 127] on div "home_2 Start point Welcome message block_bot_response Bot Response Back to Menu…" at bounding box center [594, 294] width 1097 height 500
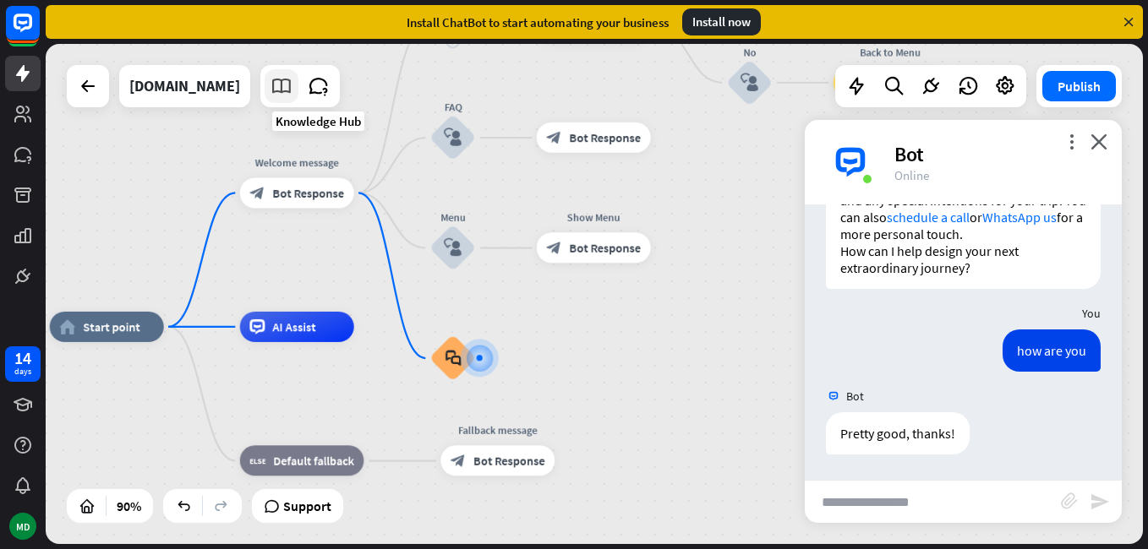
click at [292, 90] on icon at bounding box center [281, 86] width 22 height 22
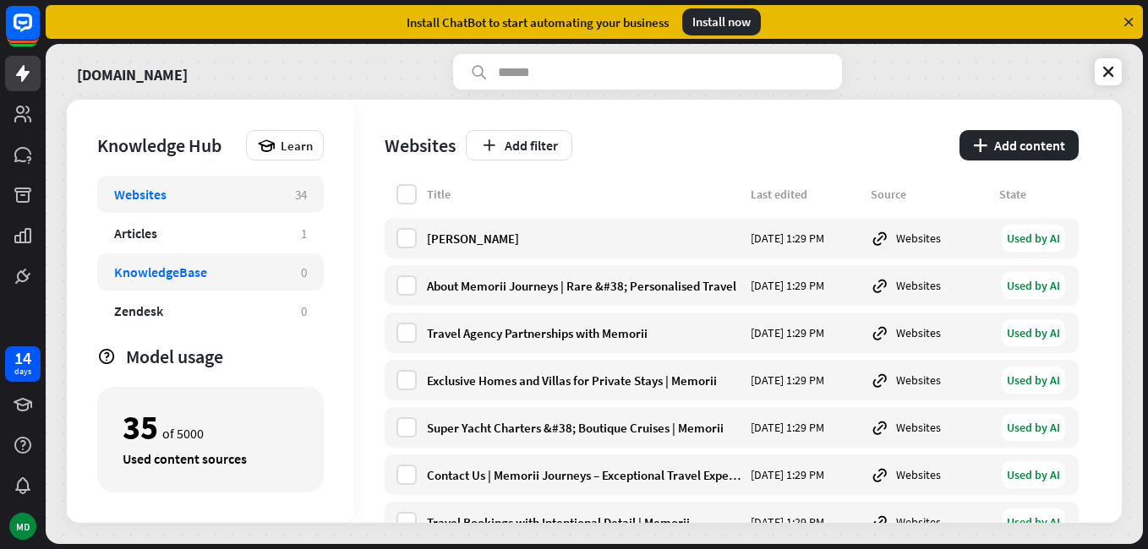
click at [256, 267] on div "KnowledgeBase" at bounding box center [199, 272] width 170 height 17
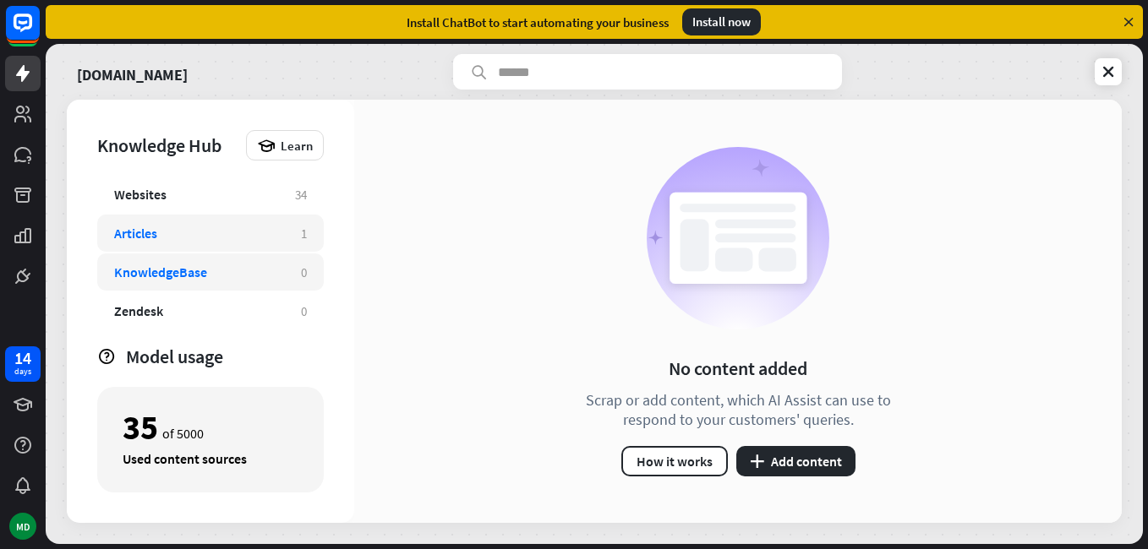
click at [204, 224] on div "Articles 1" at bounding box center [210, 233] width 227 height 37
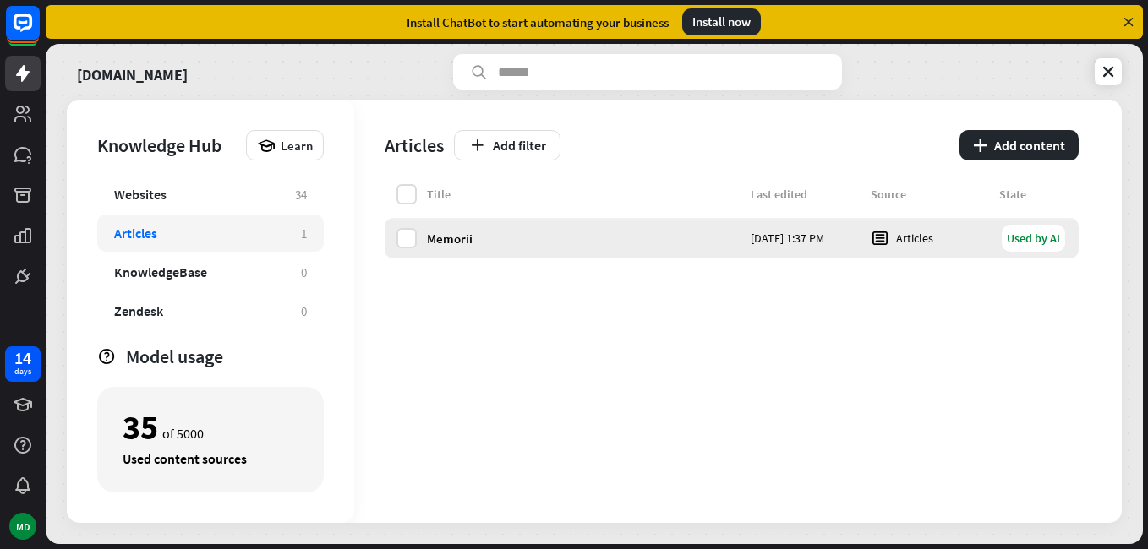
click at [418, 244] on div "Memorii [DATE] 1:37 PM Articles Used by AI" at bounding box center [732, 238] width 694 height 41
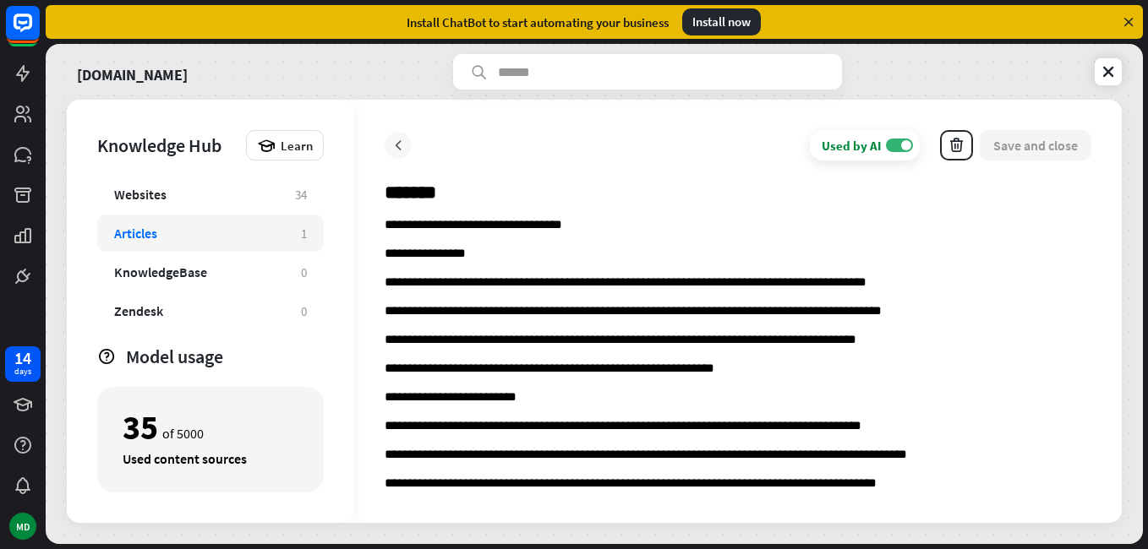
click at [403, 150] on icon at bounding box center [398, 145] width 17 height 17
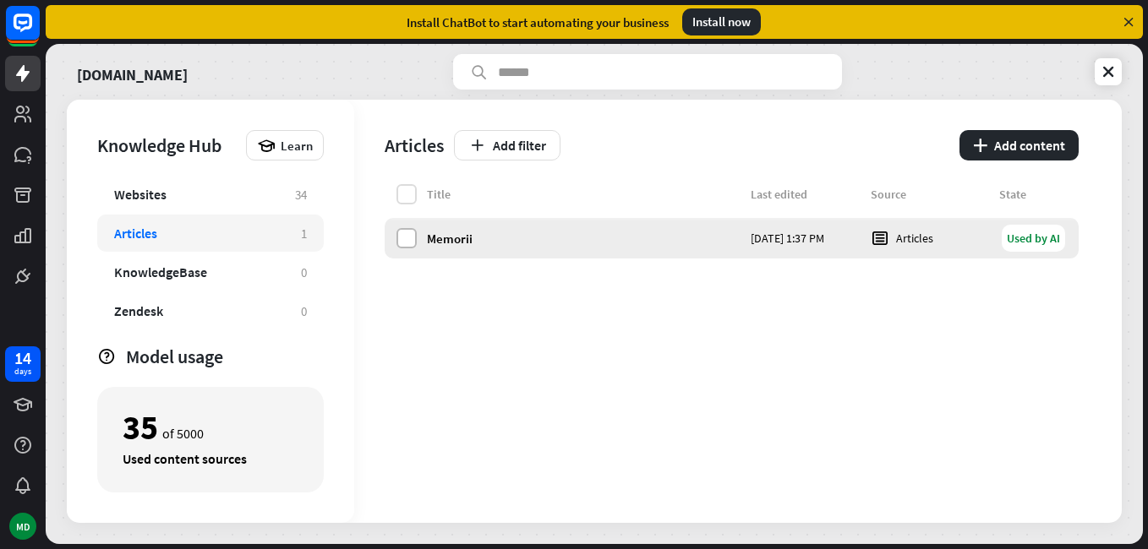
click at [410, 229] on label at bounding box center [406, 238] width 20 height 20
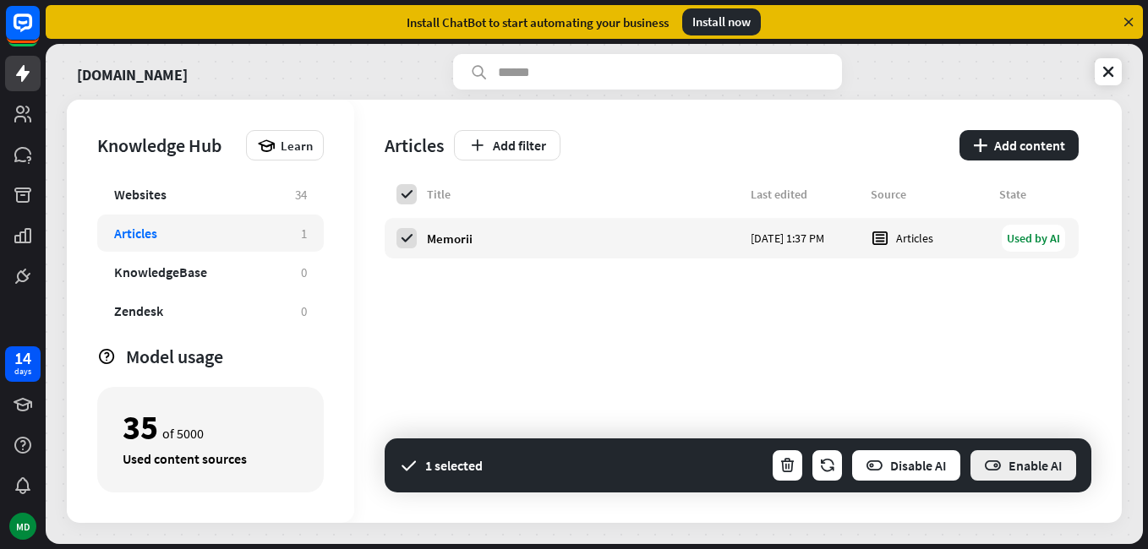
click at [1014, 464] on button "Enable AI" at bounding box center [1023, 466] width 109 height 34
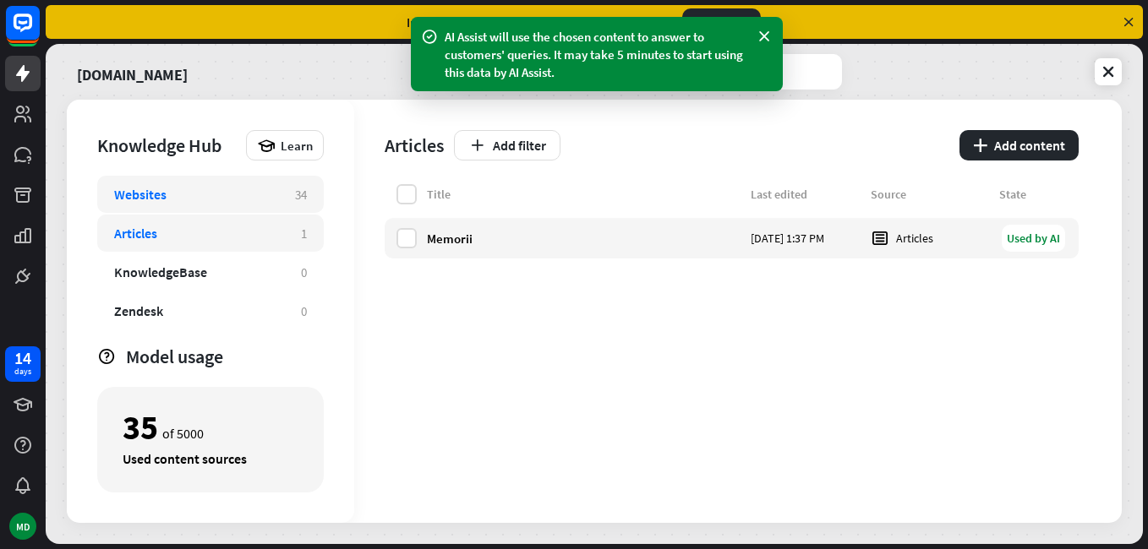
click at [229, 201] on div "Websites" at bounding box center [196, 194] width 164 height 17
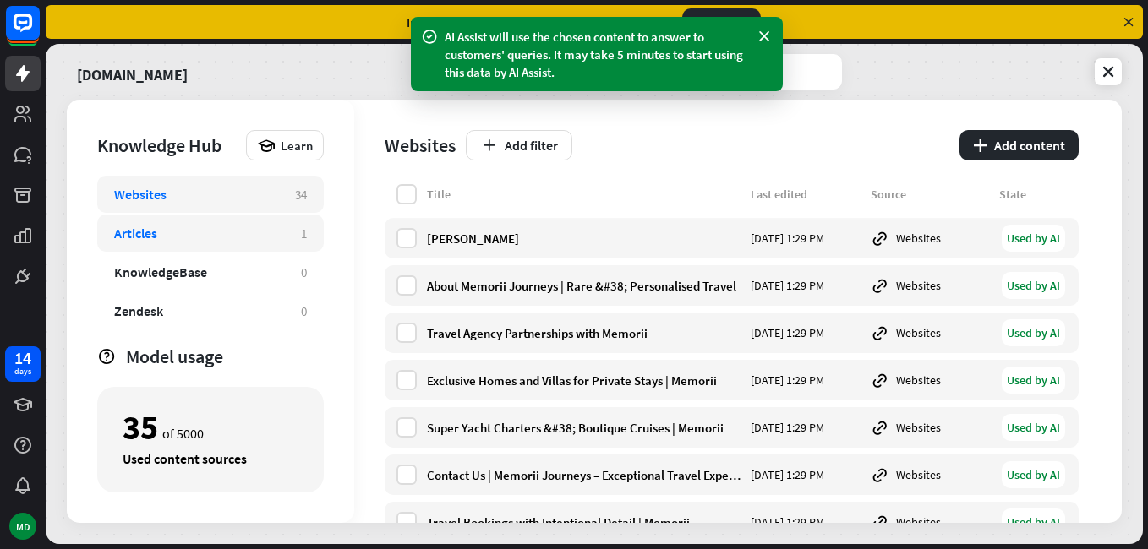
click at [230, 230] on div "Articles" at bounding box center [199, 233] width 170 height 17
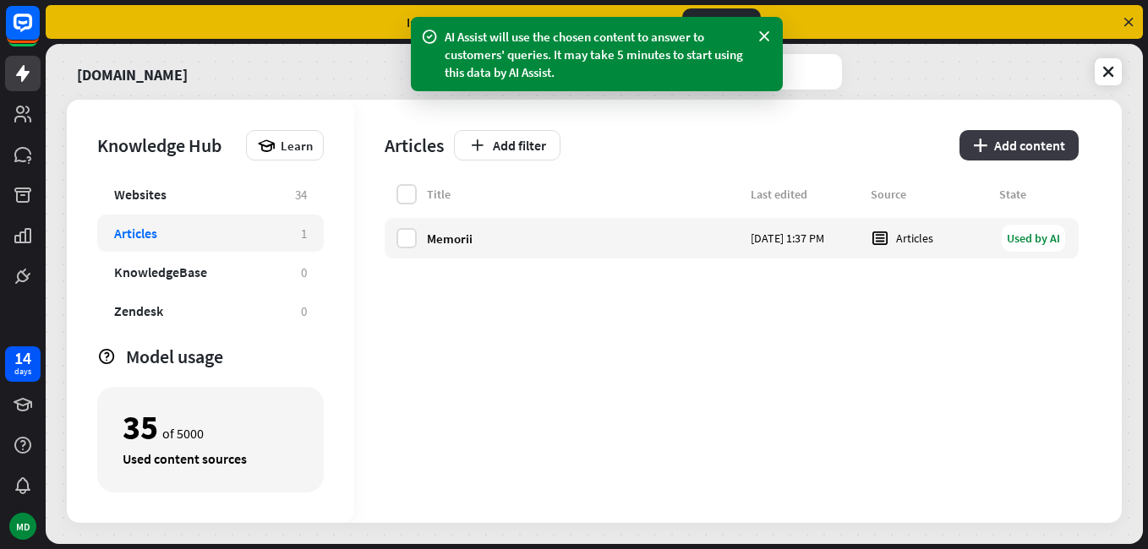
click at [1011, 155] on button "plus Add content" at bounding box center [1018, 145] width 119 height 30
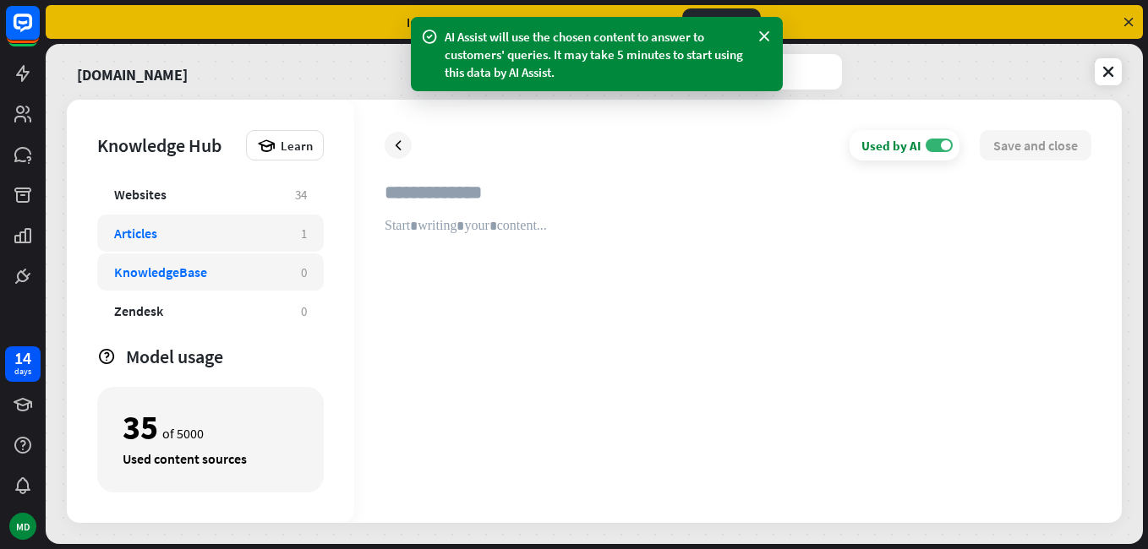
click at [292, 265] on div "KnowledgeBase 0" at bounding box center [210, 272] width 227 height 37
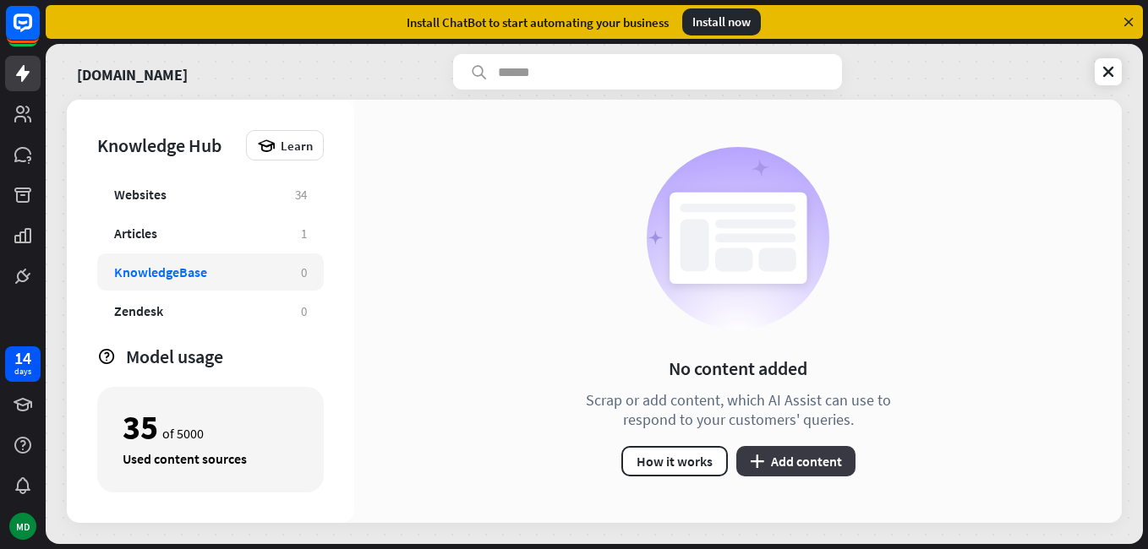
click at [773, 457] on button "plus Add content" at bounding box center [795, 461] width 119 height 30
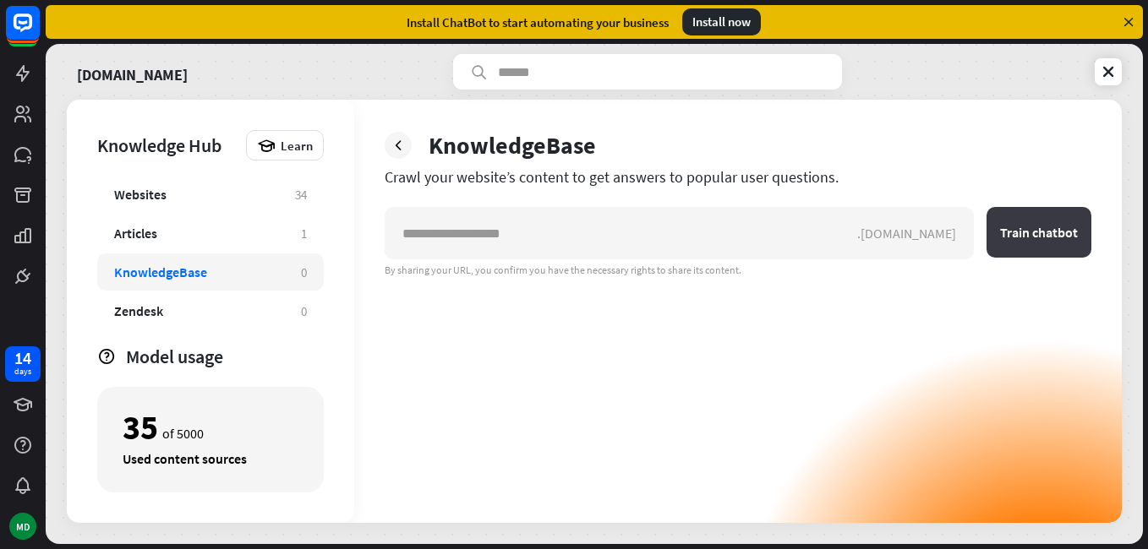
click at [1013, 247] on button "Train chatbot" at bounding box center [1038, 232] width 105 height 51
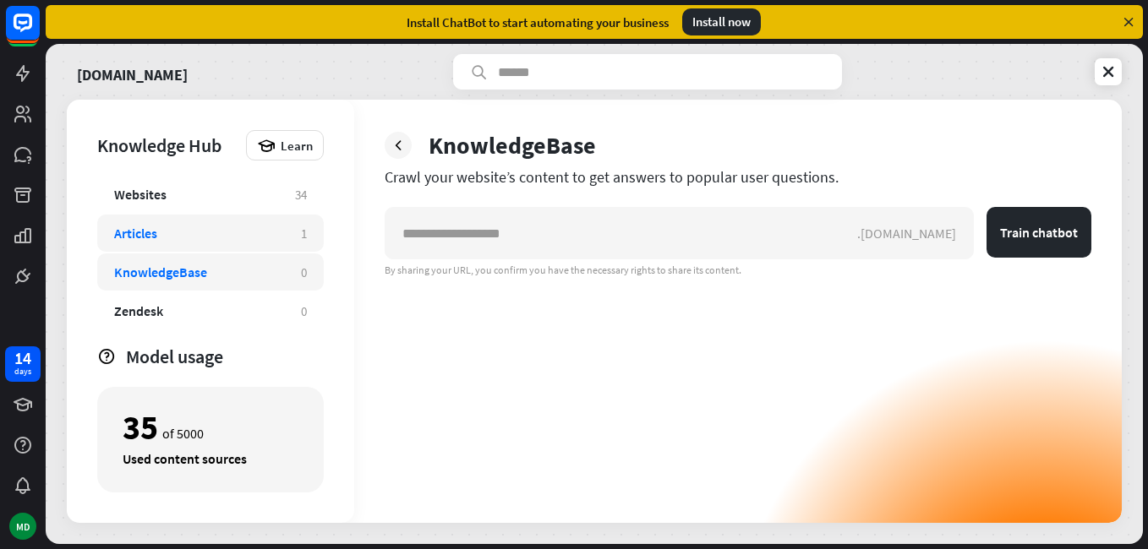
click at [254, 232] on div "Articles" at bounding box center [199, 233] width 170 height 17
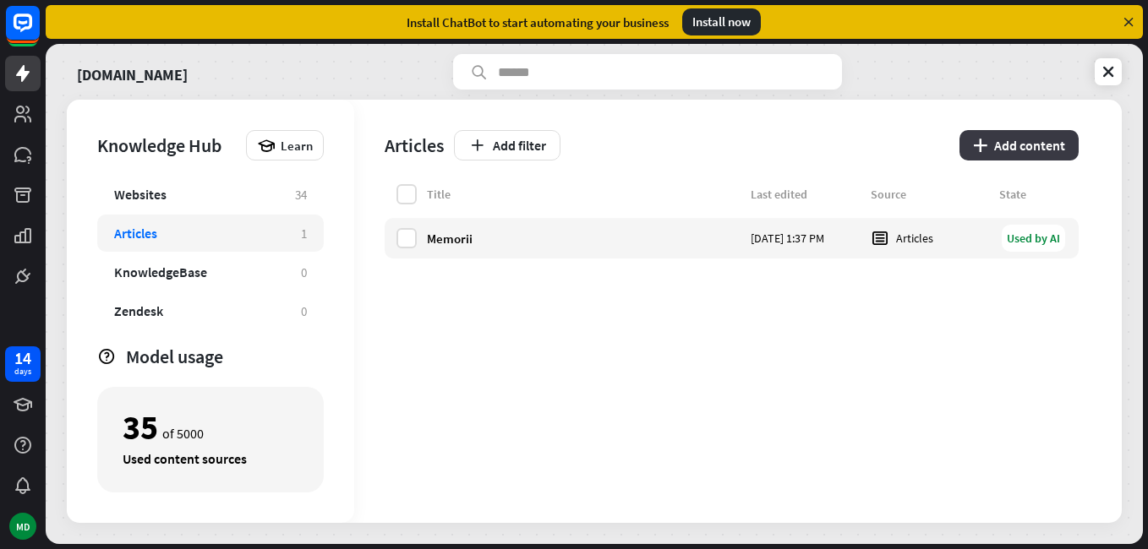
click at [1006, 156] on button "plus Add content" at bounding box center [1018, 145] width 119 height 30
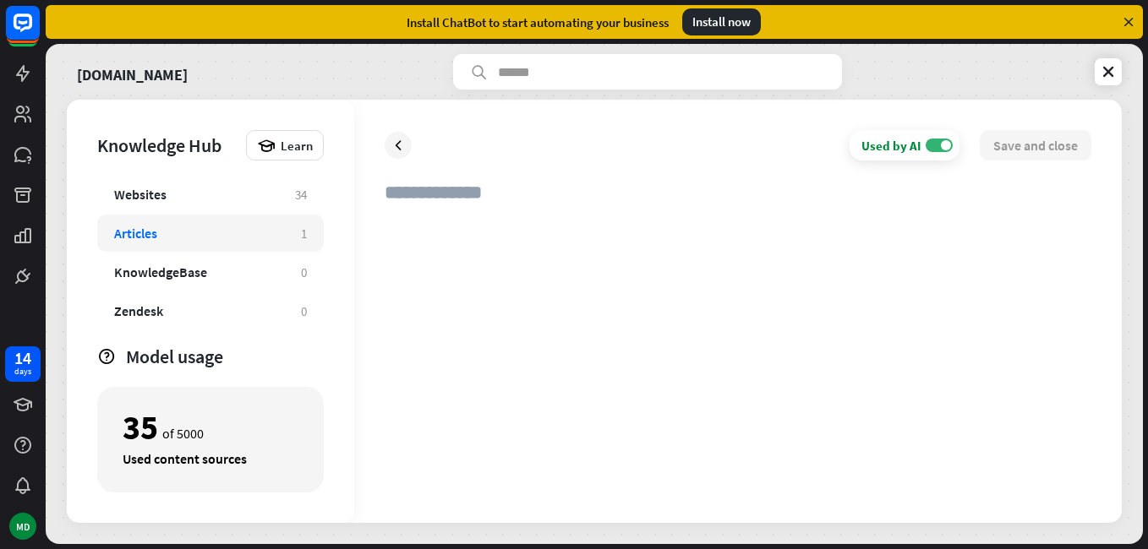
click at [513, 244] on div at bounding box center [738, 355] width 707 height 275
paste div
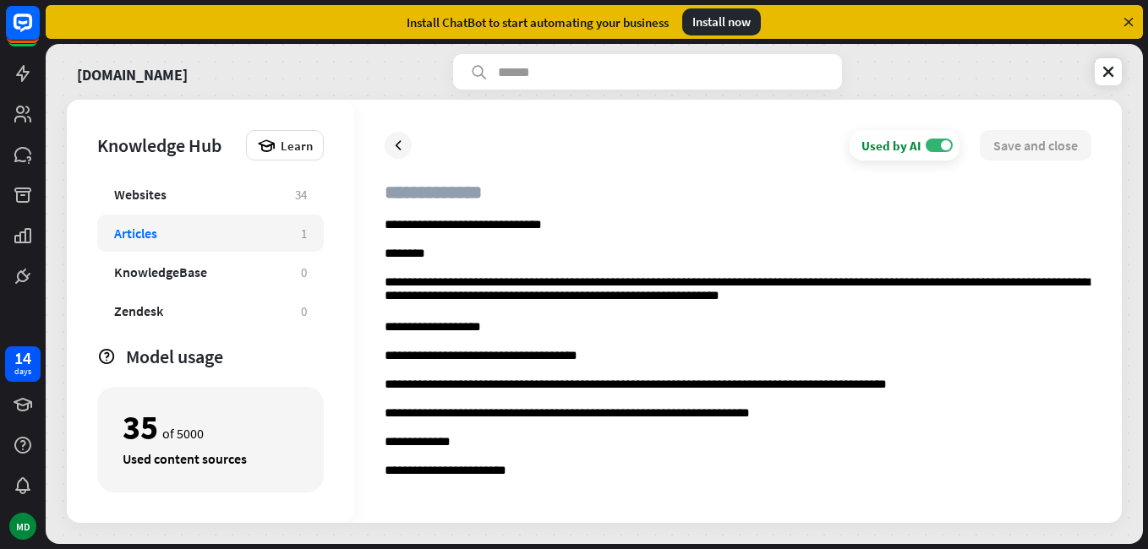
click at [500, 189] on input "text" at bounding box center [738, 199] width 707 height 37
type input "******"
click at [1019, 139] on button "Save and close" at bounding box center [1036, 145] width 112 height 30
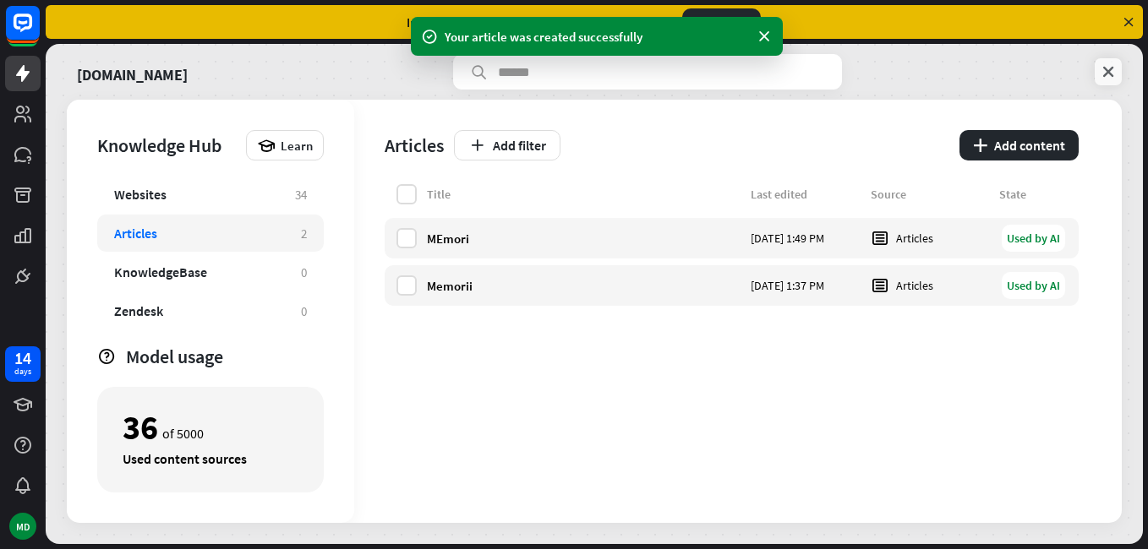
click at [1101, 68] on icon at bounding box center [1108, 71] width 17 height 17
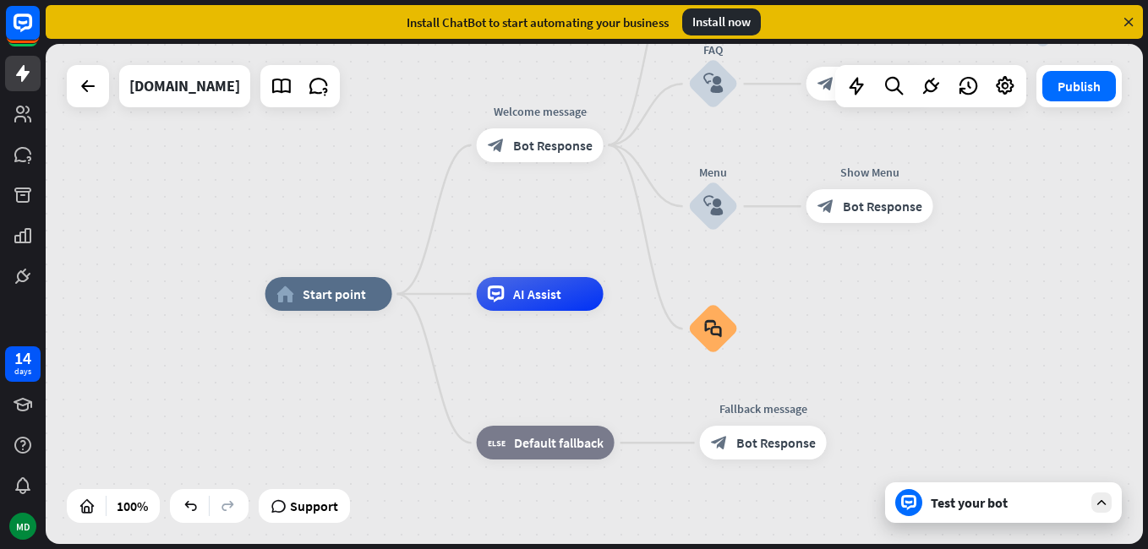
click at [990, 497] on div "Test your bot" at bounding box center [1007, 502] width 152 height 17
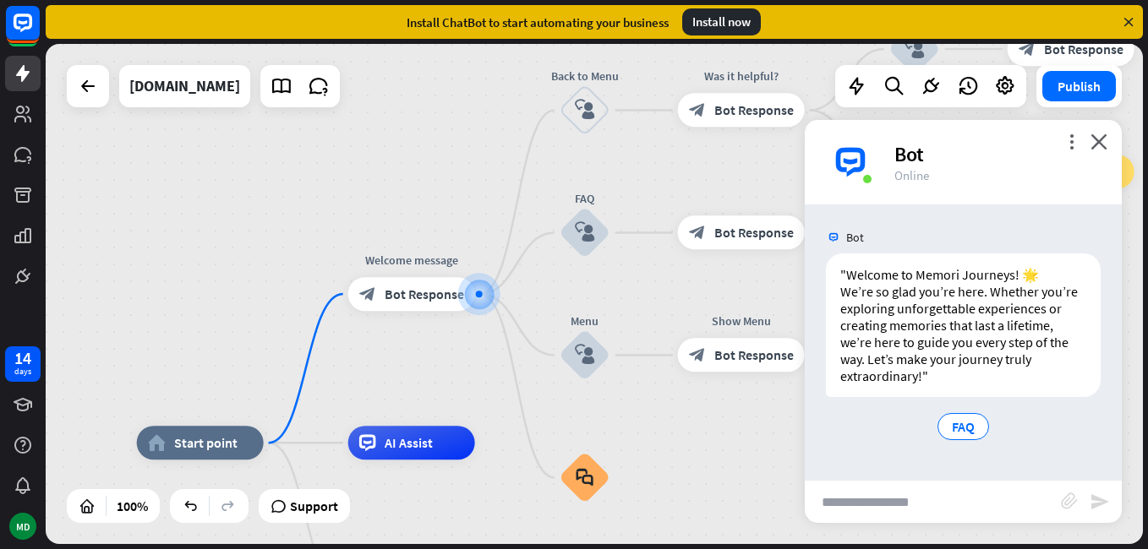
click at [887, 490] on input "text" at bounding box center [933, 502] width 256 height 42
type input "**********"
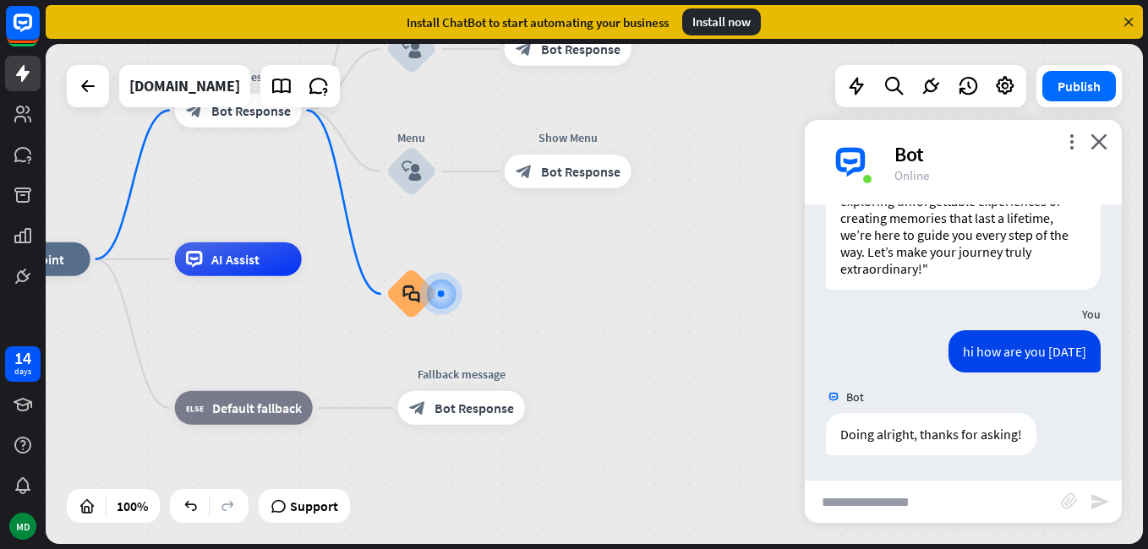
scroll to position [108, 0]
type input "**********"
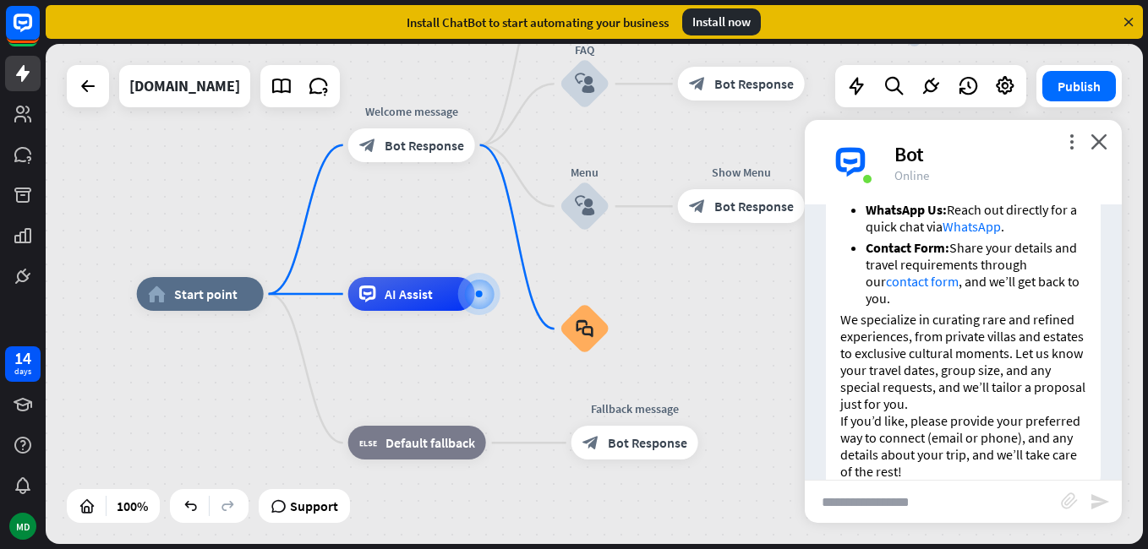
scroll to position [680, 0]
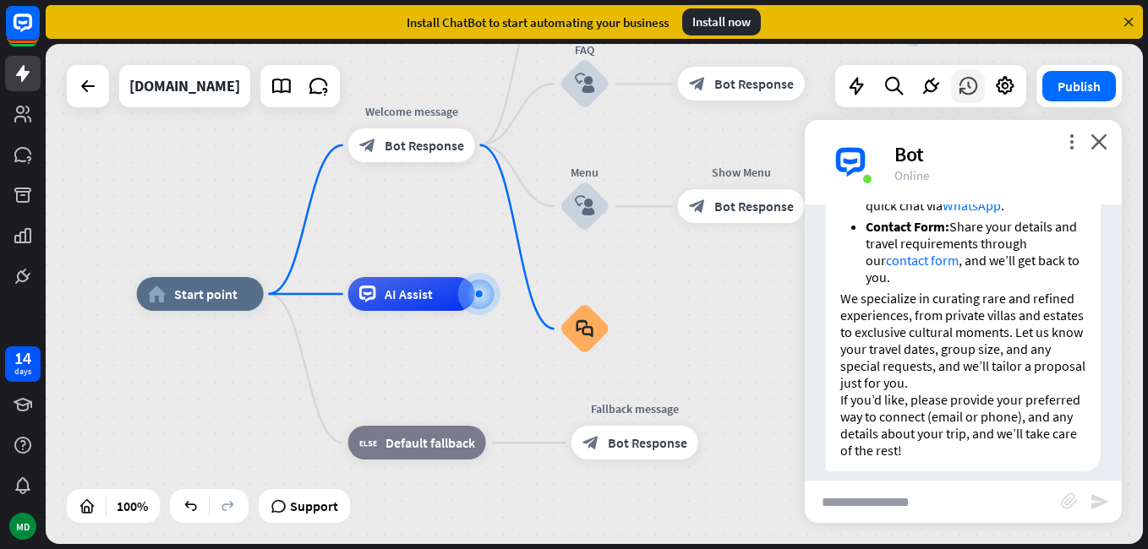
click at [978, 90] on icon at bounding box center [968, 86] width 22 height 22
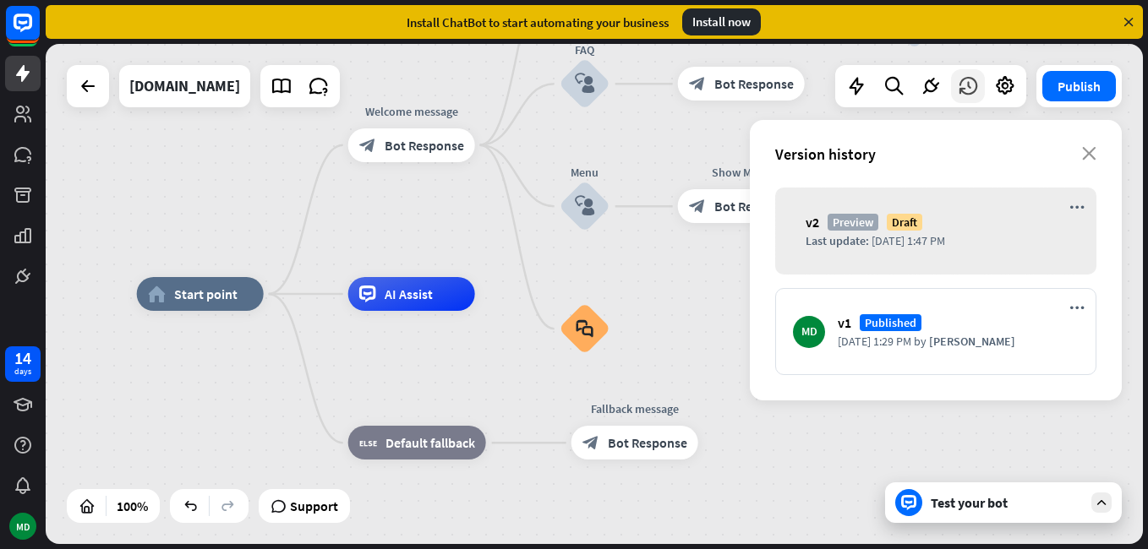
click at [978, 90] on icon at bounding box center [968, 86] width 22 height 22
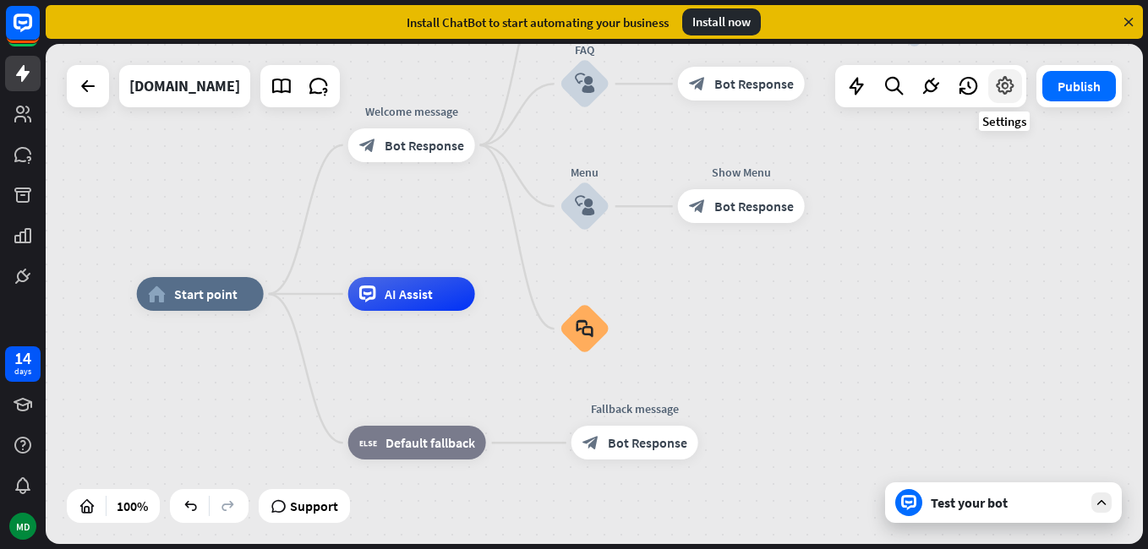
click at [996, 85] on icon at bounding box center [1005, 86] width 22 height 22
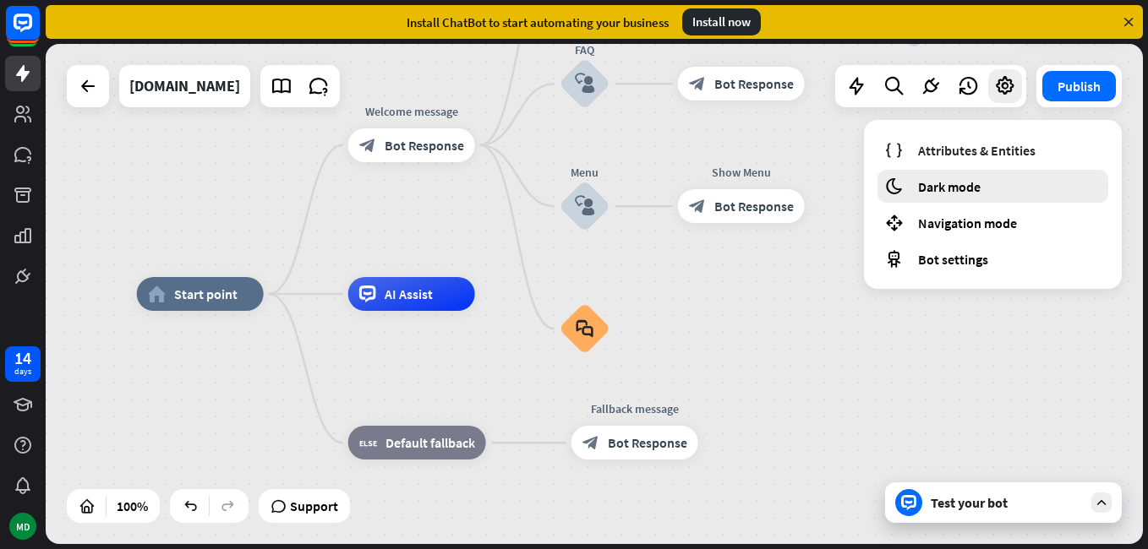
click at [992, 173] on div "moon Dark mode" at bounding box center [992, 186] width 231 height 33
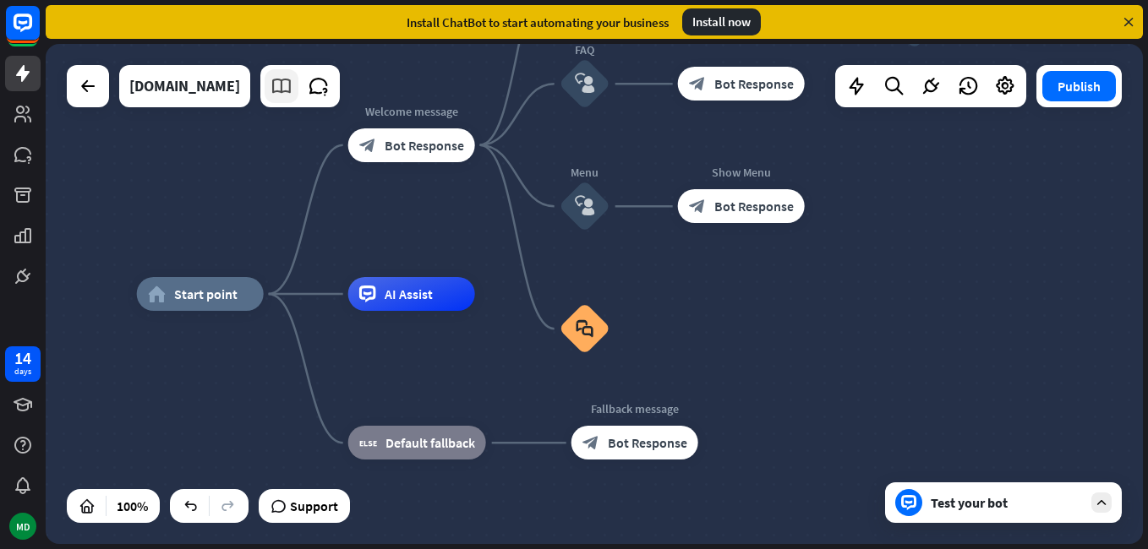
click at [292, 82] on icon at bounding box center [281, 86] width 22 height 22
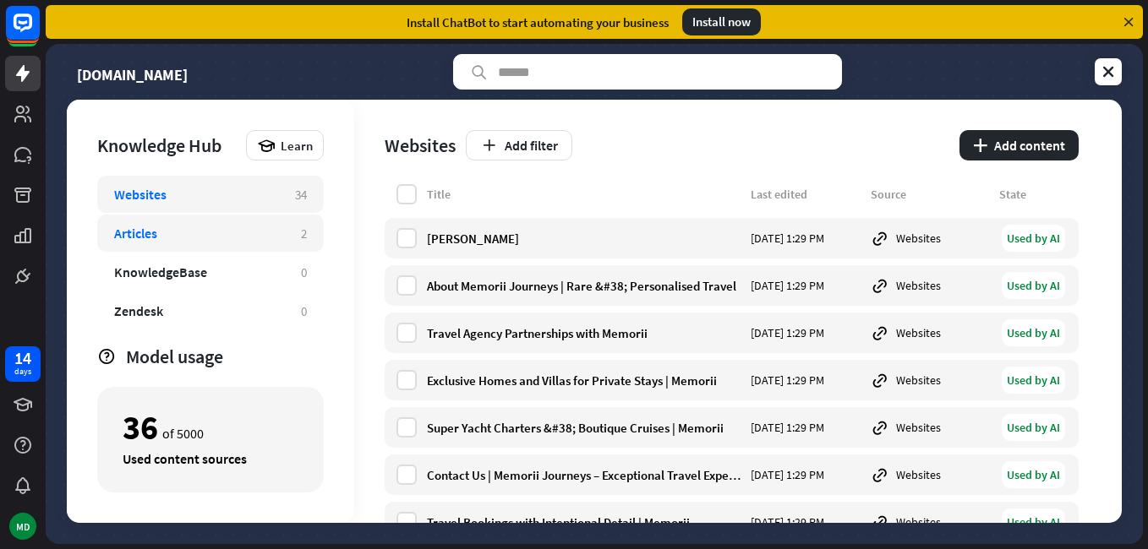
click at [232, 239] on div "Articles" at bounding box center [199, 233] width 170 height 17
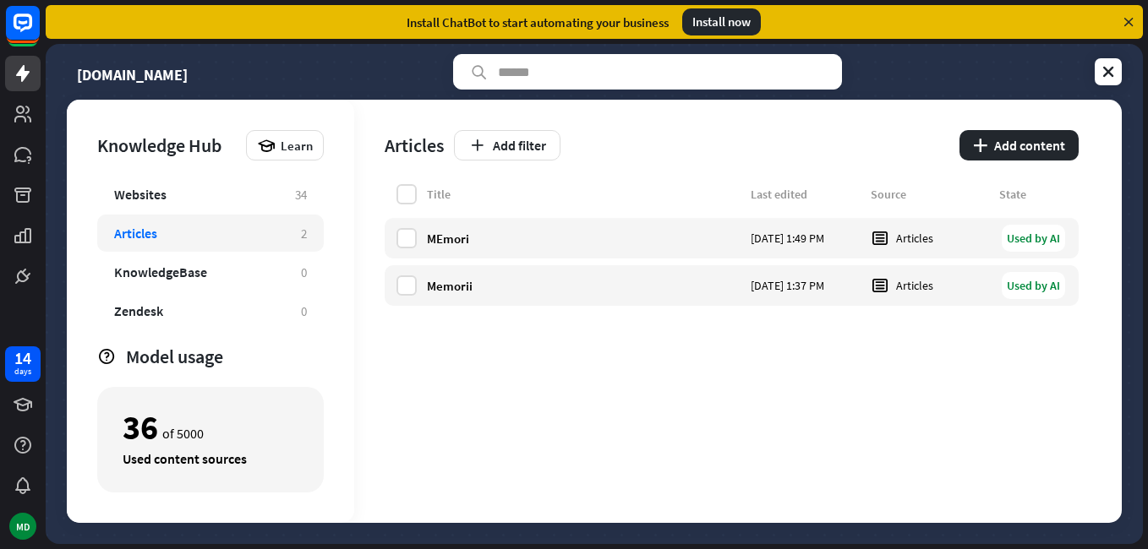
click at [981, 79] on div "[DOMAIN_NAME]" at bounding box center [594, 72] width 1055 height 36
click at [1096, 74] on link at bounding box center [1108, 71] width 27 height 27
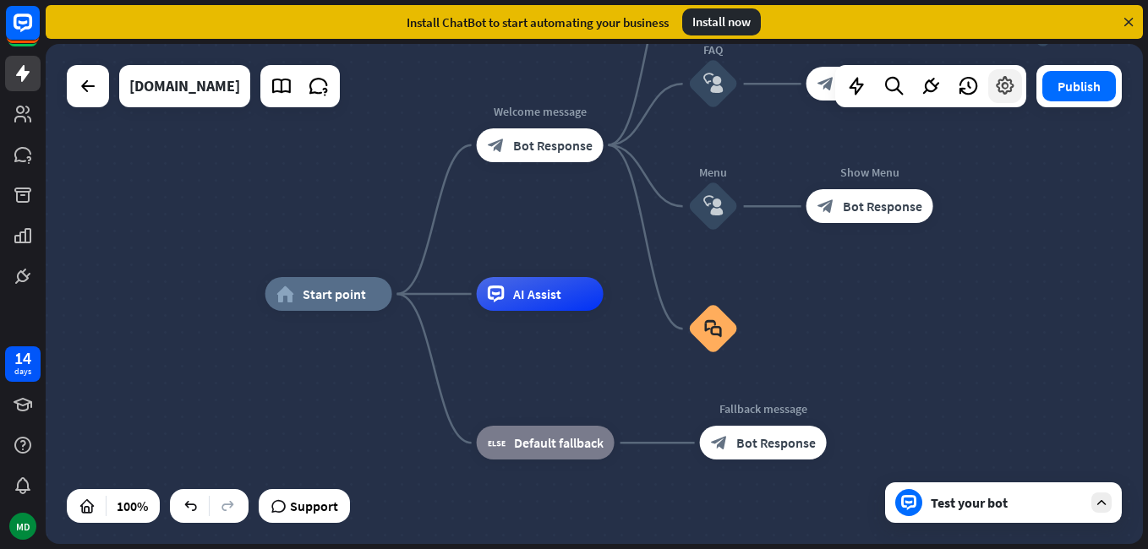
click at [1011, 90] on icon at bounding box center [1005, 86] width 22 height 22
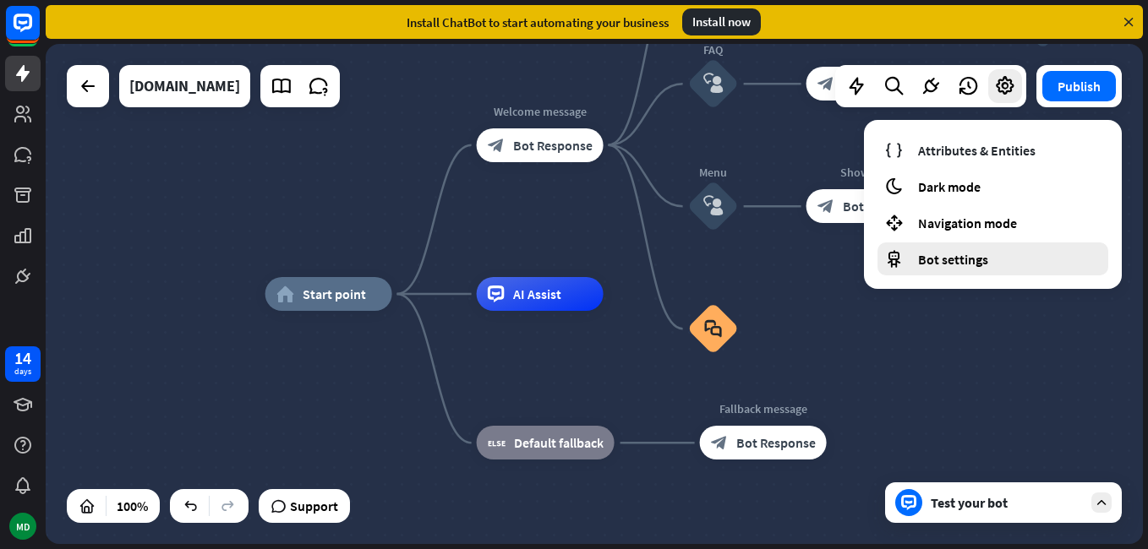
click at [1003, 271] on div "Bot settings" at bounding box center [992, 259] width 231 height 33
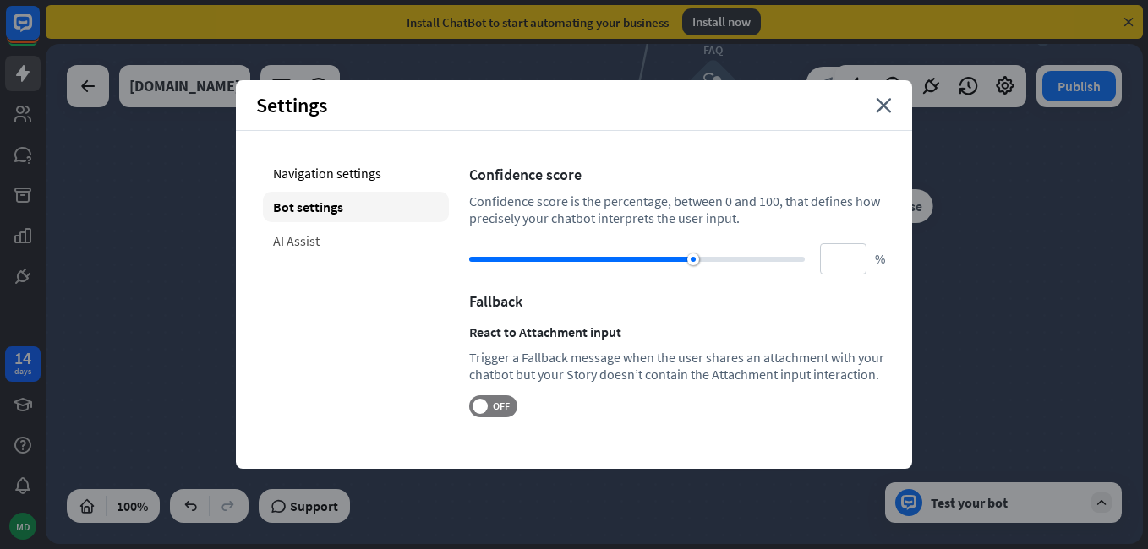
click at [325, 235] on div "AI Assist" at bounding box center [356, 241] width 186 height 30
type input "**"
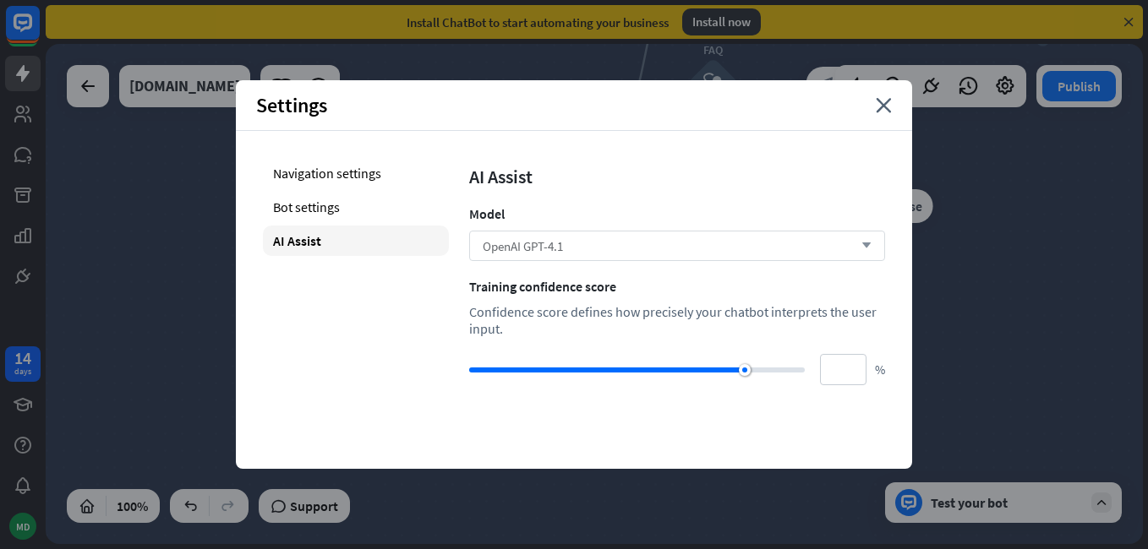
click at [598, 242] on div "OpenAI GPT-4.1 arrow_down" at bounding box center [677, 246] width 416 height 30
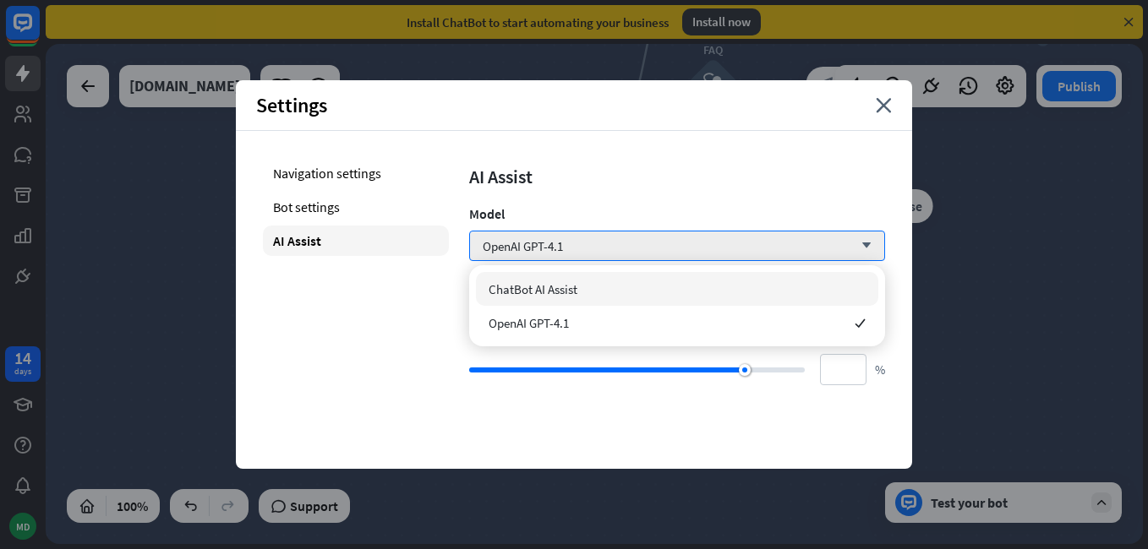
click at [583, 282] on div "ChatBot AI Assist" at bounding box center [677, 289] width 402 height 34
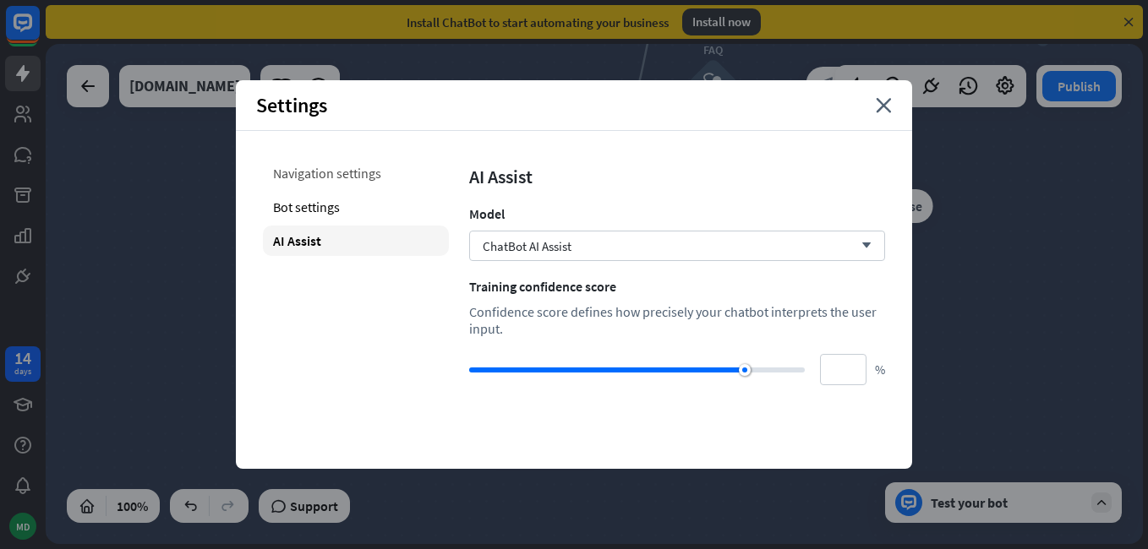
click at [372, 163] on div "Navigation settings" at bounding box center [356, 173] width 186 height 30
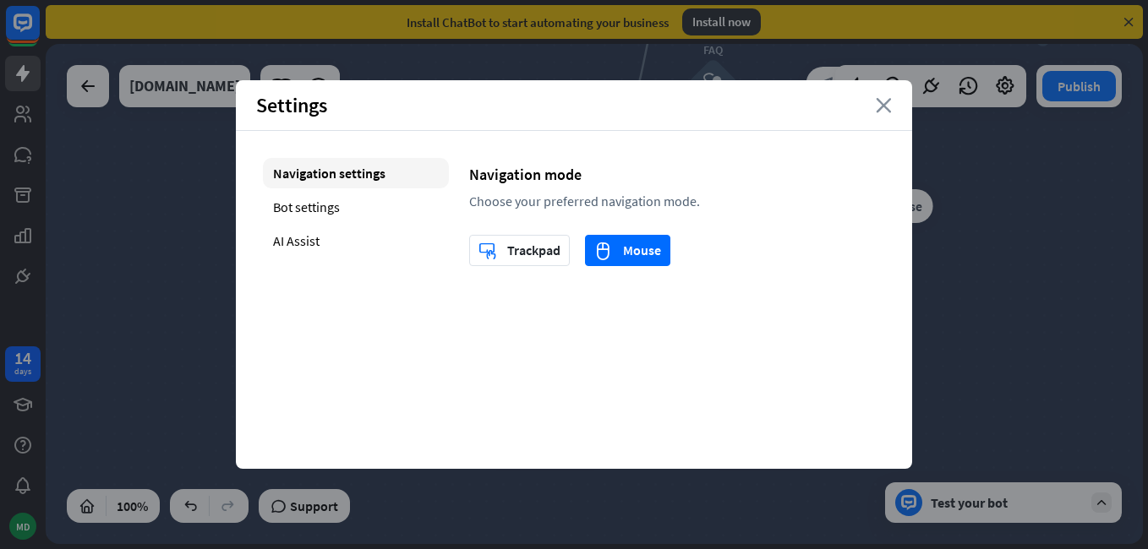
click at [888, 102] on icon "close" at bounding box center [884, 105] width 16 height 15
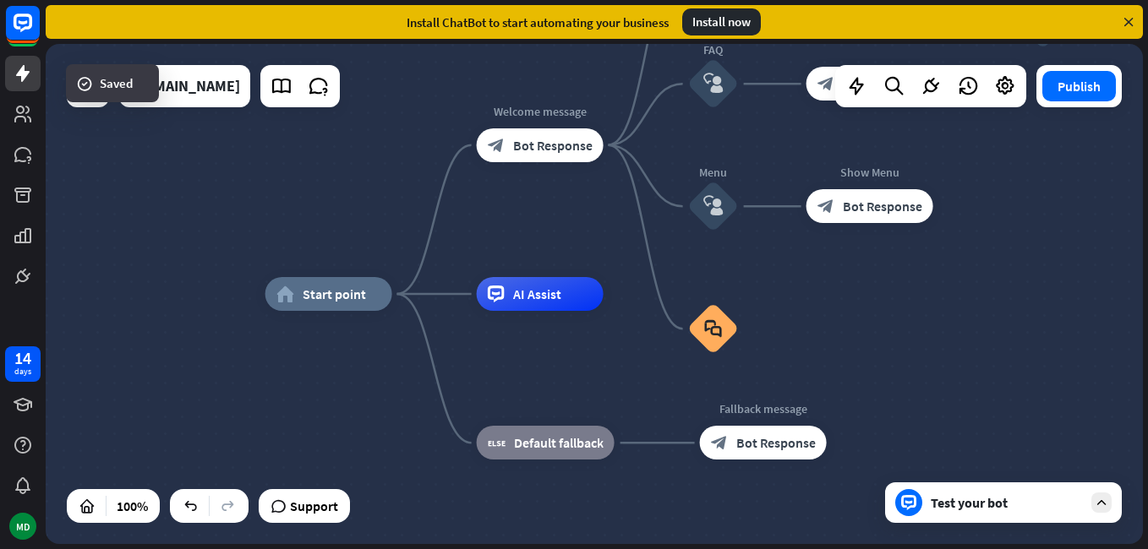
click at [1035, 494] on div "Test your bot" at bounding box center [1007, 502] width 152 height 17
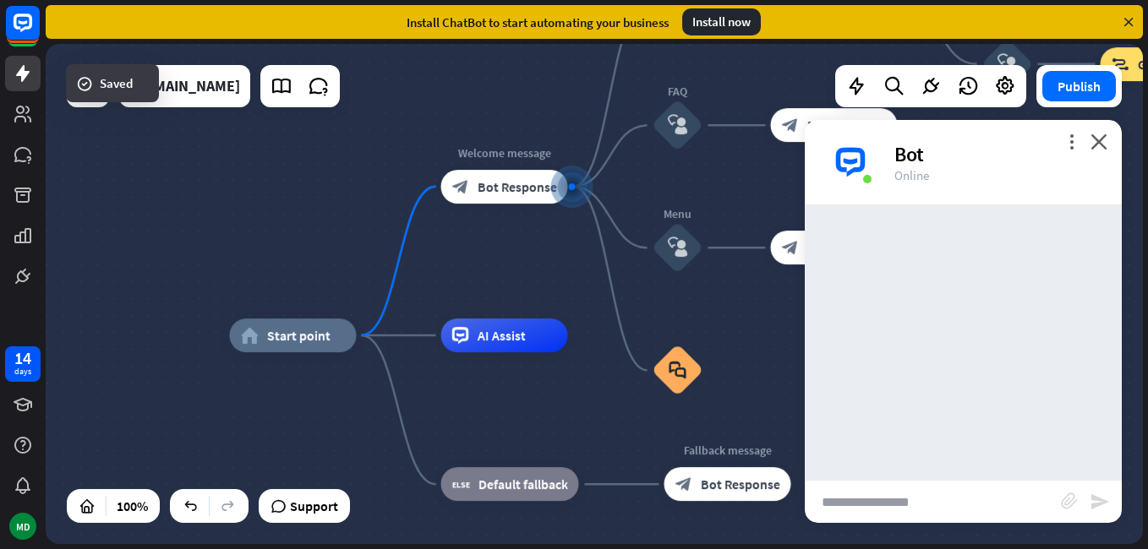
click at [902, 512] on input "text" at bounding box center [933, 502] width 256 height 42
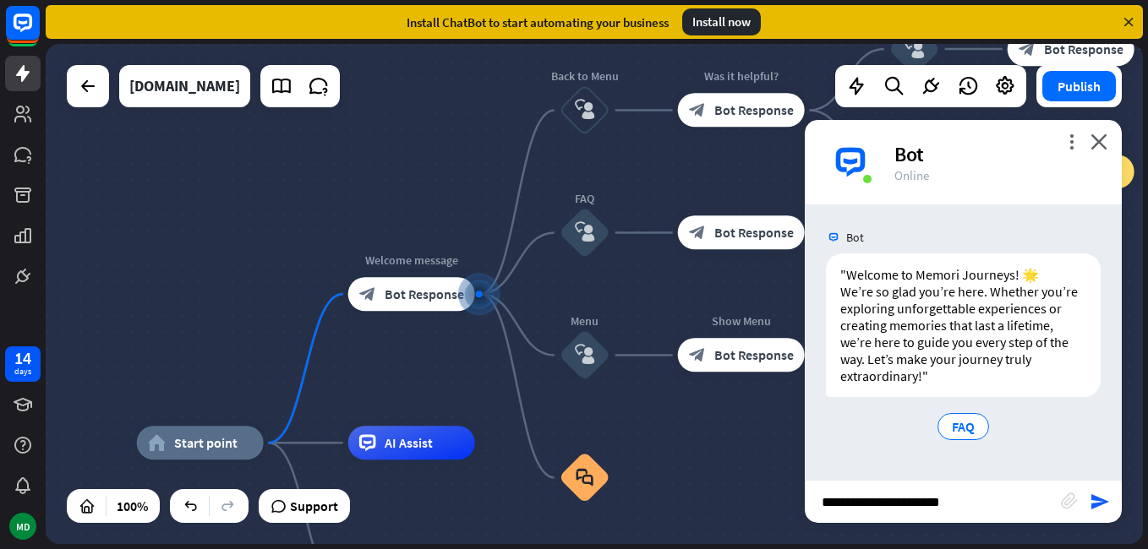
type input "**********"
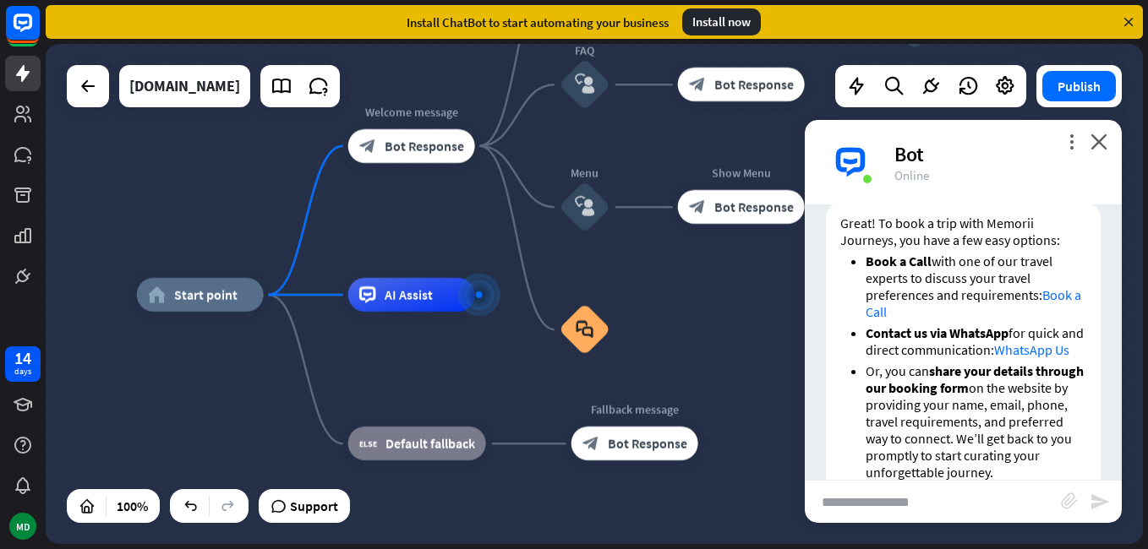
scroll to position [429, 0]
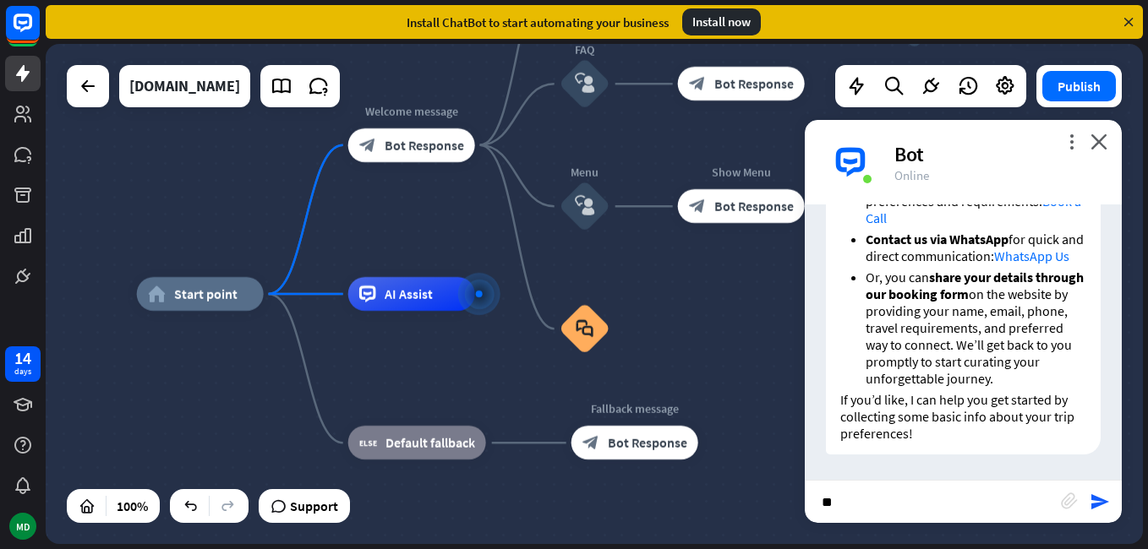
type input "*"
type input "**********"
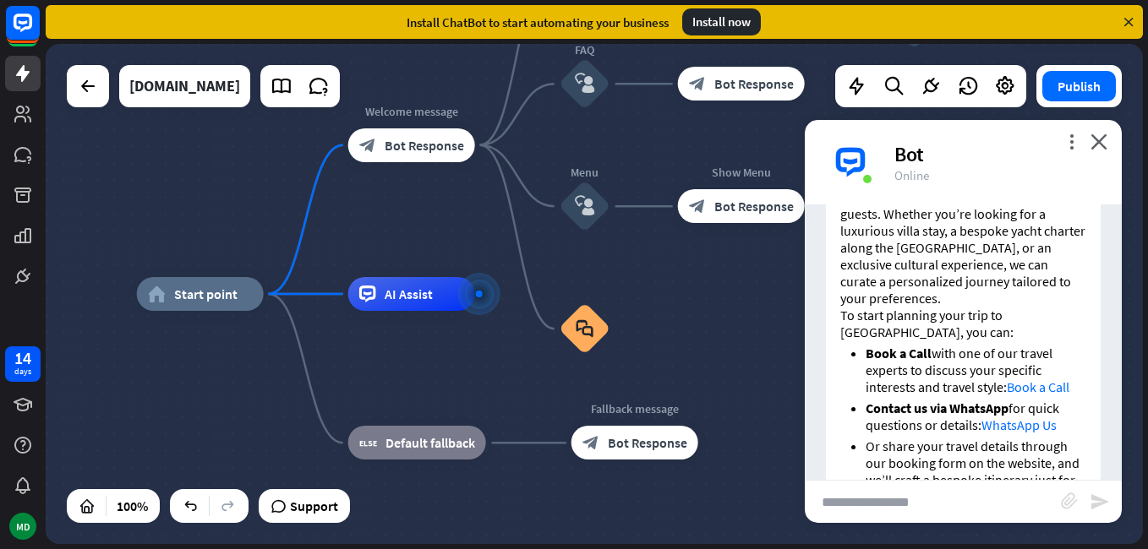
scroll to position [984, 0]
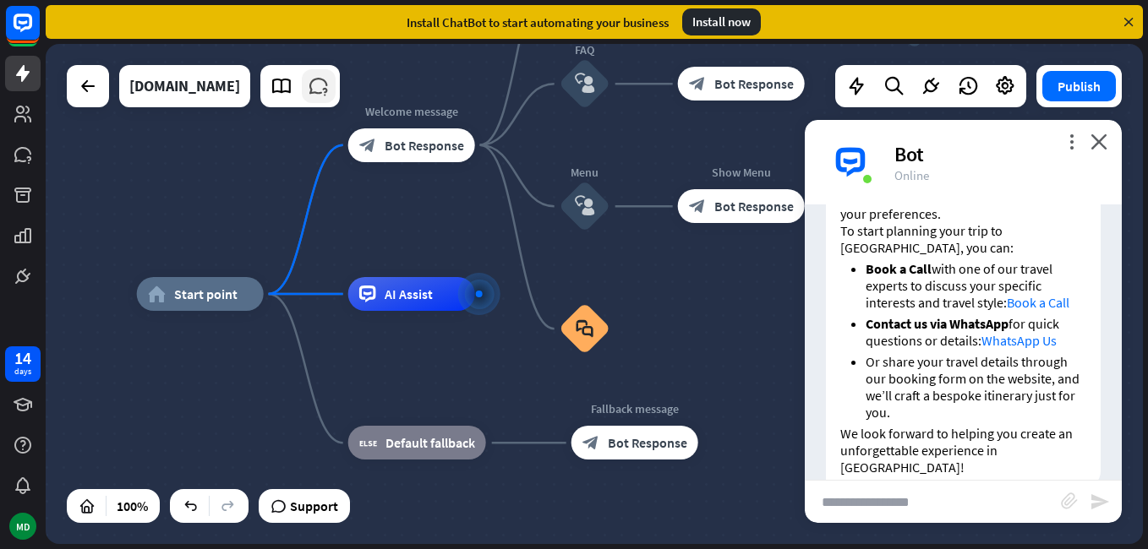
click at [330, 80] on icon at bounding box center [319, 86] width 22 height 22
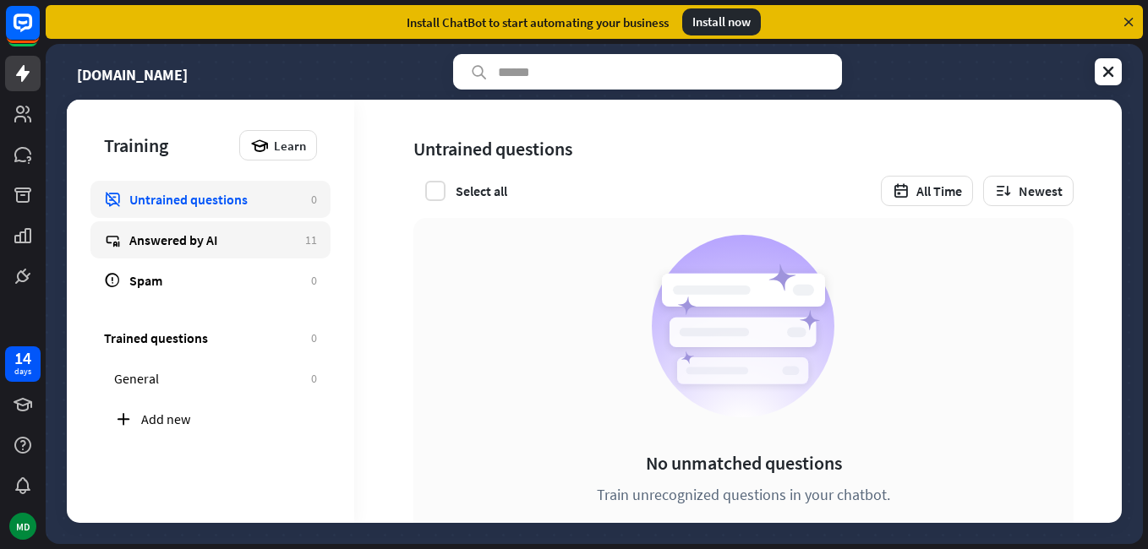
click at [227, 233] on div "Answered by AI" at bounding box center [212, 240] width 167 height 17
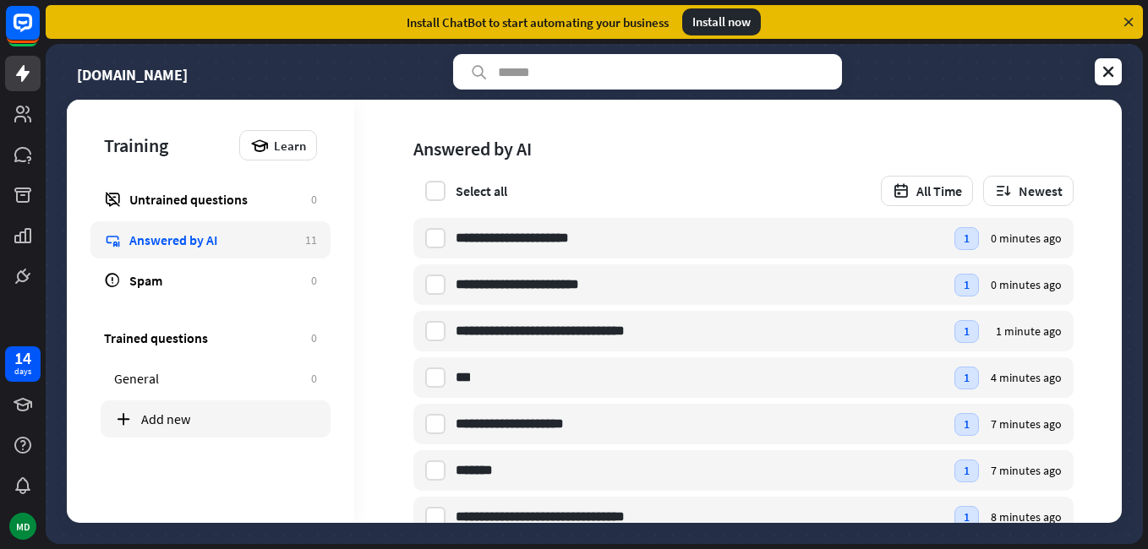
click at [238, 418] on div "Add new" at bounding box center [229, 419] width 176 height 17
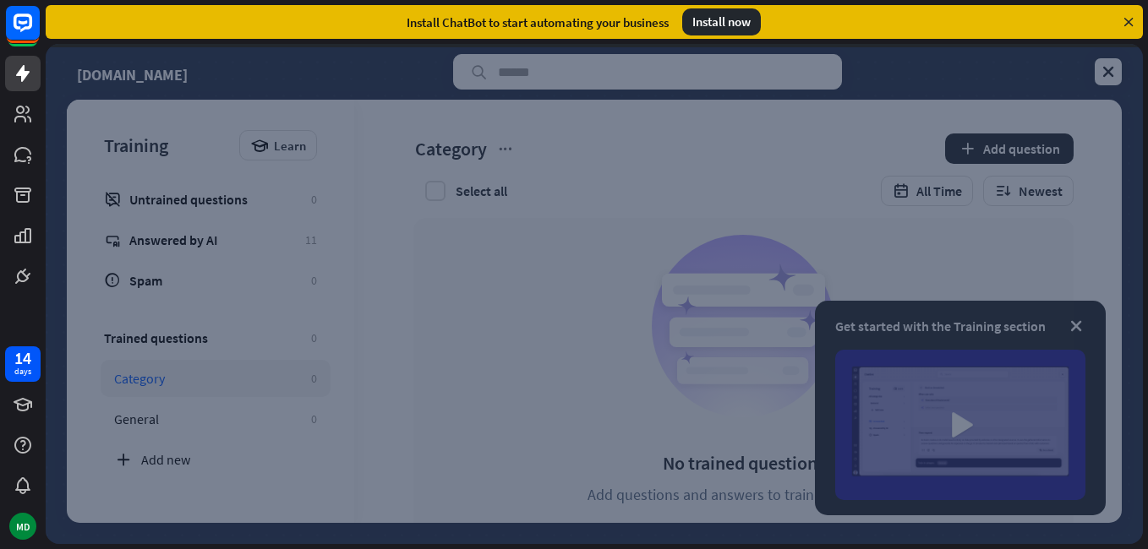
click at [225, 382] on div at bounding box center [594, 294] width 1097 height 500
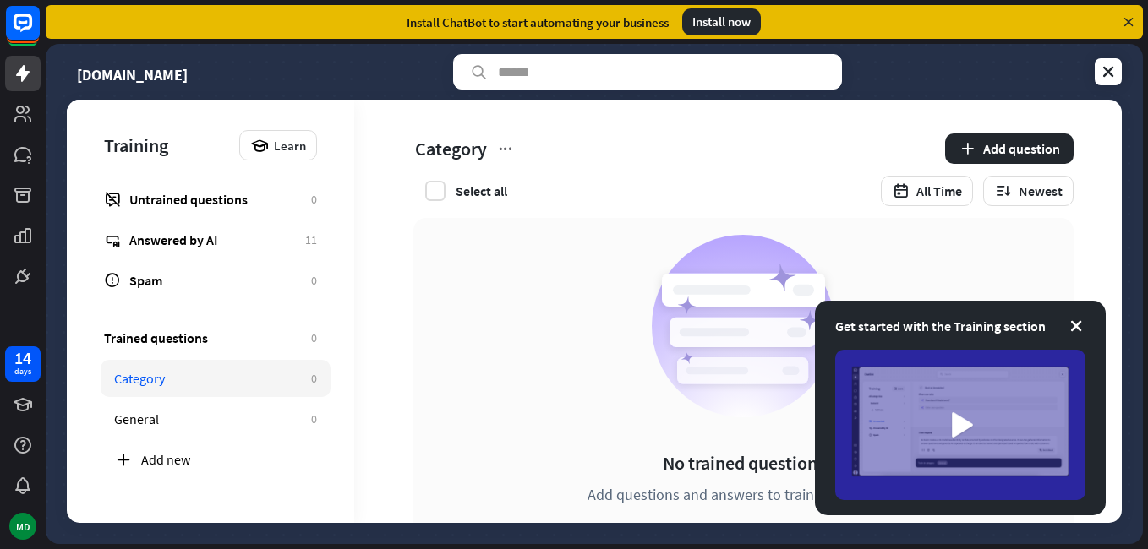
click at [257, 39] on div "Install ChatBot to start automating your business Install now" at bounding box center [597, 22] width 1102 height 44
click at [1112, 71] on icon at bounding box center [1108, 71] width 17 height 17
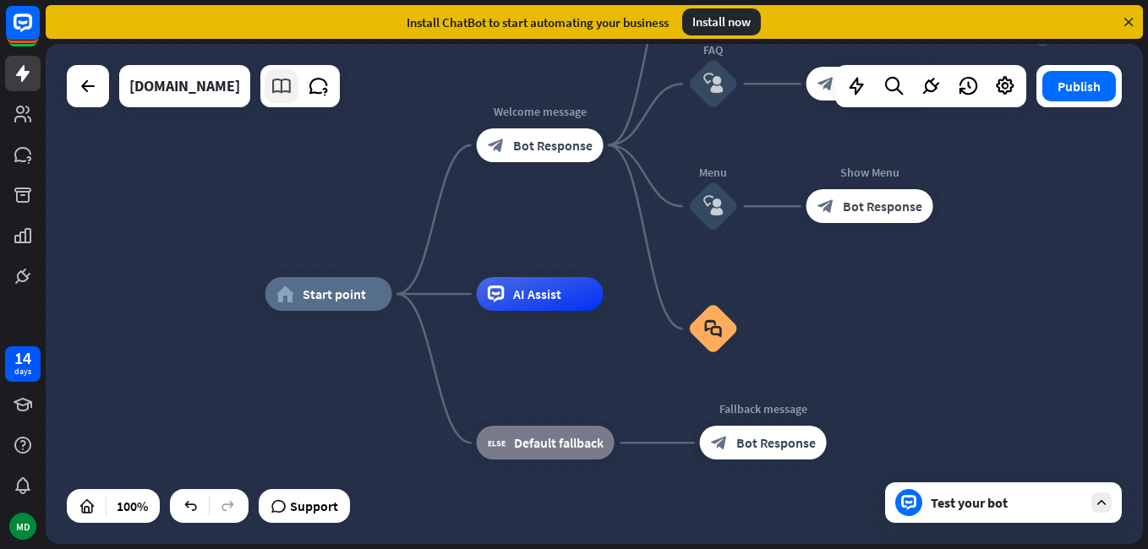
click at [292, 81] on icon at bounding box center [281, 86] width 22 height 22
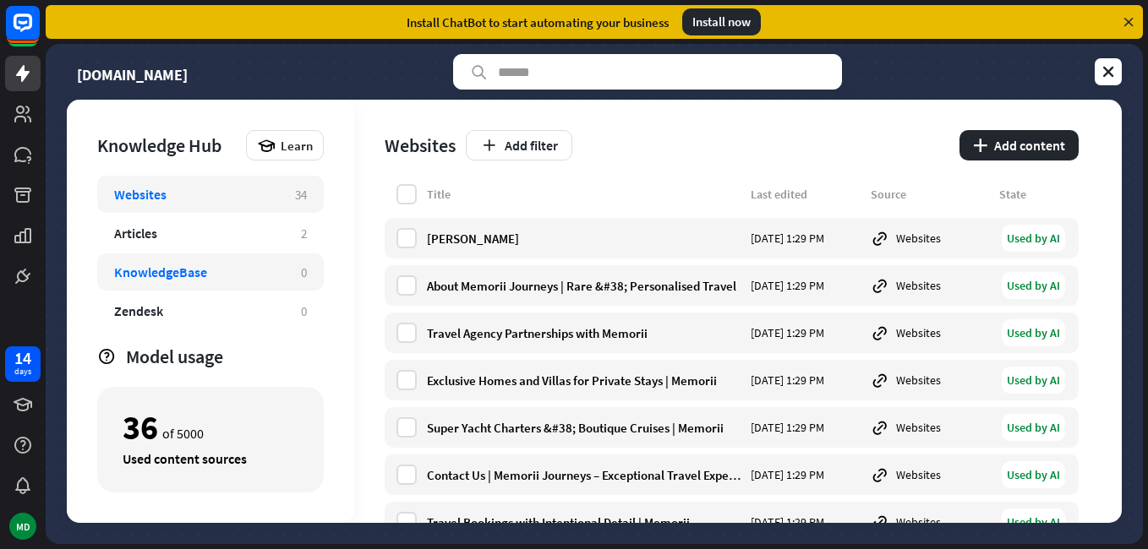
click at [259, 261] on div "KnowledgeBase 0" at bounding box center [210, 272] width 227 height 37
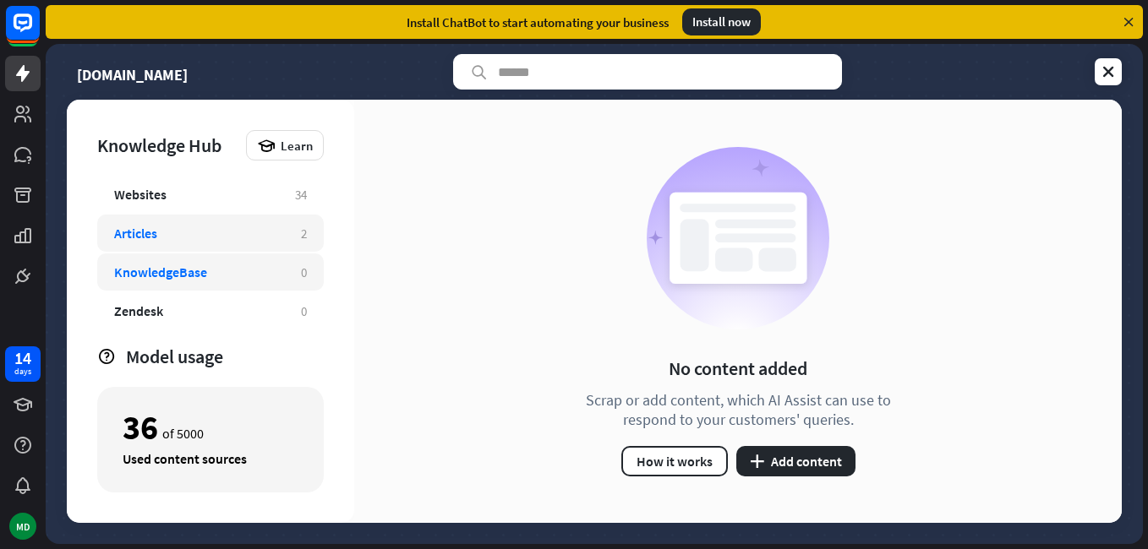
click at [208, 241] on div "Articles" at bounding box center [199, 233] width 170 height 17
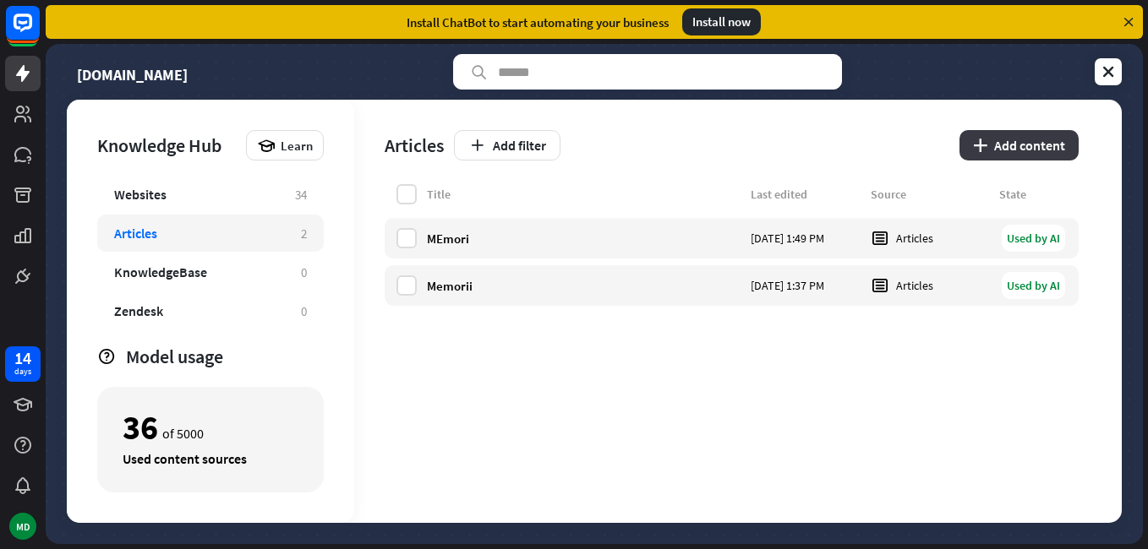
click at [1016, 148] on button "plus Add content" at bounding box center [1018, 145] width 119 height 30
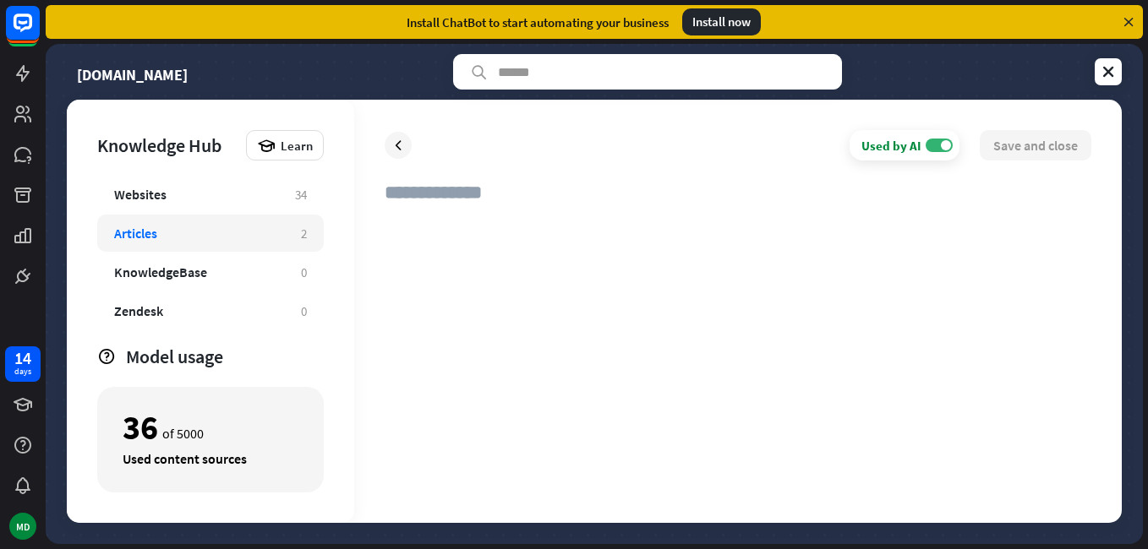
click at [642, 257] on div at bounding box center [738, 355] width 707 height 275
click at [639, 211] on input "text" at bounding box center [738, 199] width 707 height 37
click at [636, 224] on div "**********" at bounding box center [738, 337] width 707 height 312
type input "**********"
click at [636, 224] on div at bounding box center [738, 355] width 707 height 275
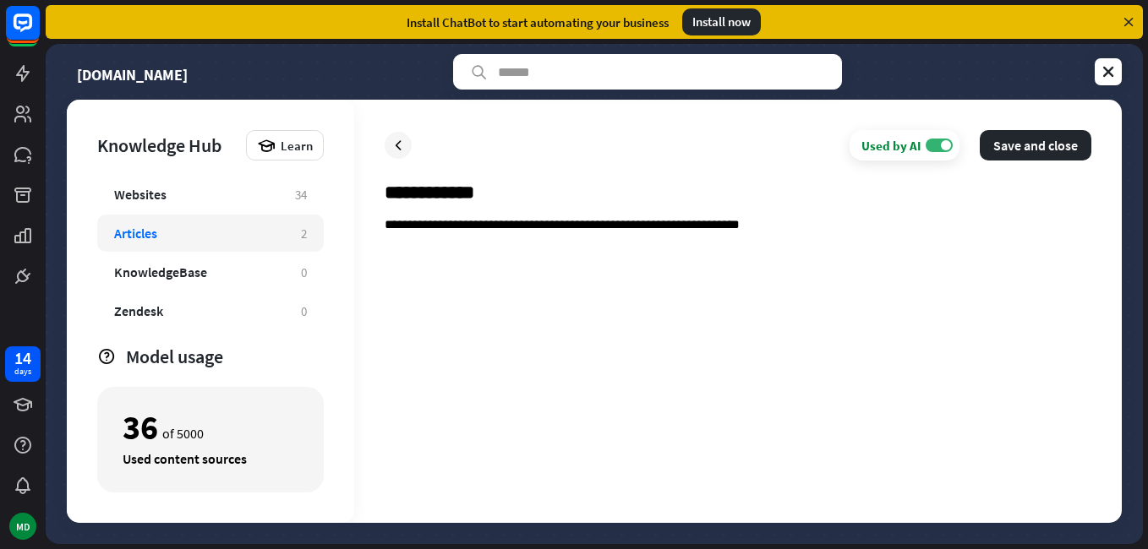
click at [805, 232] on p "**********" at bounding box center [738, 226] width 707 height 16
click at [1064, 232] on p "**********" at bounding box center [738, 226] width 707 height 16
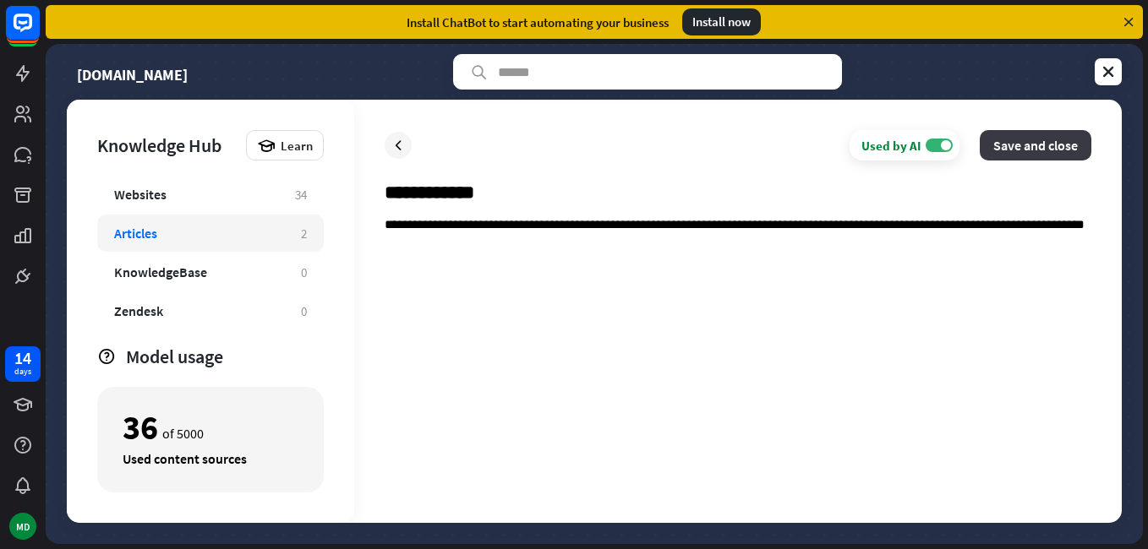
click at [1089, 141] on button "Save and close" at bounding box center [1036, 145] width 112 height 30
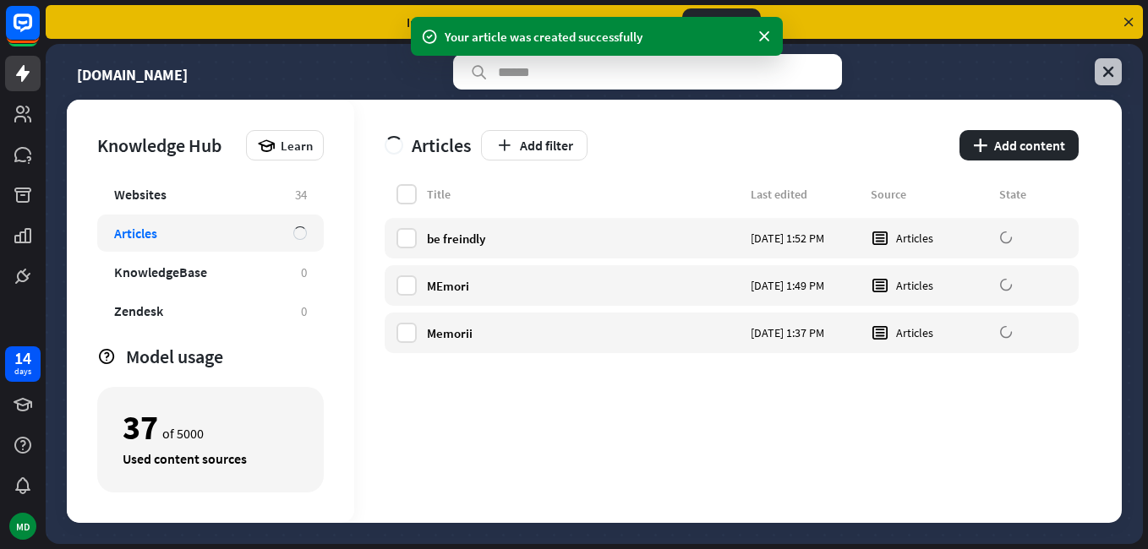
click at [1107, 72] on icon at bounding box center [1108, 71] width 17 height 17
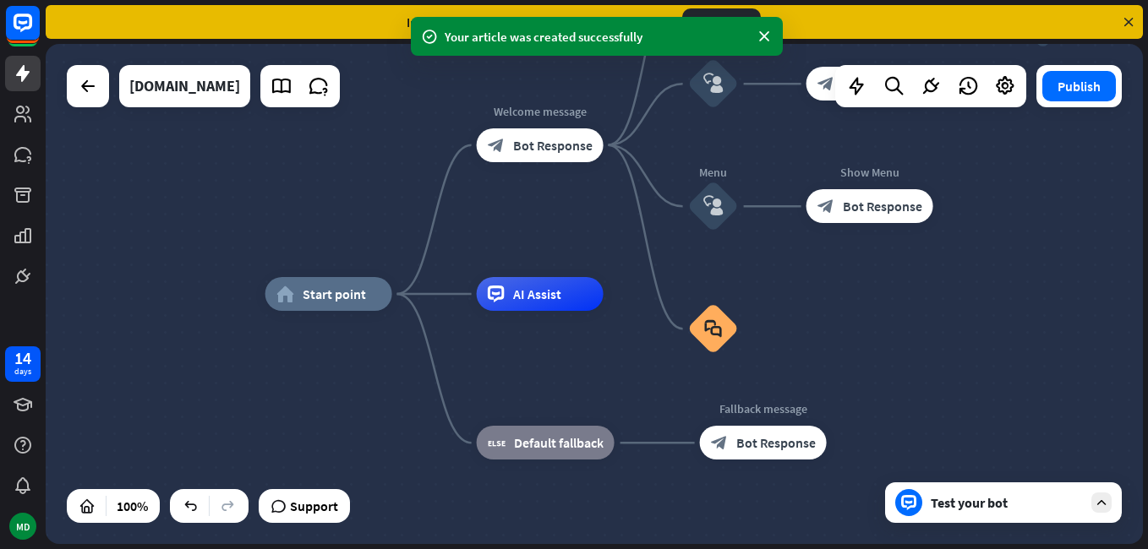
click at [1048, 511] on div "Test your bot" at bounding box center [1003, 503] width 237 height 41
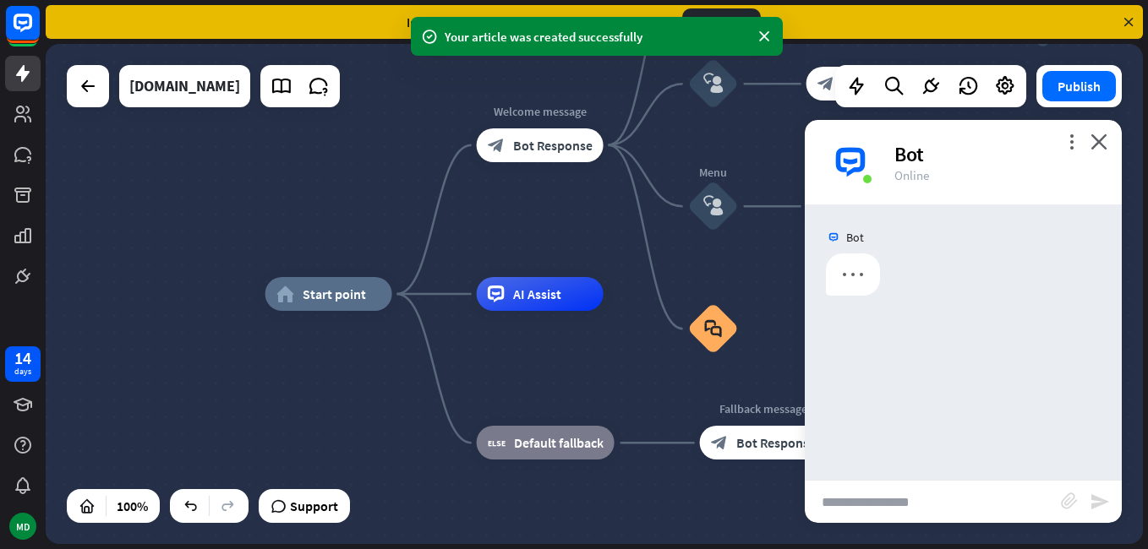
click at [970, 498] on input "text" at bounding box center [933, 502] width 256 height 42
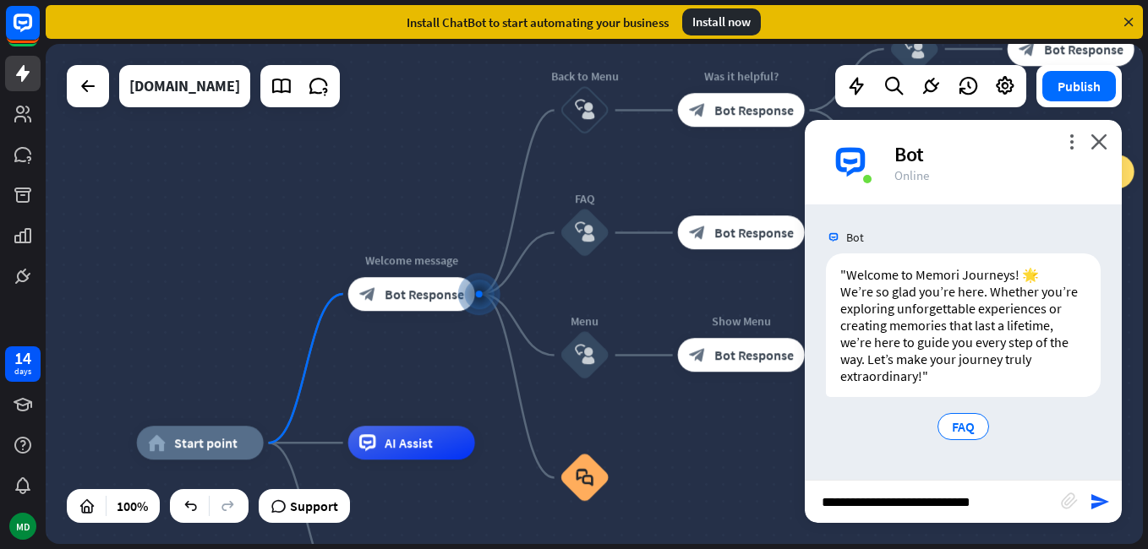
type input "**********"
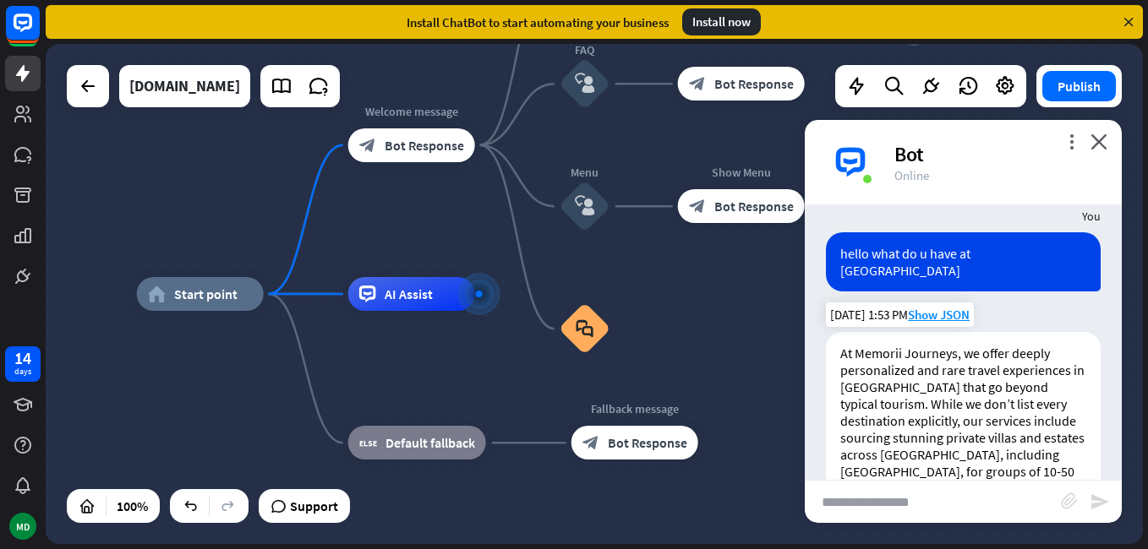
scroll to position [167, 0]
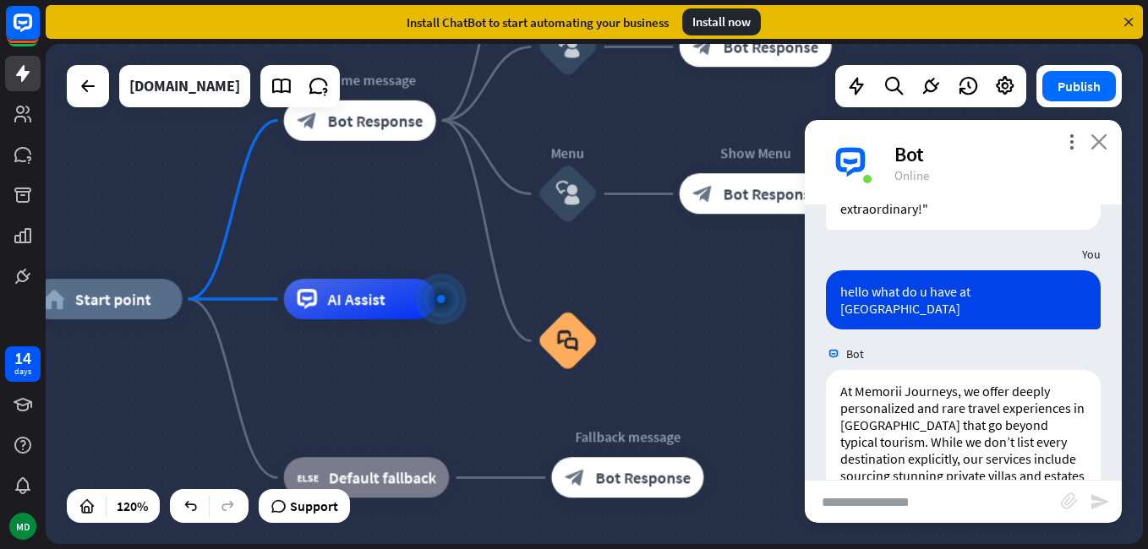
click at [1087, 142] on div "Bot" at bounding box center [997, 154] width 207 height 26
click at [1099, 141] on icon "close" at bounding box center [1098, 142] width 17 height 16
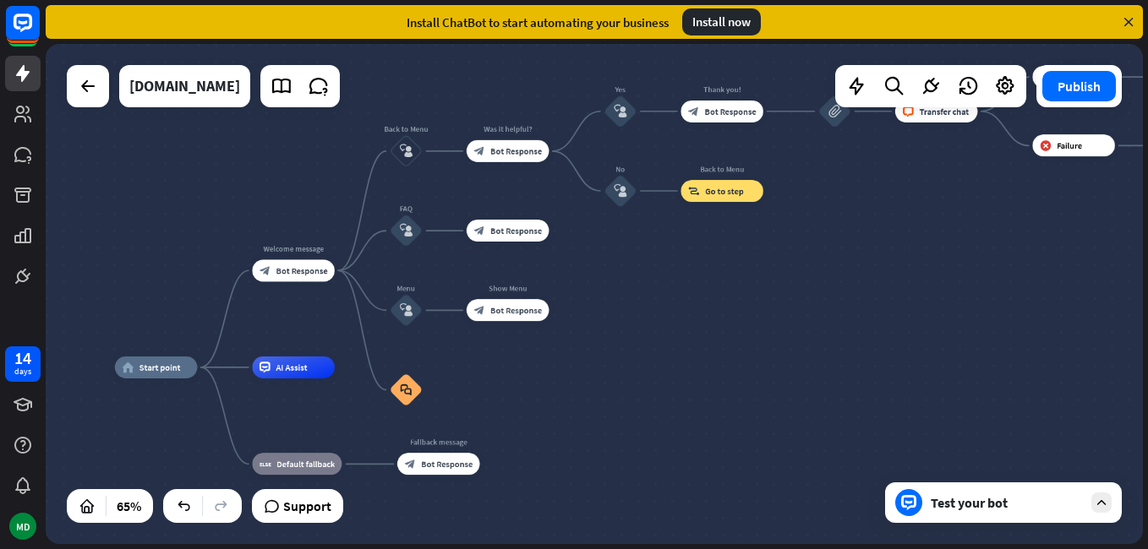
drag, startPoint x: 1020, startPoint y: 260, endPoint x: 656, endPoint y: 341, distance: 373.2
click at [656, 341] on div "home_2 Start point Welcome message block_bot_response Bot Response Back to Menu…" at bounding box center [594, 294] width 1097 height 500
click at [1051, 514] on div "Test your bot" at bounding box center [1003, 503] width 237 height 41
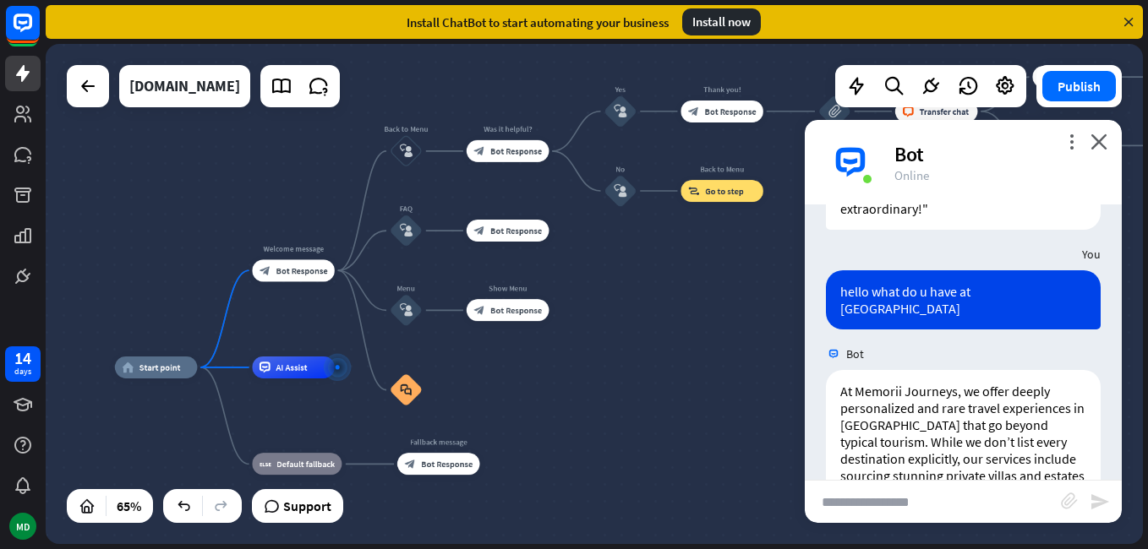
click at [971, 490] on input "text" at bounding box center [933, 502] width 256 height 42
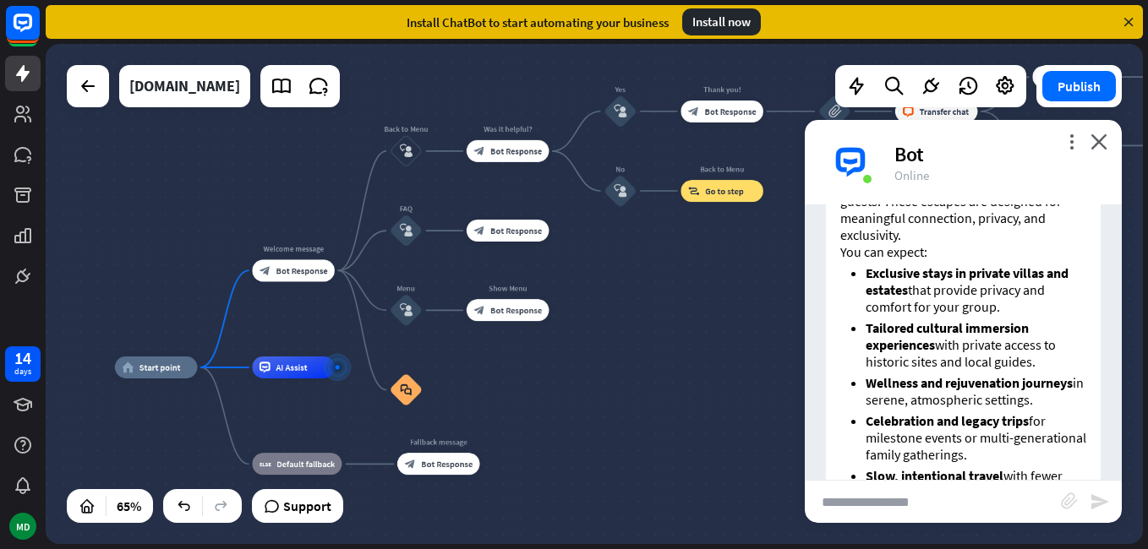
scroll to position [505, 0]
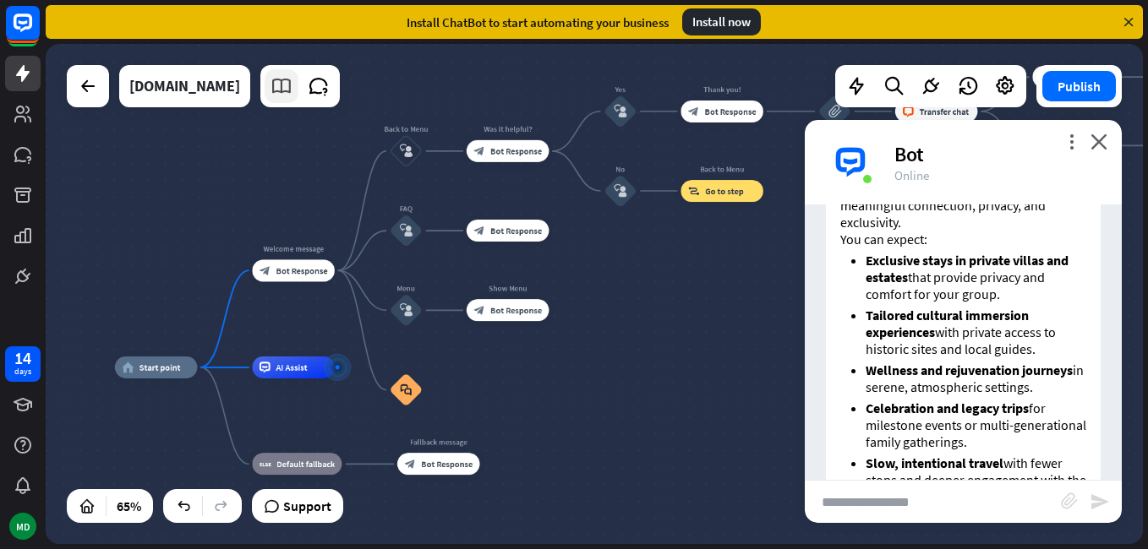
click at [292, 95] on icon at bounding box center [281, 86] width 22 height 22
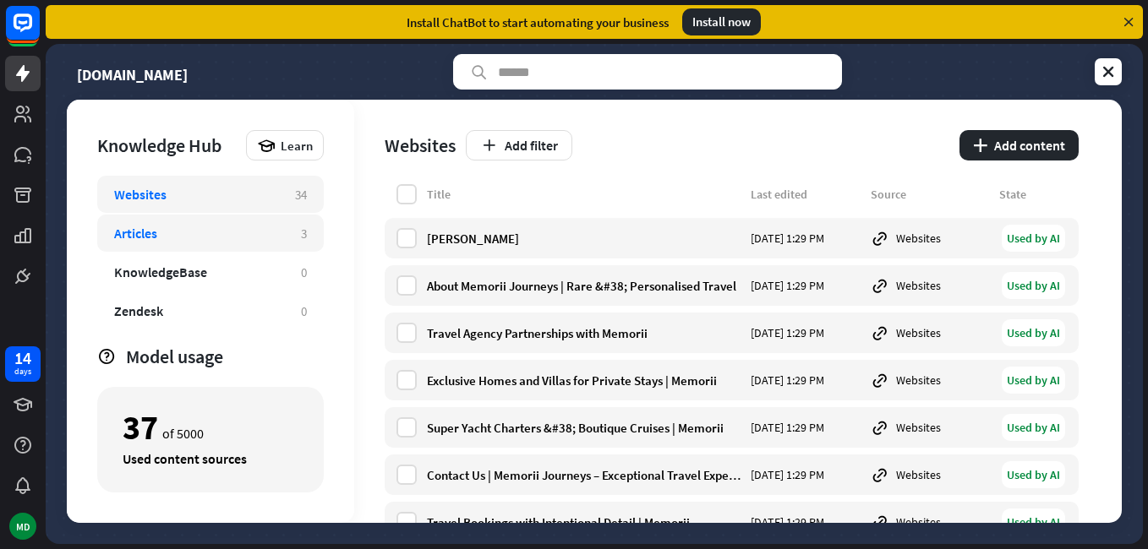
click at [254, 245] on div "Articles 3" at bounding box center [210, 233] width 227 height 37
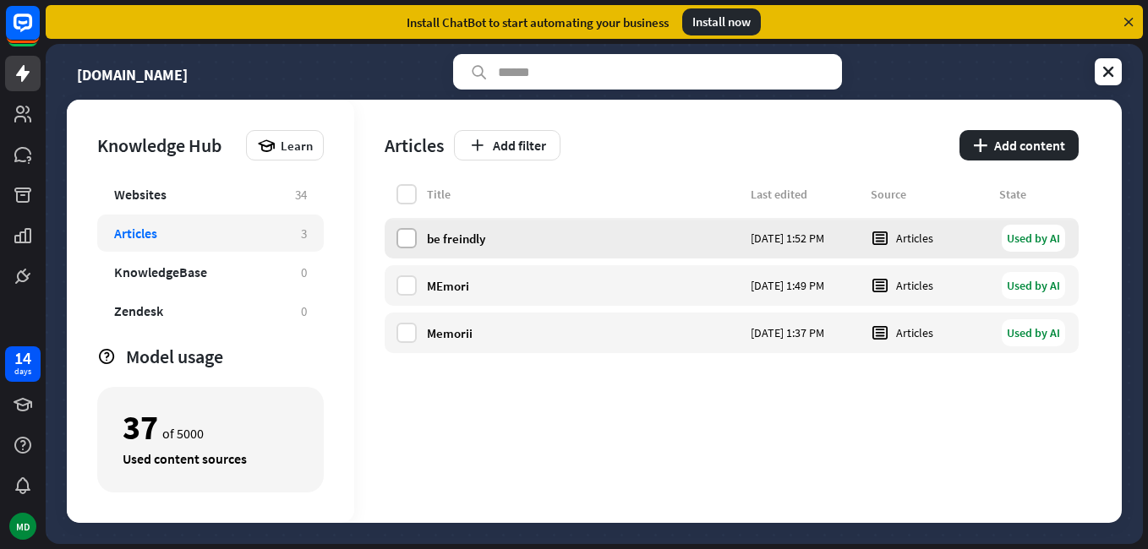
click at [400, 238] on label at bounding box center [406, 238] width 20 height 20
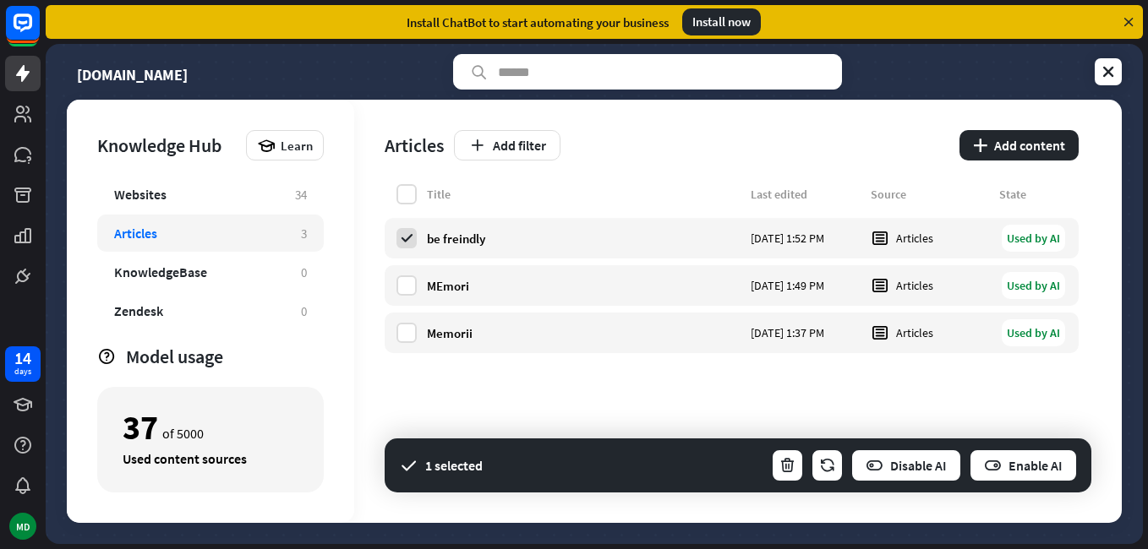
click at [814, 416] on div "Title Last edited Source State be freindly [DATE] 1:52 PM Articles Used by AI M…" at bounding box center [732, 353] width 694 height 339
click at [544, 387] on div "Title Last edited Source State be freindly [DATE] 1:52 PM Articles Used by AI M…" at bounding box center [732, 353] width 694 height 339
click at [402, 231] on icon at bounding box center [406, 238] width 15 height 15
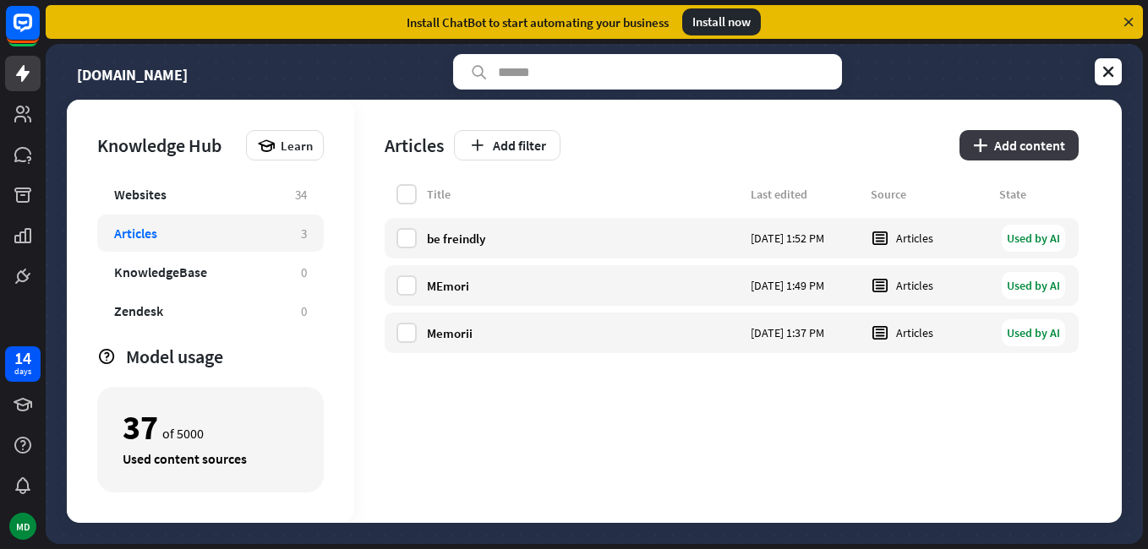
click at [1024, 155] on button "plus Add content" at bounding box center [1018, 145] width 119 height 30
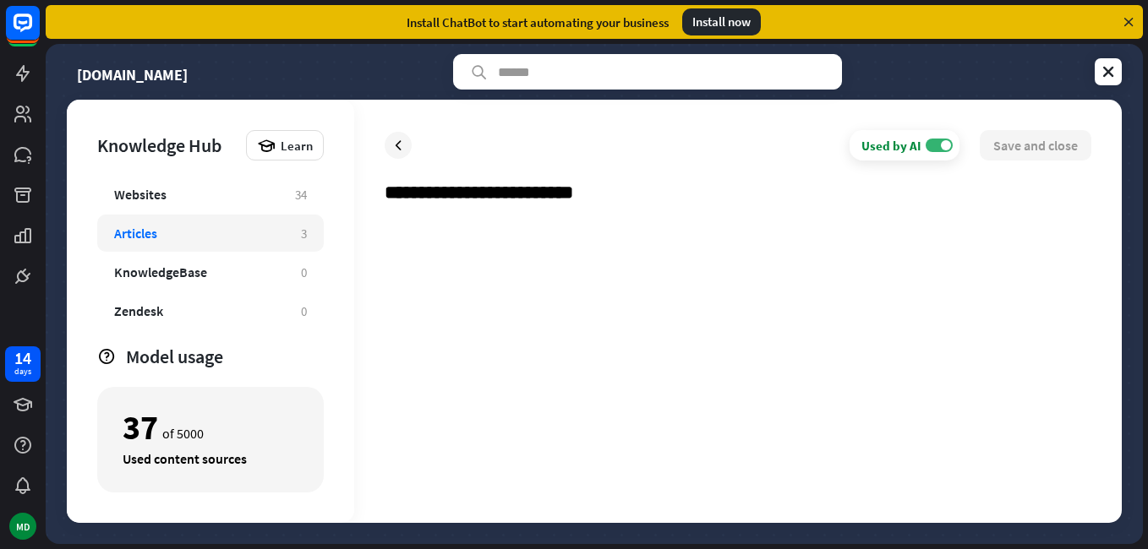
drag, startPoint x: 403, startPoint y: 188, endPoint x: 588, endPoint y: 254, distance: 196.2
click at [619, 301] on div at bounding box center [738, 355] width 707 height 275
drag, startPoint x: 405, startPoint y: 196, endPoint x: 342, endPoint y: 337, distance: 154.4
click at [329, 347] on div "Knowledge Hub Learn Websites 34 Articles 3 KnowledgeBase 0 Zendesk 0 Files BETA…" at bounding box center [210, 311] width 287 height 423
click at [414, 194] on input "**********" at bounding box center [738, 199] width 707 height 37
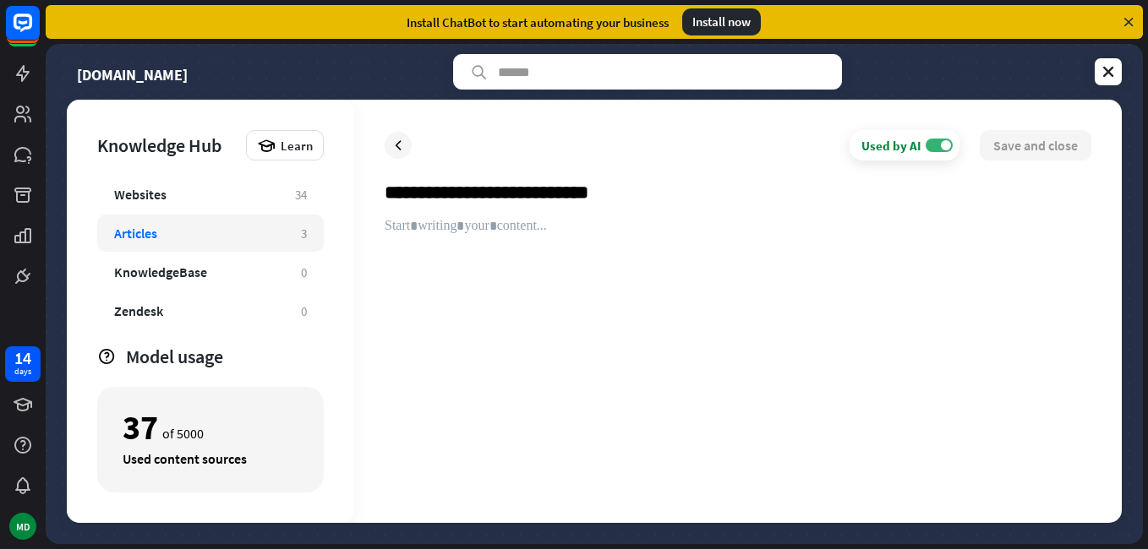
drag, startPoint x: 593, startPoint y: 194, endPoint x: 626, endPoint y: 190, distance: 32.3
click at [626, 190] on input "**********" at bounding box center [738, 199] width 707 height 37
type input "**********"
click at [483, 249] on div at bounding box center [738, 355] width 707 height 275
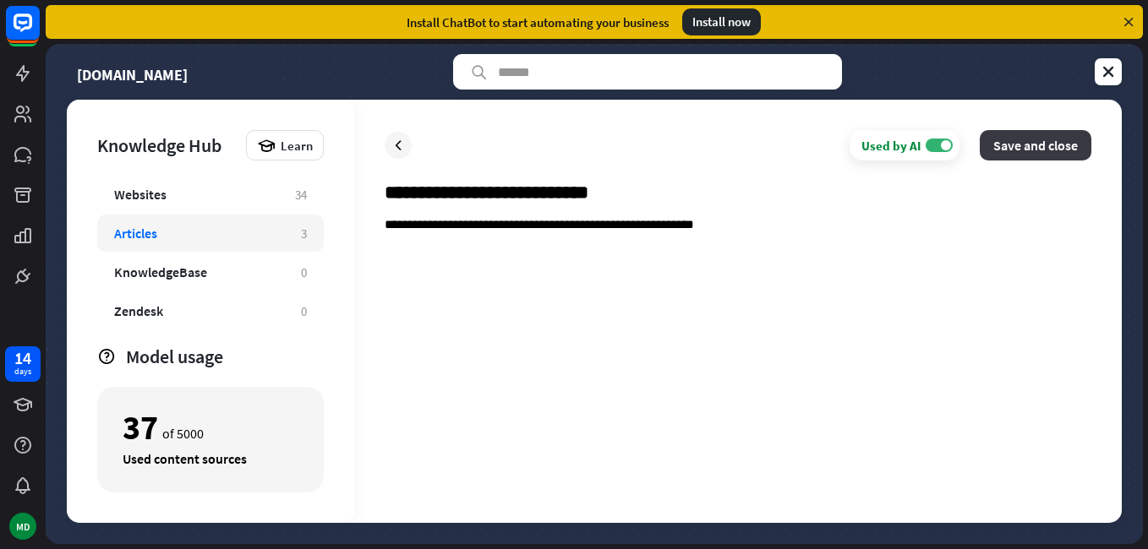
click at [1023, 137] on button "Save and close" at bounding box center [1036, 145] width 112 height 30
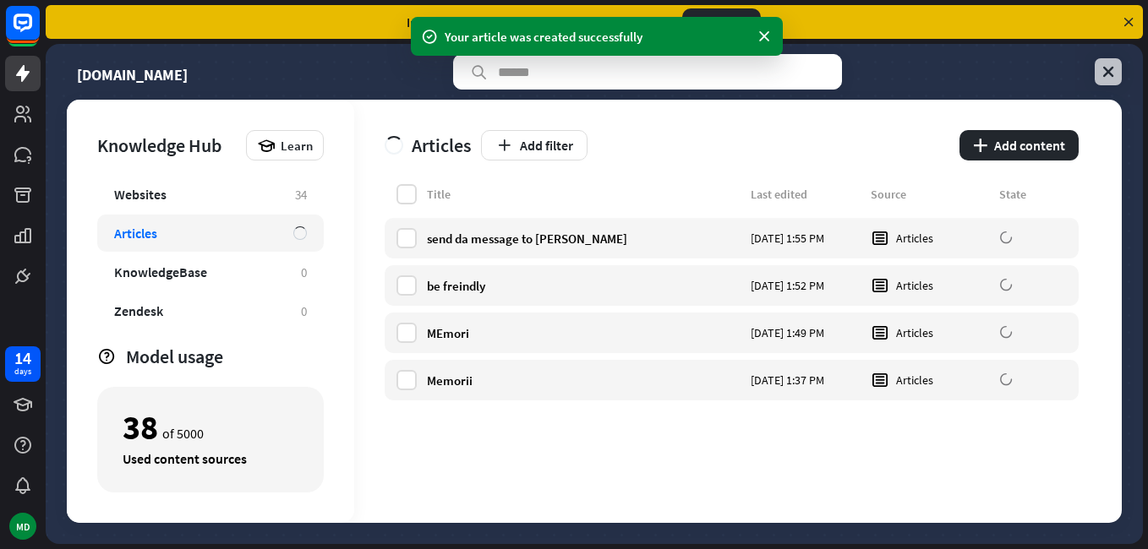
click at [1112, 64] on link at bounding box center [1108, 71] width 27 height 27
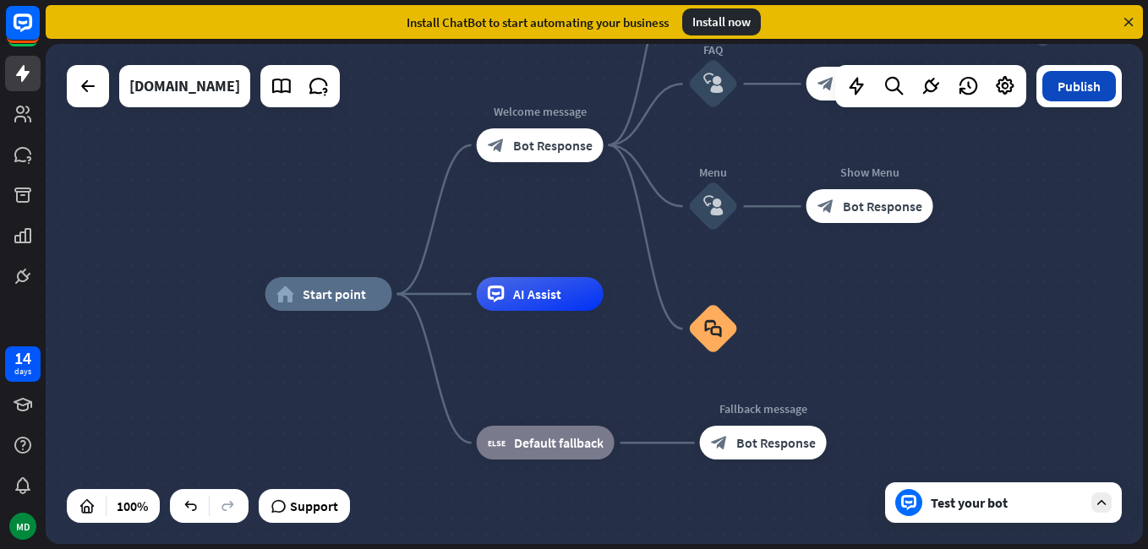
click at [1086, 79] on button "Publish" at bounding box center [1079, 86] width 74 height 30
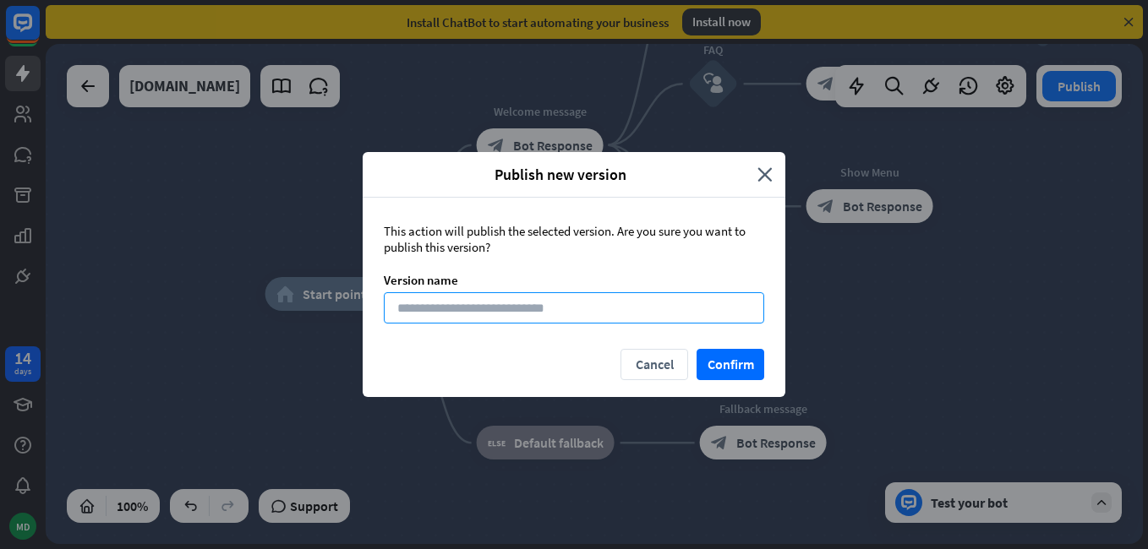
click at [653, 316] on input at bounding box center [574, 307] width 380 height 31
type input "******"
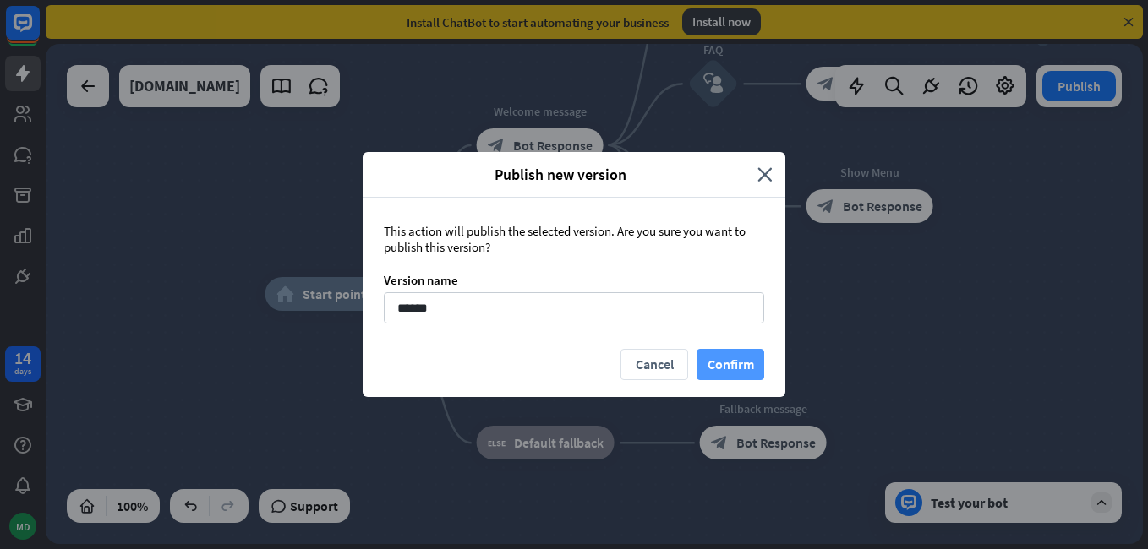
click at [729, 360] on button "Confirm" at bounding box center [731, 364] width 68 height 31
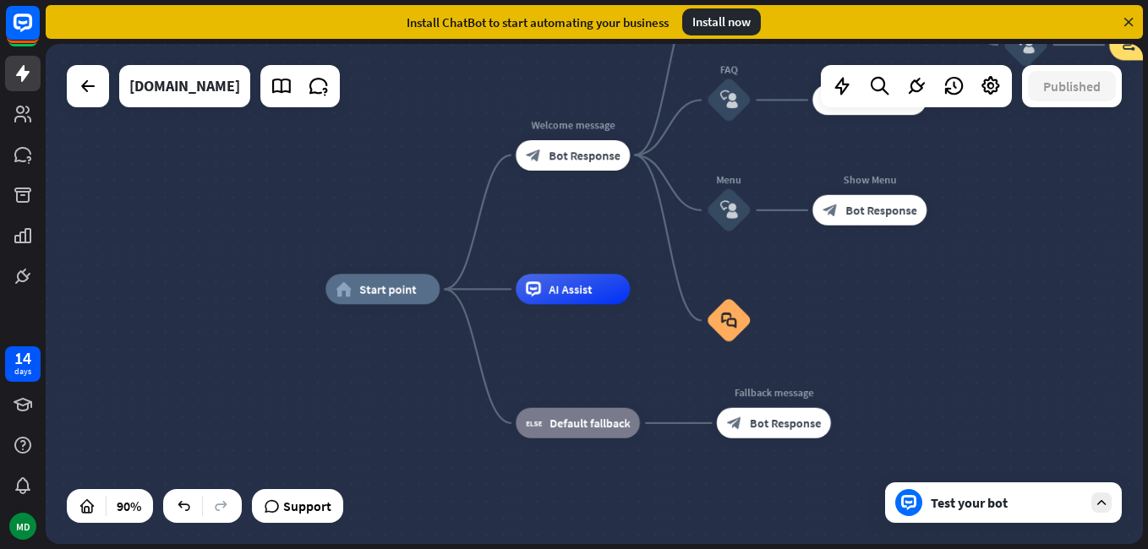
click at [1132, 24] on icon at bounding box center [1128, 21] width 15 height 15
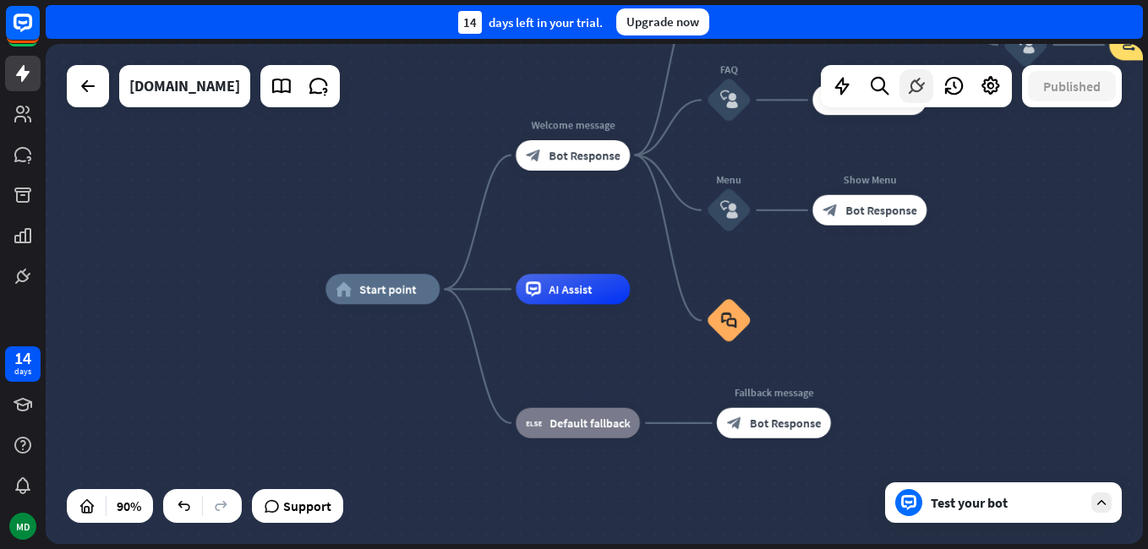
click at [915, 96] on icon at bounding box center [916, 86] width 22 height 22
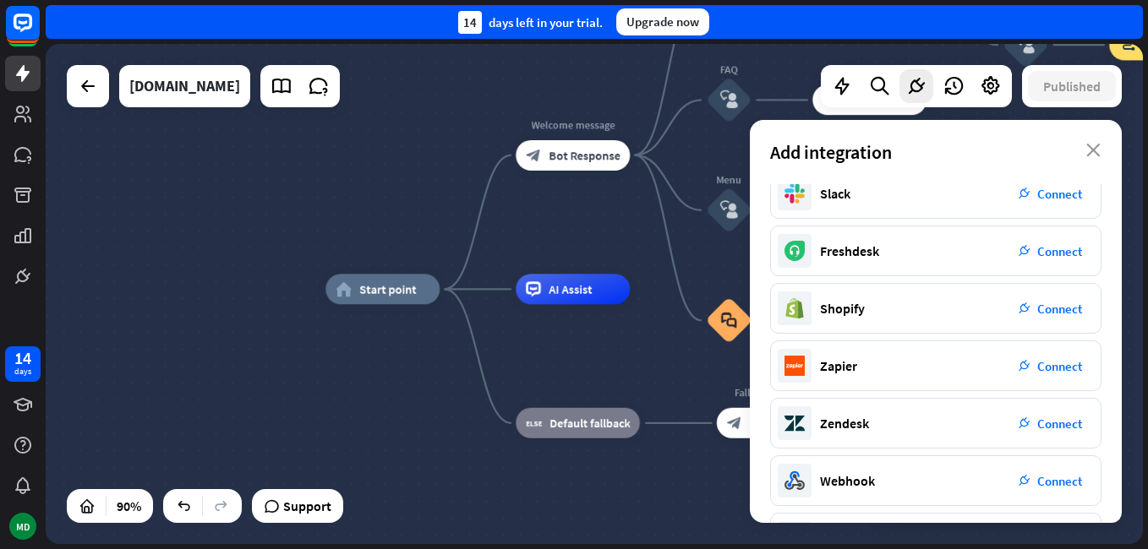
scroll to position [307, 0]
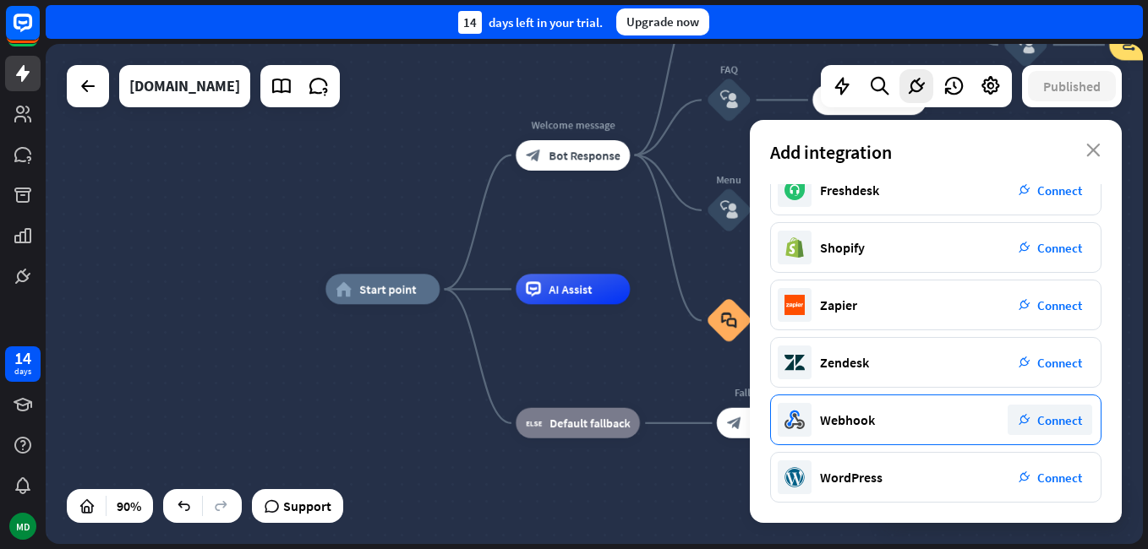
click at [1052, 423] on span "Connect" at bounding box center [1059, 420] width 45 height 16
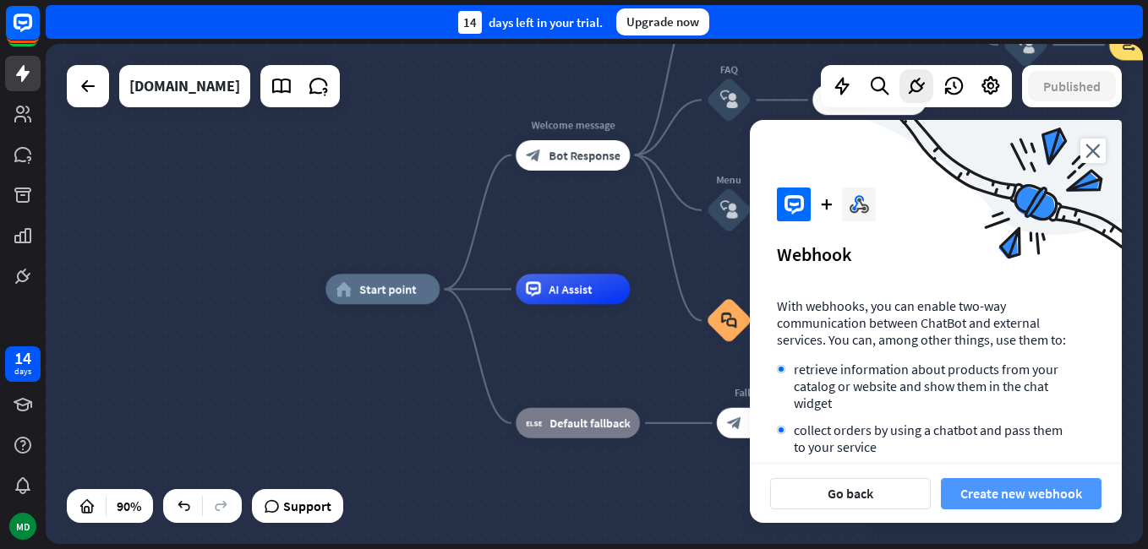
click at [1013, 490] on button "Create new webhook" at bounding box center [1021, 493] width 161 height 31
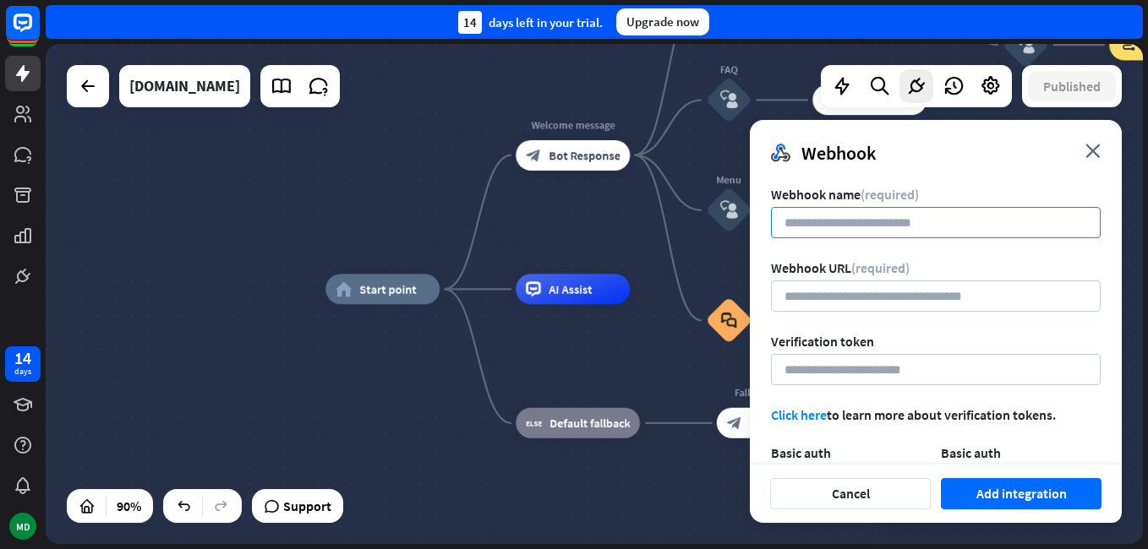
click at [931, 227] on input at bounding box center [936, 222] width 330 height 31
type input "*******"
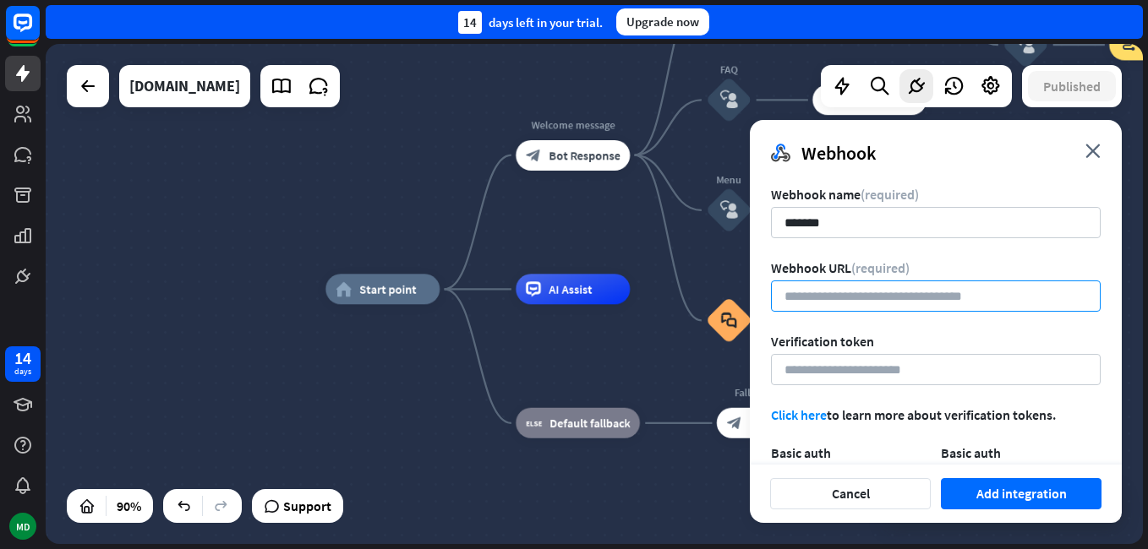
click at [953, 296] on input "url" at bounding box center [936, 296] width 330 height 31
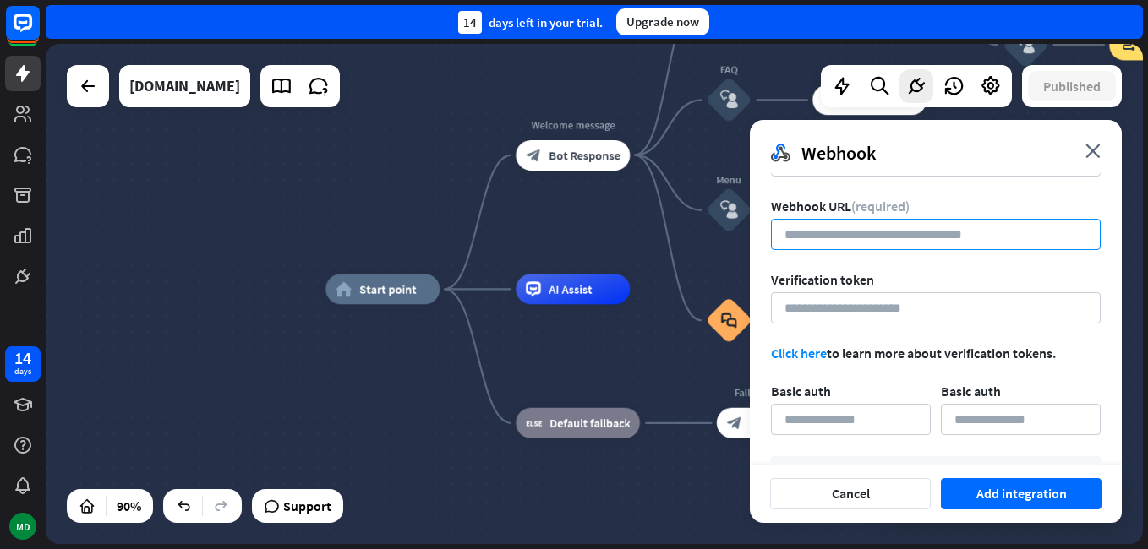
scroll to position [147, 0]
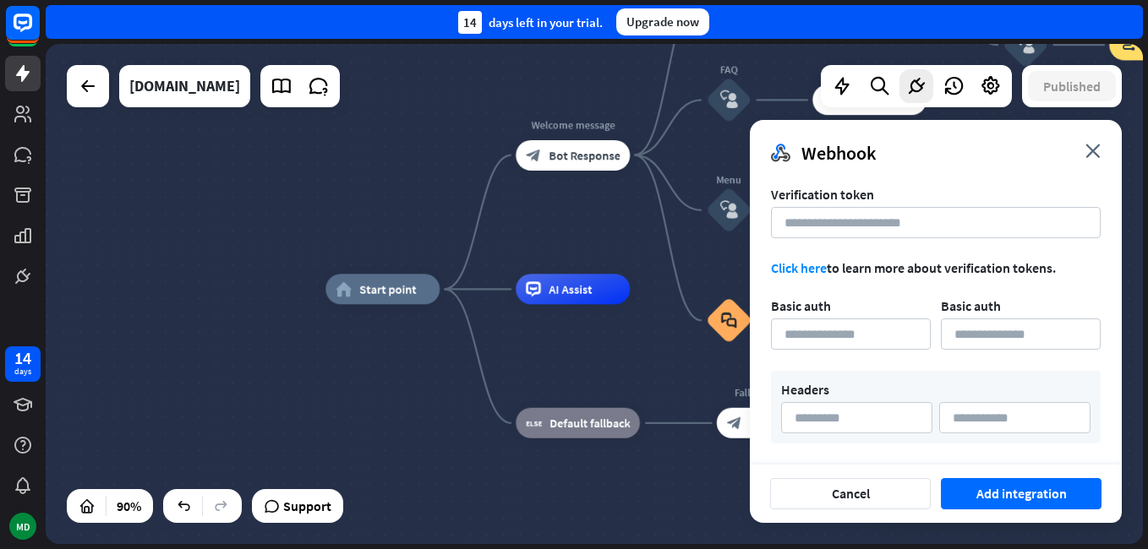
click at [1086, 164] on div "Webhook close" at bounding box center [936, 146] width 372 height 53
click at [1088, 150] on icon "close" at bounding box center [1092, 151] width 15 height 14
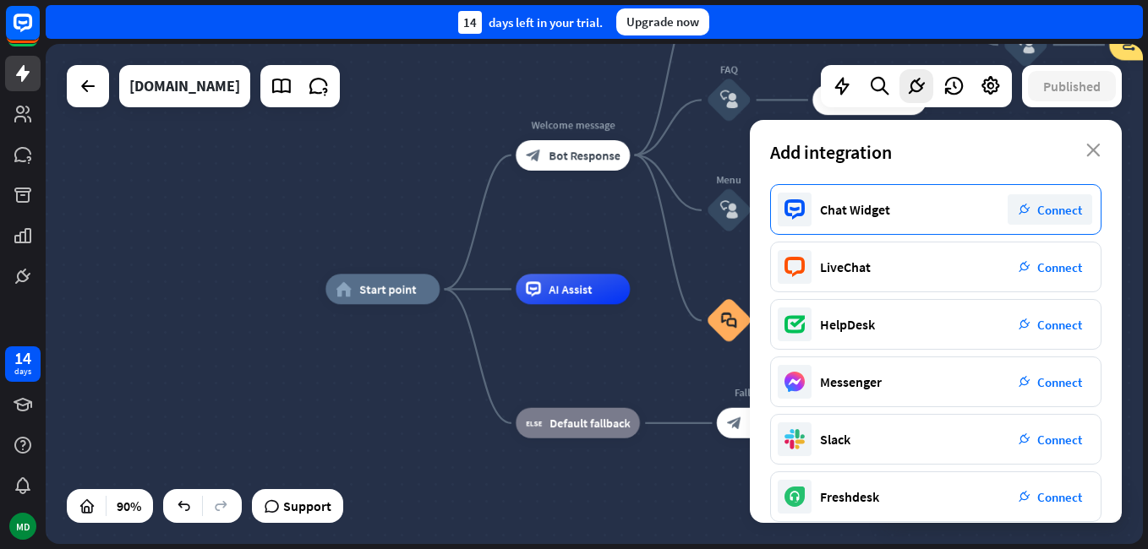
click at [1053, 209] on span "Connect" at bounding box center [1059, 210] width 45 height 16
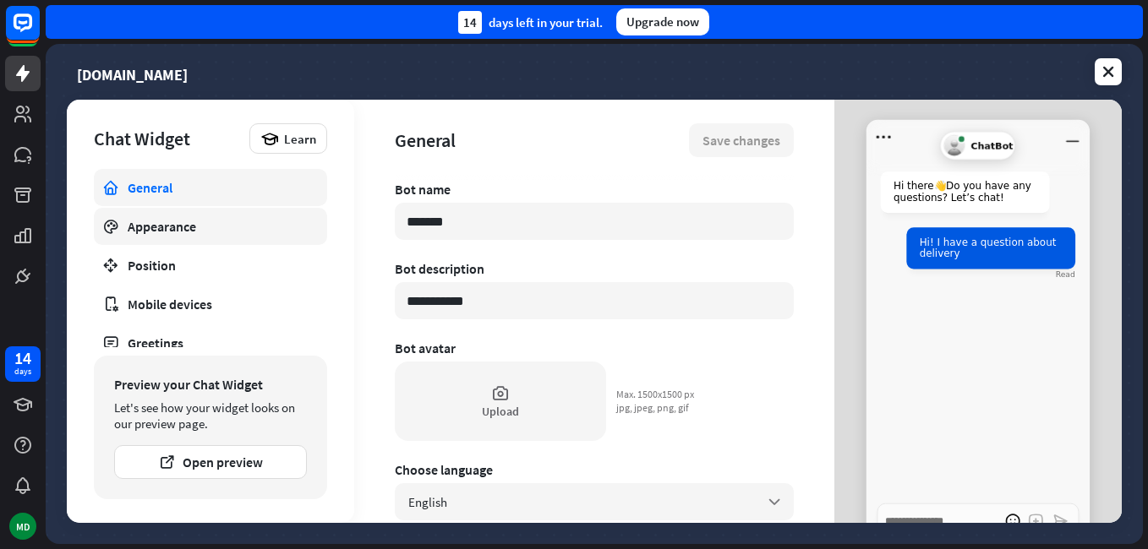
click at [189, 235] on link "Appearance" at bounding box center [210, 226] width 233 height 37
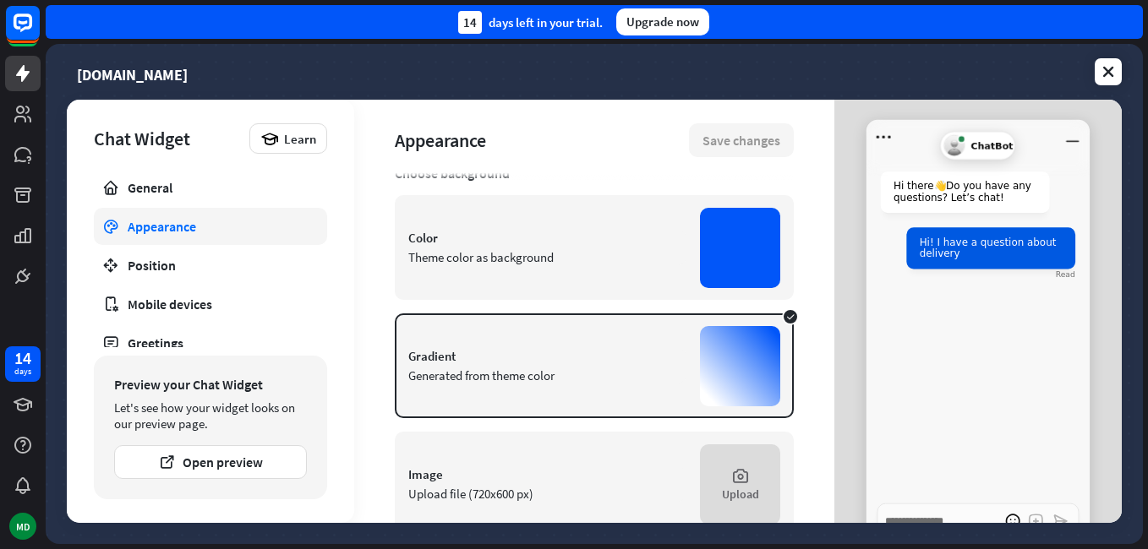
scroll to position [338, 0]
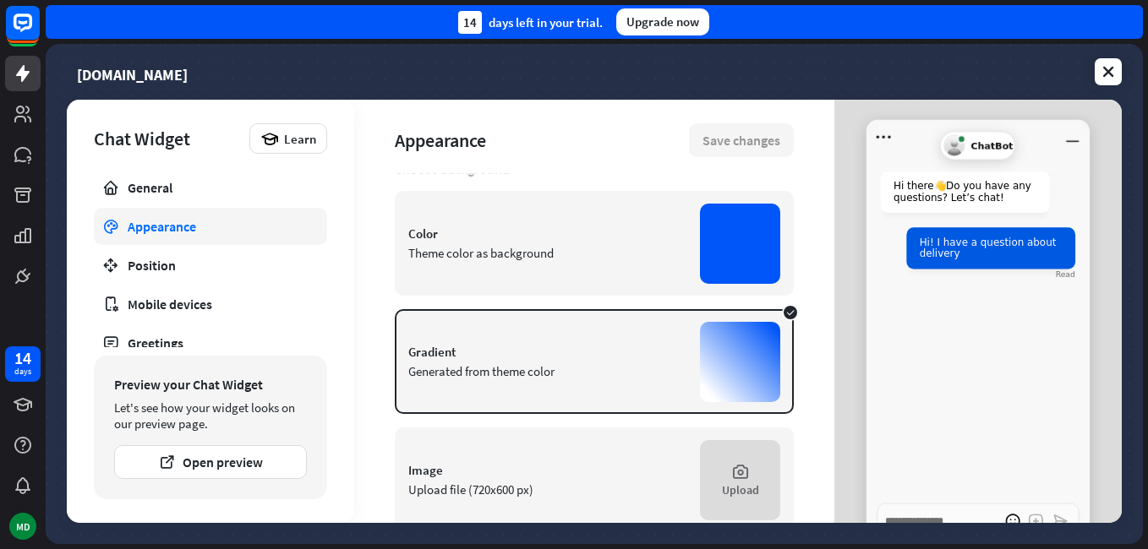
click at [645, 269] on div "Color Theme color as background" at bounding box center [594, 243] width 399 height 105
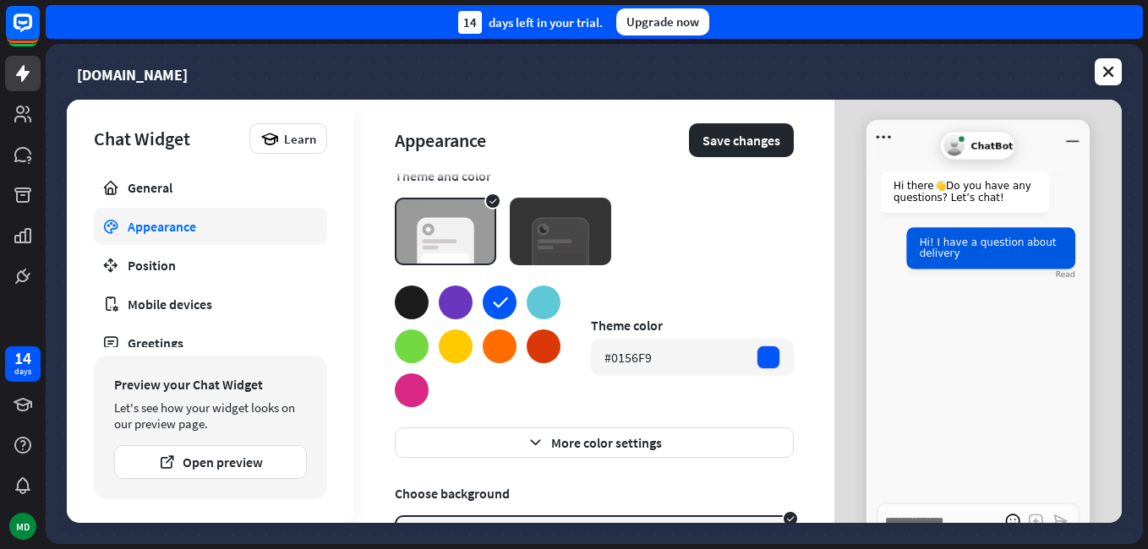
scroll to position [0, 0]
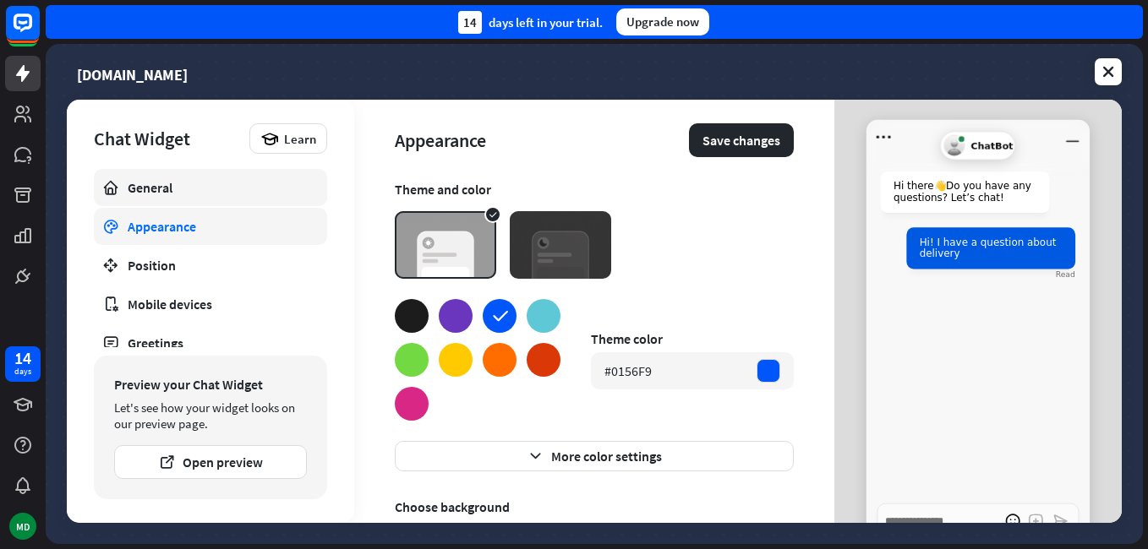
click at [214, 187] on div "General" at bounding box center [211, 187] width 166 height 17
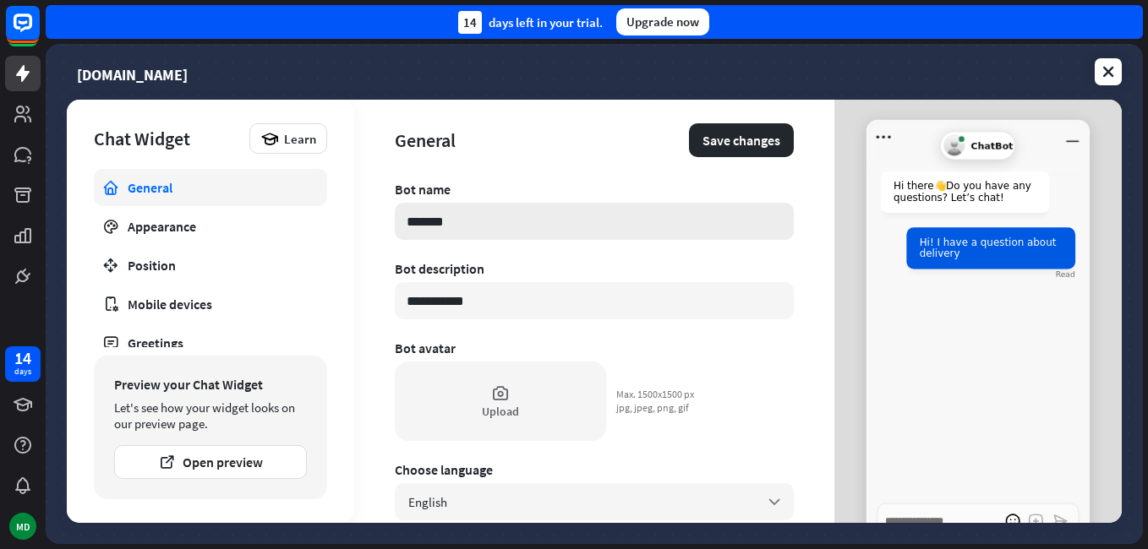
click at [504, 224] on input "*******" at bounding box center [594, 221] width 399 height 37
type textarea "*"
type input "*"
type textarea "*"
type input "*"
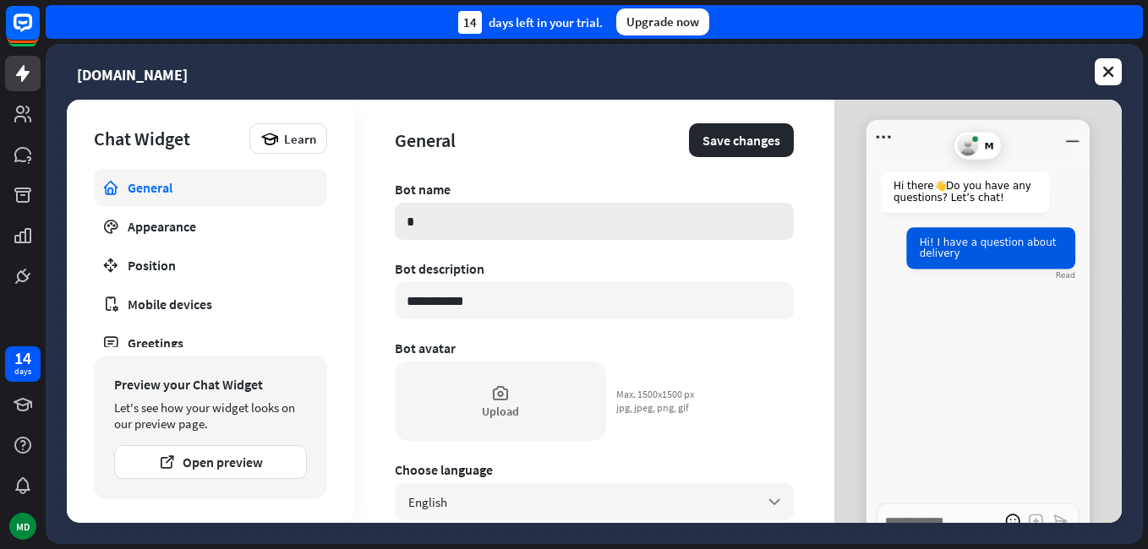
type textarea "*"
type input "**"
type textarea "*"
type input "***"
type textarea "*"
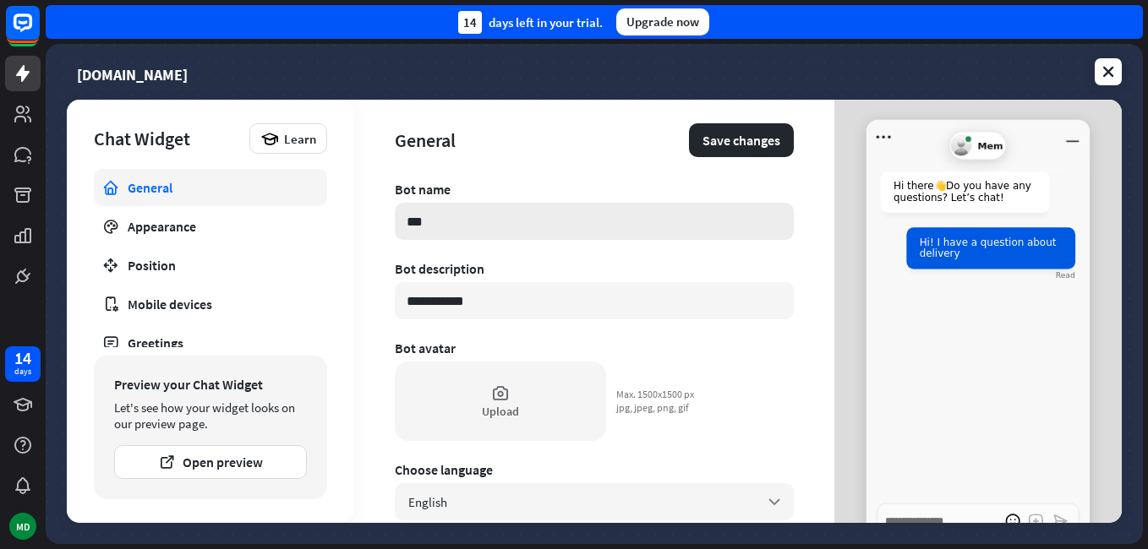
type input "****"
type textarea "*"
type input "*****"
type textarea "*"
type input "******"
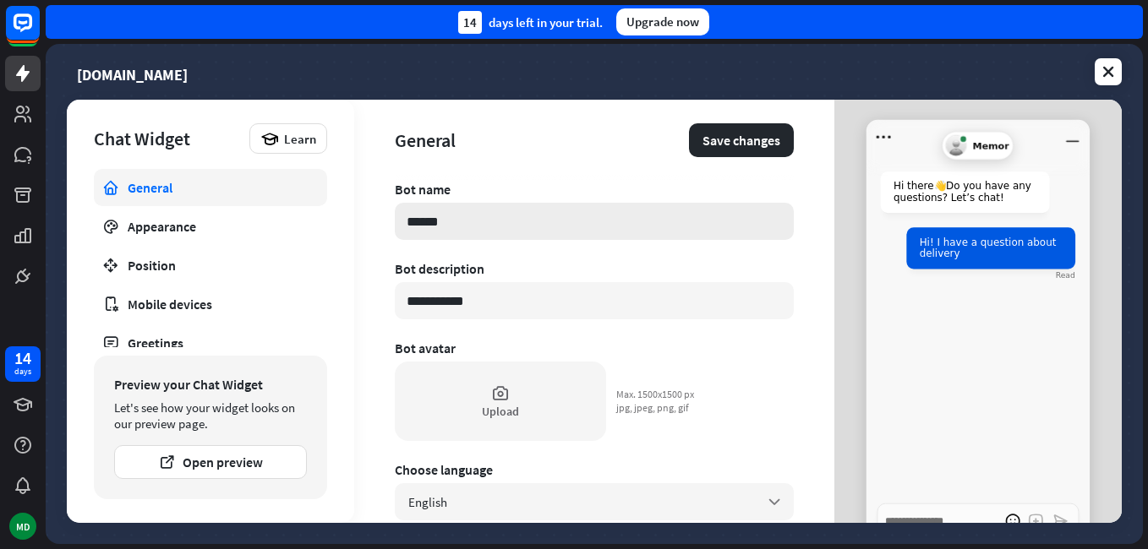
type textarea "*"
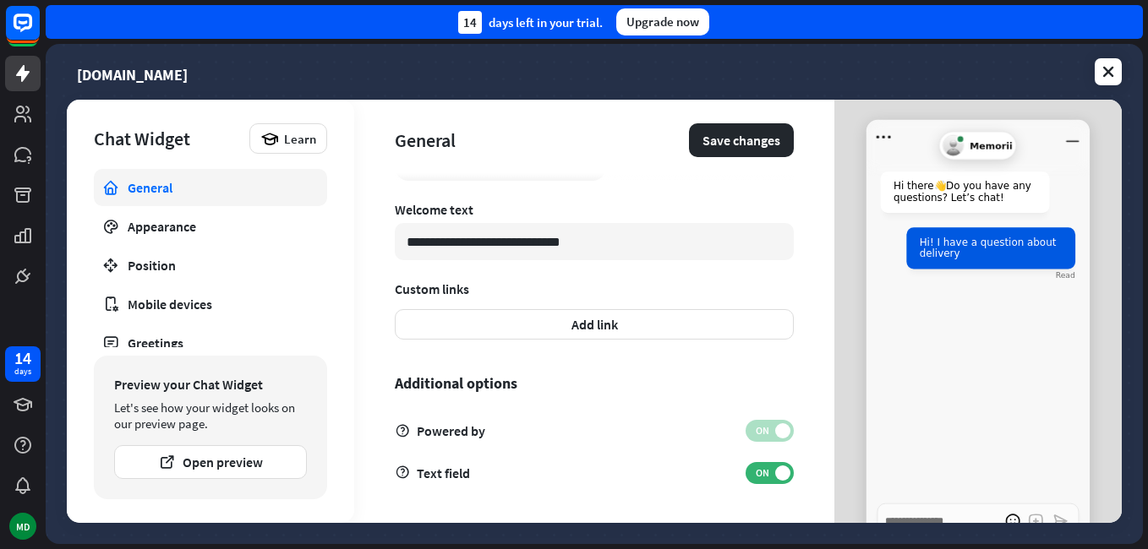
scroll to position [101, 0]
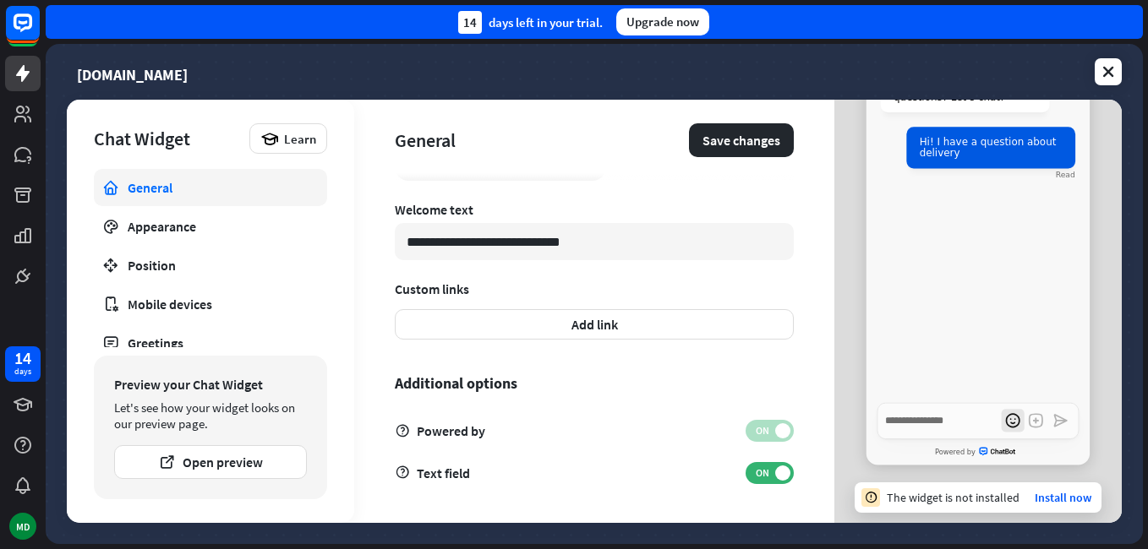
type input "*******"
click at [1011, 422] on icon "open emoji picker" at bounding box center [1012, 421] width 23 height 23
click at [1011, 422] on icon "open emoji picker" at bounding box center [1012, 421] width 13 height 13
click at [231, 311] on div "Mobile devices" at bounding box center [211, 304] width 166 height 17
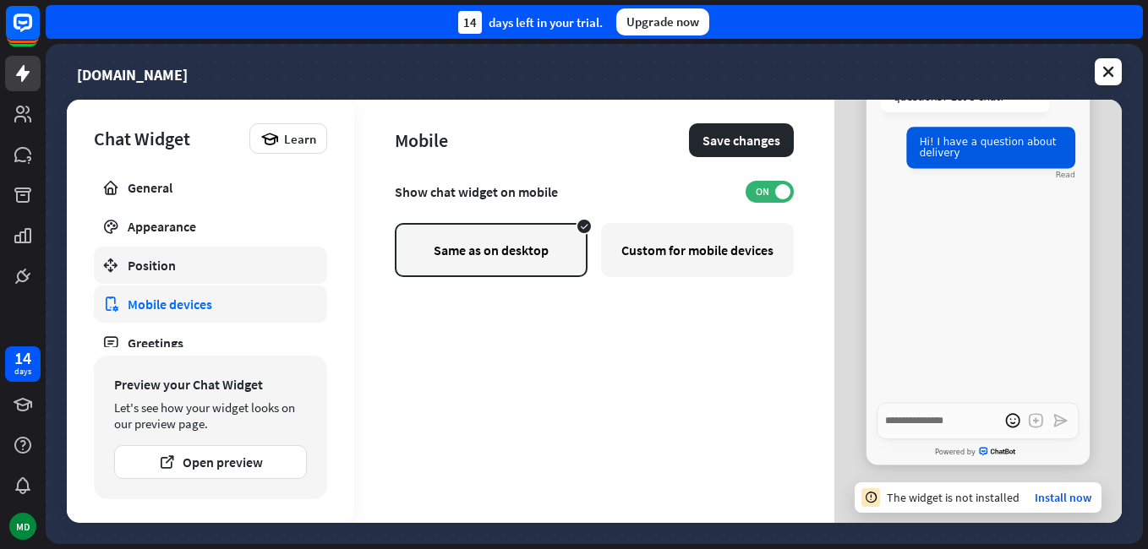
click at [227, 267] on div "Position" at bounding box center [211, 265] width 166 height 17
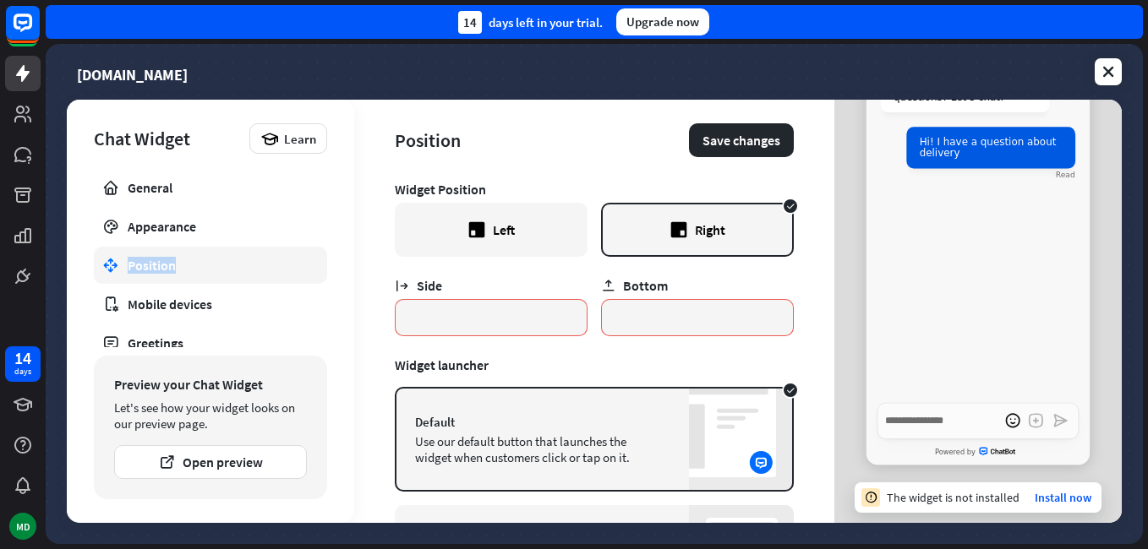
click at [216, 245] on div "General Appearance Position Mobile devices Greetings Publish Not installed" at bounding box center [210, 258] width 233 height 178
drag, startPoint x: 216, startPoint y: 245, endPoint x: 167, endPoint y: 233, distance: 51.3
click at [167, 233] on div "Appearance" at bounding box center [211, 226] width 166 height 17
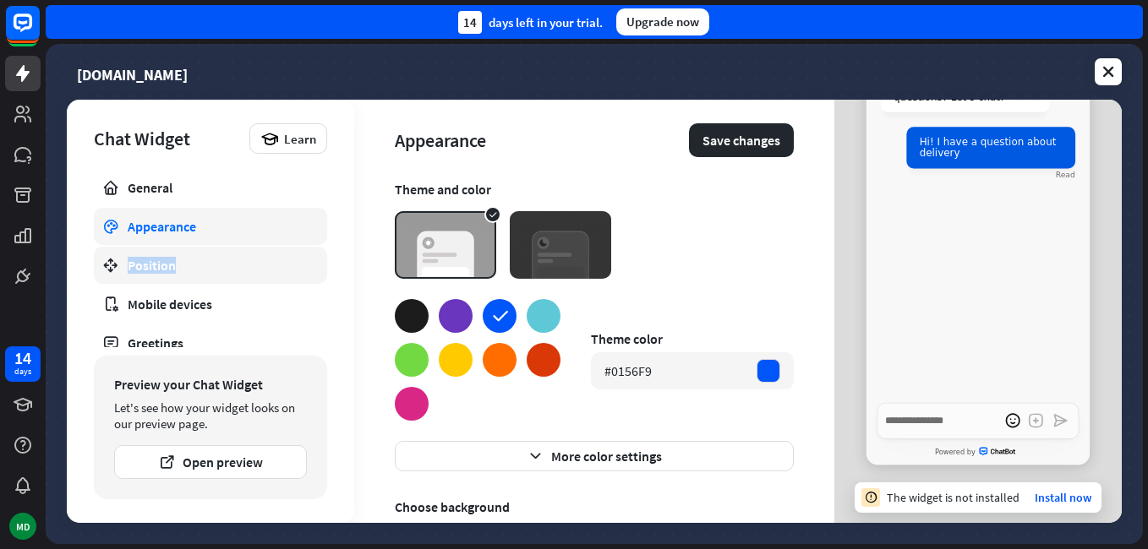
click at [180, 257] on div "Position" at bounding box center [211, 265] width 166 height 17
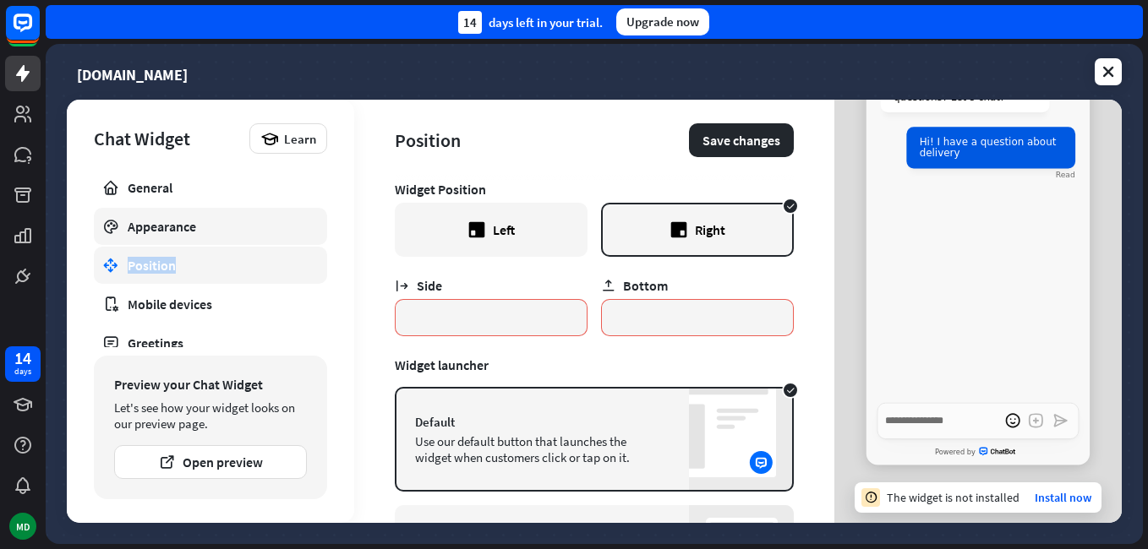
click at [216, 230] on div "Appearance" at bounding box center [211, 226] width 166 height 17
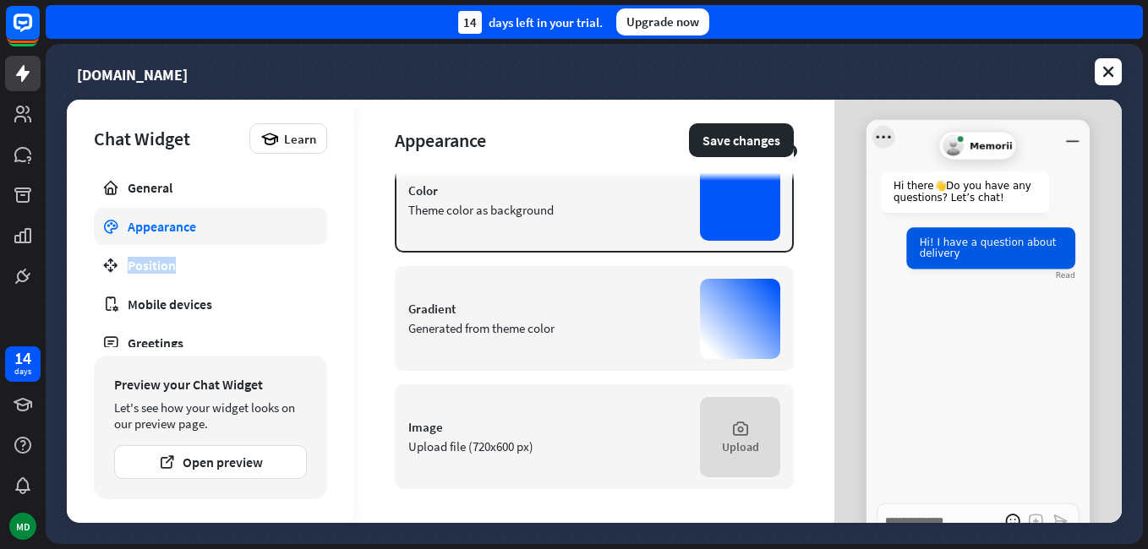
click at [872, 134] on icon "Open menu" at bounding box center [883, 137] width 23 height 23
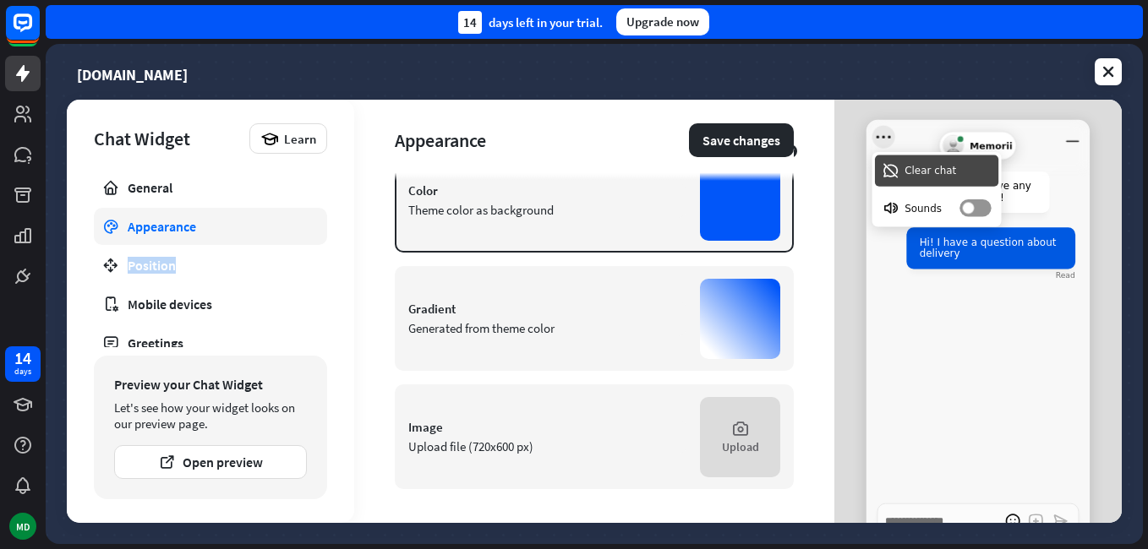
click at [872, 134] on icon "Close menu" at bounding box center [883, 137] width 23 height 23
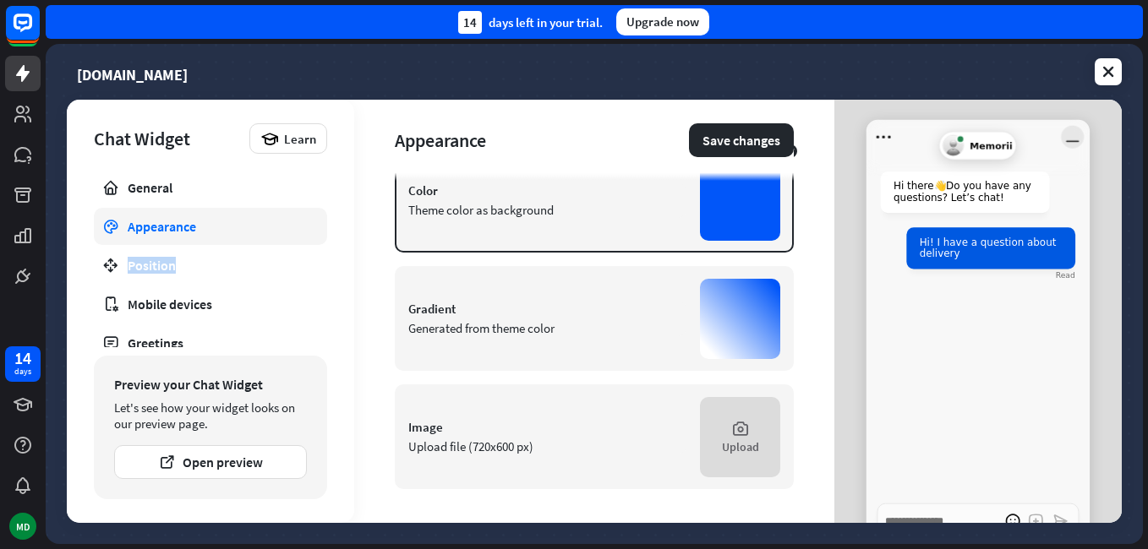
click at [1064, 144] on icon "Minimize window" at bounding box center [1072, 137] width 23 height 23
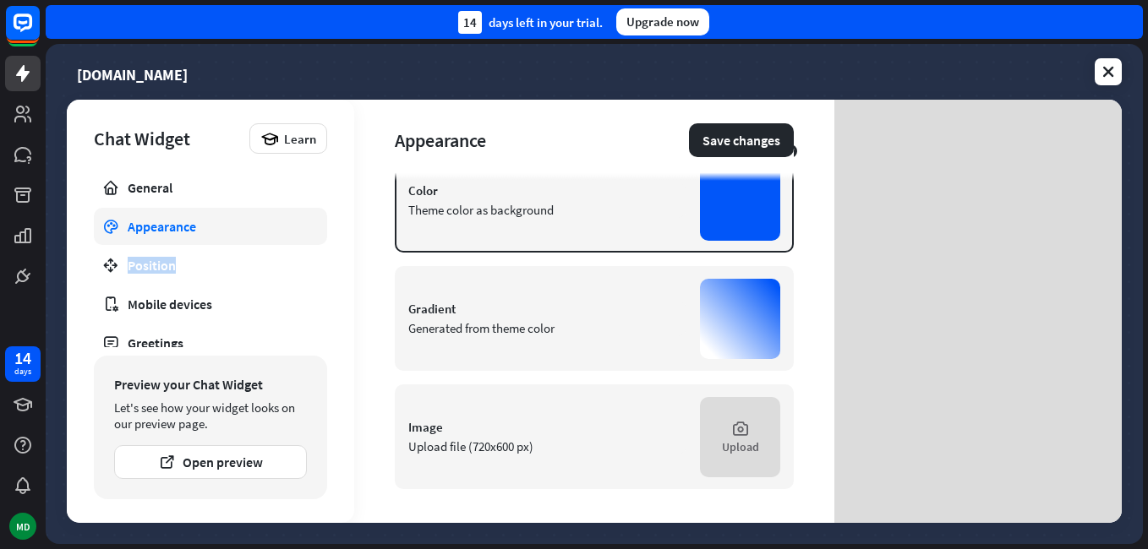
type textarea "*"
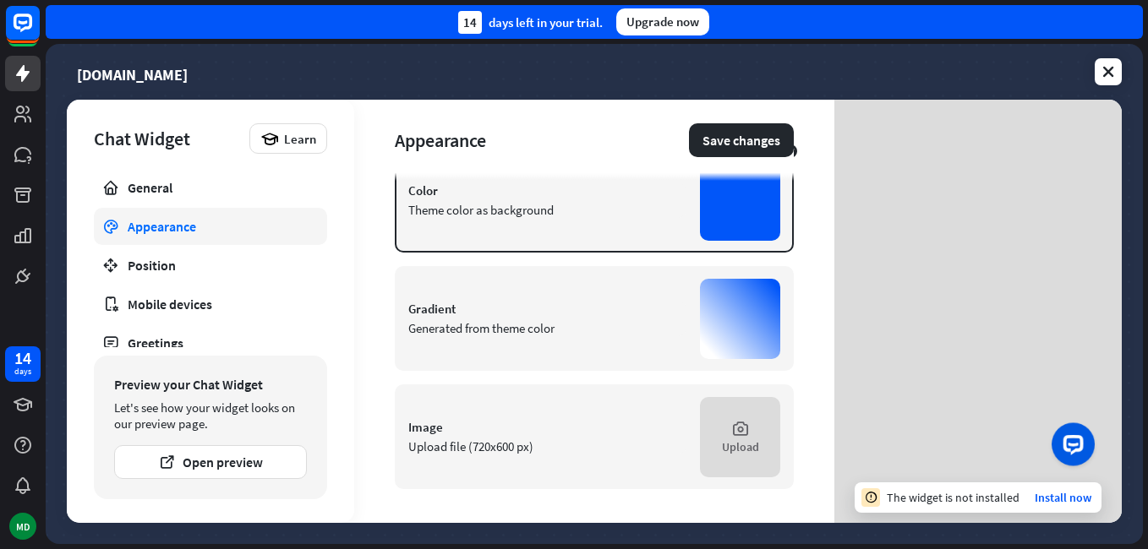
click at [158, 165] on div "Chat Widget Learn General Appearance Position Mobile devices Greetings Publish …" at bounding box center [210, 311] width 287 height 423
click at [157, 188] on div "General" at bounding box center [211, 187] width 166 height 17
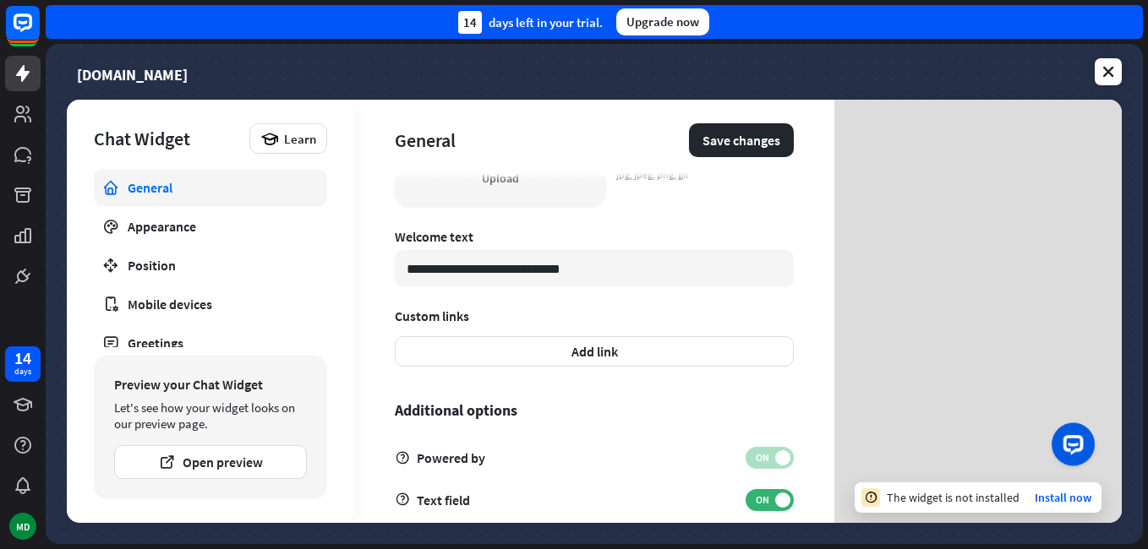
scroll to position [564, 0]
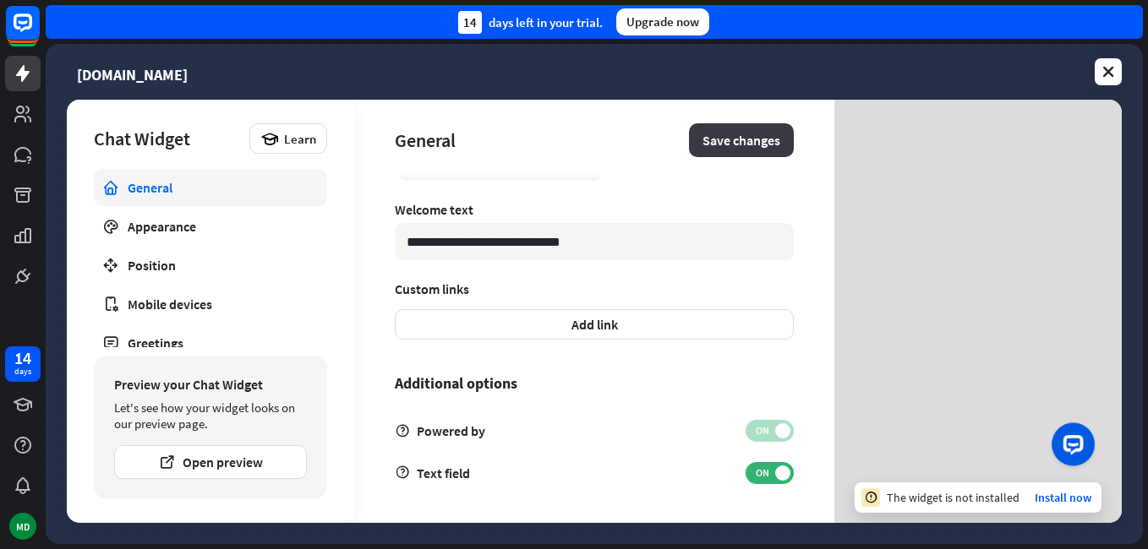
click at [751, 145] on button "Save changes" at bounding box center [741, 140] width 105 height 34
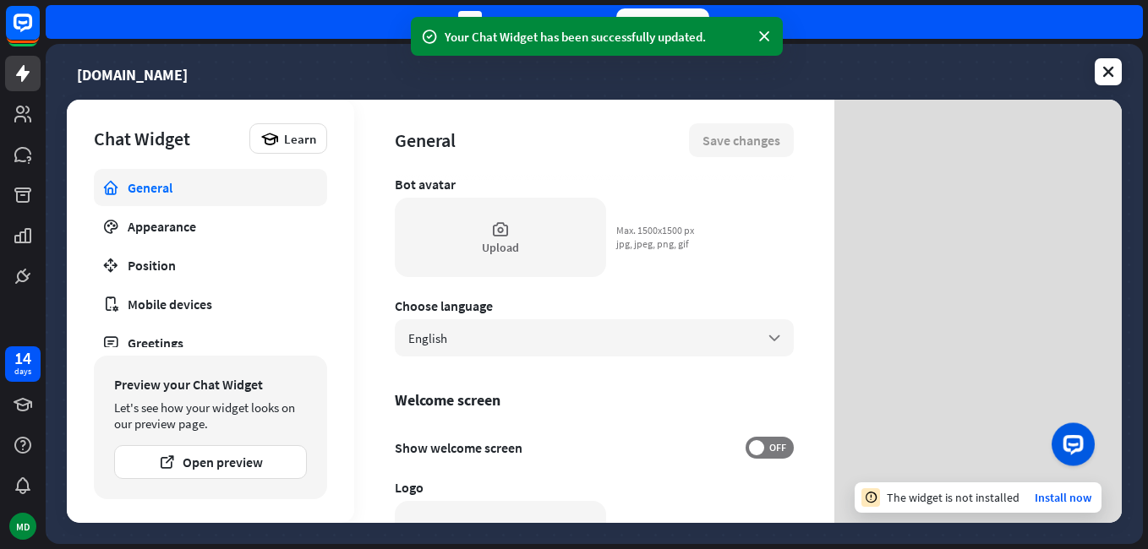
scroll to position [141, 0]
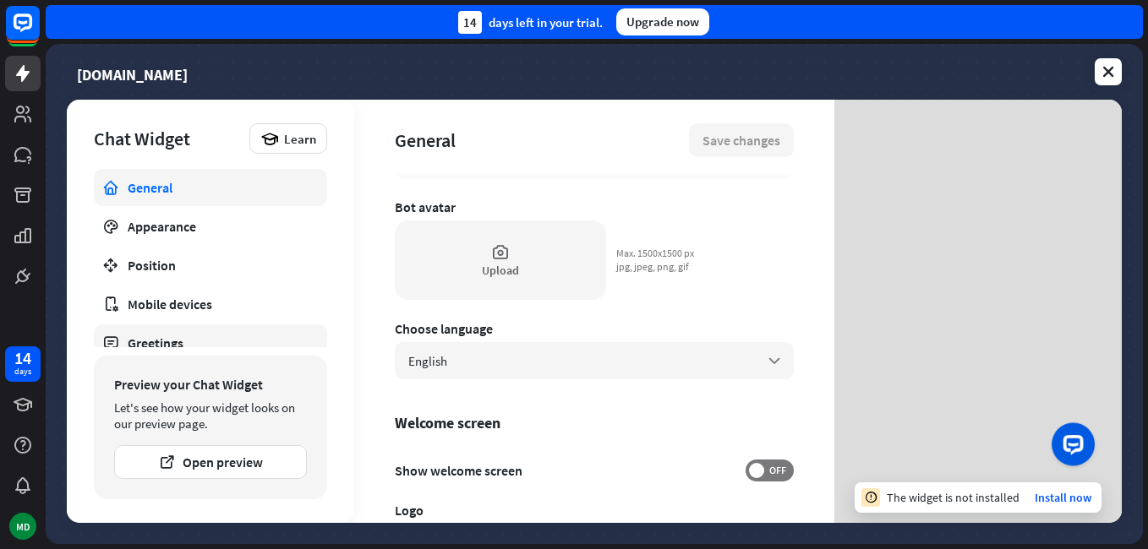
click at [238, 336] on div "Greetings" at bounding box center [211, 343] width 166 height 17
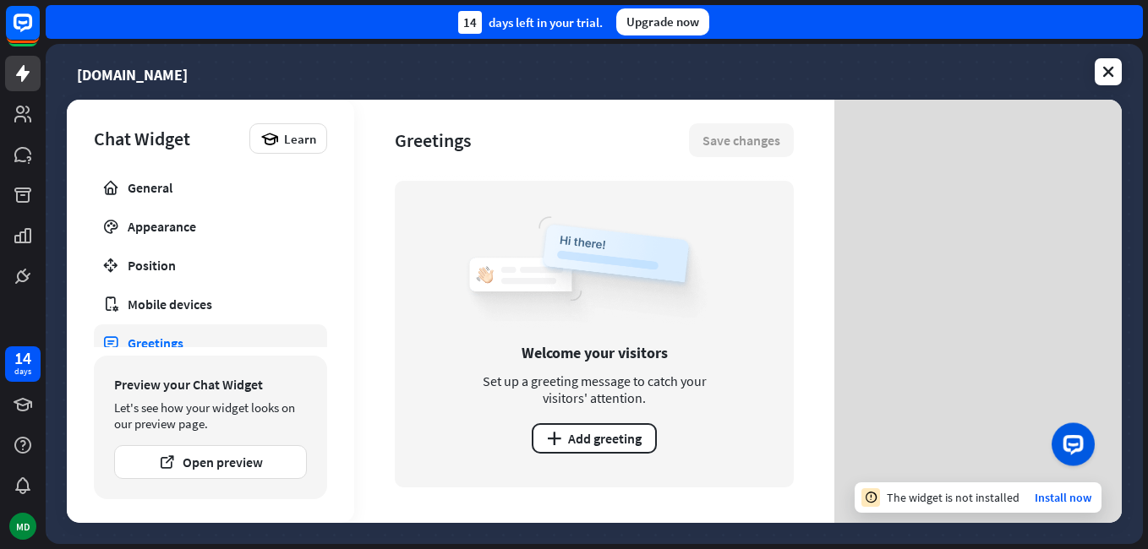
scroll to position [53, 0]
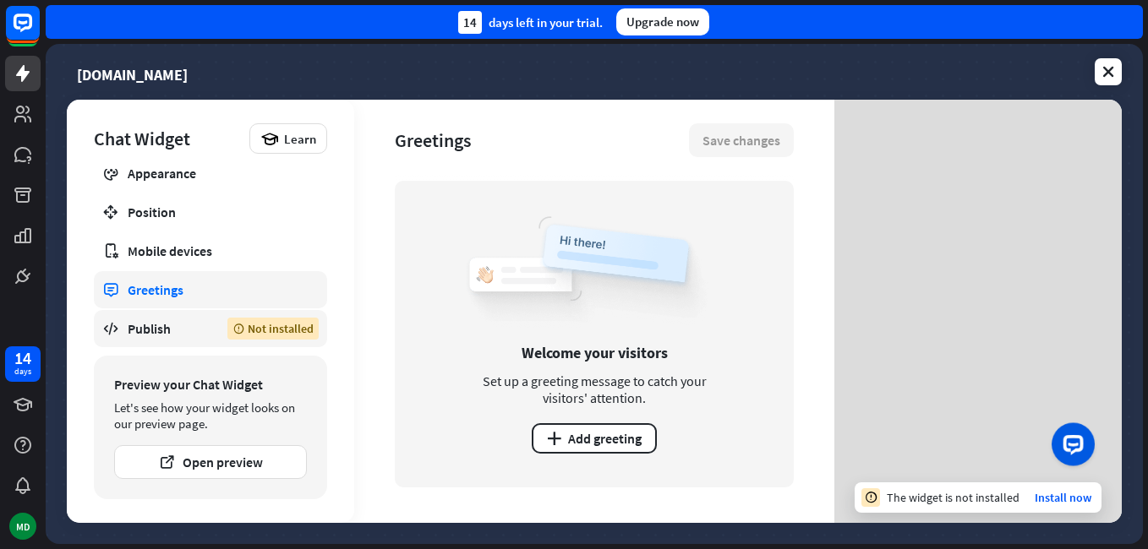
click at [287, 333] on div "Not installed" at bounding box center [272, 329] width 91 height 22
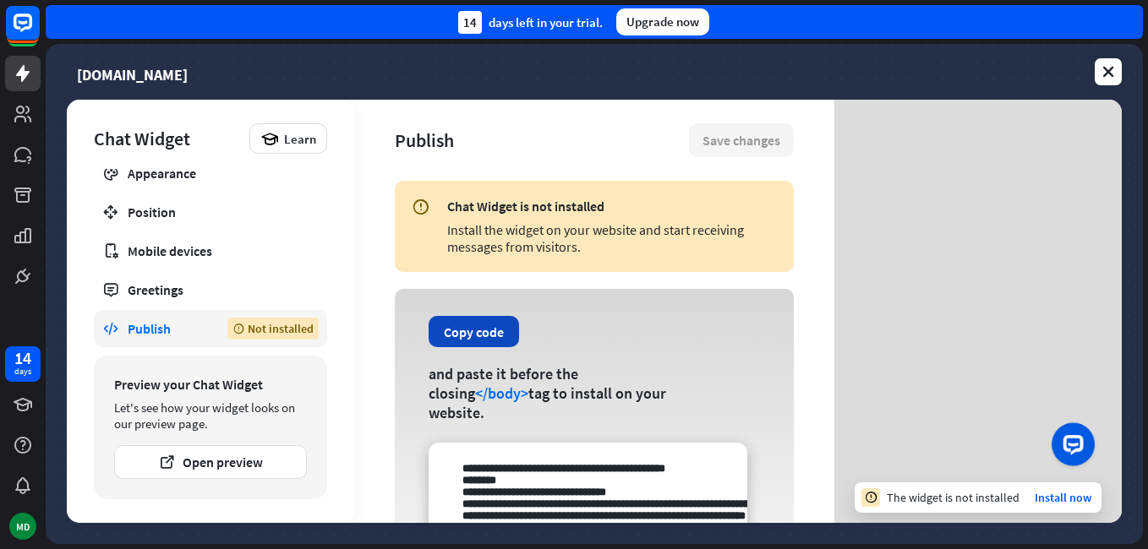
click at [483, 328] on button "Copy code" at bounding box center [474, 331] width 90 height 31
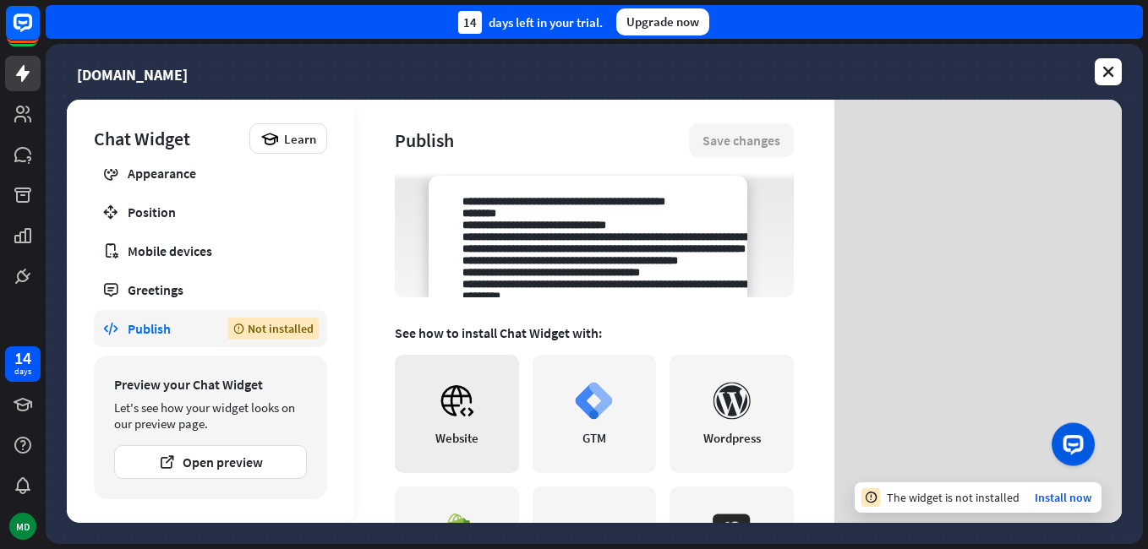
scroll to position [261, 0]
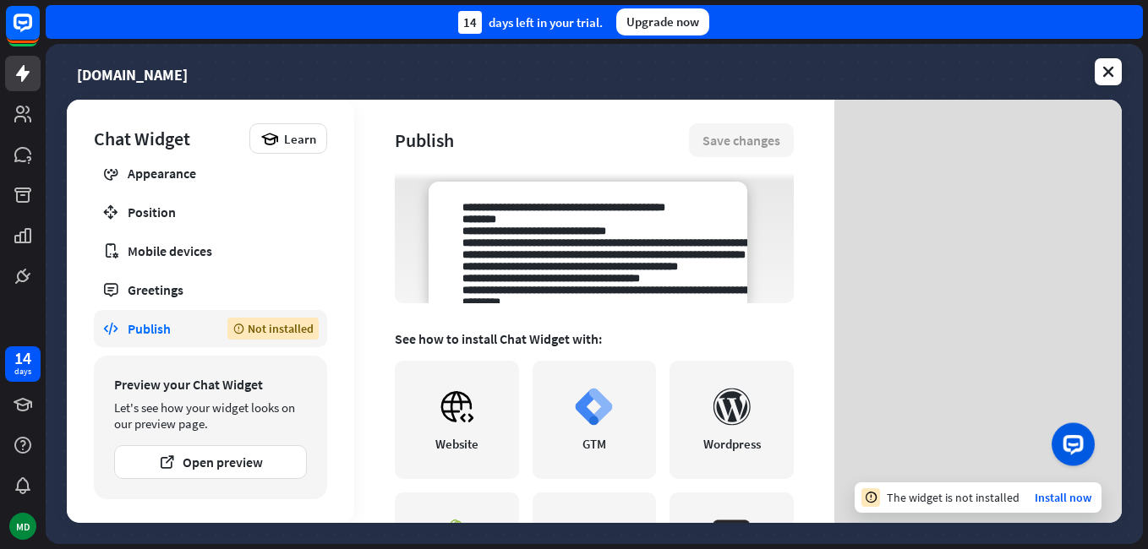
click at [645, 14] on div "Upgrade now" at bounding box center [662, 21] width 93 height 27
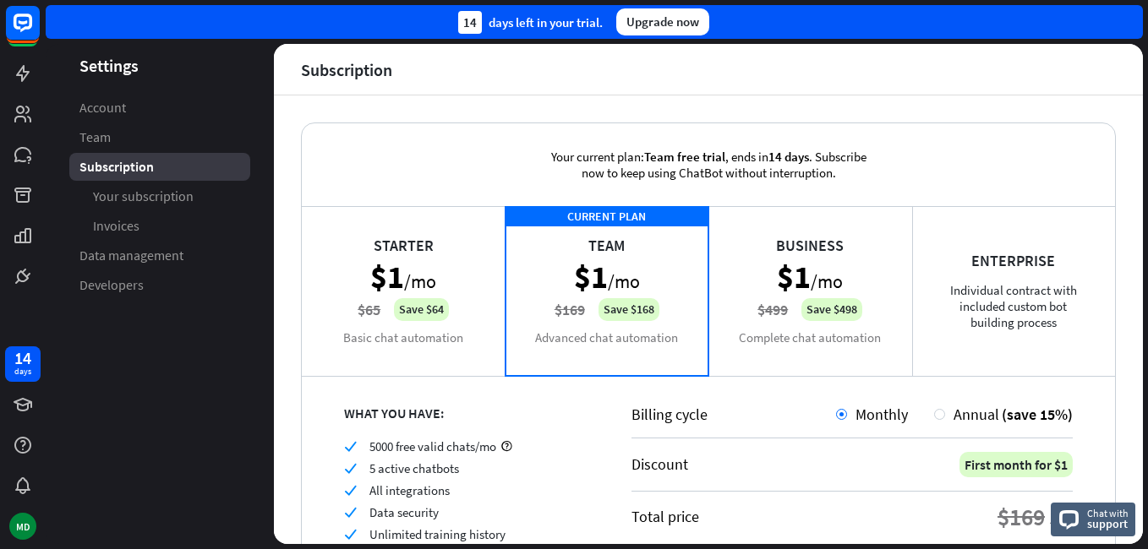
click at [804, 336] on div "Business $1 /mo $499 Save $498 Complete chat automation" at bounding box center [810, 290] width 204 height 169
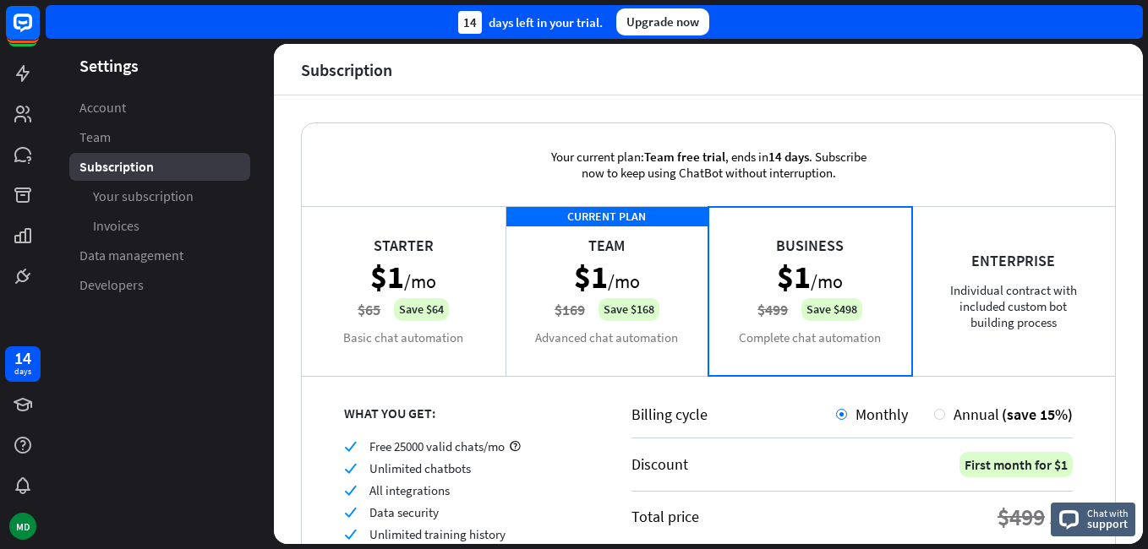
click at [968, 304] on div "Enterprise Individual contract with included custom bot building process" at bounding box center [1014, 290] width 204 height 169
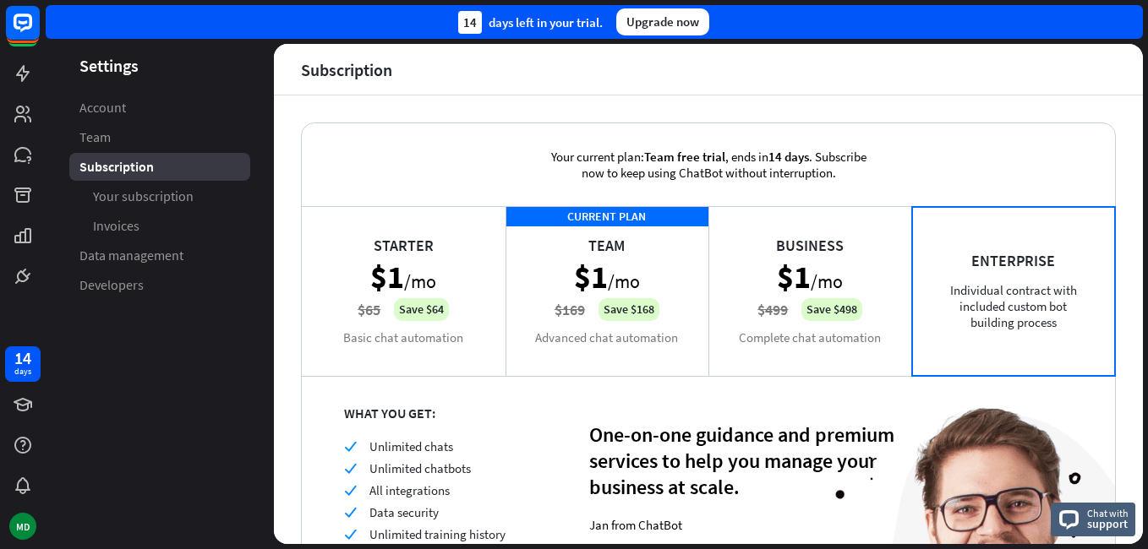
click at [799, 270] on div "Business $1 /mo $499 Save $498 Complete chat automation" at bounding box center [810, 290] width 204 height 169
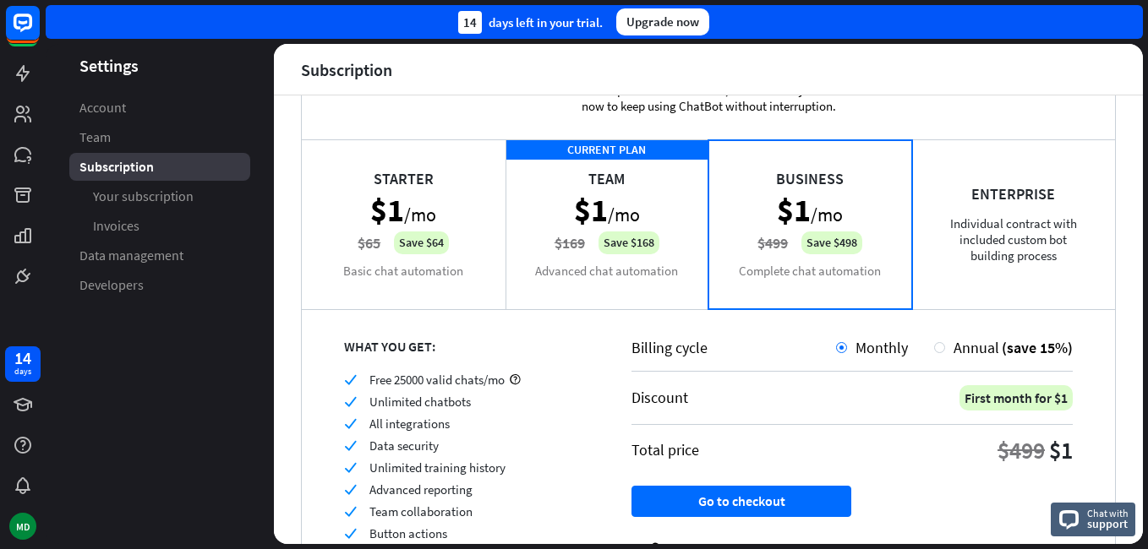
scroll to position [166, 0]
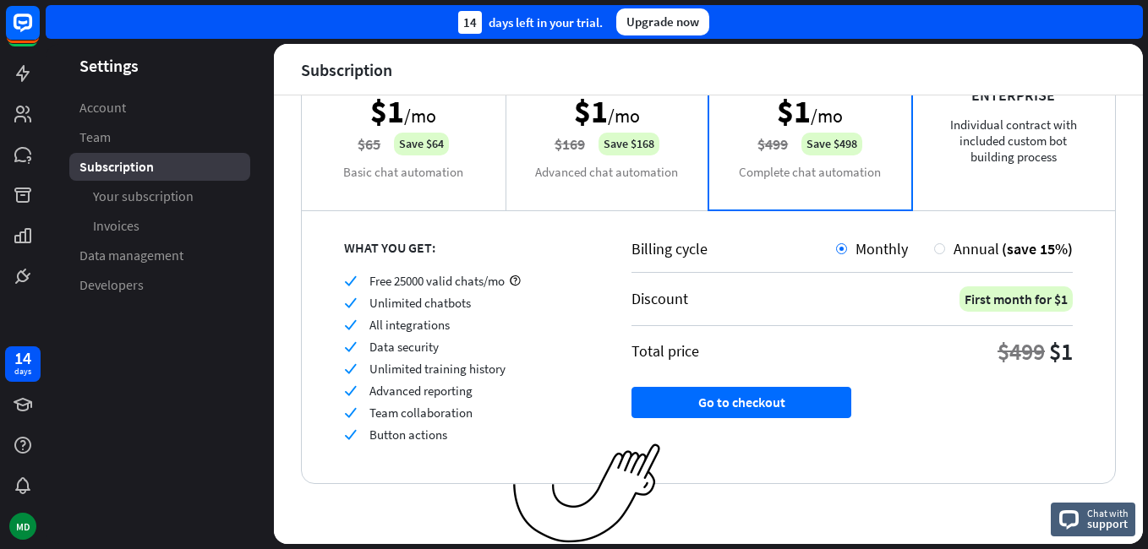
click at [638, 178] on div "CURRENT PLAN Team $1 /mo $169 Save $168 Advanced chat automation" at bounding box center [607, 125] width 204 height 169
click at [466, 159] on div "Starter $1 /mo $65 Save $64 Basic chat automation" at bounding box center [404, 125] width 204 height 169
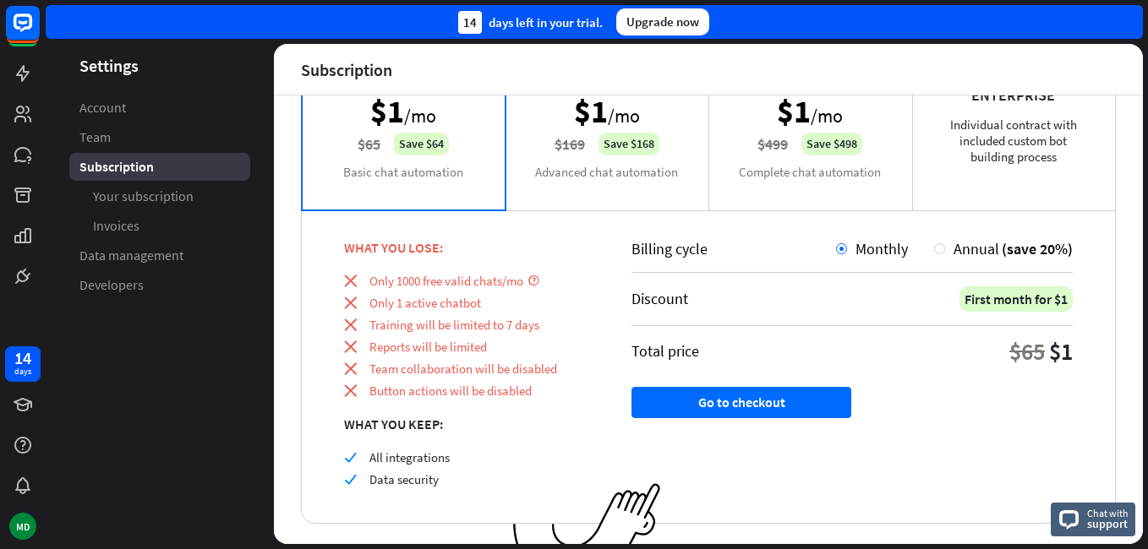
click at [571, 166] on div "CURRENT PLAN Team $1 /mo $169 Save $168 Advanced chat automation" at bounding box center [607, 125] width 204 height 169
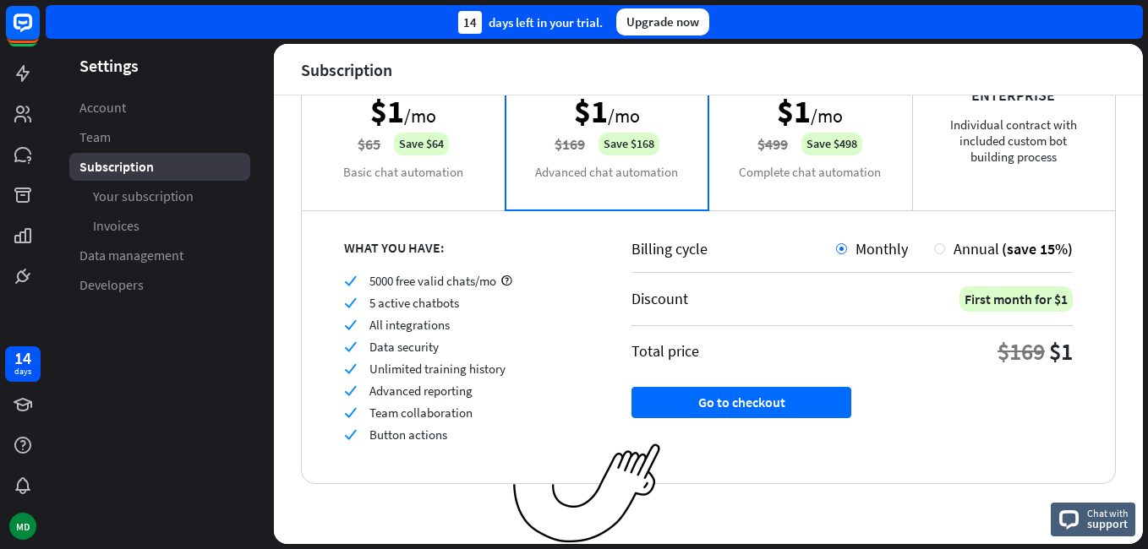
click at [804, 150] on div "Business $1 /mo $499 Save $498 Complete chat automation" at bounding box center [810, 125] width 204 height 169
click at [722, 147] on div "Business $1 /mo $499 Save $498 Complete chat automation" at bounding box center [810, 125] width 204 height 169
click at [697, 151] on div "CURRENT PLAN Team $1 /mo $169 Save $168 Advanced chat automation" at bounding box center [607, 125] width 204 height 169
click at [934, 250] on div at bounding box center [939, 248] width 11 height 11
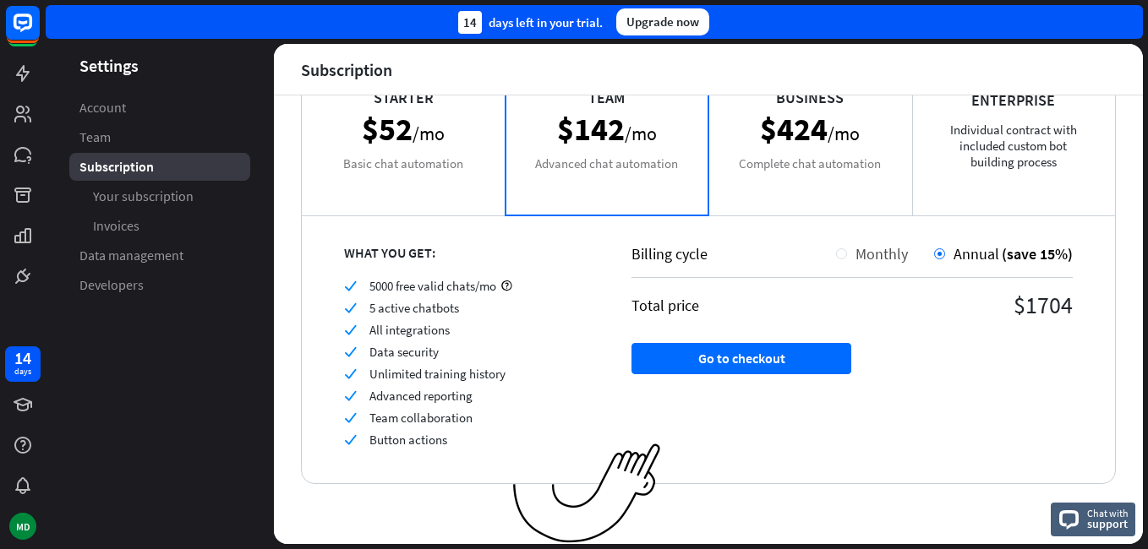
click at [855, 247] on span "Monthly" at bounding box center [881, 253] width 52 height 19
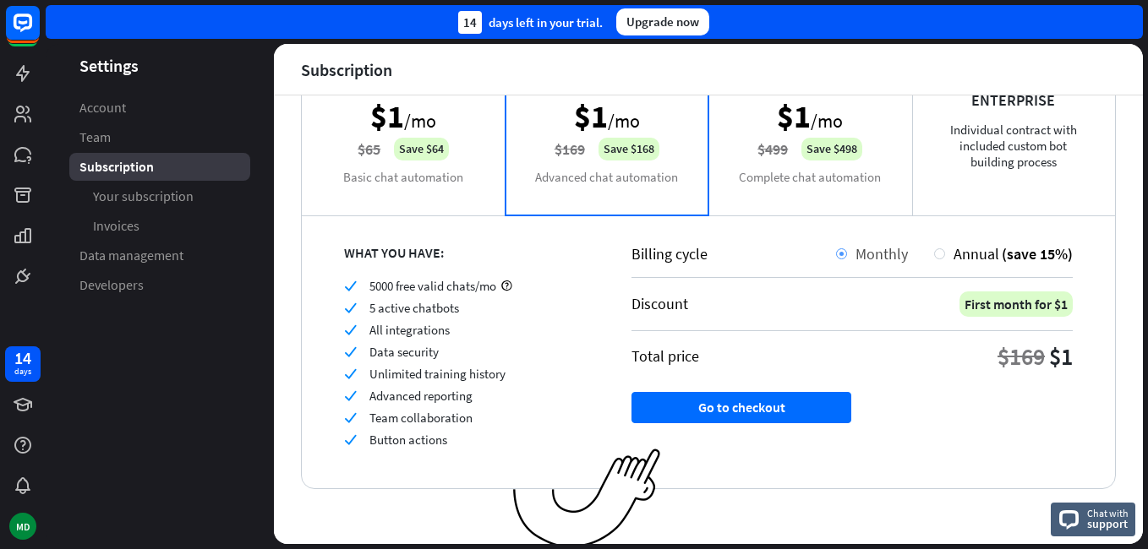
scroll to position [166, 0]
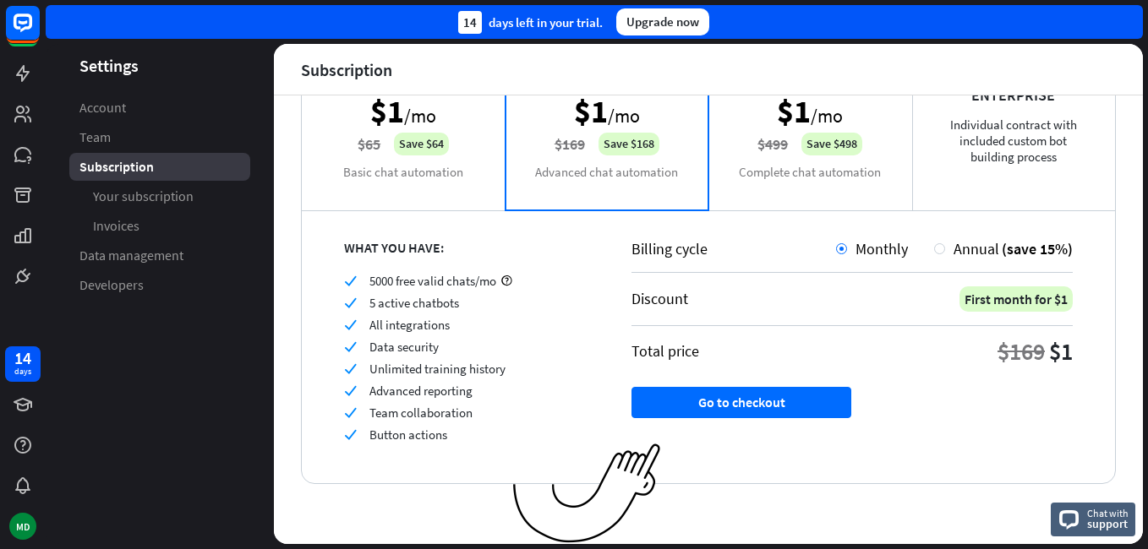
click at [465, 175] on div "Starter $1 /mo $65 Save $64 Basic chat automation" at bounding box center [404, 125] width 204 height 169
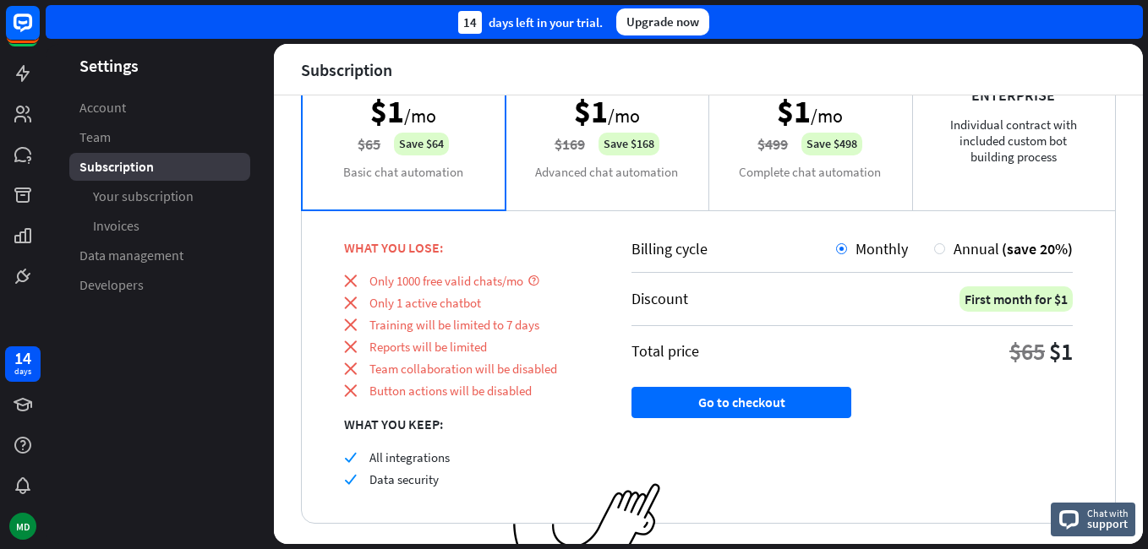
click at [547, 143] on div "CURRENT PLAN Team $1 /mo $169 Save $168 Advanced chat automation" at bounding box center [607, 125] width 204 height 169
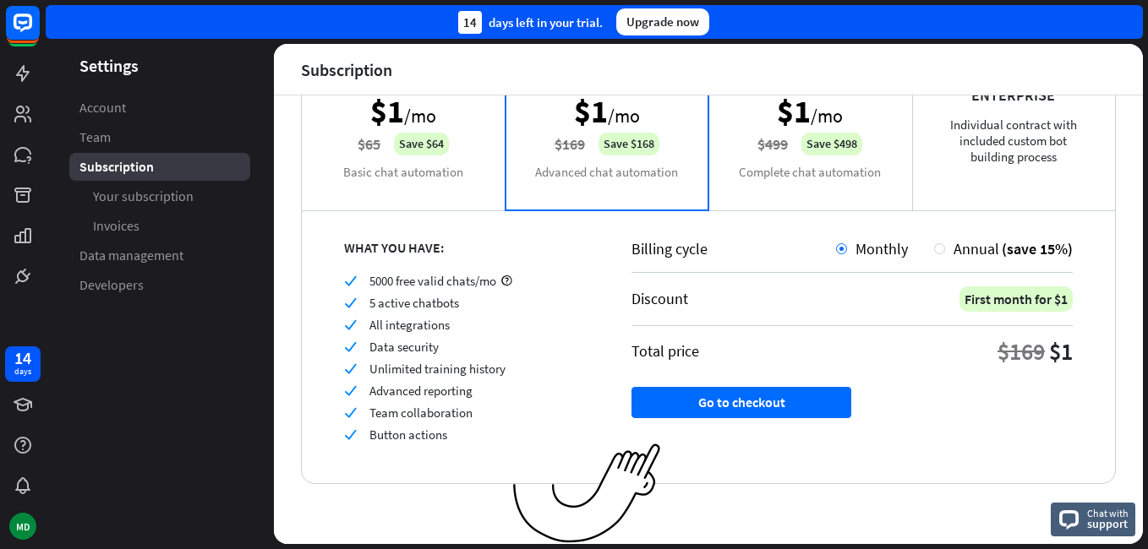
click at [960, 133] on div "Enterprise Individual contract with included custom bot building process" at bounding box center [1014, 125] width 204 height 169
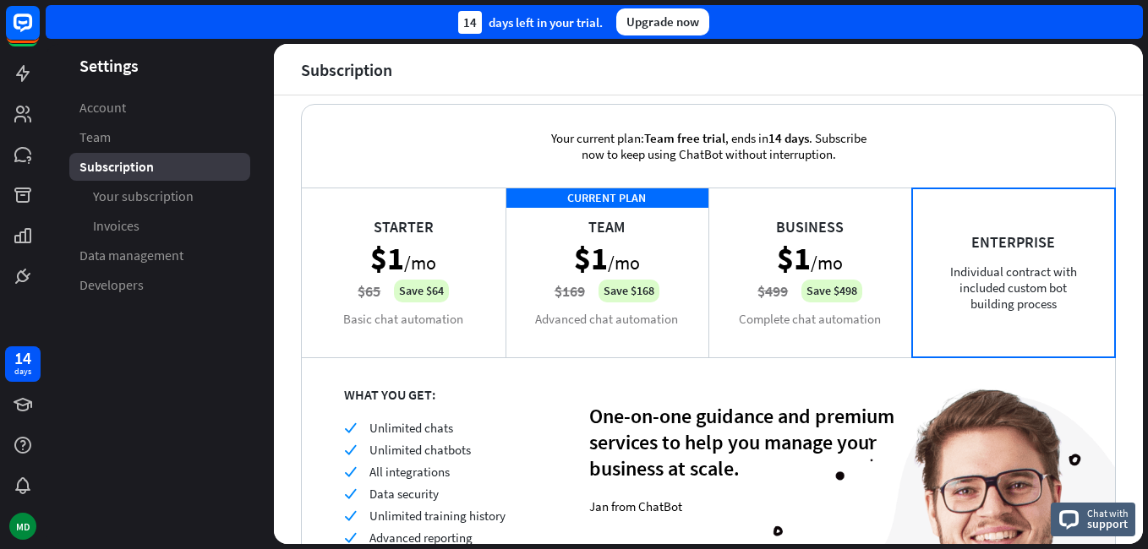
scroll to position [0, 0]
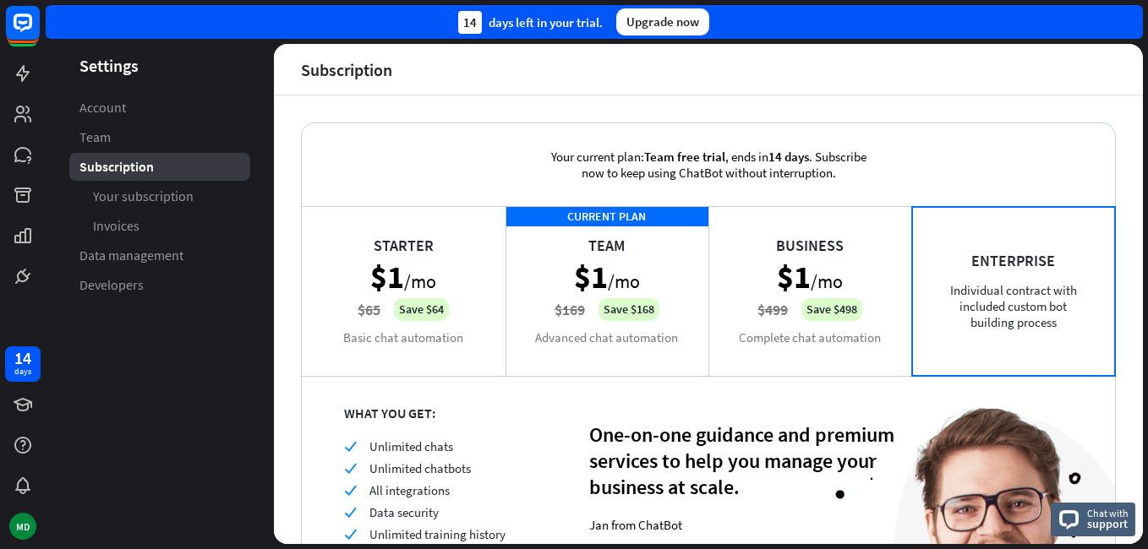
click at [639, 305] on div "CURRENT PLAN Team $1 /mo $169 Save $168 Advanced chat automation" at bounding box center [607, 290] width 204 height 169
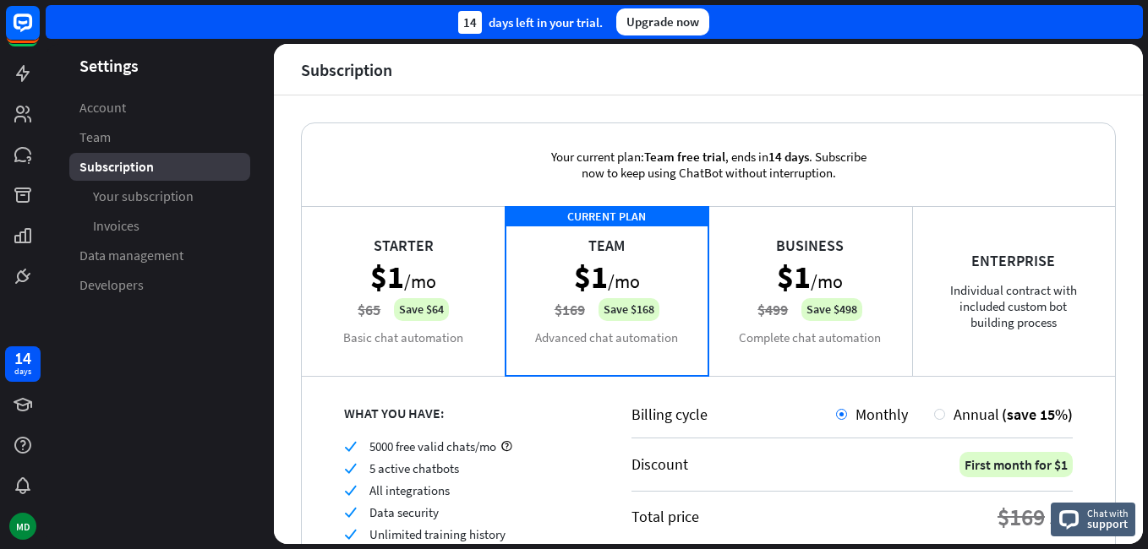
click at [465, 284] on div "Starter $1 /mo $65 Save $64 Basic chat automation" at bounding box center [404, 290] width 204 height 169
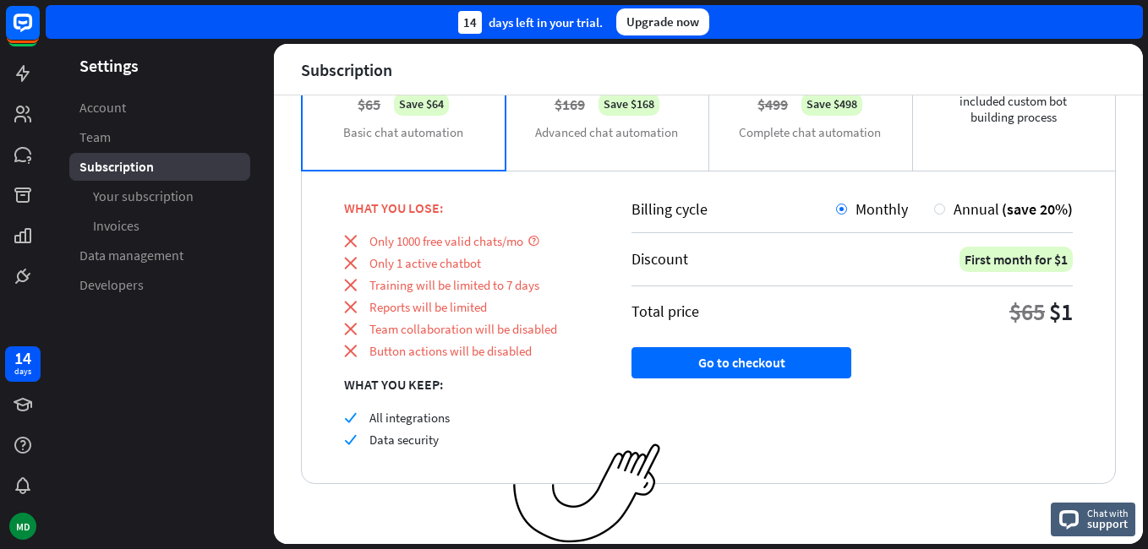
scroll to position [121, 0]
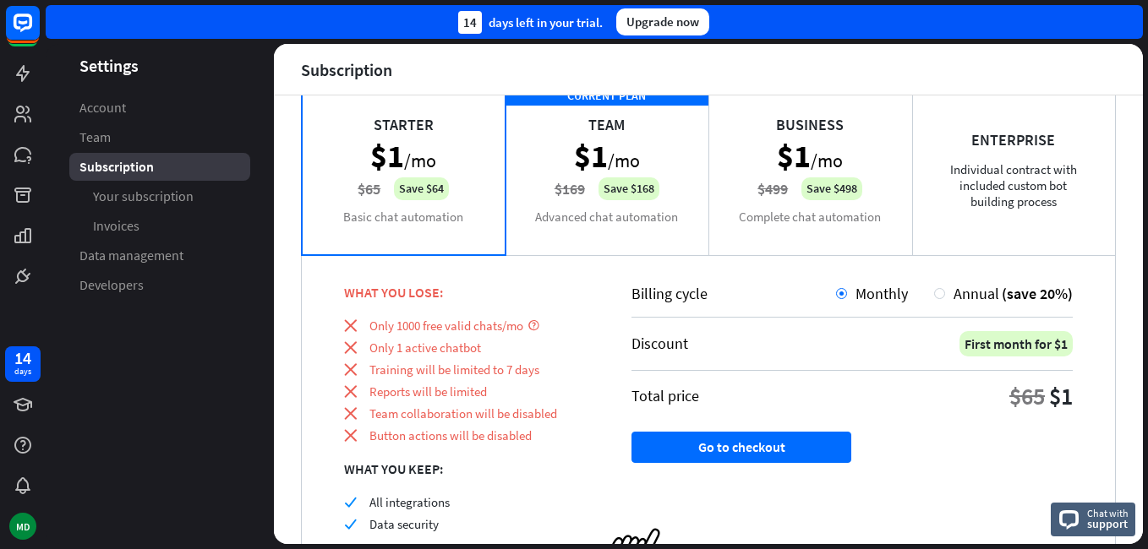
click at [603, 207] on div "CURRENT PLAN Team $1 /mo $169 Save $168 Advanced chat automation" at bounding box center [607, 169] width 204 height 169
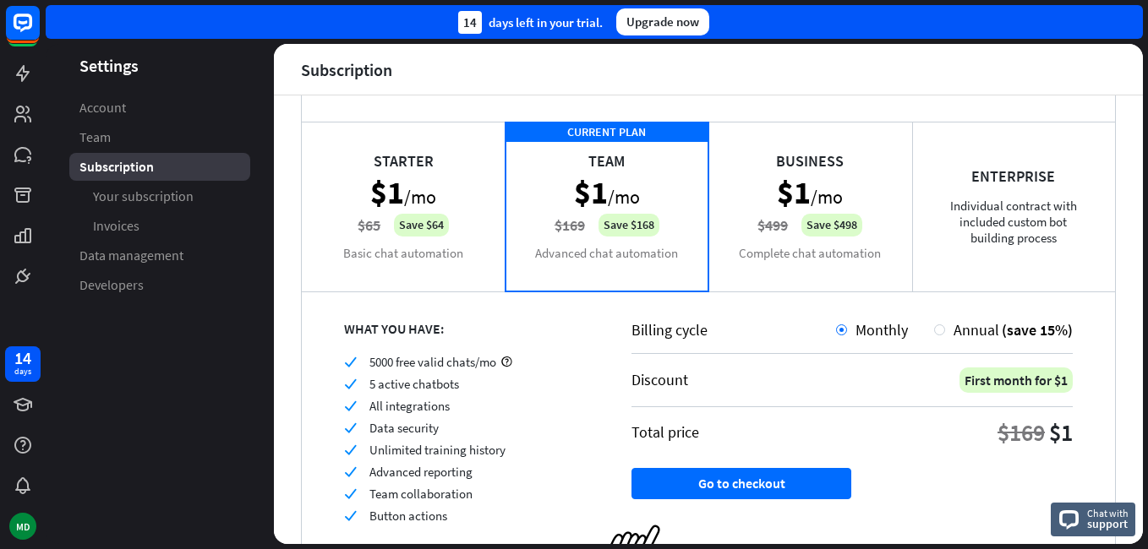
scroll to position [166, 0]
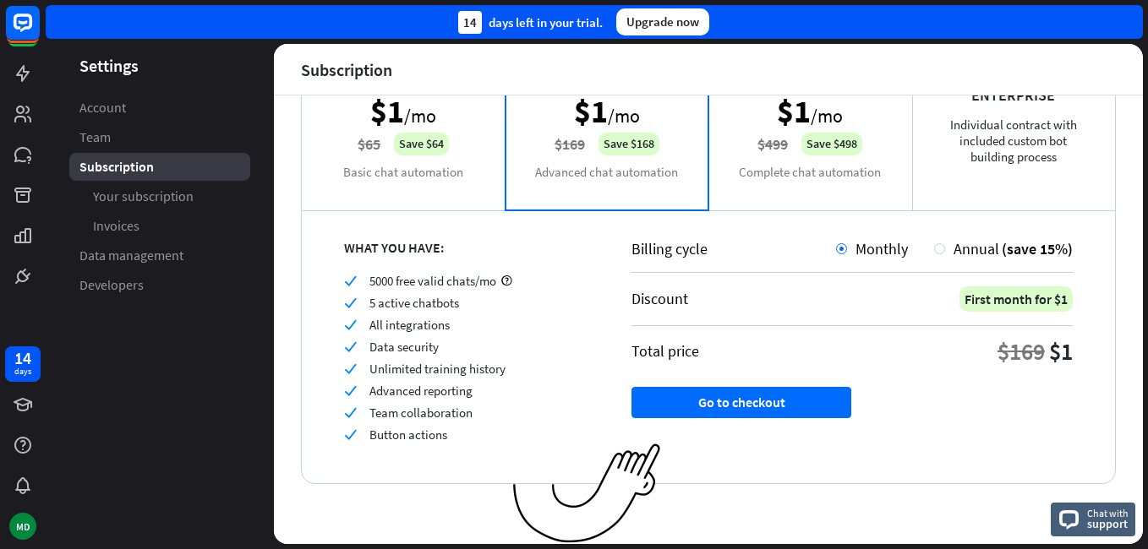
drag, startPoint x: 346, startPoint y: 298, endPoint x: 512, endPoint y: 446, distance: 222.7
click at [512, 446] on div "WHAT YOU HAVE: check 5000 free valid chats/mo check 5 active chatbots check All…" at bounding box center [445, 347] width 287 height 274
drag, startPoint x: 512, startPoint y: 446, endPoint x: 419, endPoint y: 402, distance: 103.2
copy div "heck 5 active chatbots check All integrations check Data security check Unlimit…"
click at [574, 438] on div "check Button actions" at bounding box center [466, 435] width 245 height 16
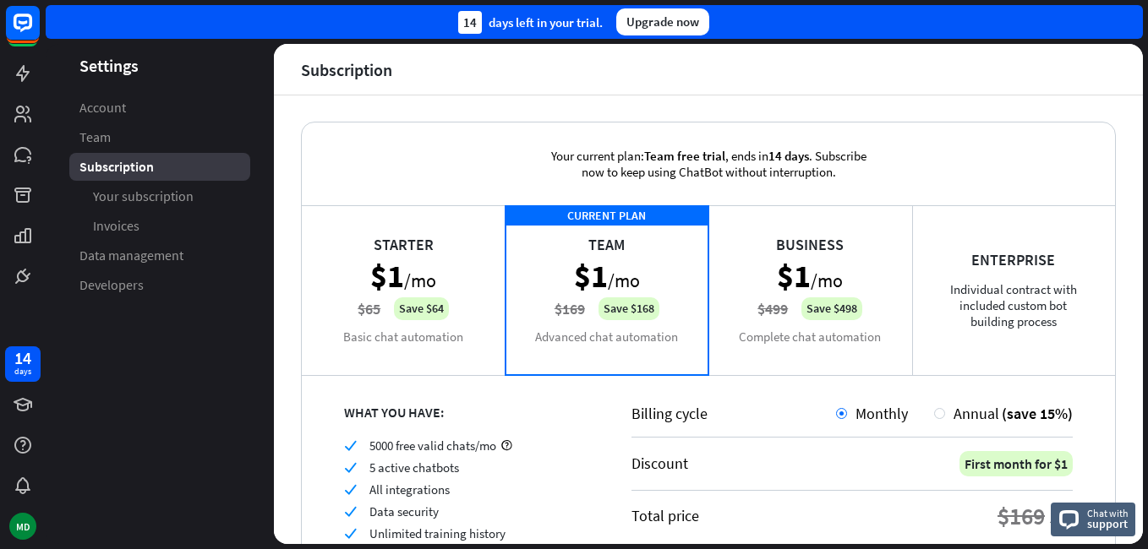
scroll to position [0, 0]
click at [977, 316] on div "Enterprise Individual contract with included custom bot building process" at bounding box center [1014, 290] width 204 height 169
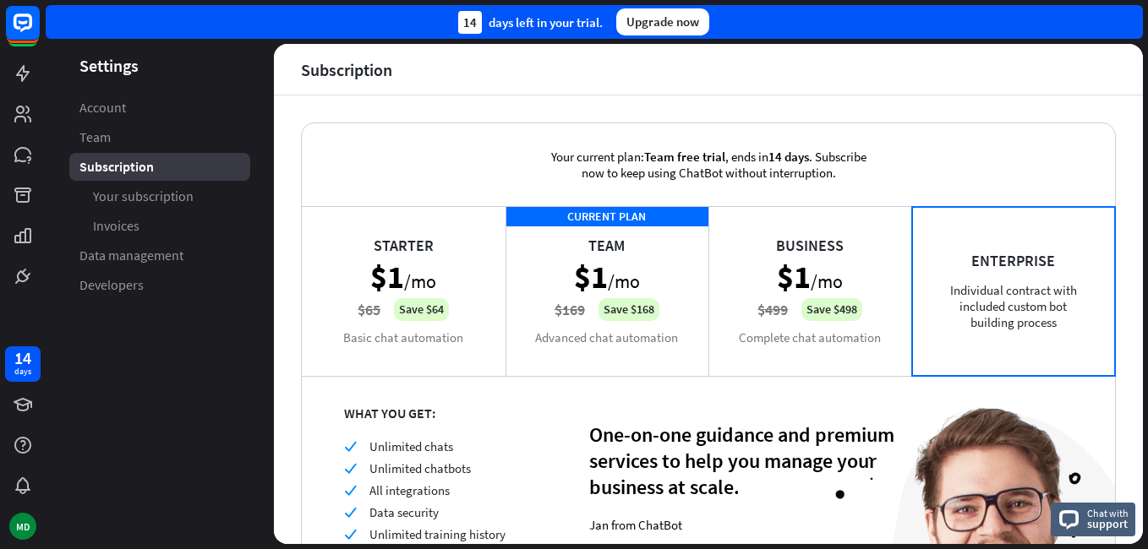
click at [803, 287] on div "Business $1 /mo $499 Save $498 Complete chat automation" at bounding box center [810, 290] width 204 height 169
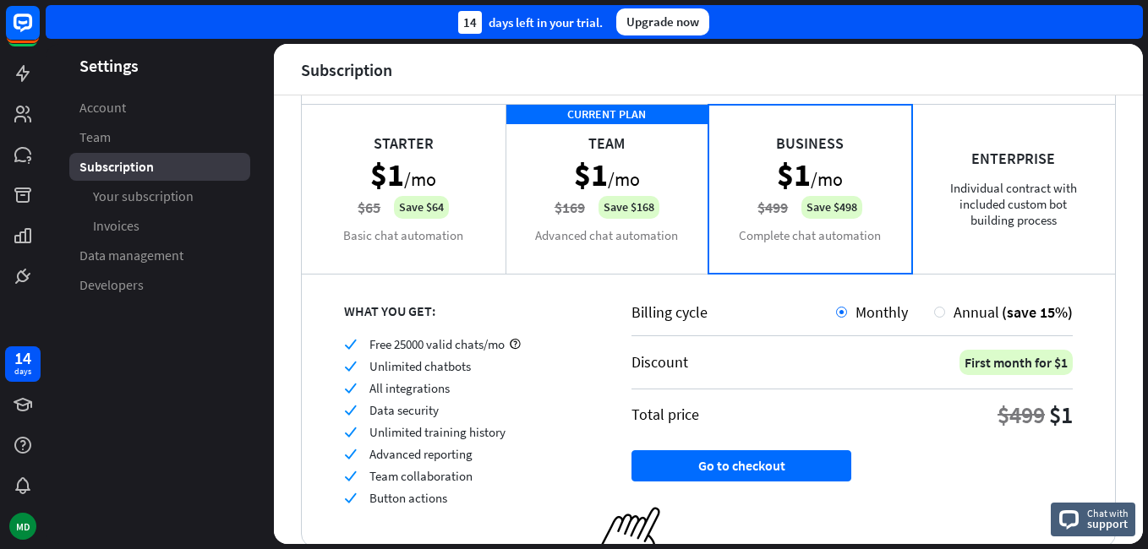
scroll to position [166, 0]
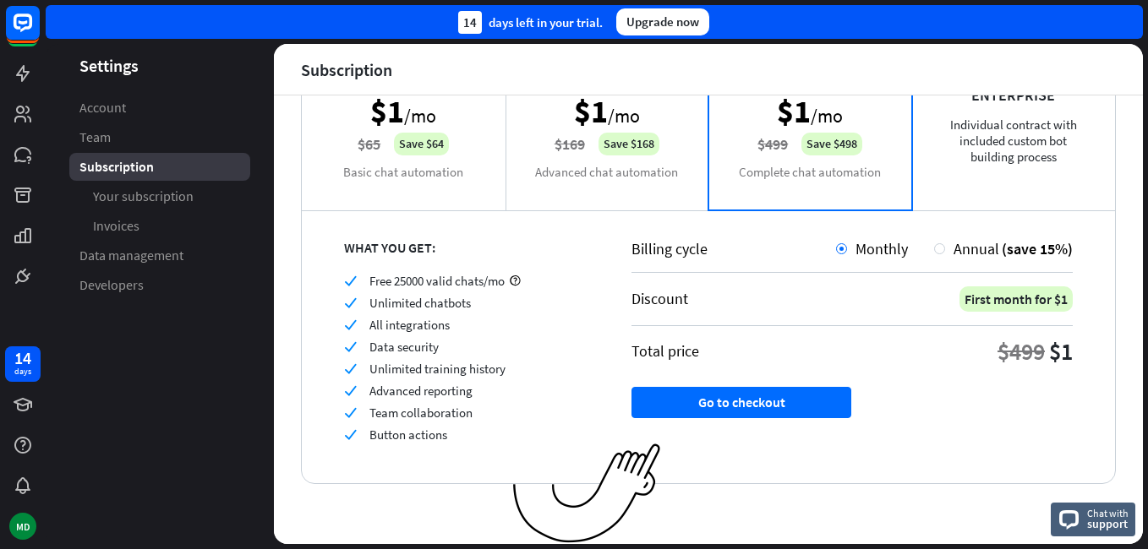
click at [629, 168] on div "CURRENT PLAN Team $1 /mo $169 Save $168 Advanced chat automation" at bounding box center [607, 125] width 204 height 169
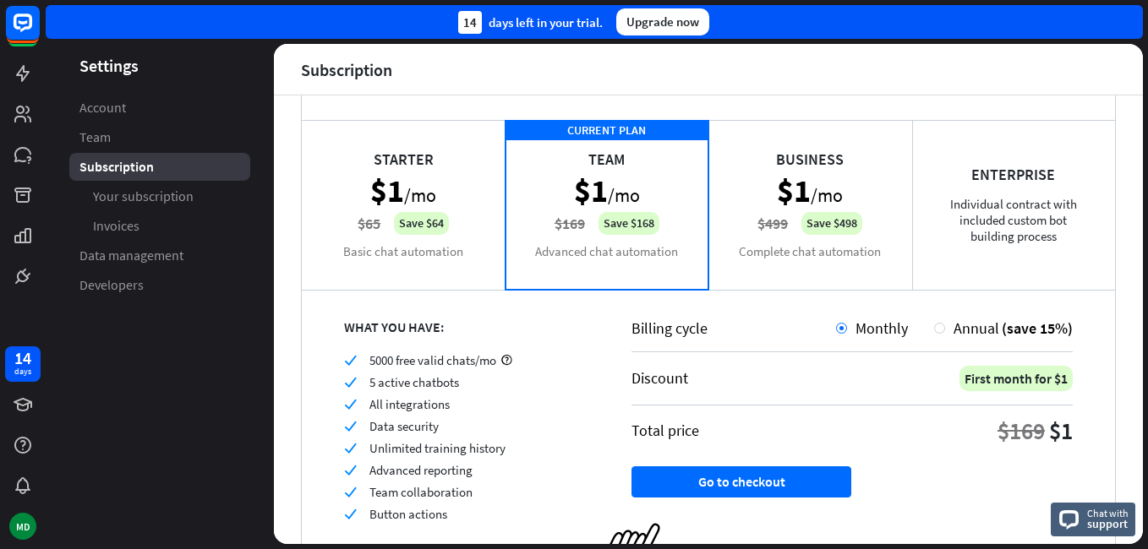
scroll to position [0, 0]
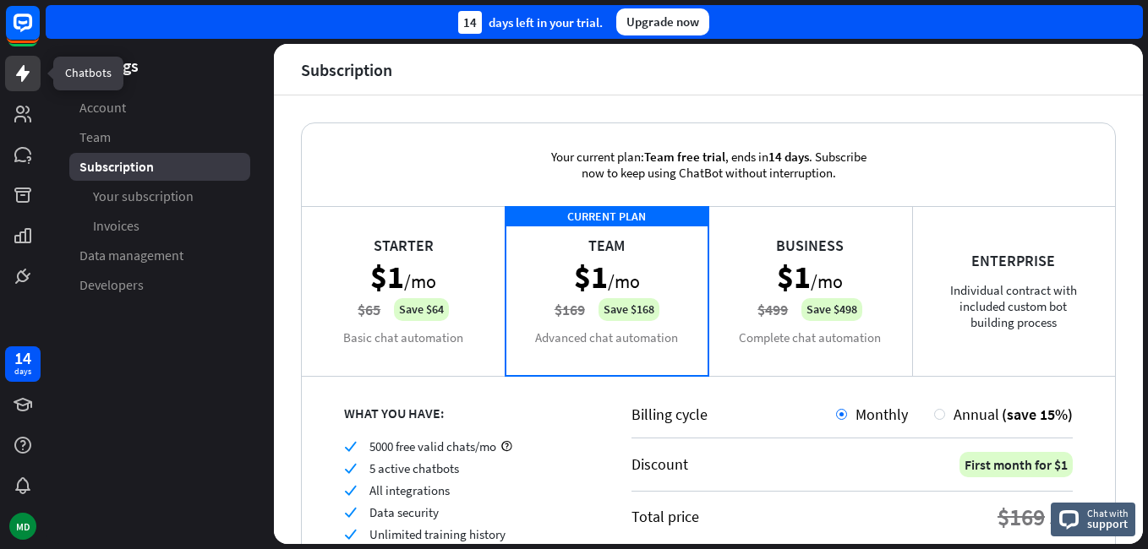
click at [18, 74] on icon at bounding box center [23, 73] width 14 height 17
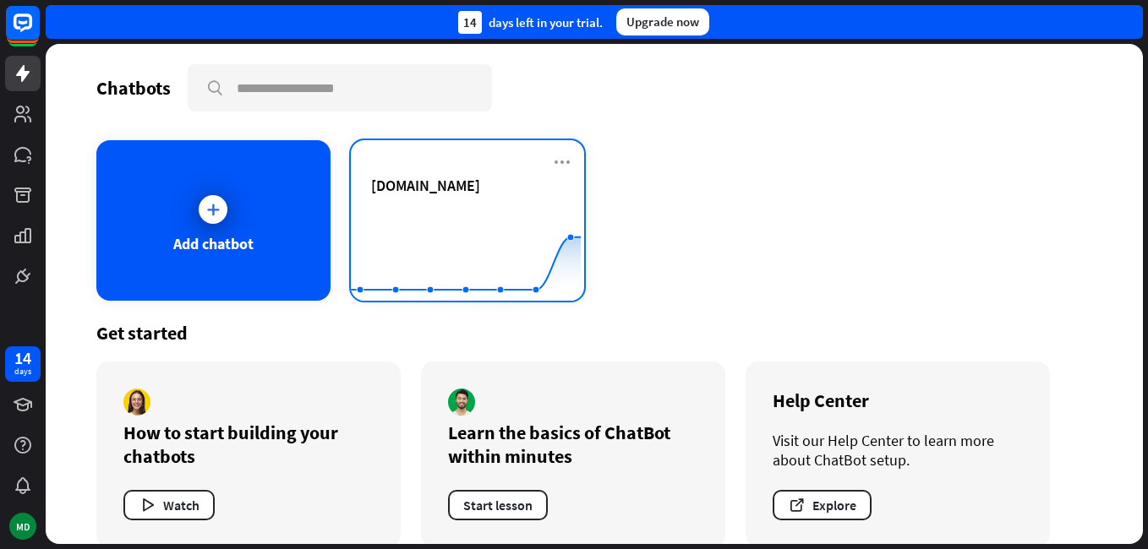
click at [461, 191] on span "[DOMAIN_NAME]" at bounding box center [425, 185] width 109 height 19
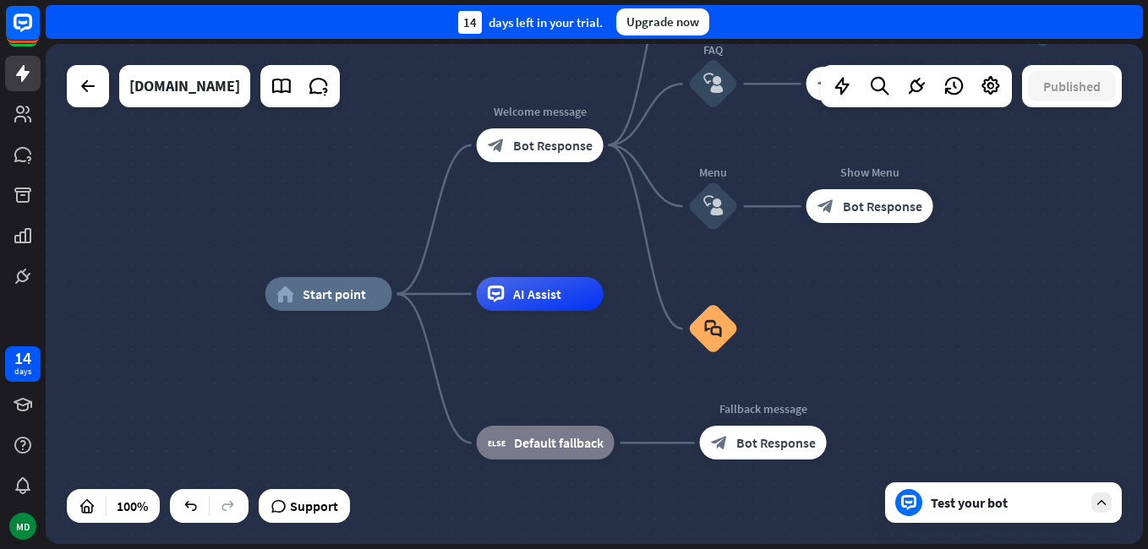
click at [1032, 516] on div "Test your bot" at bounding box center [1003, 503] width 237 height 41
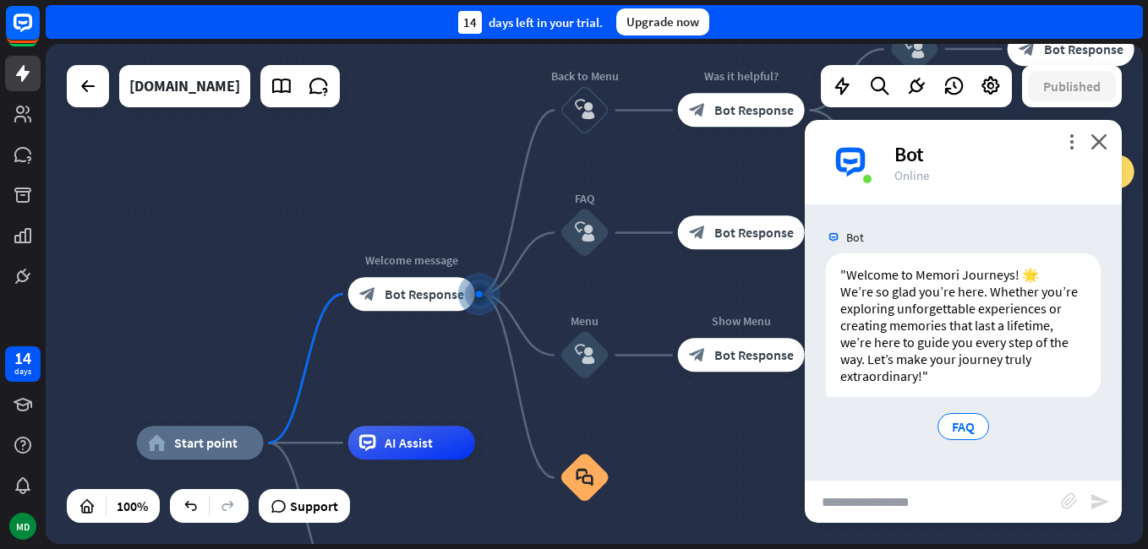
click at [989, 499] on input "text" at bounding box center [933, 502] width 256 height 42
click at [1070, 145] on icon "more_vert" at bounding box center [1071, 142] width 16 height 16
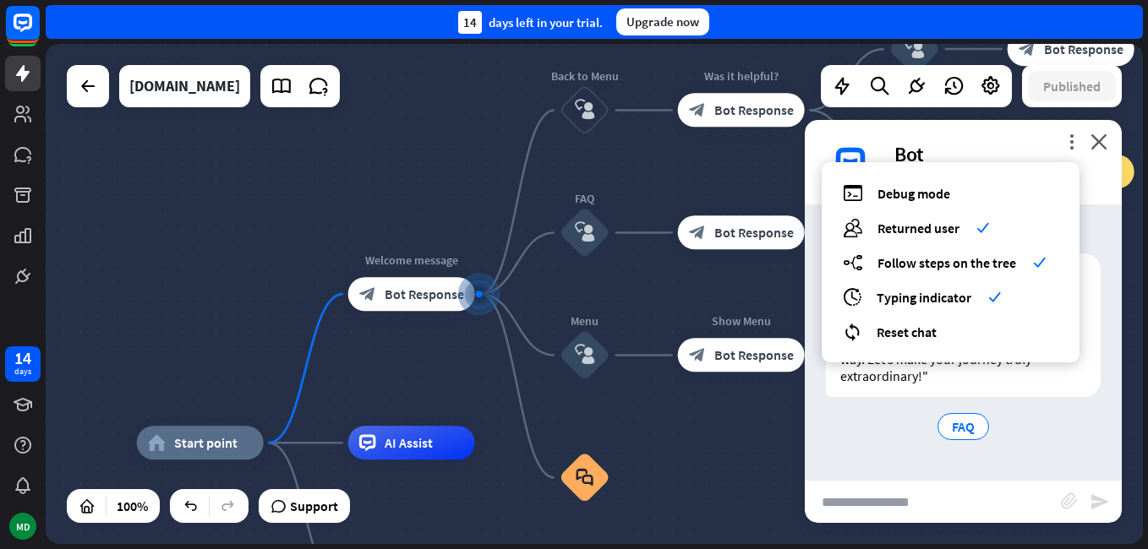
click at [696, 415] on div "home_2 Start point Welcome message block_bot_response Bot Response Back to Menu…" at bounding box center [594, 294] width 1097 height 500
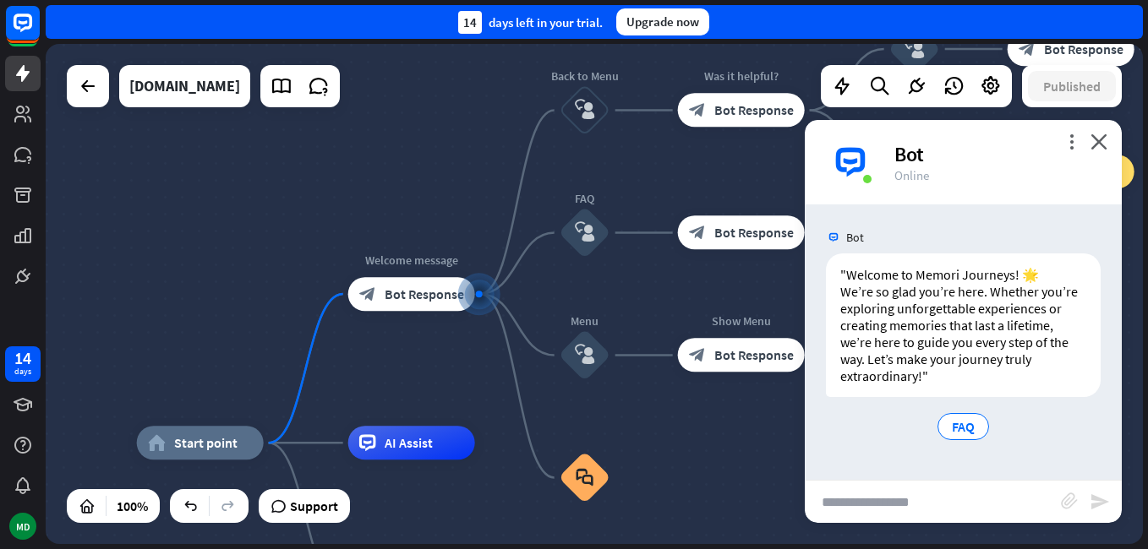
click at [892, 514] on input "text" at bounding box center [933, 502] width 256 height 42
click at [1106, 140] on icon "close" at bounding box center [1098, 142] width 17 height 16
